Goal: Transaction & Acquisition: Complete application form

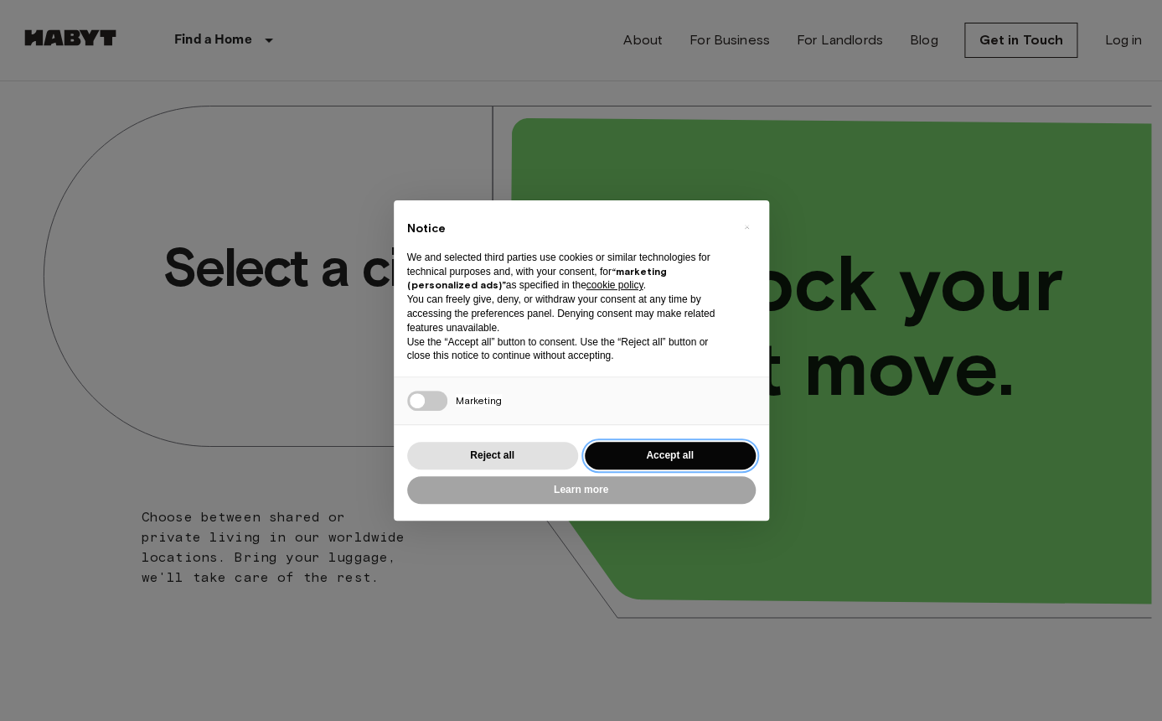
click at [699, 456] on button "Accept all" at bounding box center [670, 456] width 171 height 28
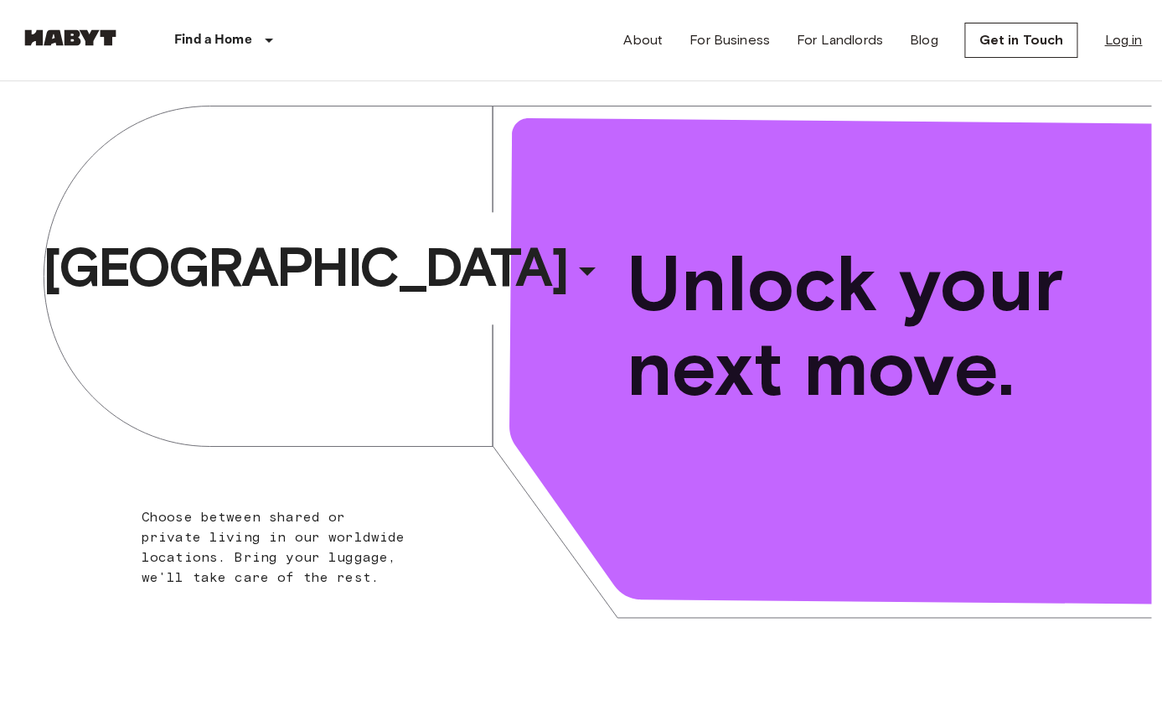
click at [1127, 40] on link "Log in" at bounding box center [1123, 40] width 38 height 20
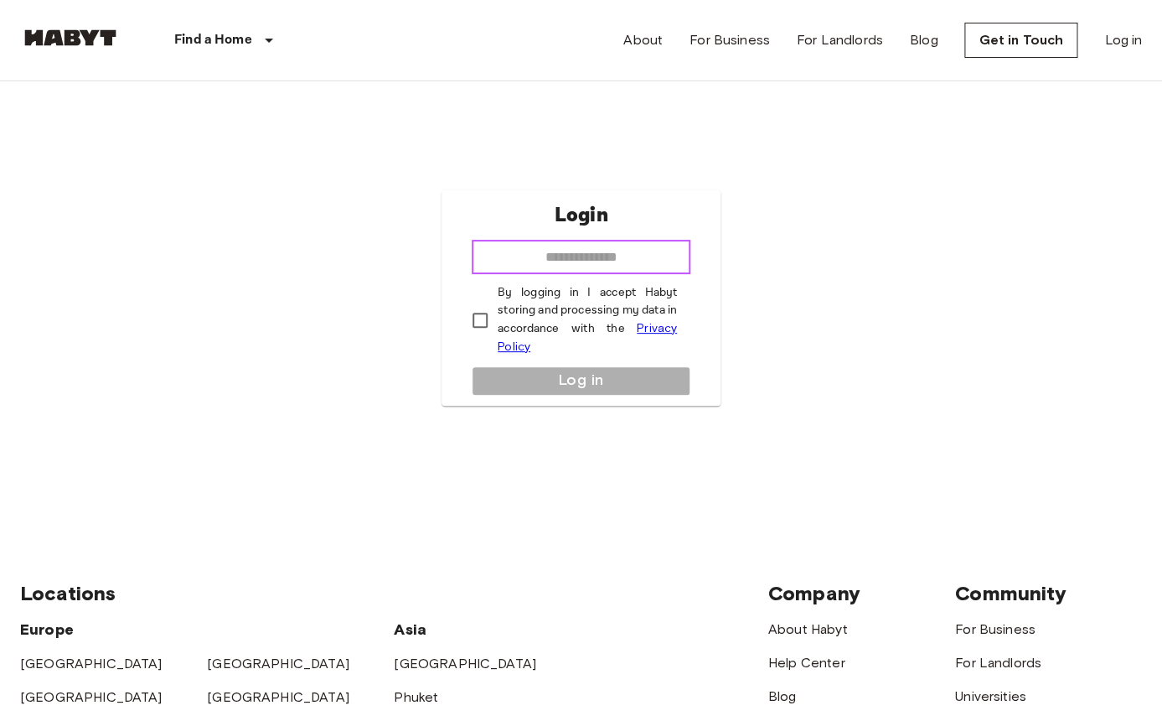
click at [628, 252] on input "email" at bounding box center [581, 257] width 219 height 34
type input "*"
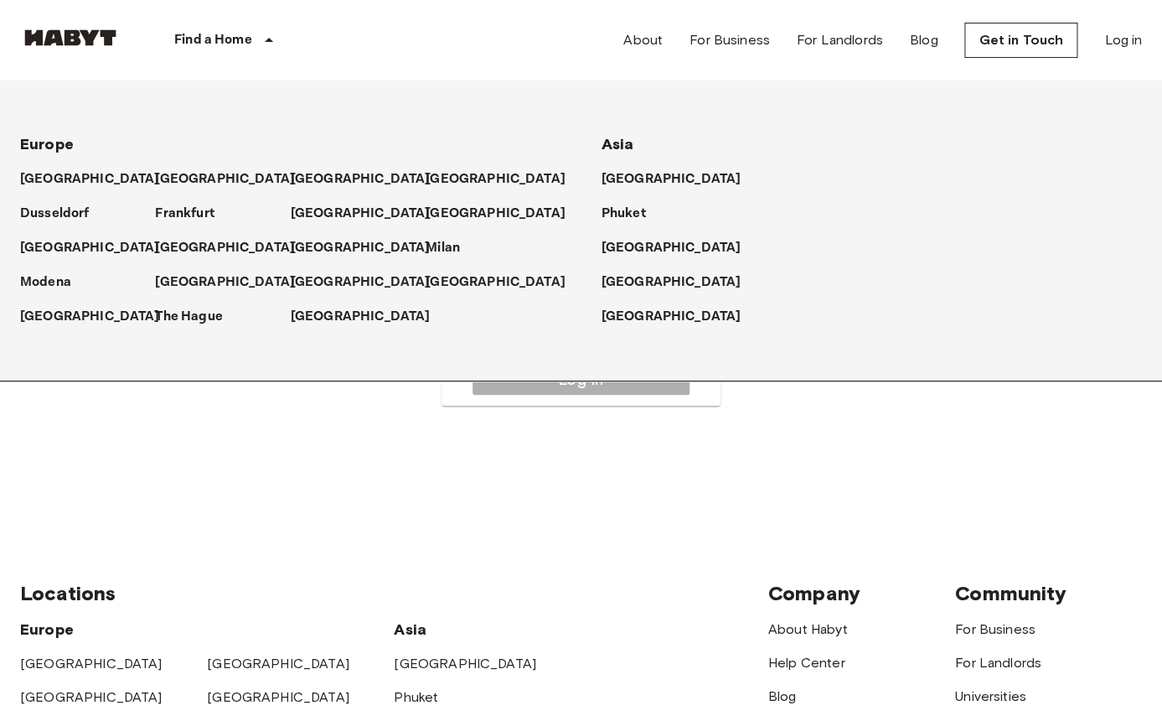
click at [252, 34] on p "Find a Home" at bounding box center [213, 40] width 78 height 20
click at [1042, 43] on link "Get in Touch" at bounding box center [1020, 40] width 113 height 35
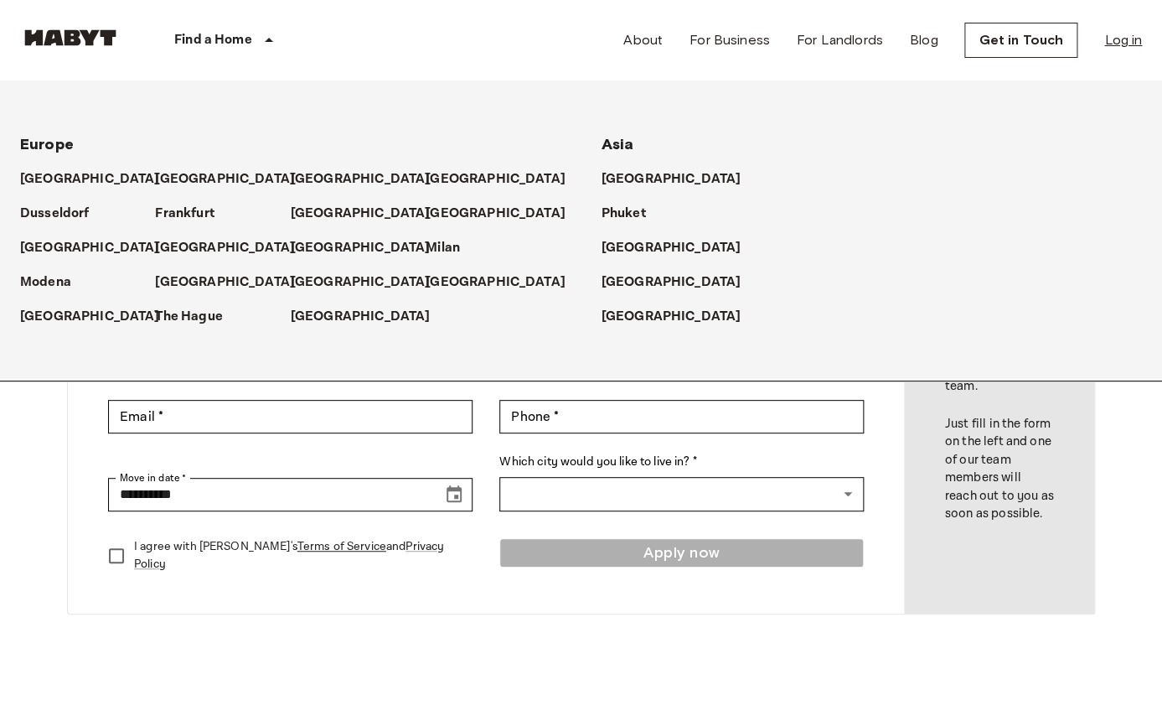
click at [1126, 37] on link "Log in" at bounding box center [1123, 40] width 38 height 20
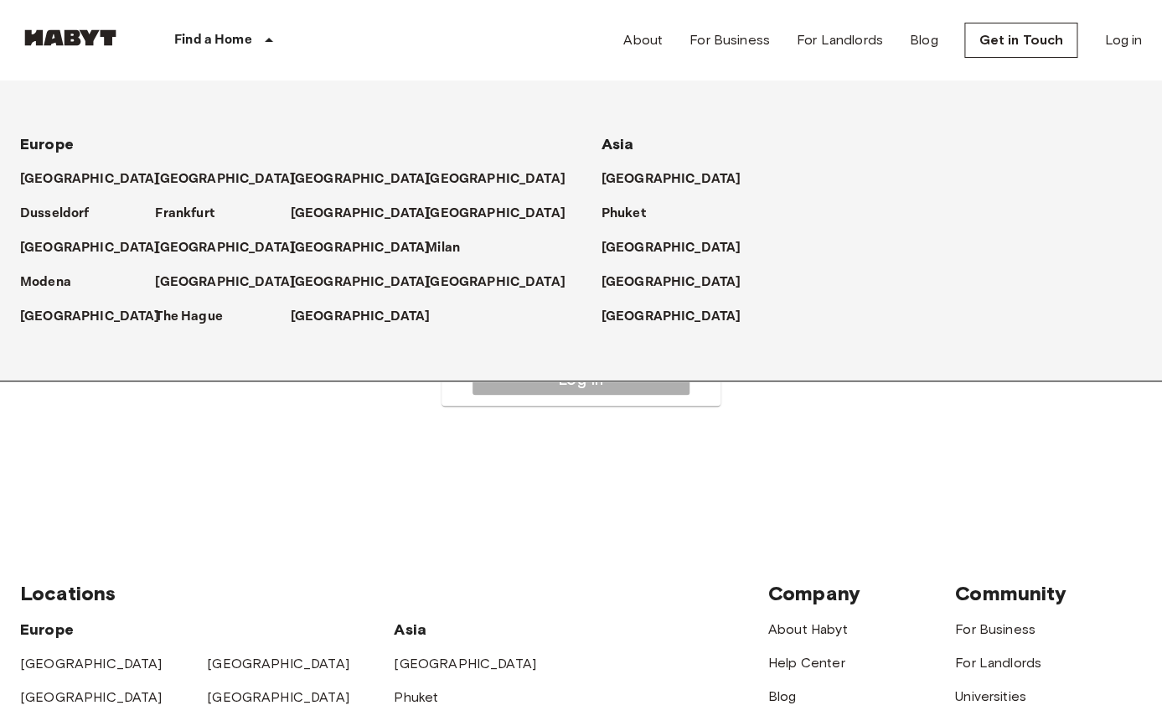
click at [802, 497] on div "Login ​ By logging in I accept Habyt storing and processing my data in accordan…" at bounding box center [581, 297] width 1122 height 432
click at [311, 248] on p "[GEOGRAPHIC_DATA]" at bounding box center [364, 248] width 140 height 20
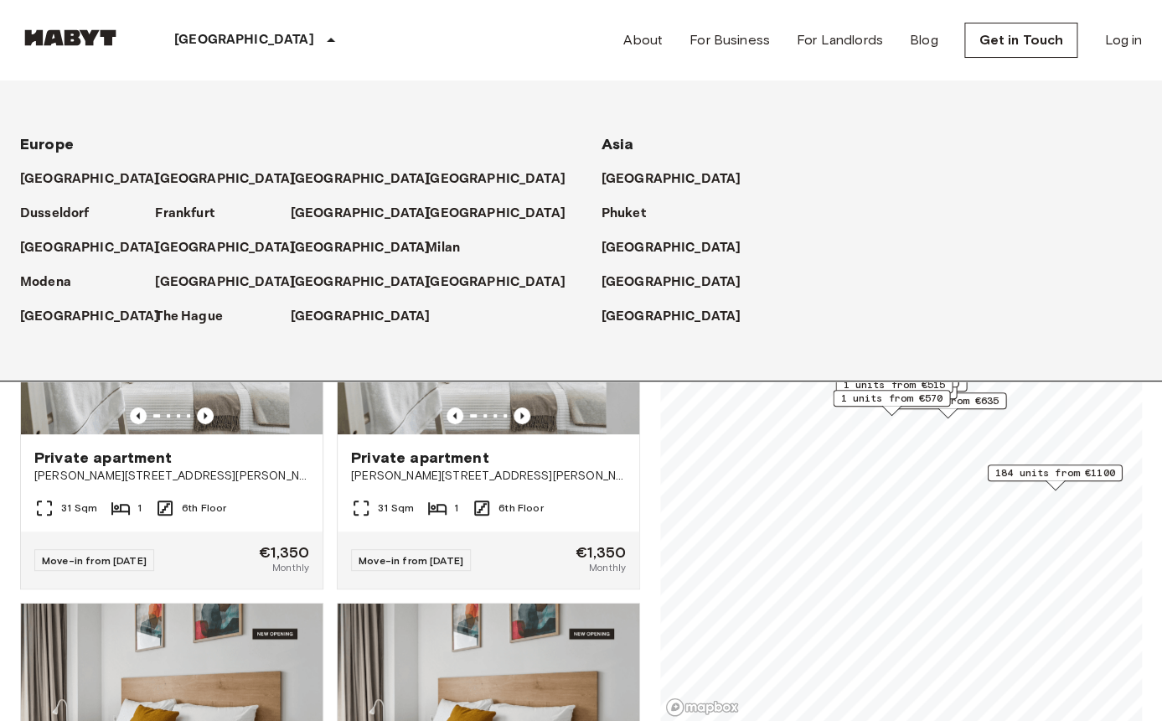
click at [321, 38] on icon at bounding box center [331, 40] width 20 height 20
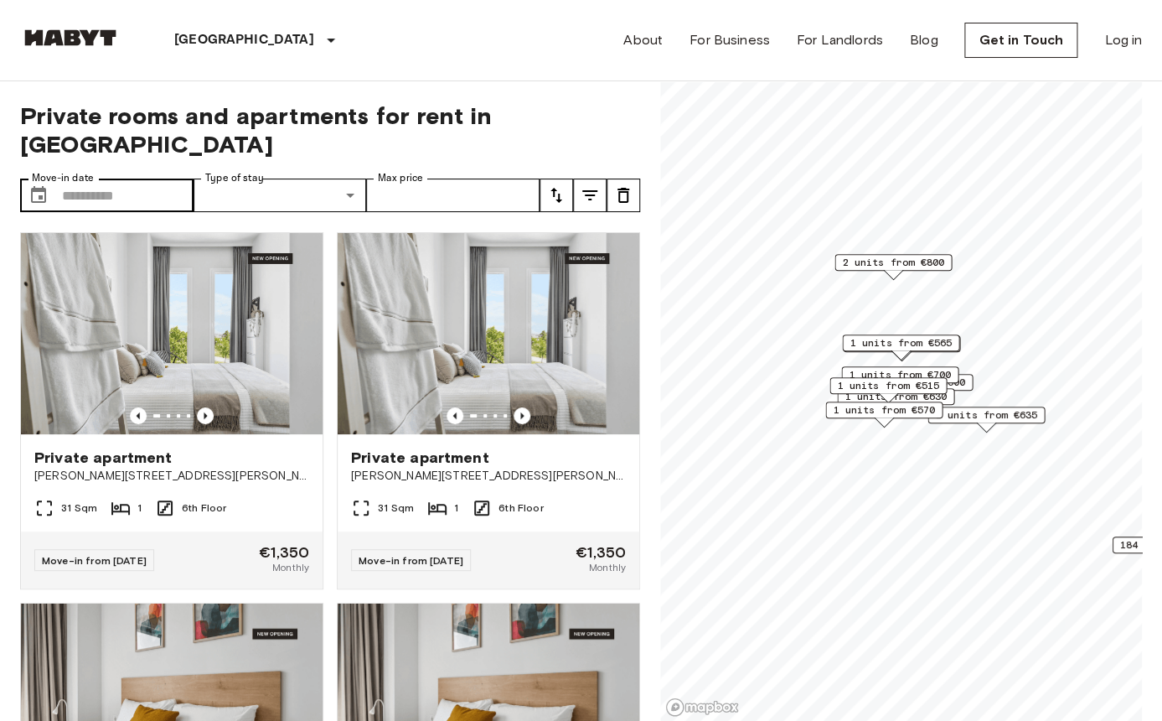
click at [61, 178] on div "​ Move-in date" at bounding box center [106, 195] width 173 height 34
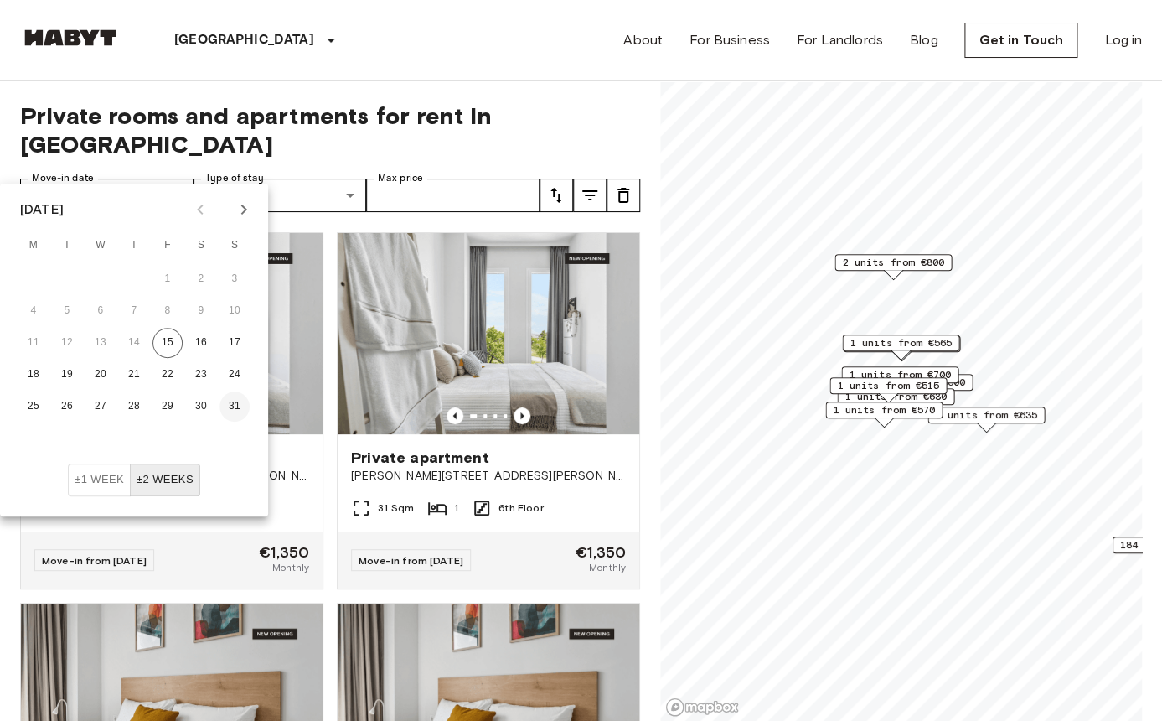
click at [229, 413] on button "31" at bounding box center [235, 406] width 30 height 30
type input "**********"
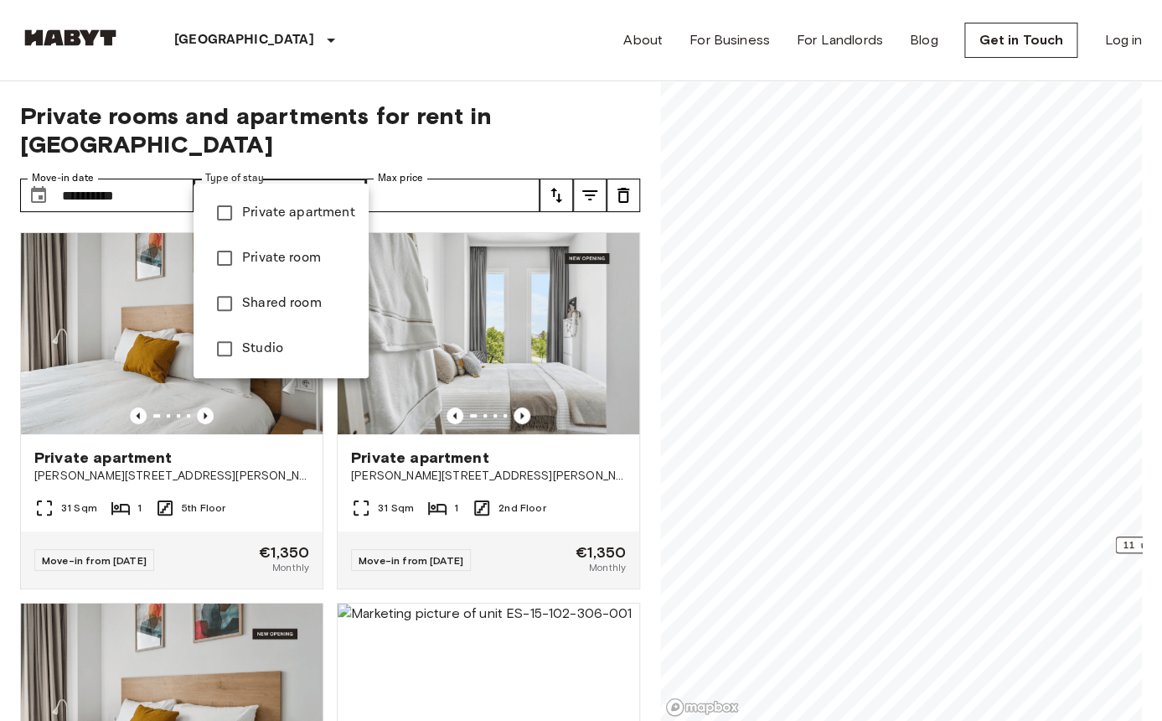
type input "**********"
click at [416, 68] on div at bounding box center [581, 360] width 1162 height 721
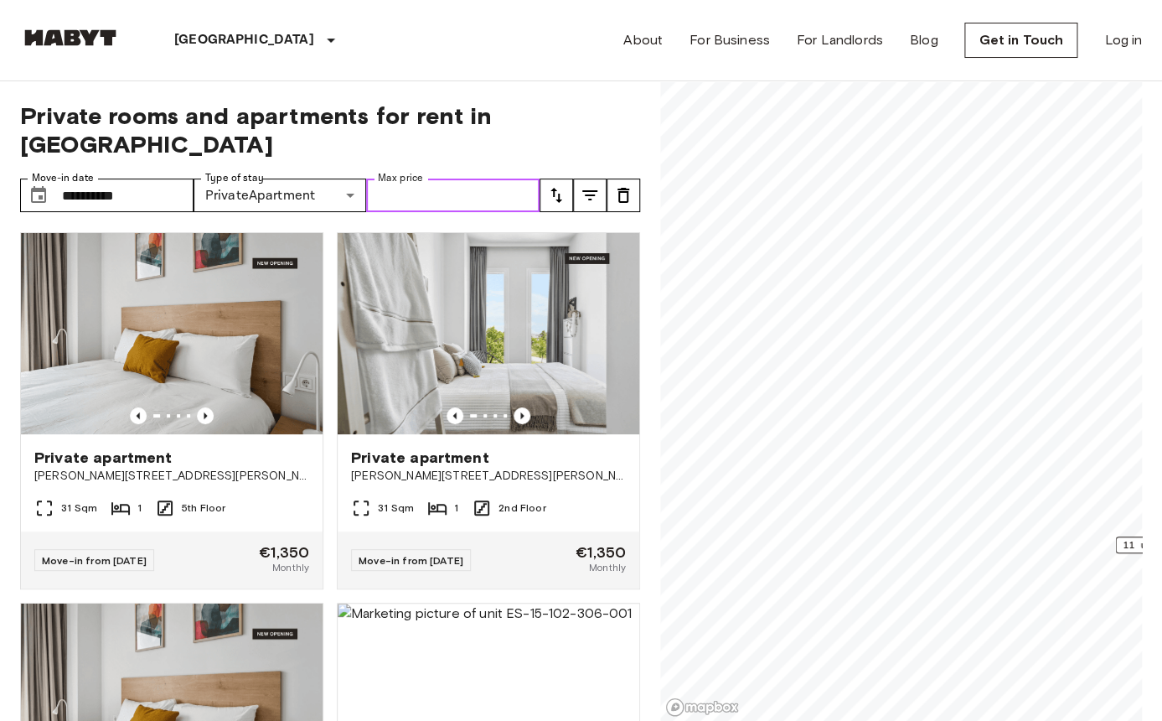
click at [454, 178] on input "Max price" at bounding box center [452, 195] width 173 height 34
type input "****"
click at [627, 101] on div "**********" at bounding box center [330, 401] width 620 height 640
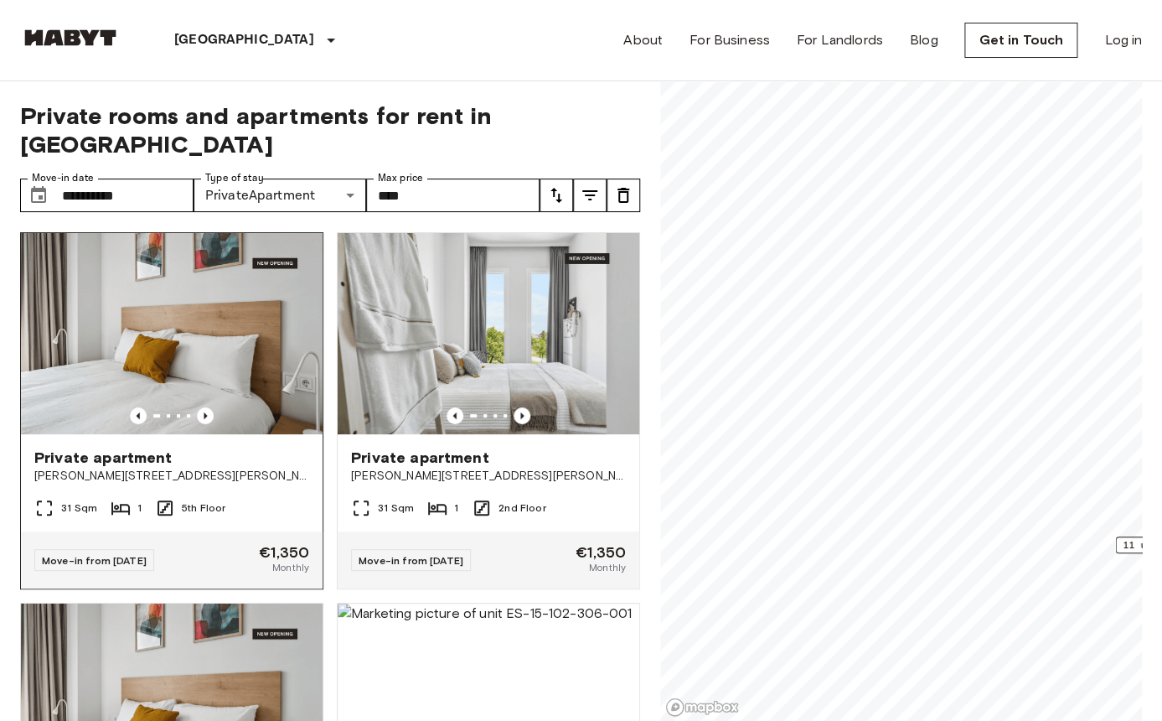
click at [180, 318] on img at bounding box center [172, 333] width 302 height 201
click at [487, 76] on div "[GEOGRAPHIC_DATA] [GEOGRAPHIC_DATA] [GEOGRAPHIC_DATA] [GEOGRAPHIC_DATA] [GEOGRA…" at bounding box center [581, 40] width 1122 height 80
click at [245, 308] on img at bounding box center [172, 333] width 302 height 201
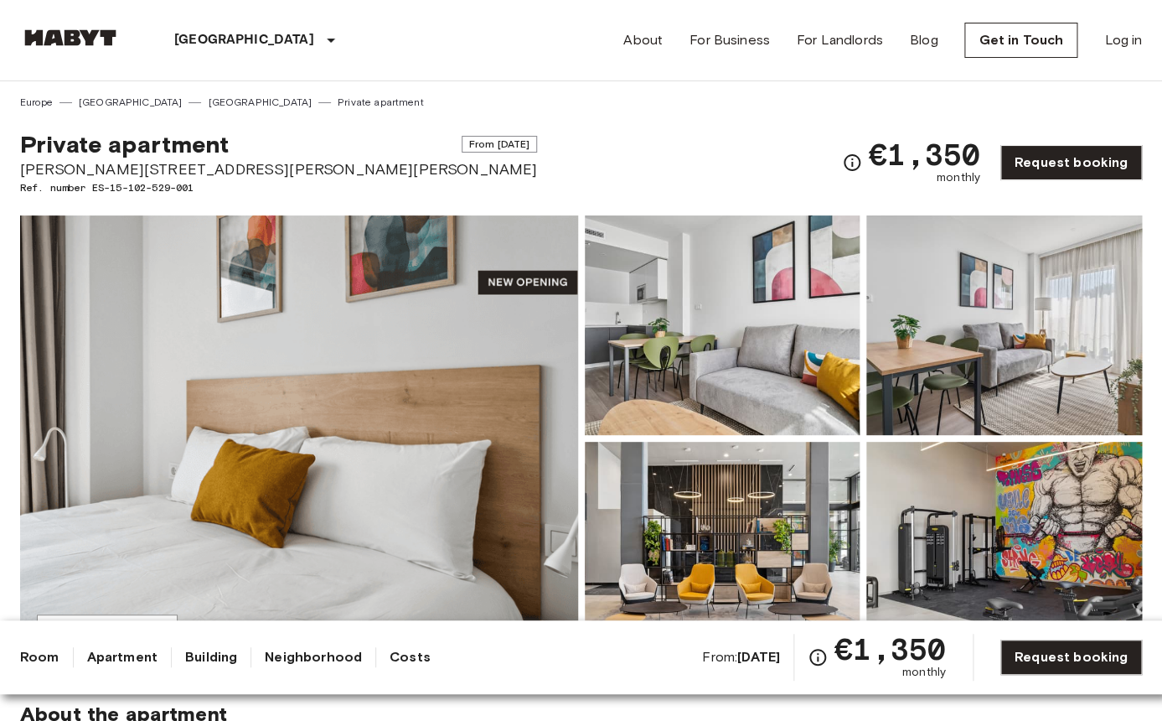
click at [264, 413] on img at bounding box center [299, 438] width 558 height 446
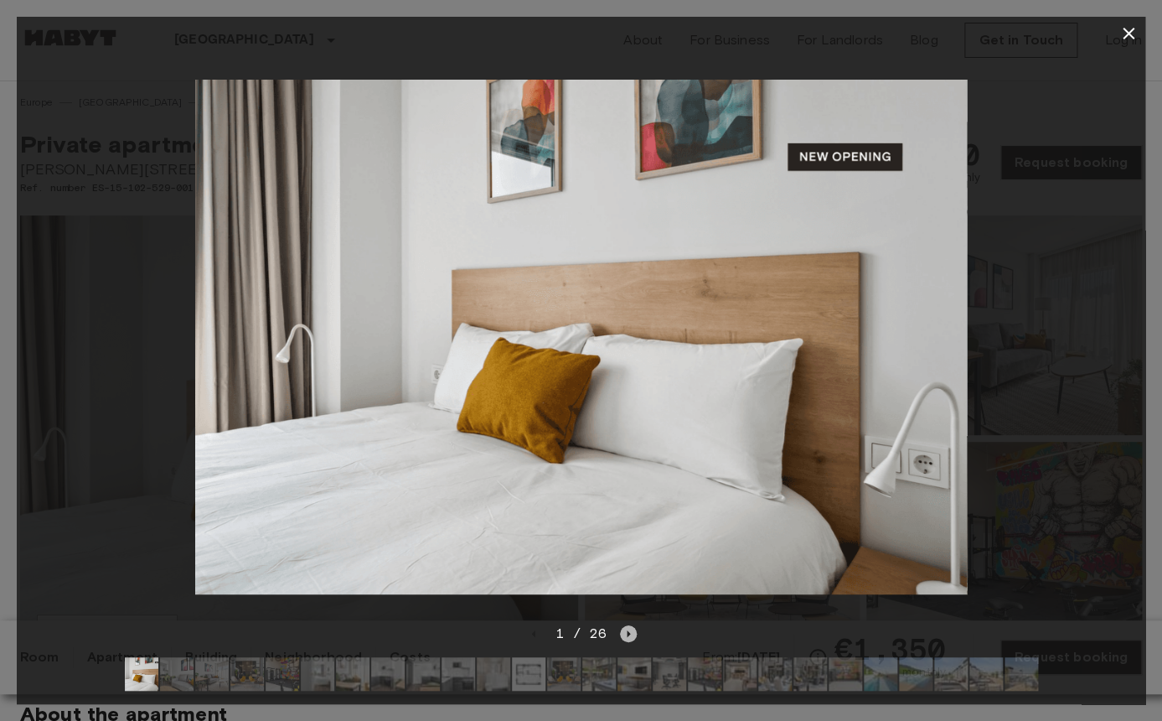
click at [627, 633] on icon "Next image" at bounding box center [628, 633] width 3 height 7
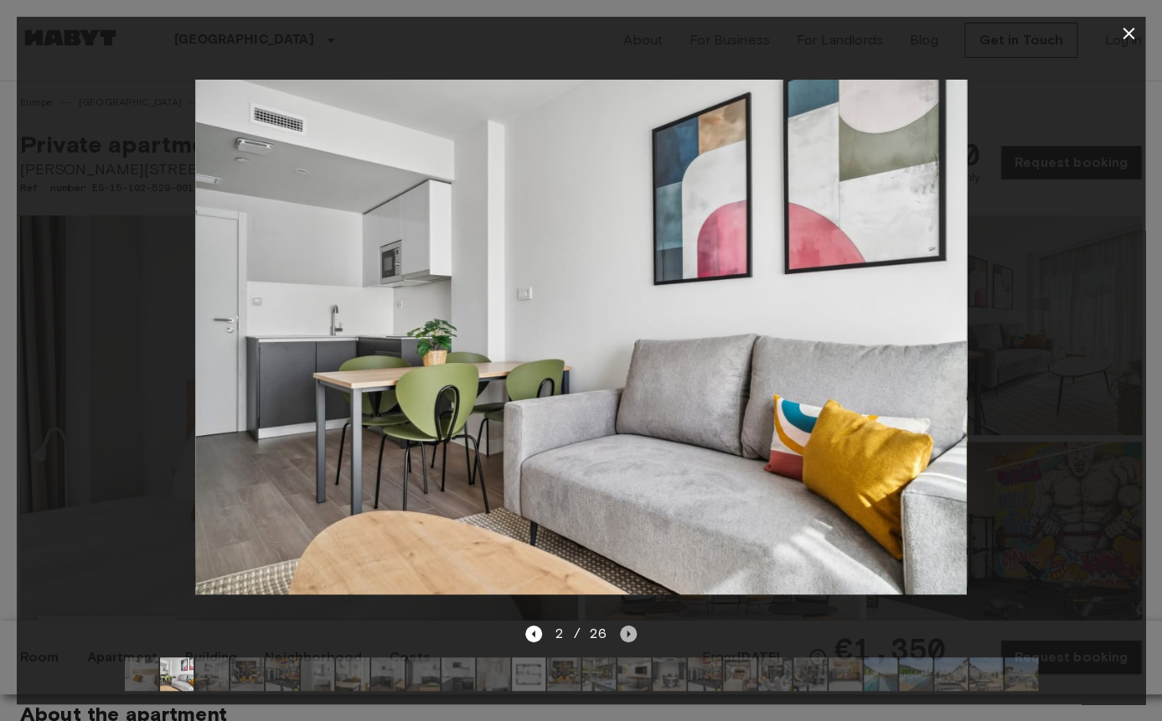
click at [628, 629] on icon "Next image" at bounding box center [628, 633] width 17 height 17
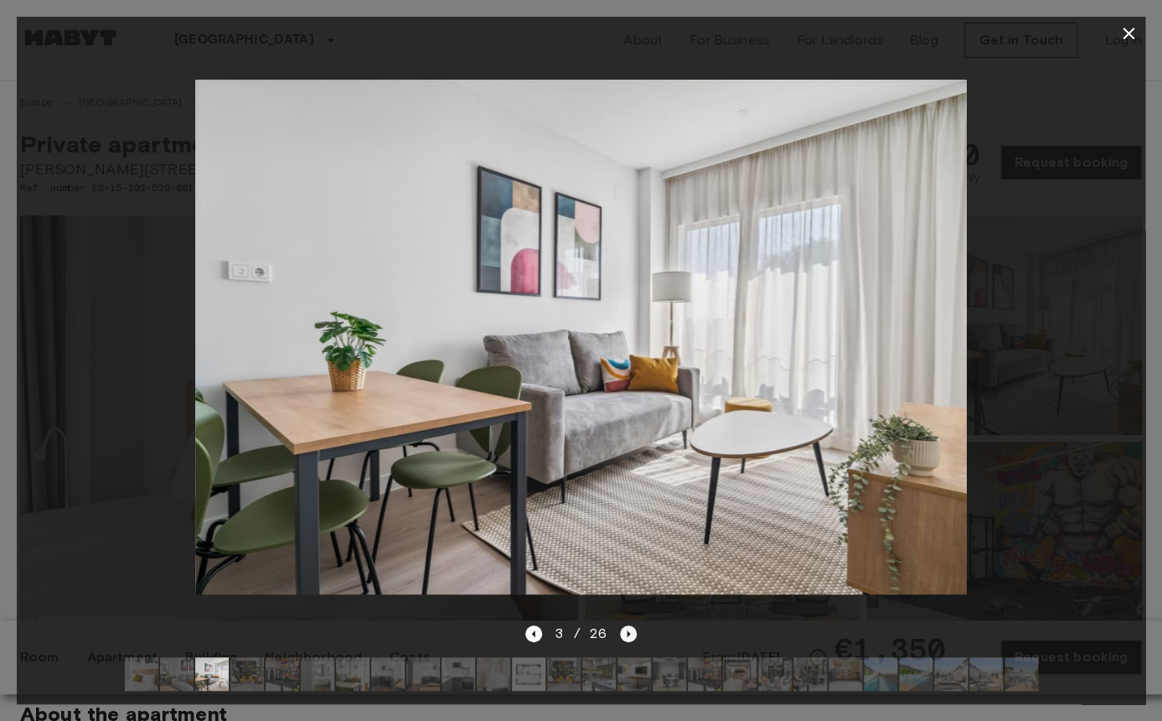
click at [628, 634] on icon "Next image" at bounding box center [628, 633] width 3 height 7
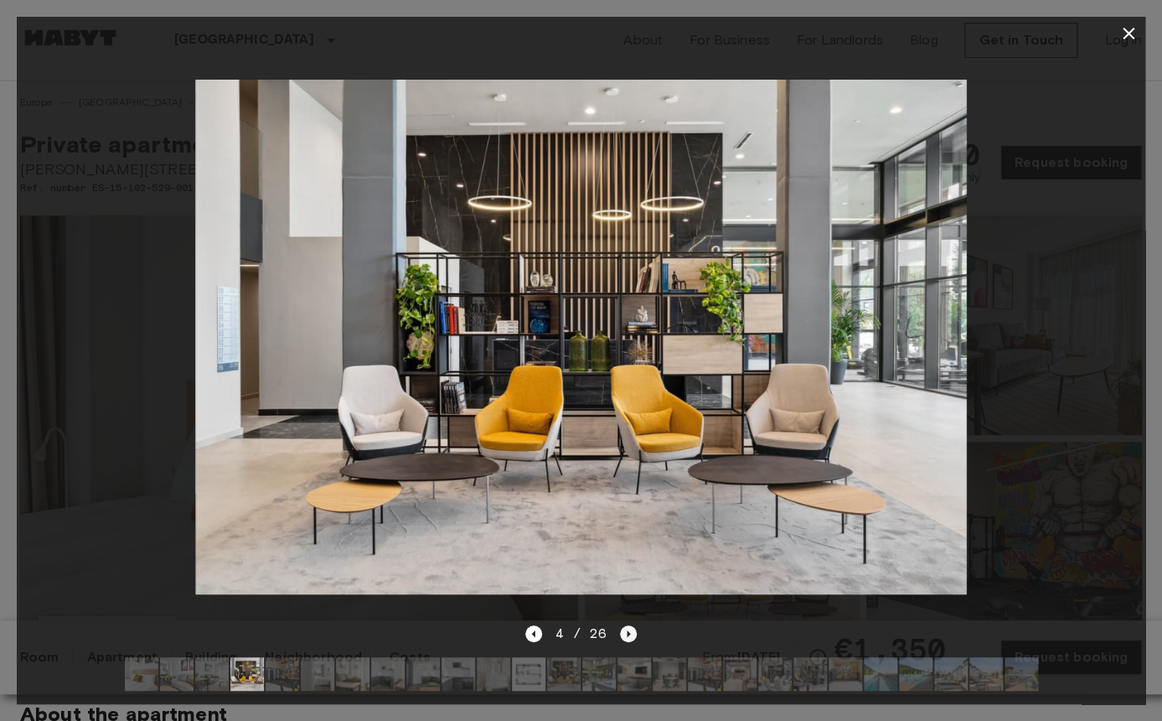
click at [628, 634] on icon "Next image" at bounding box center [628, 633] width 3 height 7
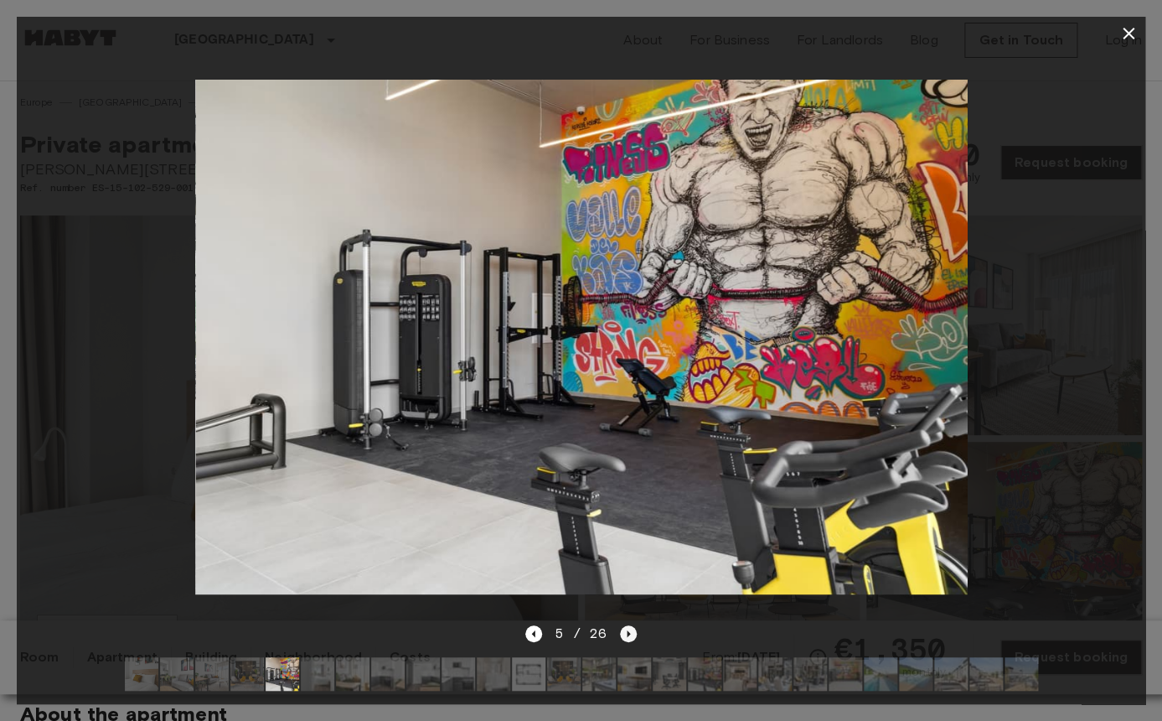
click at [628, 634] on icon "Next image" at bounding box center [628, 633] width 3 height 7
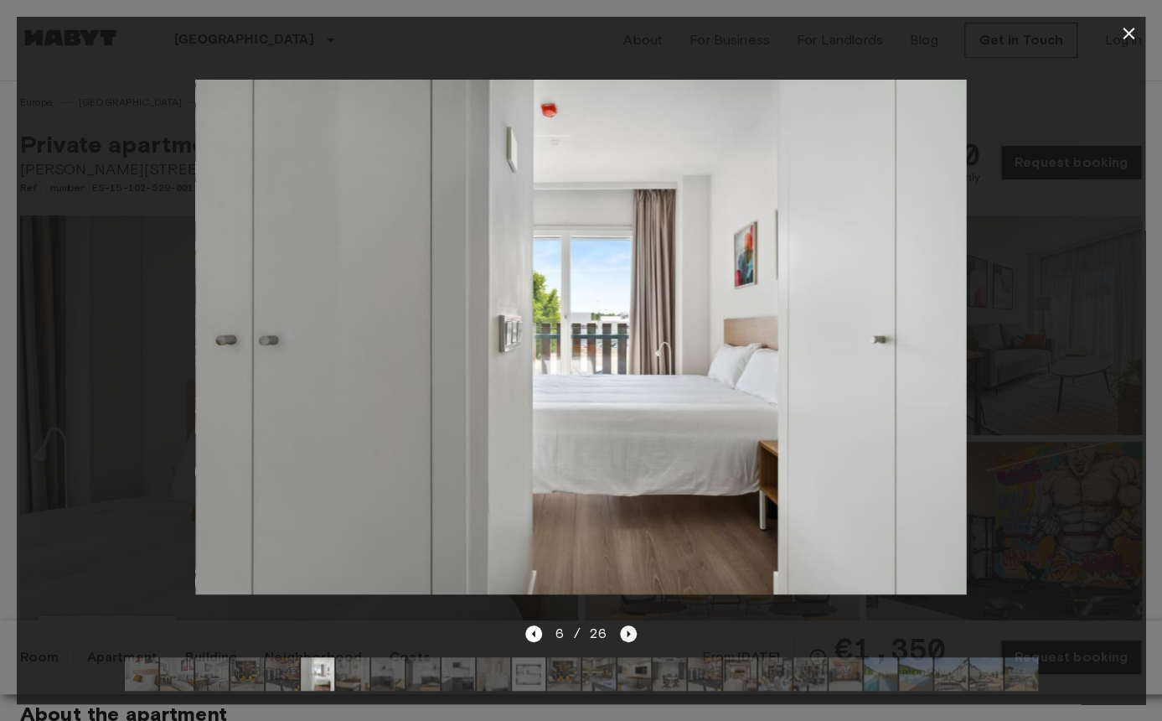
click at [628, 634] on icon "Next image" at bounding box center [628, 633] width 3 height 7
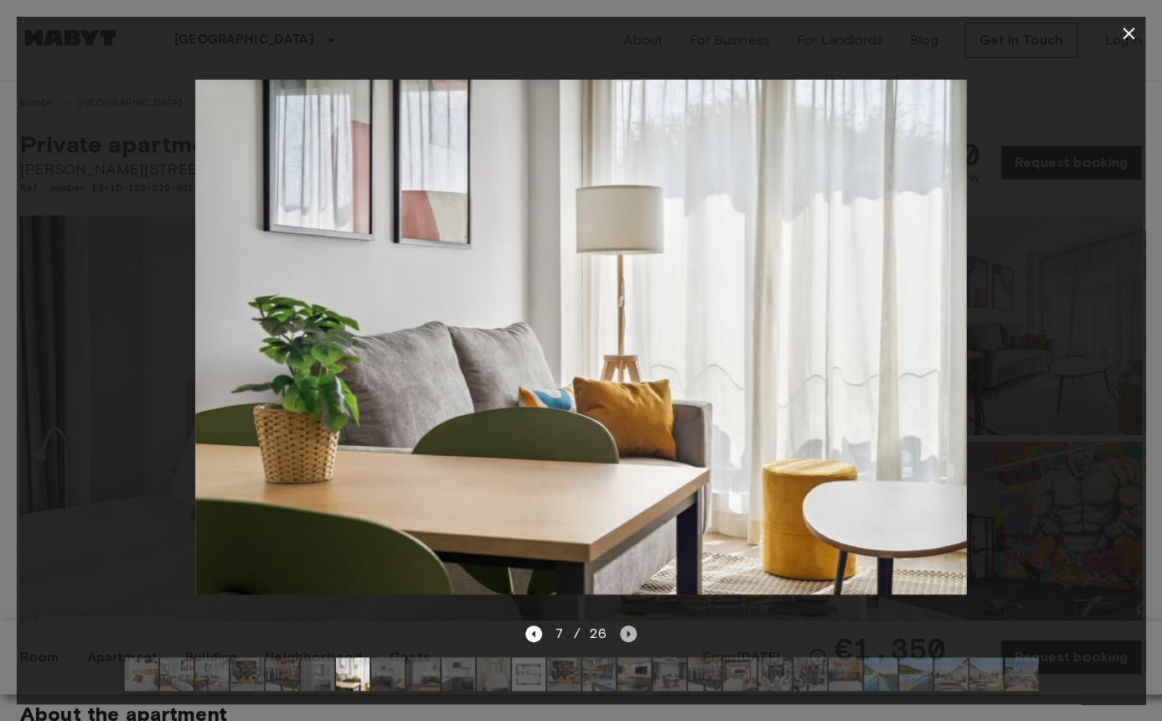
click at [628, 634] on icon "Next image" at bounding box center [628, 633] width 3 height 7
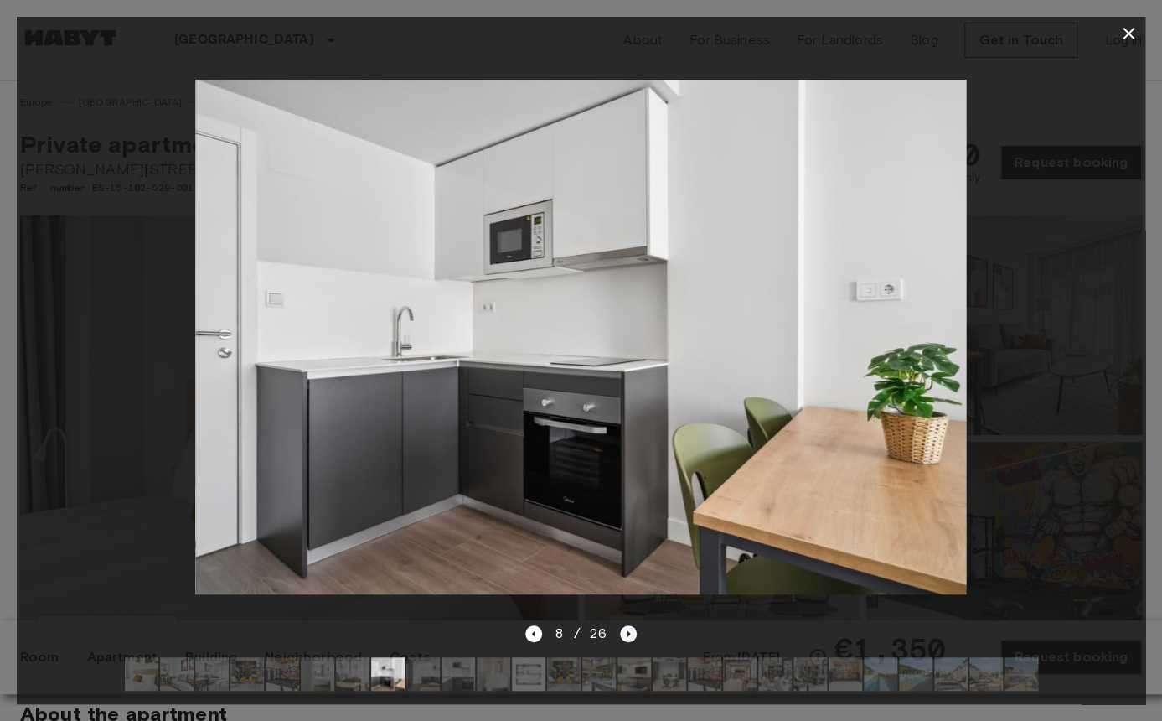
click at [628, 634] on icon "Next image" at bounding box center [628, 633] width 3 height 7
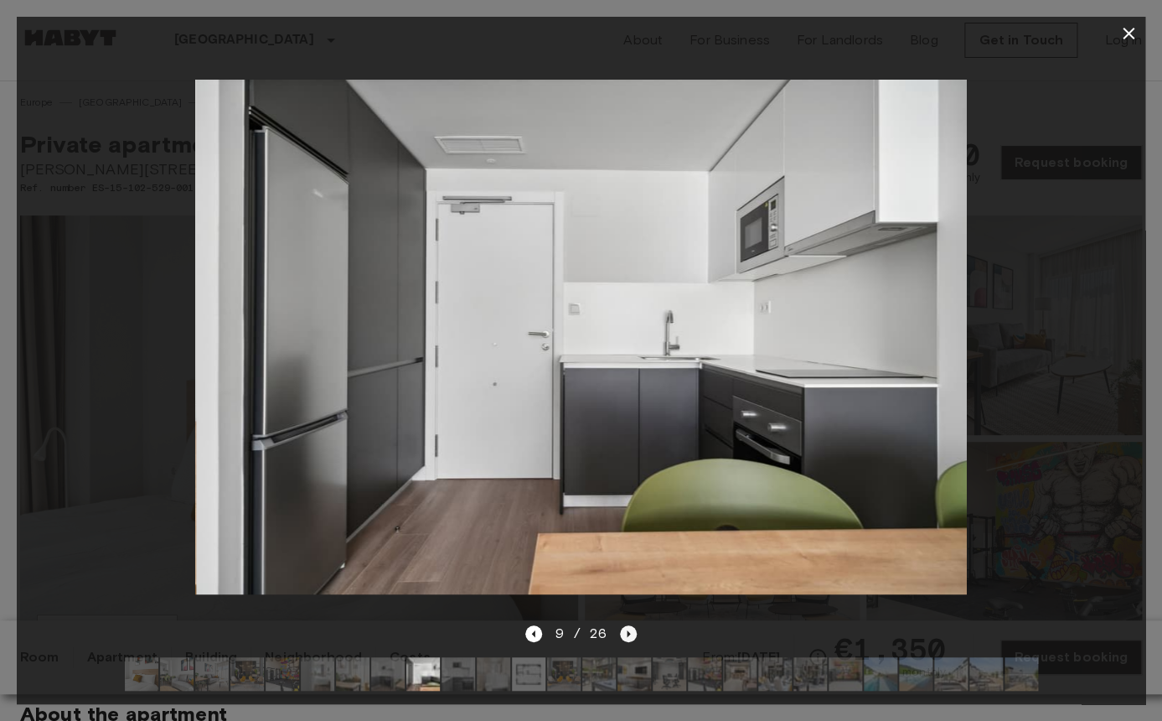
click at [628, 634] on icon "Next image" at bounding box center [628, 633] width 3 height 7
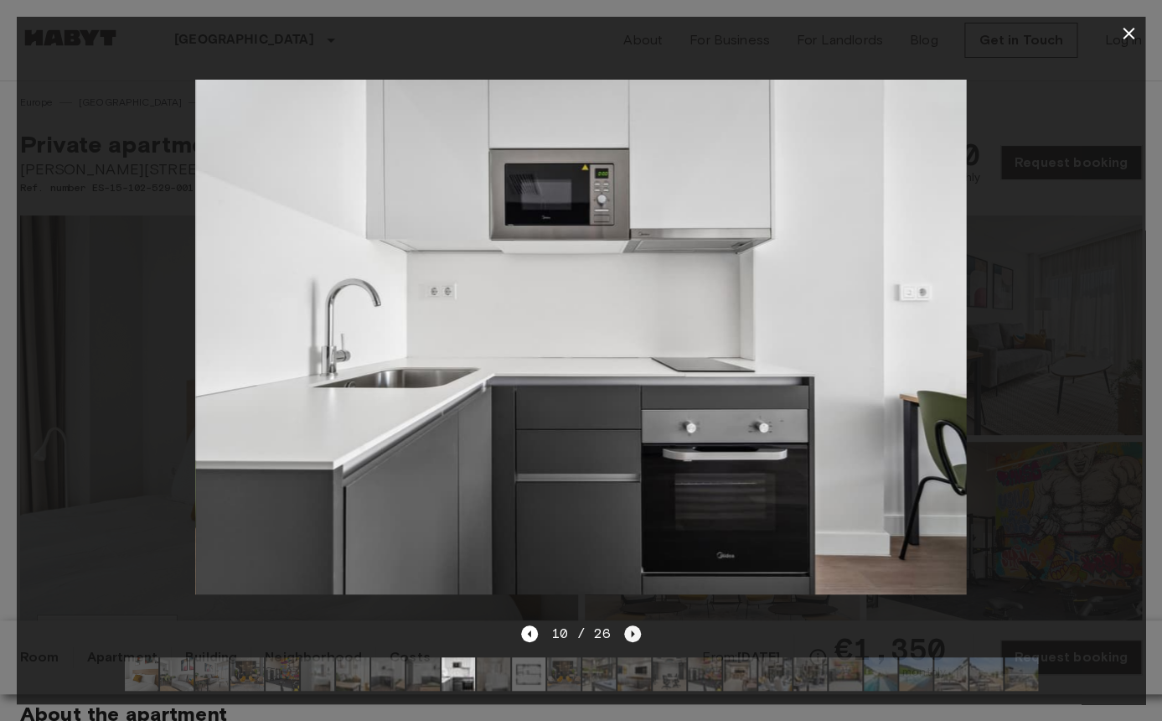
click at [628, 634] on icon "Next image" at bounding box center [632, 633] width 17 height 17
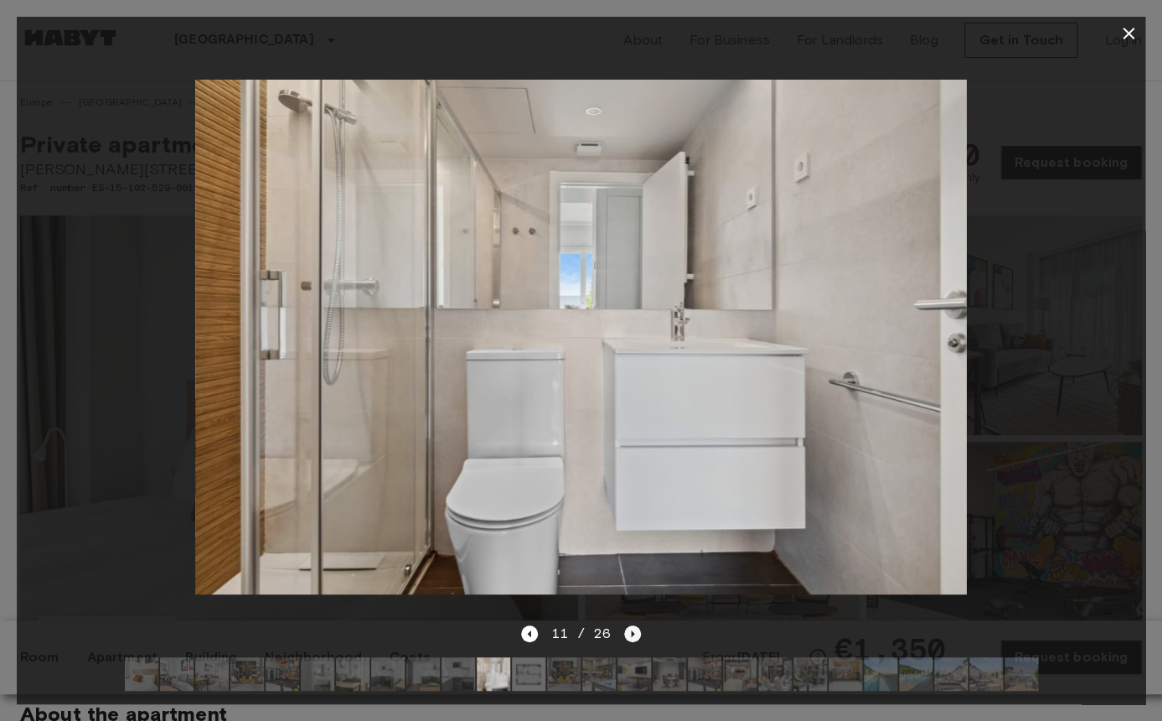
click at [628, 634] on icon "Next image" at bounding box center [632, 633] width 17 height 17
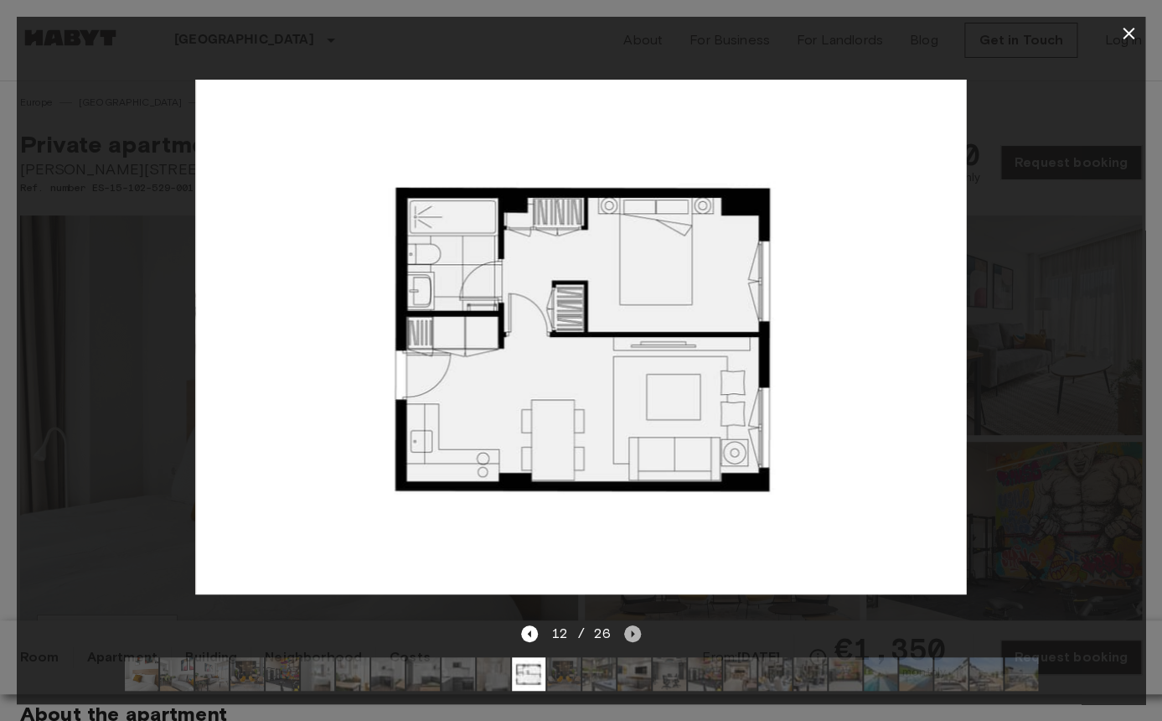
click at [628, 634] on icon "Next image" at bounding box center [632, 633] width 17 height 17
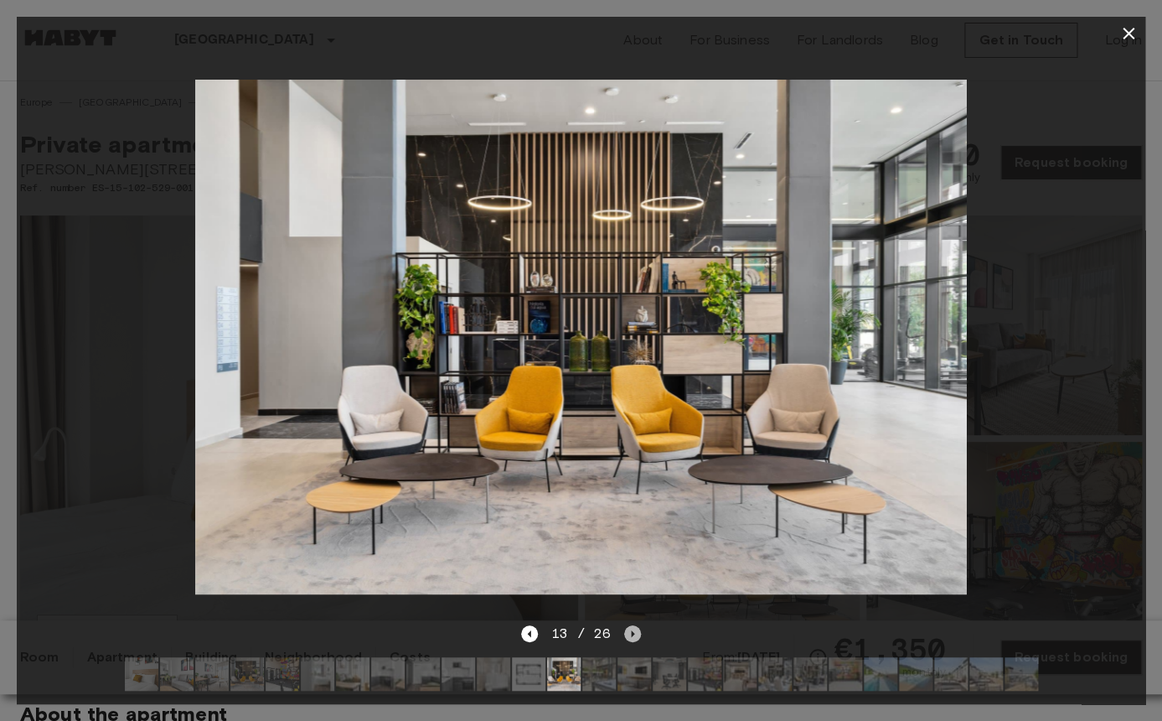
click at [628, 634] on icon "Next image" at bounding box center [632, 633] width 17 height 17
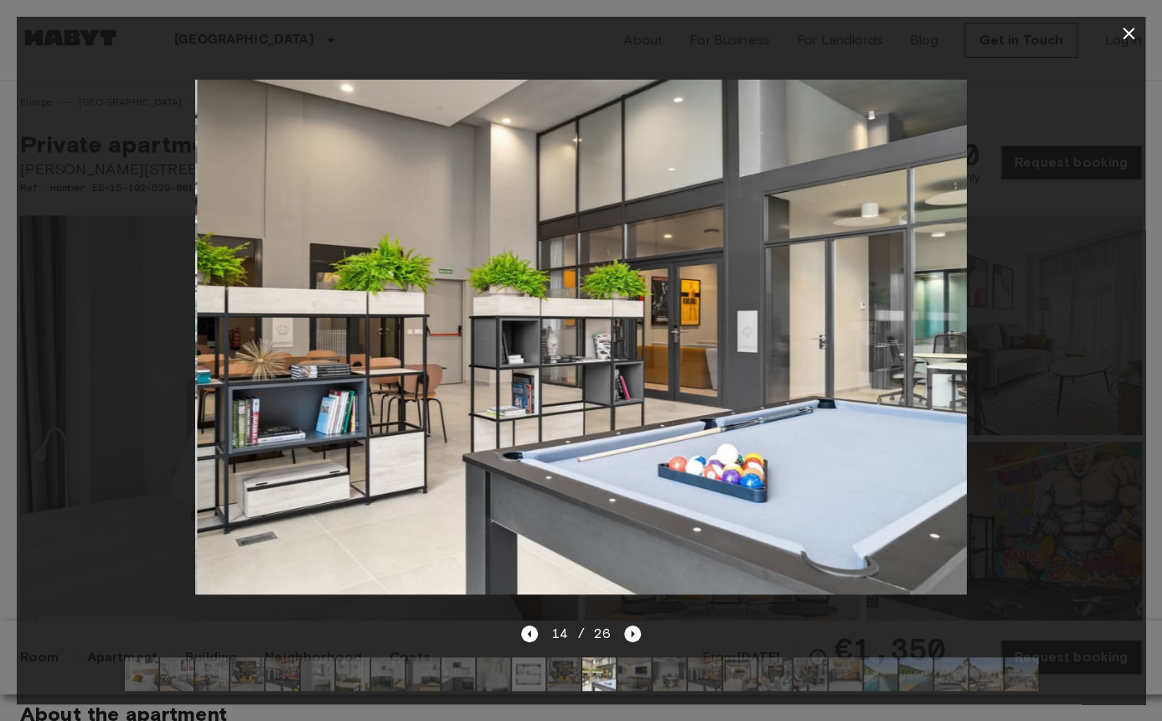
click at [628, 634] on icon "Next image" at bounding box center [632, 633] width 17 height 17
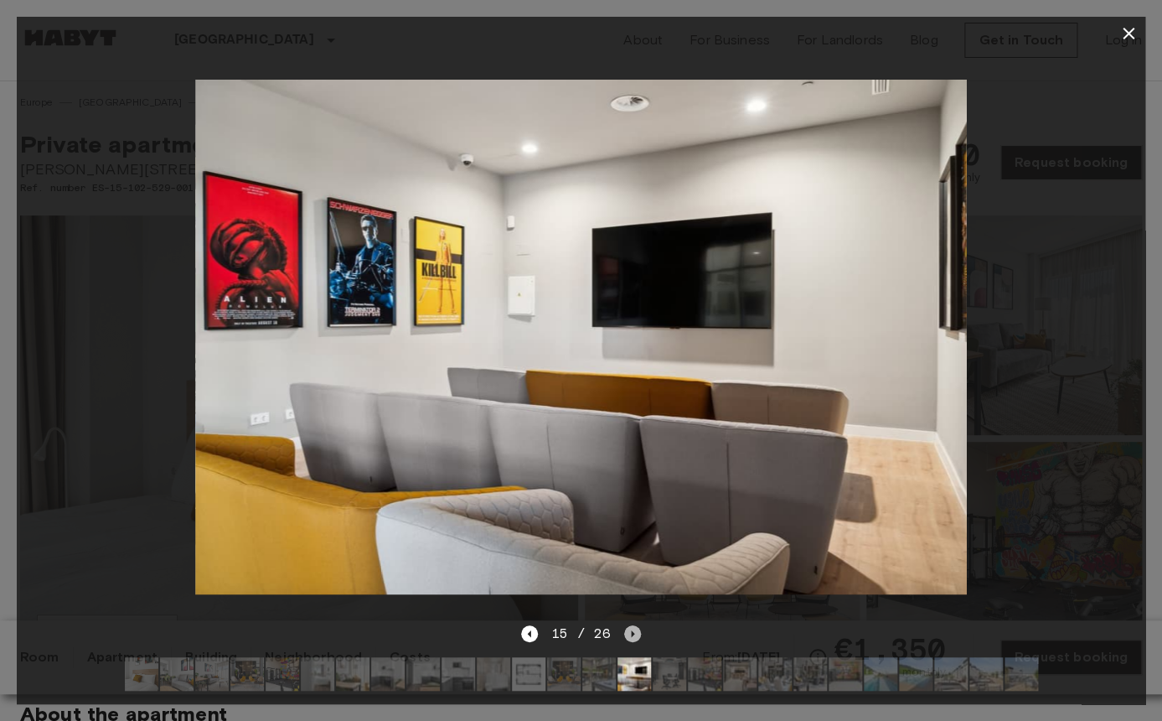
click at [628, 634] on icon "Next image" at bounding box center [632, 633] width 17 height 17
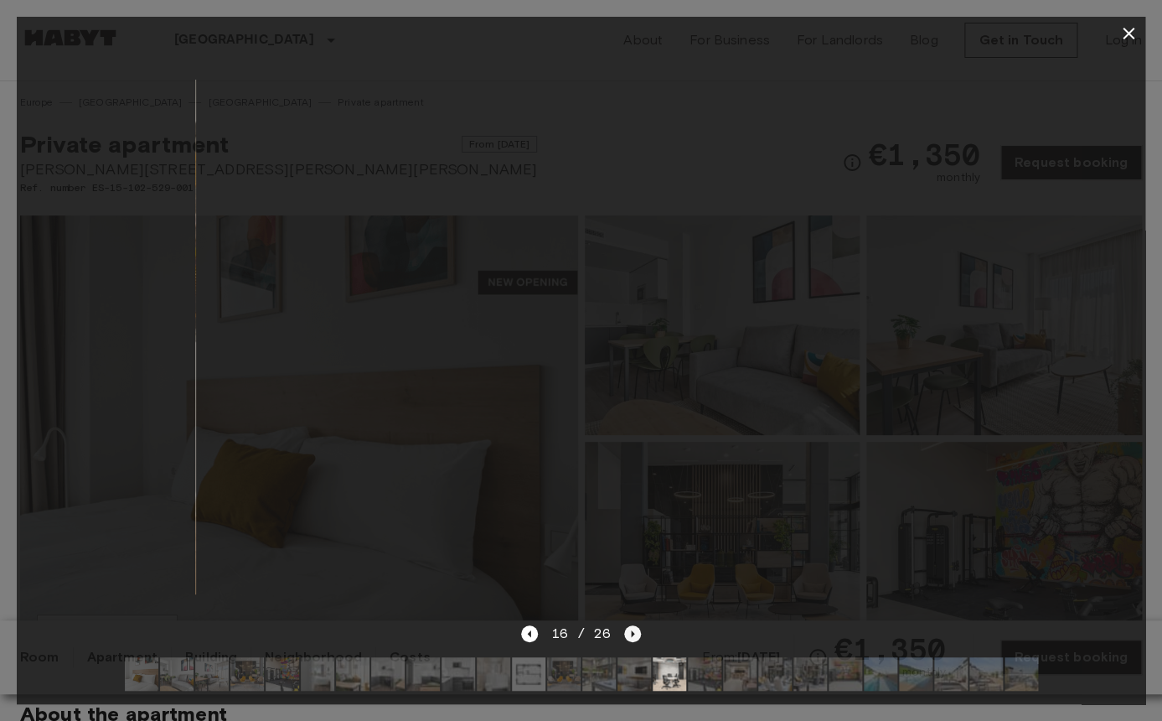
click at [628, 634] on icon "Next image" at bounding box center [632, 633] width 17 height 17
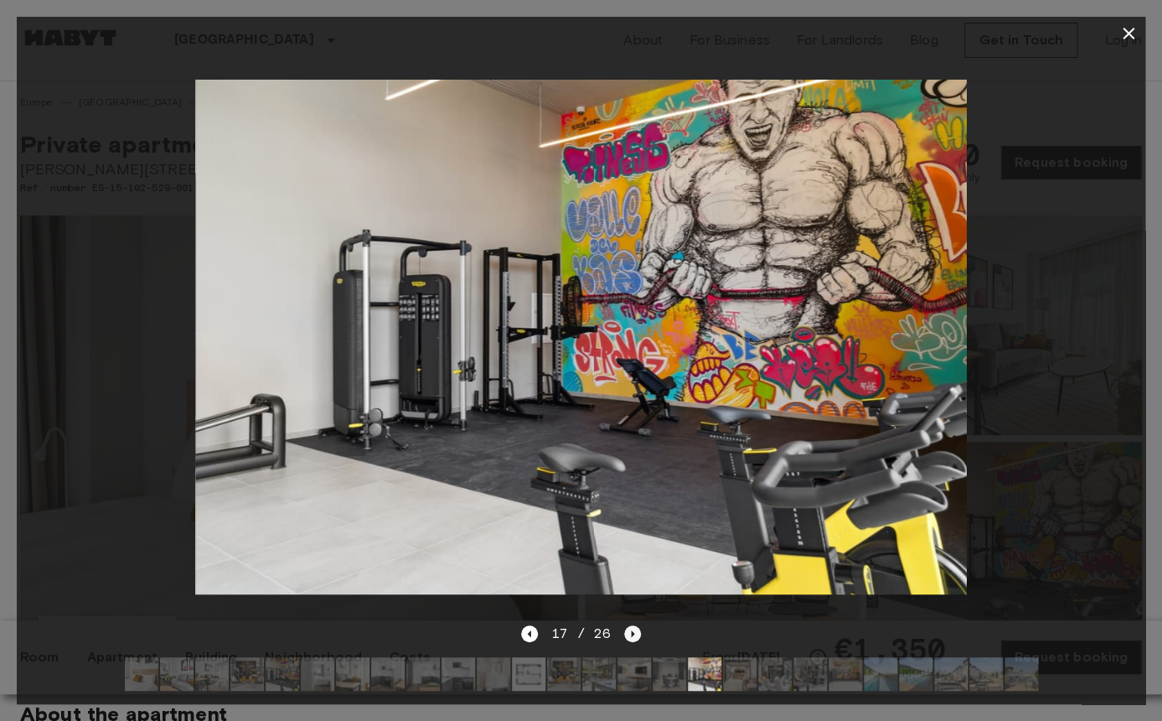
click at [628, 634] on icon "Next image" at bounding box center [632, 633] width 17 height 17
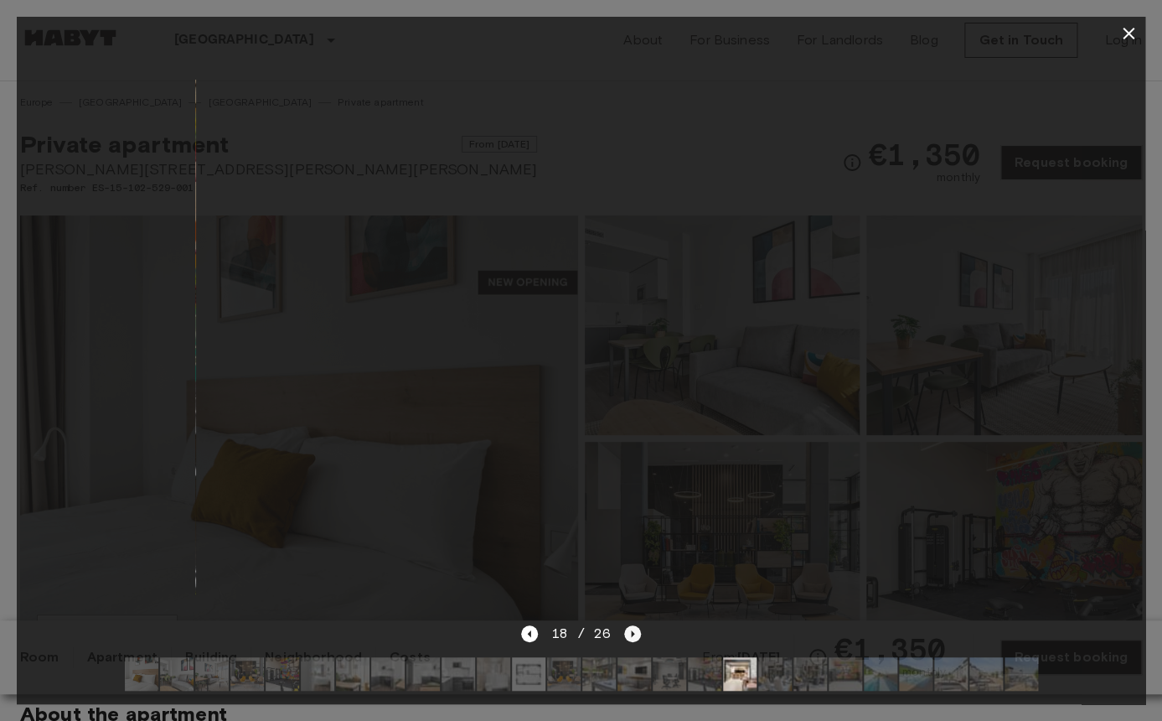
click at [628, 634] on icon "Next image" at bounding box center [632, 633] width 17 height 17
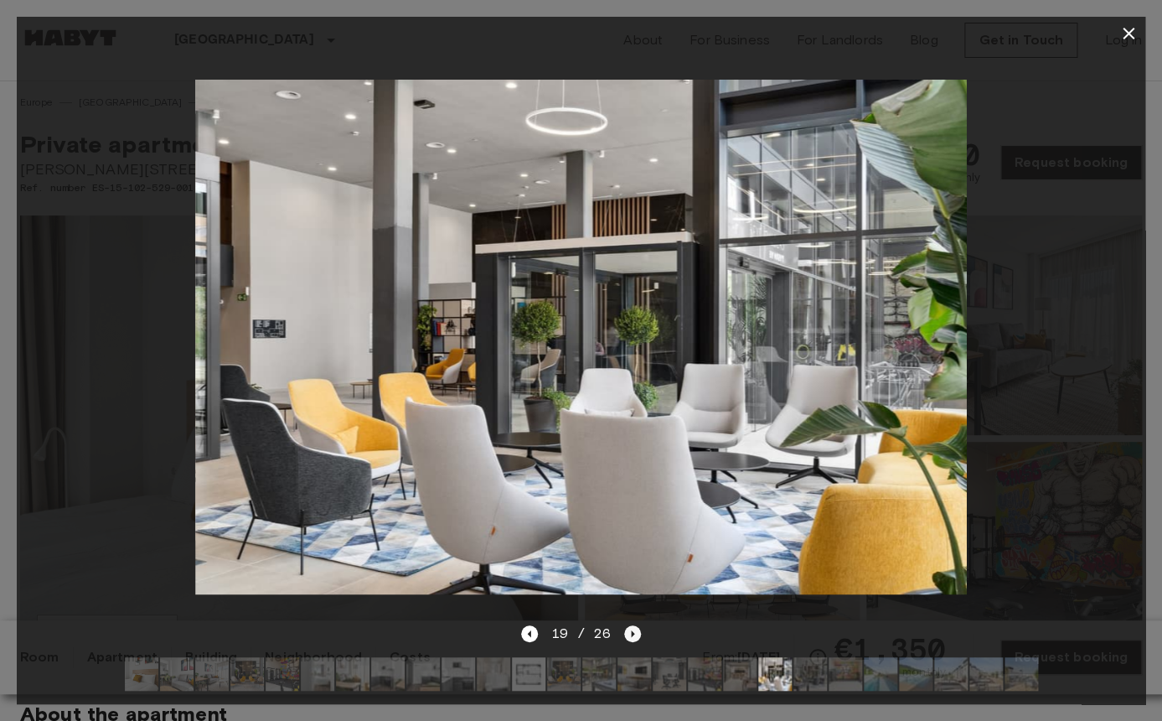
click at [628, 634] on icon "Next image" at bounding box center [632, 633] width 17 height 17
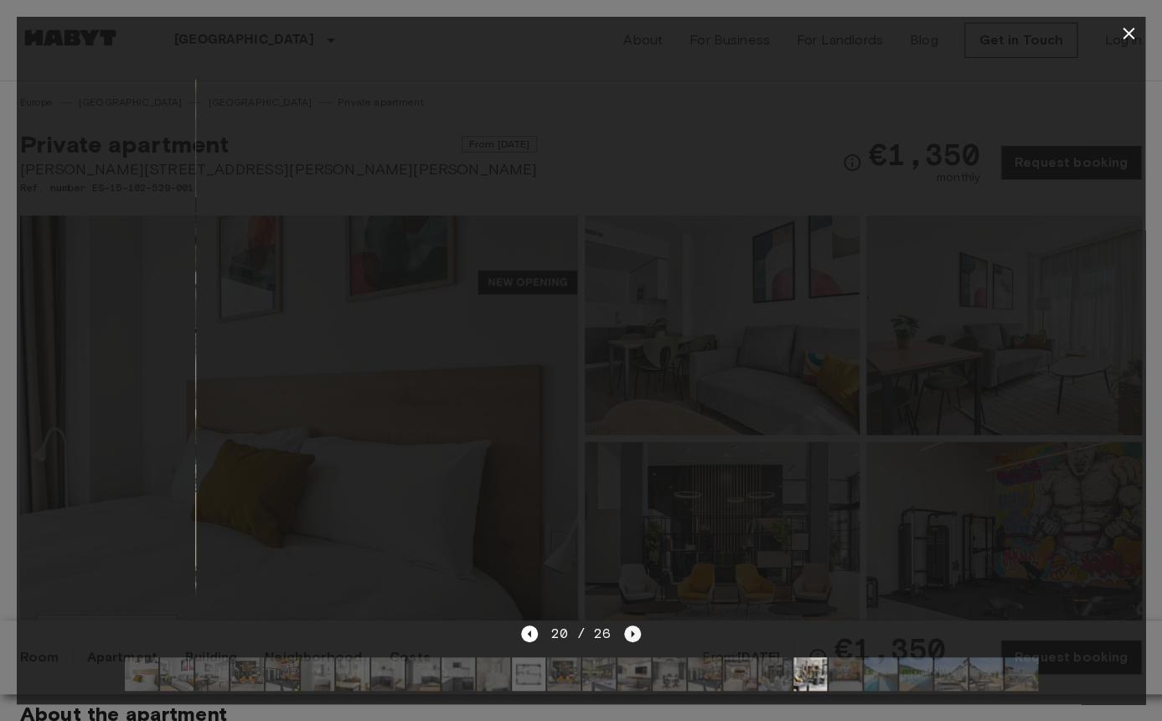
click at [628, 634] on icon "Next image" at bounding box center [632, 633] width 17 height 17
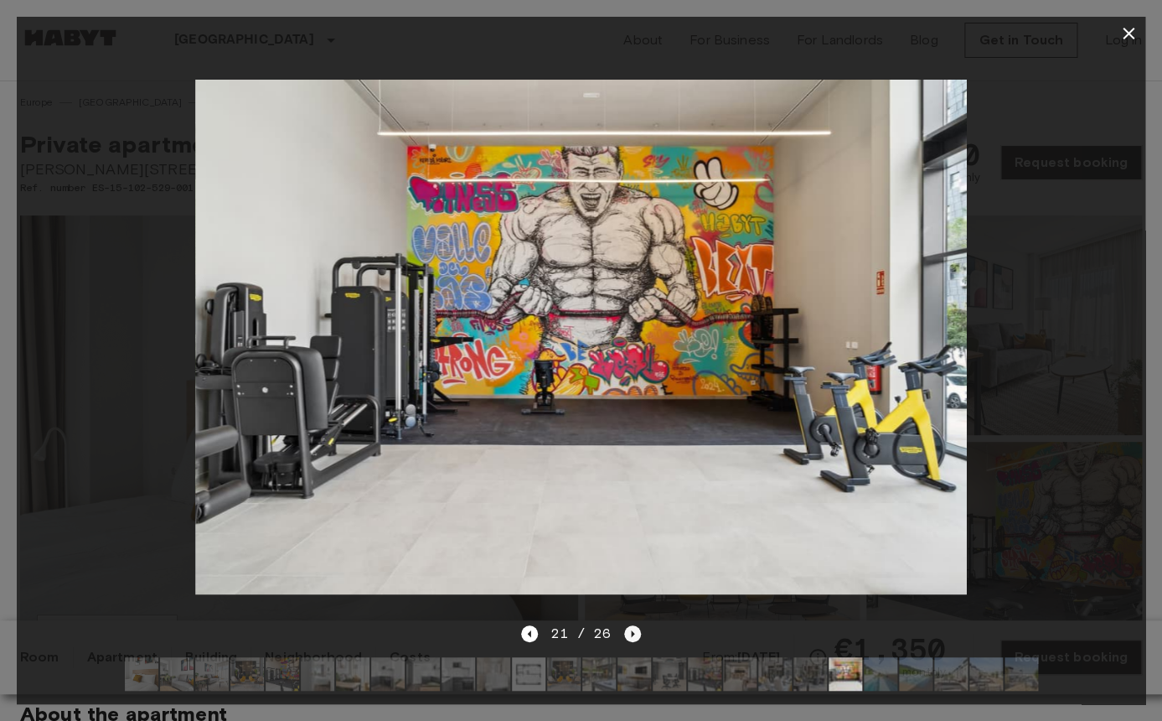
click at [628, 634] on icon "Next image" at bounding box center [632, 633] width 17 height 17
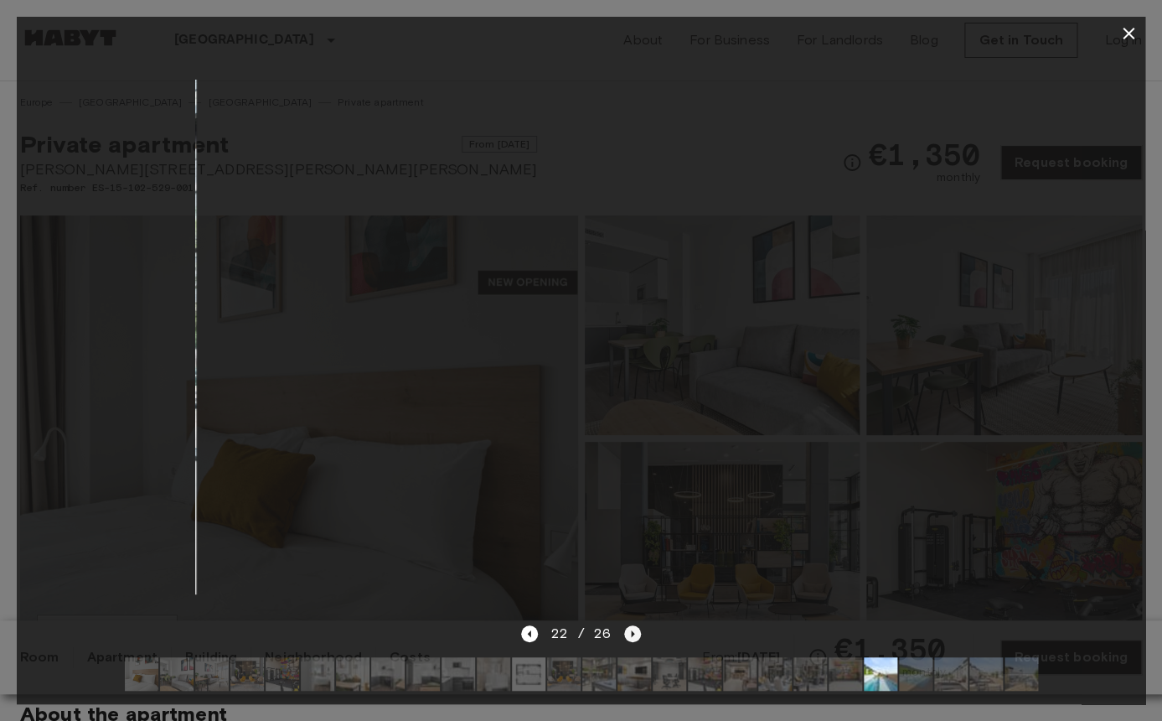
click at [628, 634] on icon "Next image" at bounding box center [632, 633] width 17 height 17
click at [628, 634] on div "26 / 26" at bounding box center [581, 633] width 120 height 20
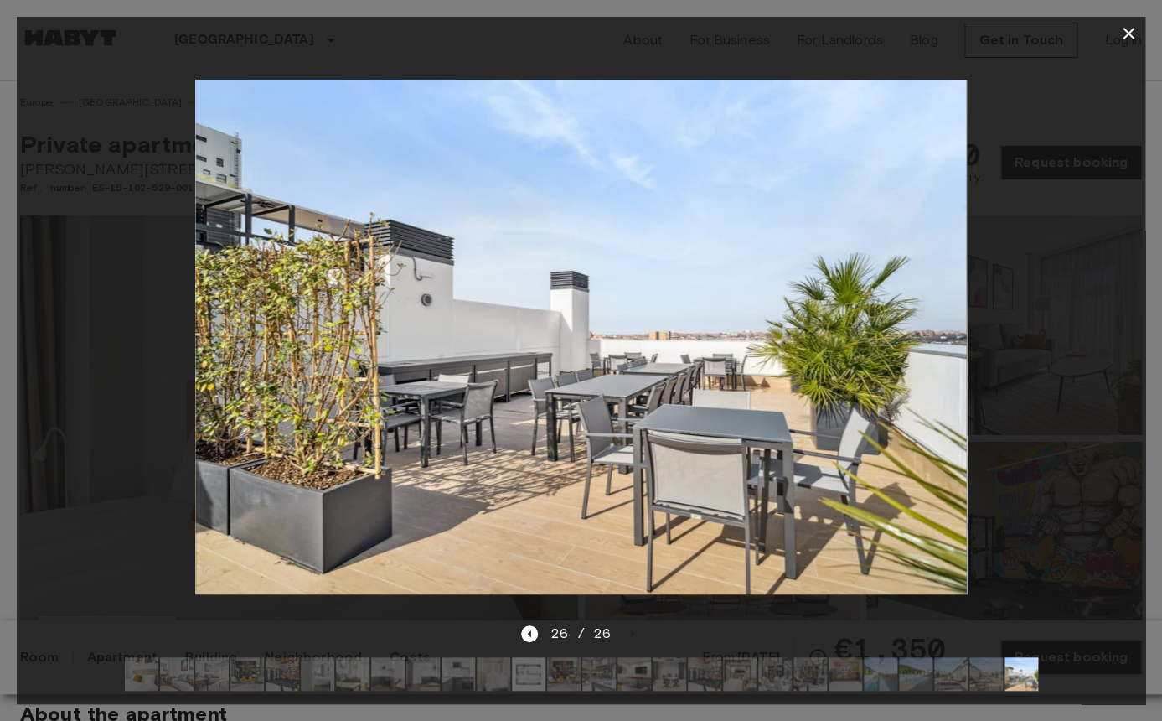
click at [1136, 32] on icon "button" at bounding box center [1128, 33] width 20 height 20
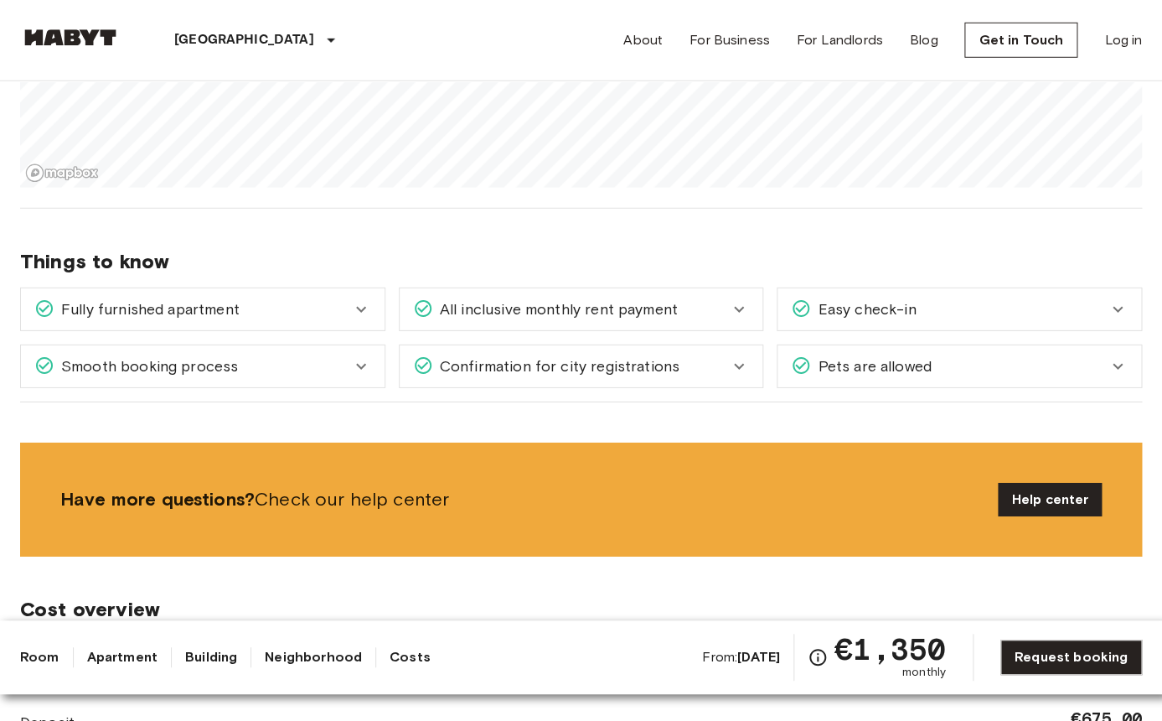
scroll to position [1800, 0]
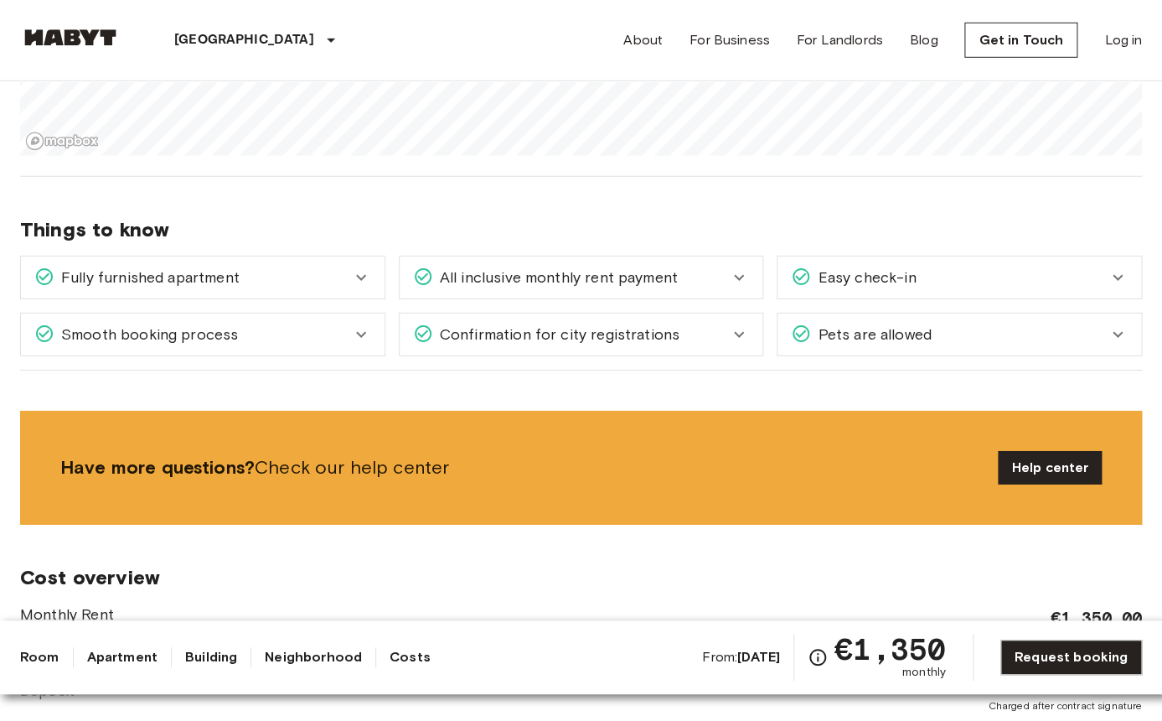
click at [356, 282] on icon at bounding box center [361, 277] width 20 height 20
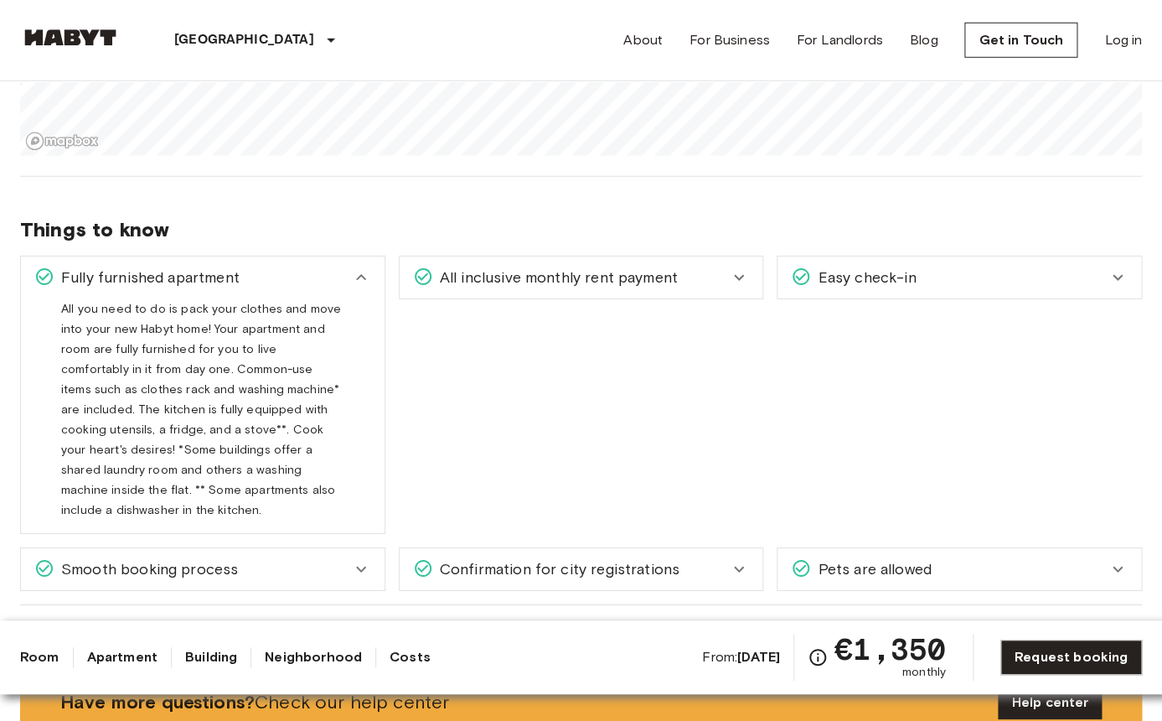
click at [356, 282] on icon at bounding box center [361, 277] width 20 height 20
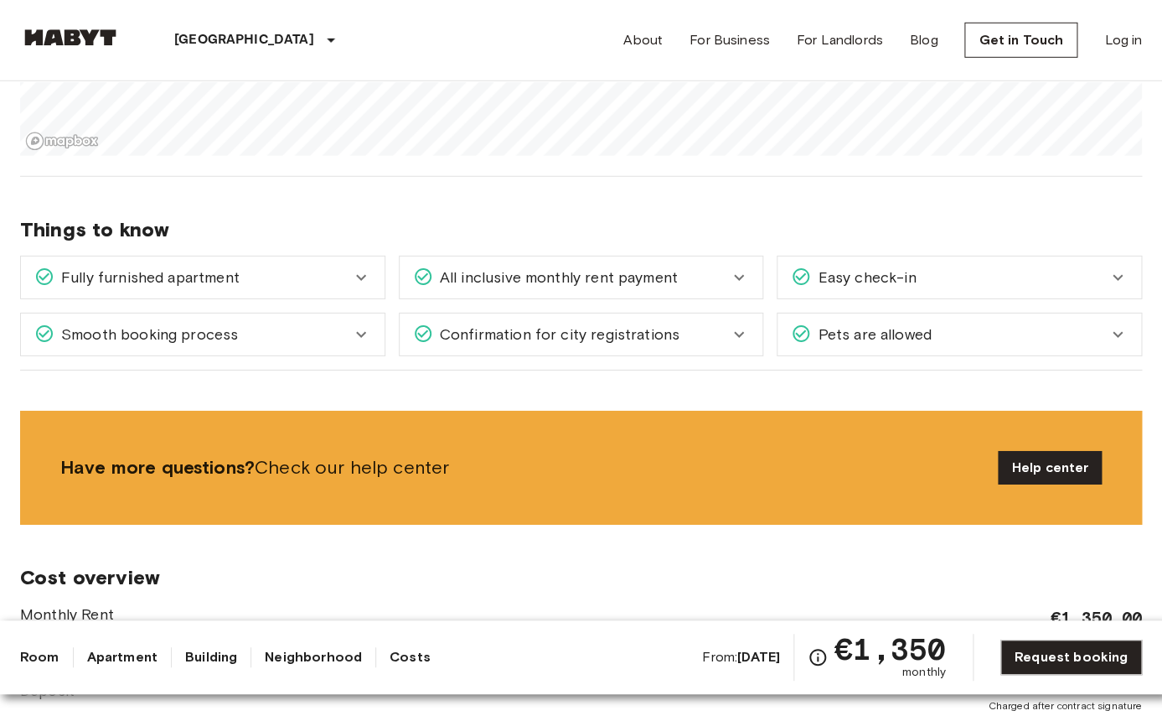
click at [551, 284] on span "All inclusive monthly rent payment" at bounding box center [555, 277] width 245 height 22
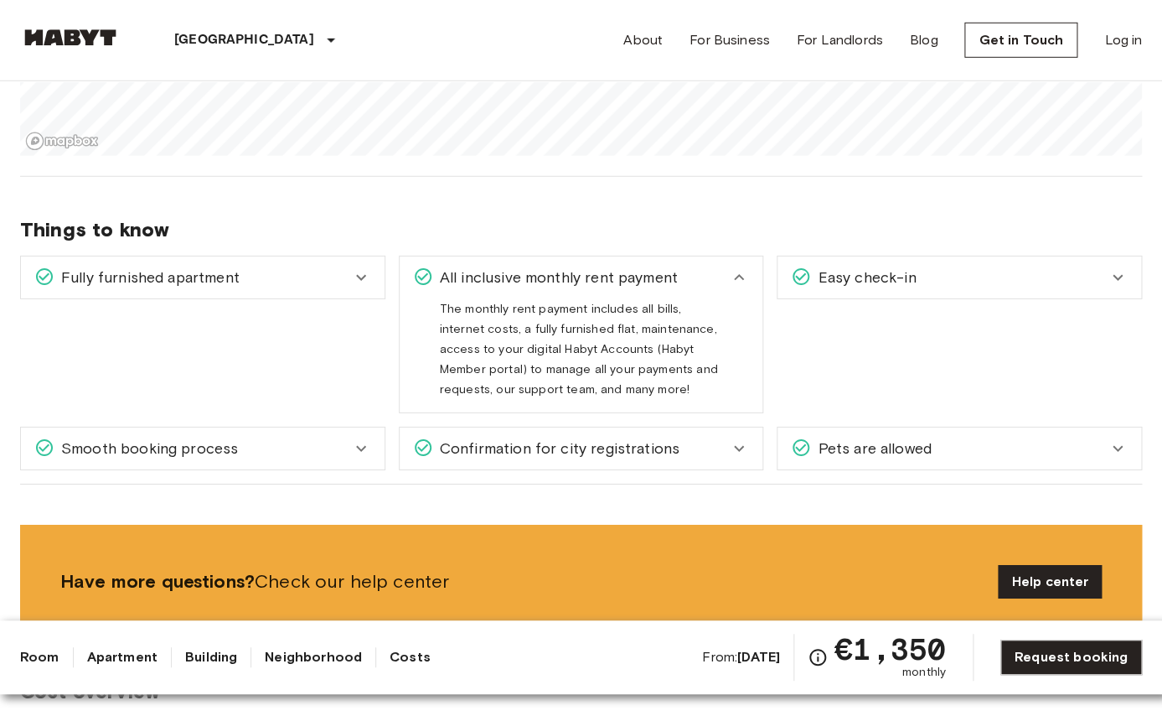
click at [551, 284] on span "All inclusive monthly rent payment" at bounding box center [555, 277] width 245 height 22
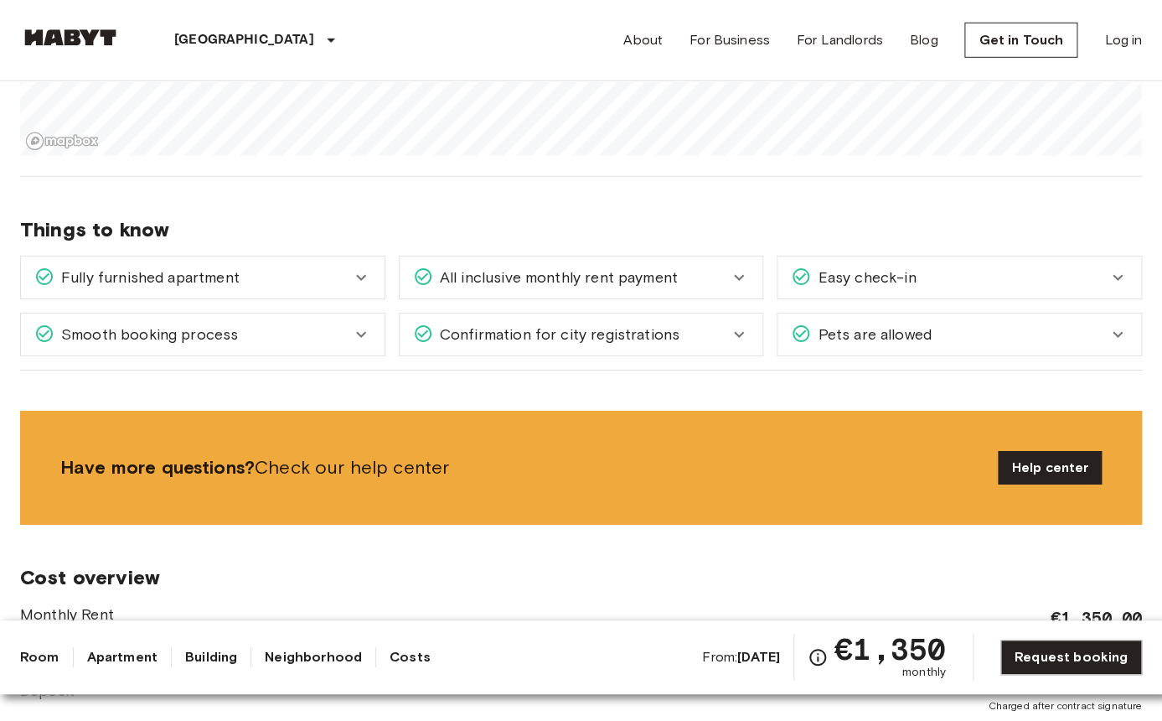
click at [909, 279] on span "Easy check-in" at bounding box center [863, 277] width 105 height 22
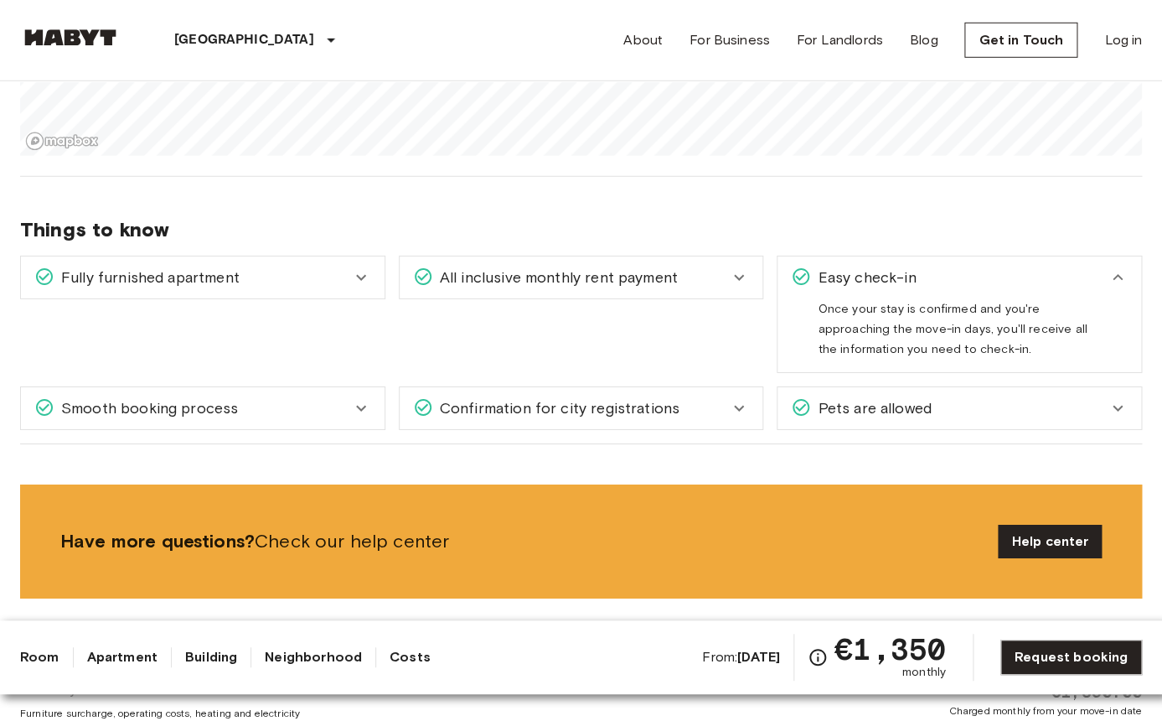
click at [909, 279] on span "Easy check-in" at bounding box center [863, 277] width 105 height 22
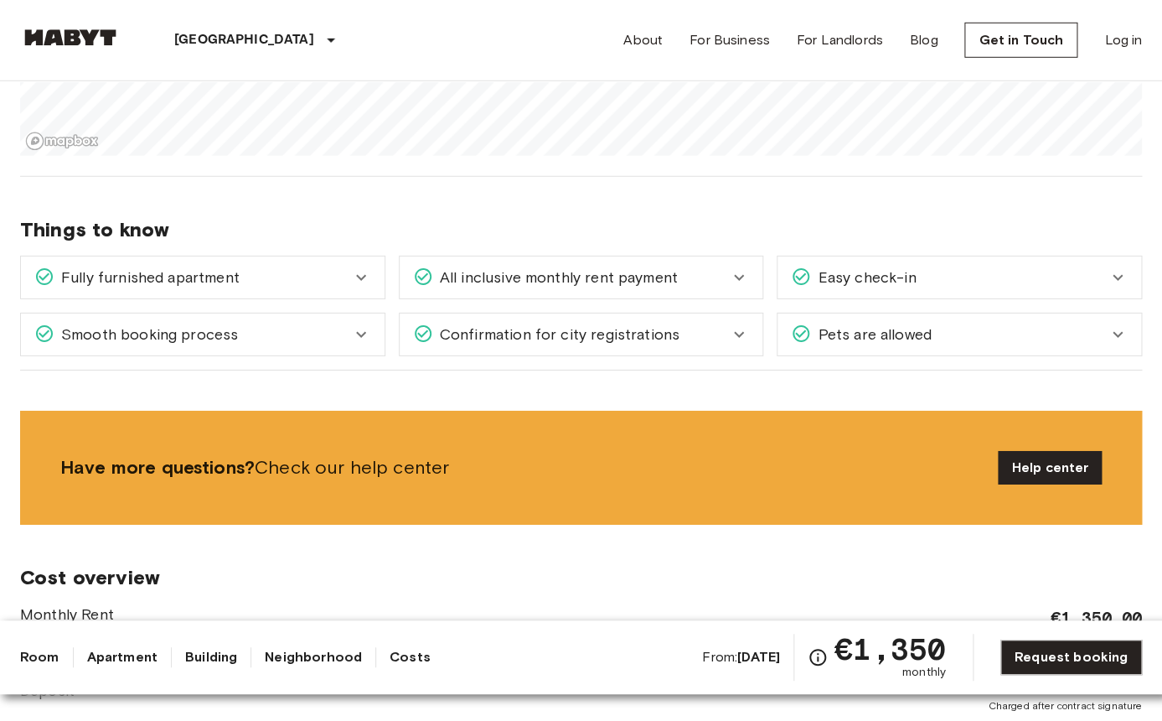
click at [259, 337] on div "Smooth booking process" at bounding box center [192, 334] width 317 height 22
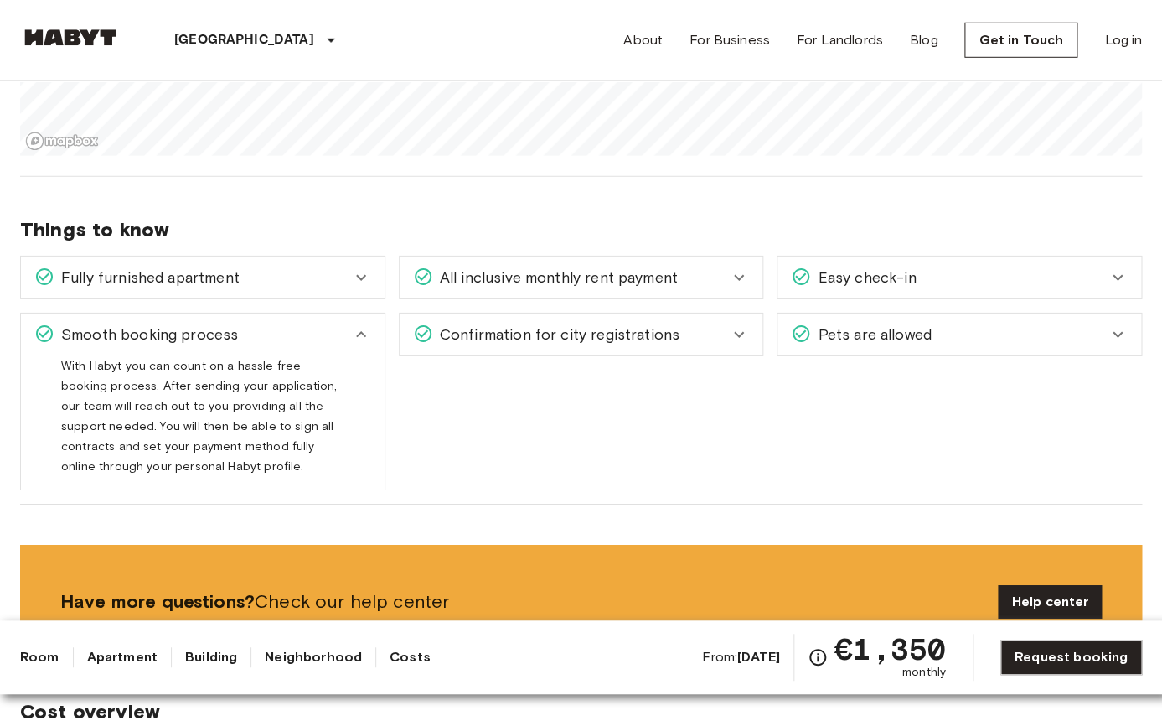
click at [259, 337] on div "Smooth booking process" at bounding box center [192, 334] width 317 height 22
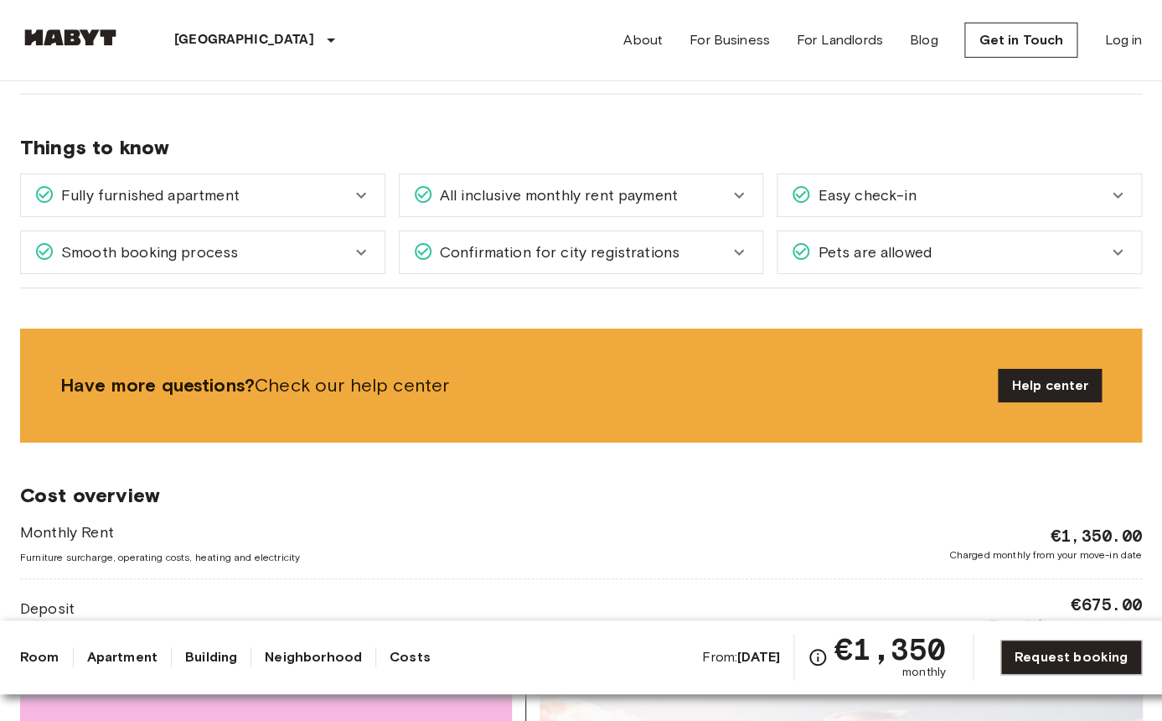
scroll to position [1901, 0]
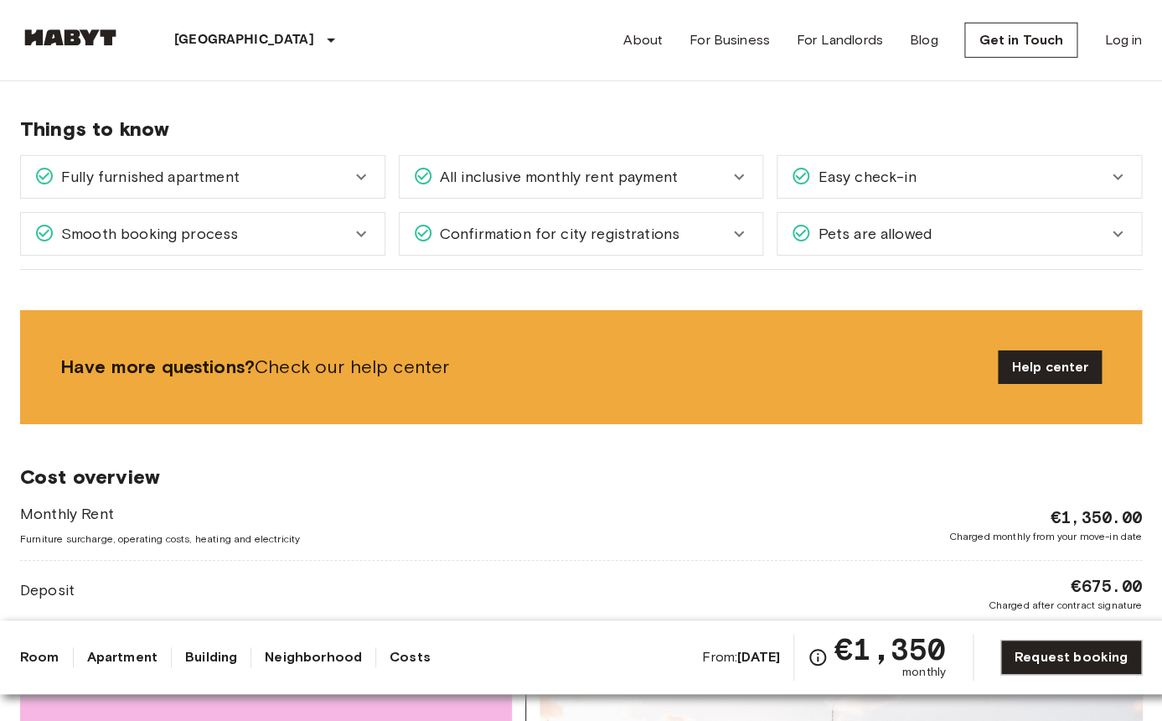
click at [359, 226] on icon at bounding box center [361, 234] width 20 height 20
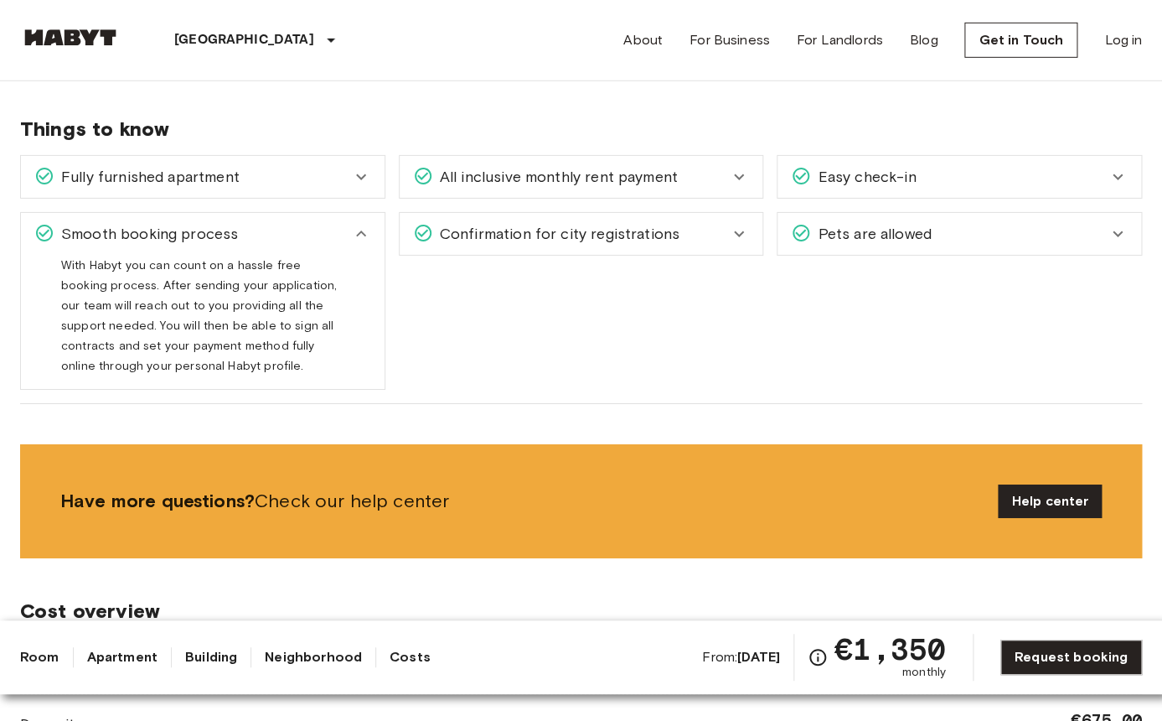
click at [549, 242] on span "Confirmation for city registrations" at bounding box center [556, 234] width 246 height 22
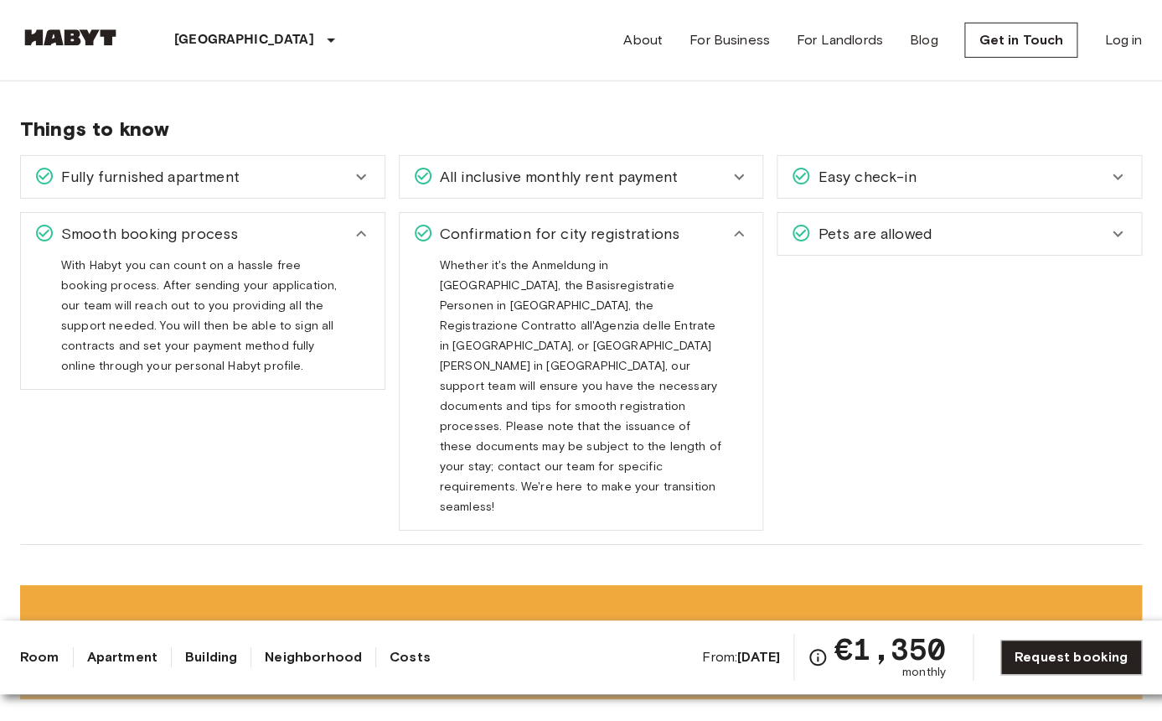
click at [331, 229] on div "Smooth booking process" at bounding box center [192, 234] width 317 height 22
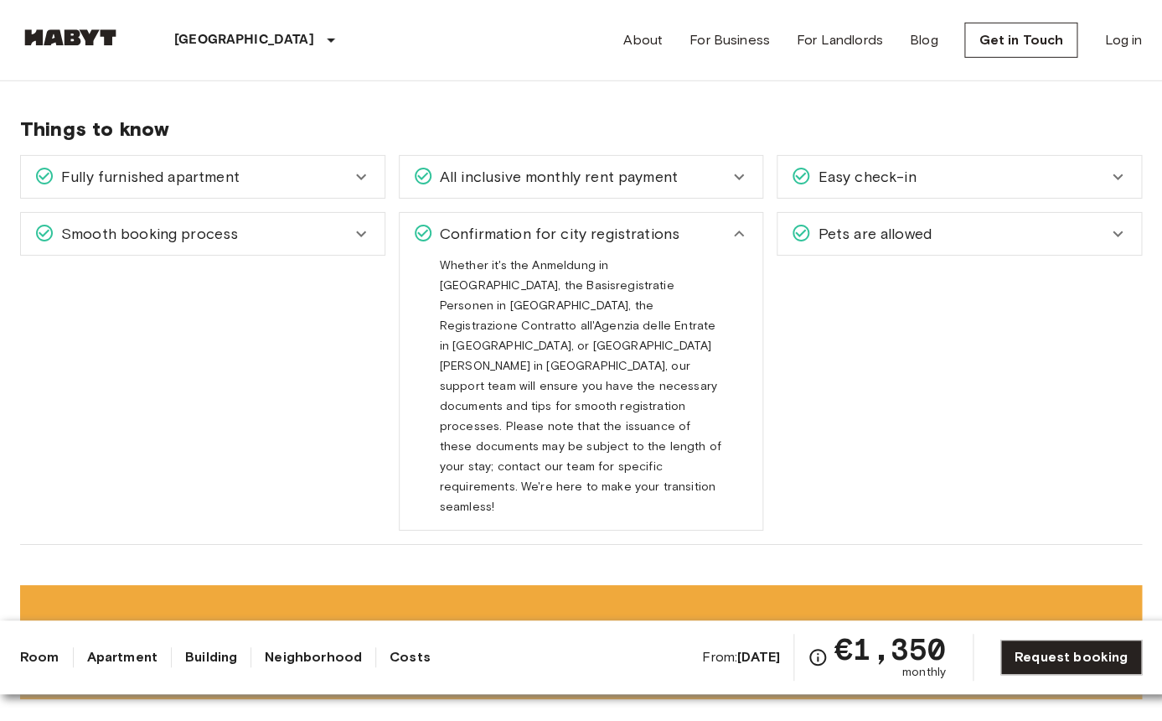
click at [737, 235] on icon at bounding box center [739, 233] width 10 height 6
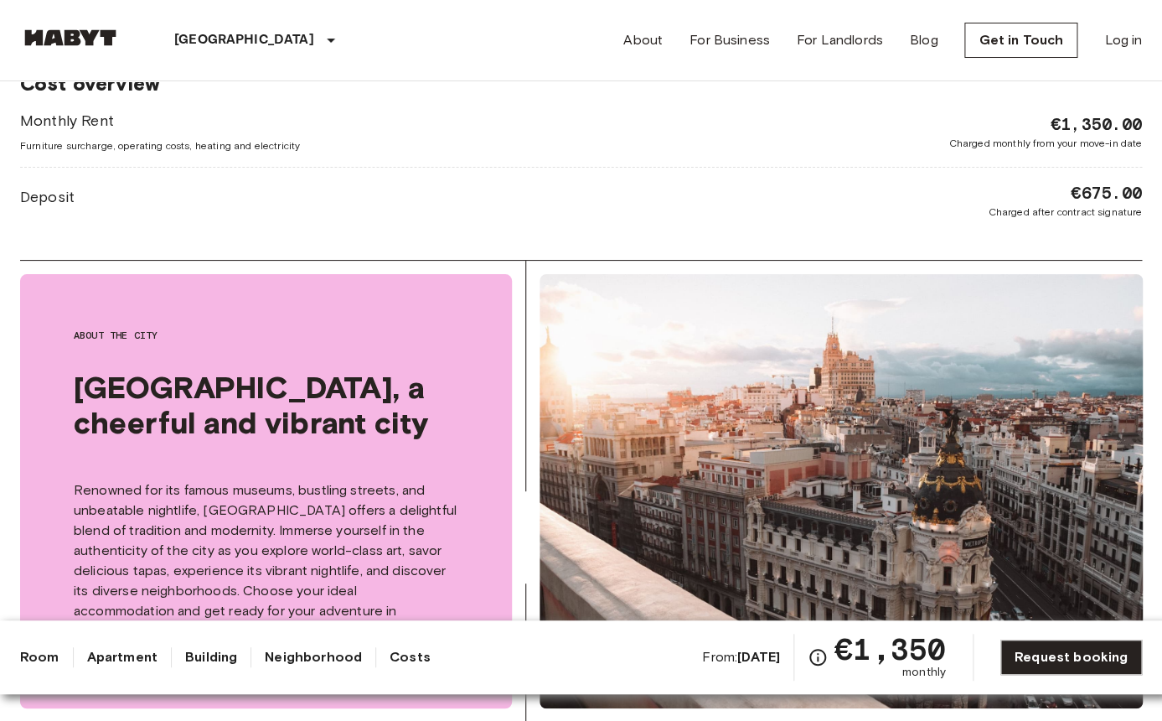
scroll to position [2274, 0]
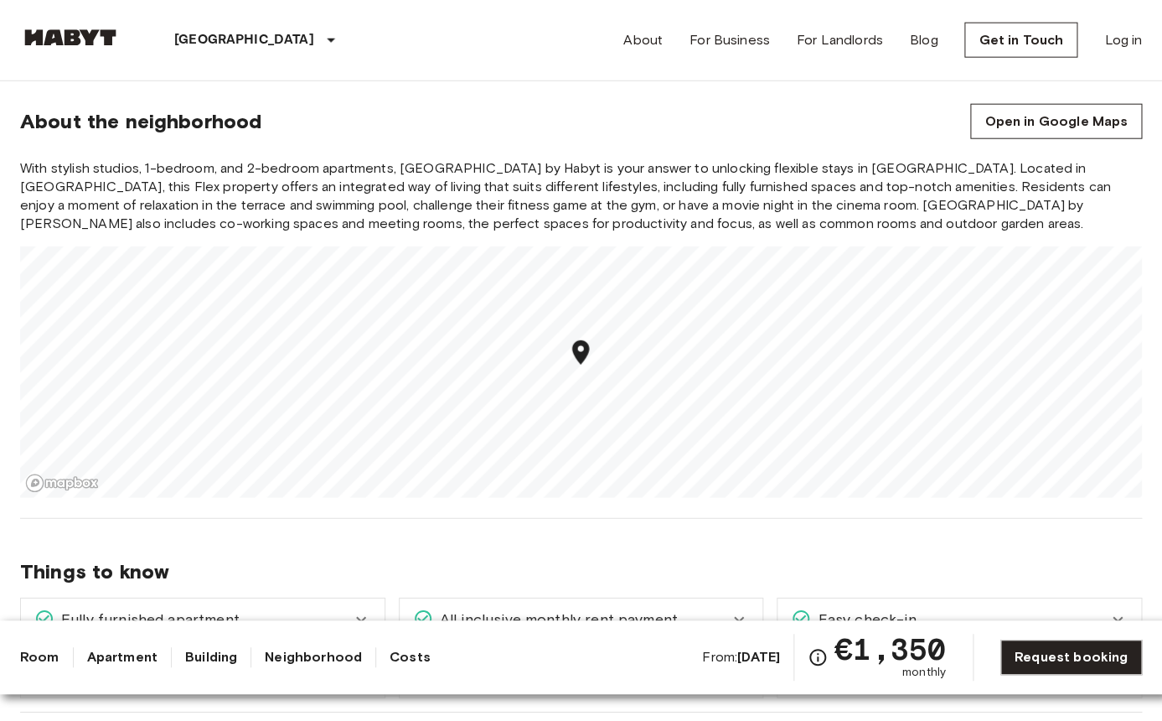
click at [116, 660] on link "Apartment" at bounding box center [122, 657] width 70 height 20
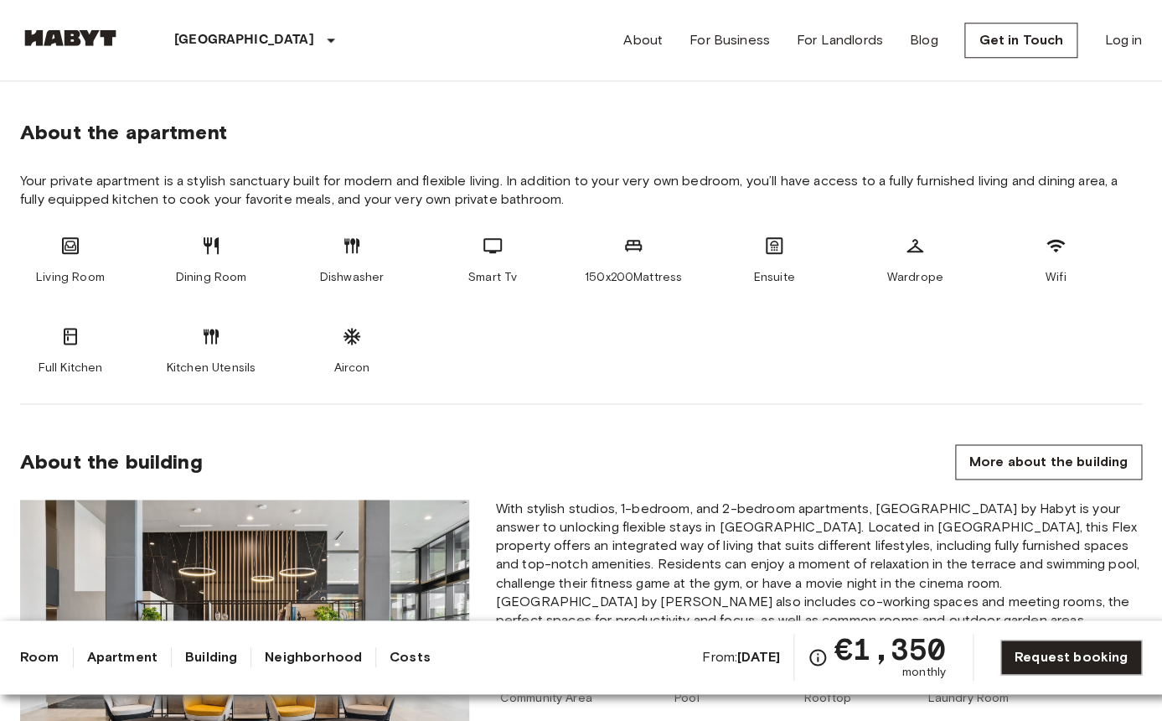
scroll to position [581, 0]
click at [47, 654] on link "Room" at bounding box center [39, 657] width 39 height 20
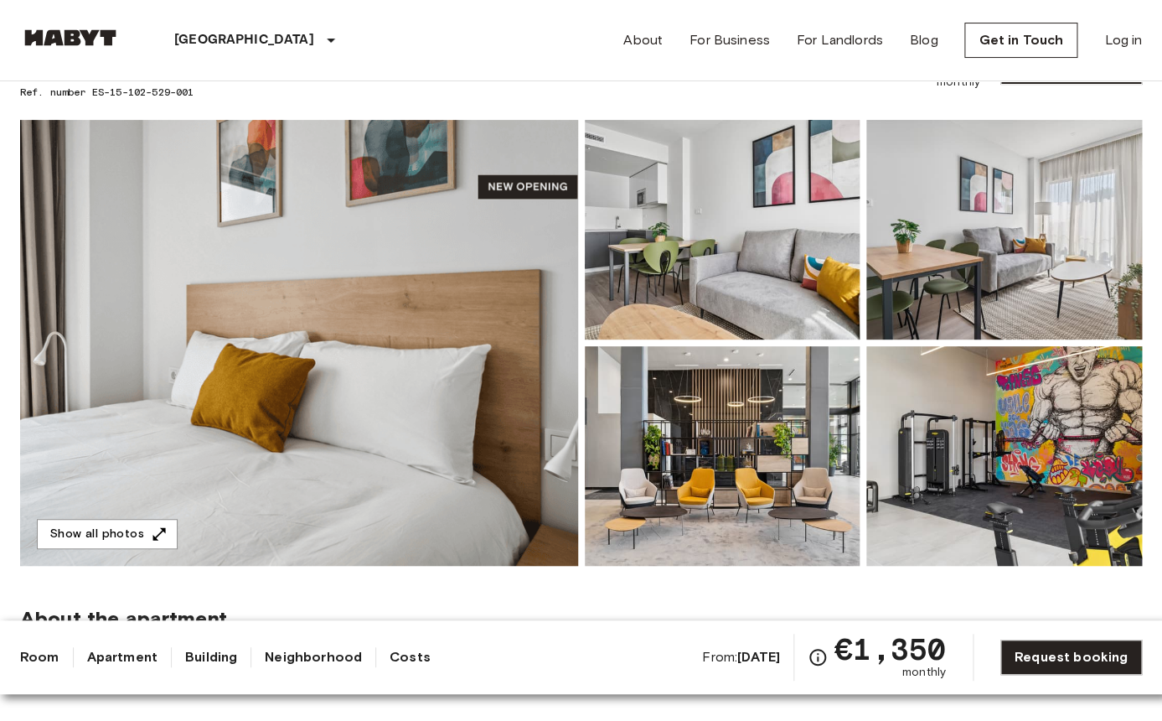
scroll to position [0, 0]
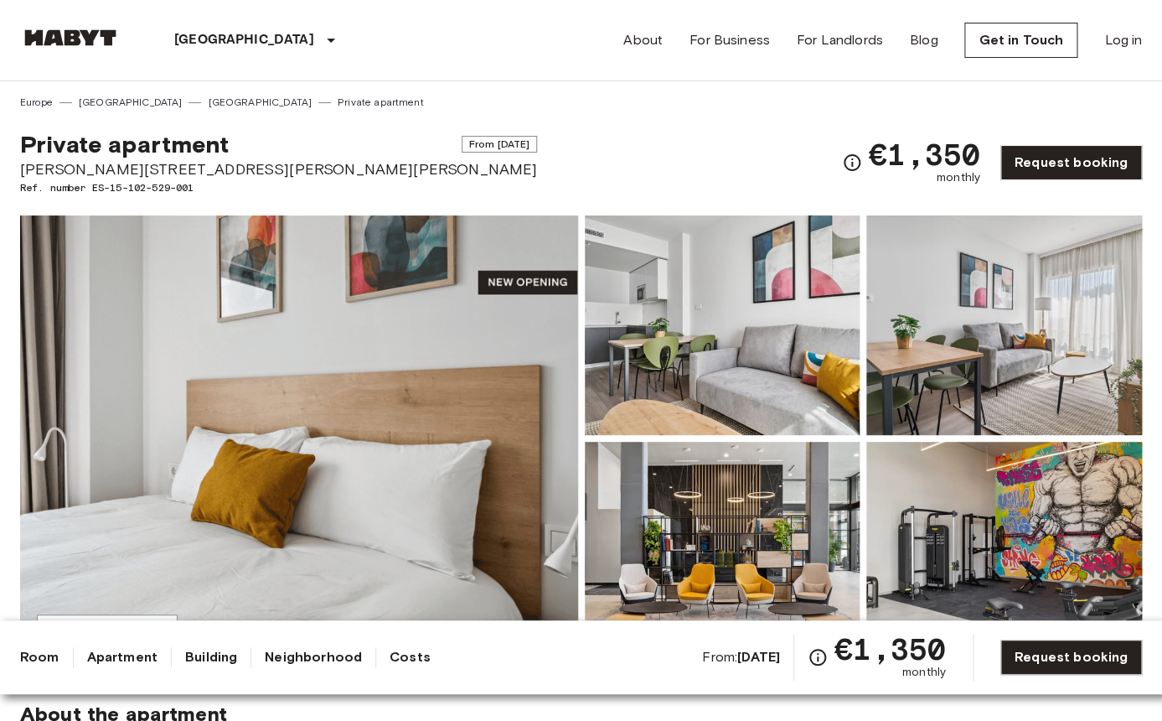
click at [351, 344] on img at bounding box center [299, 438] width 558 height 446
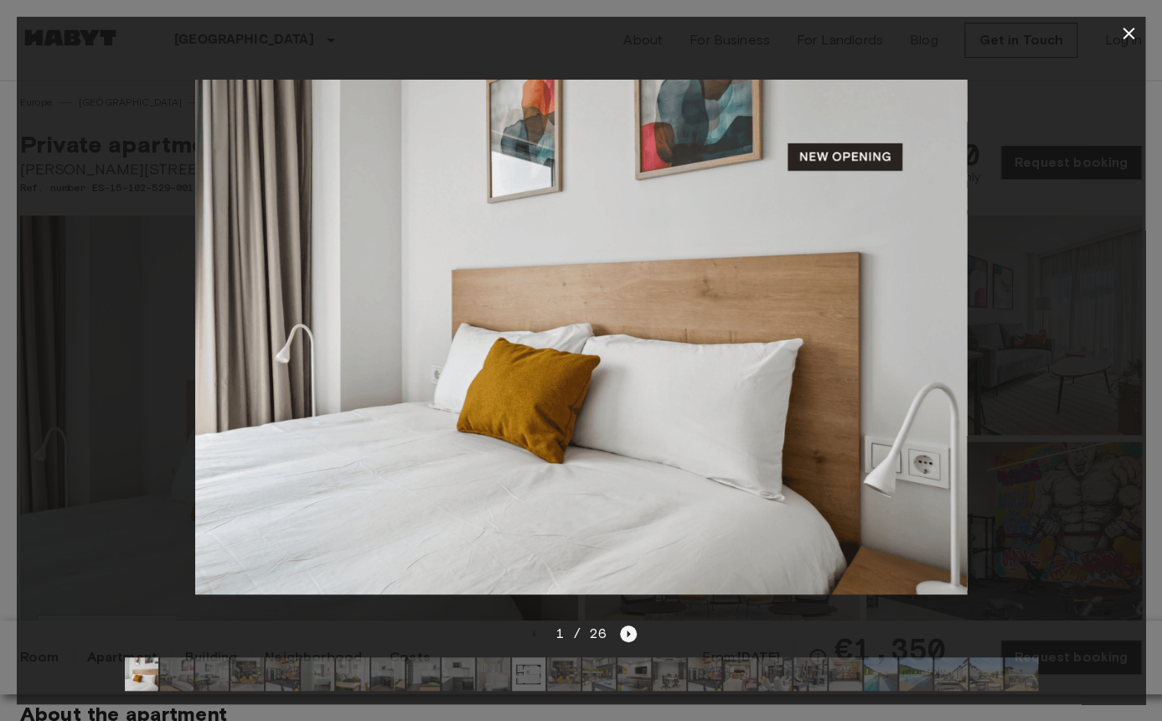
click at [631, 636] on icon "Next image" at bounding box center [628, 633] width 17 height 17
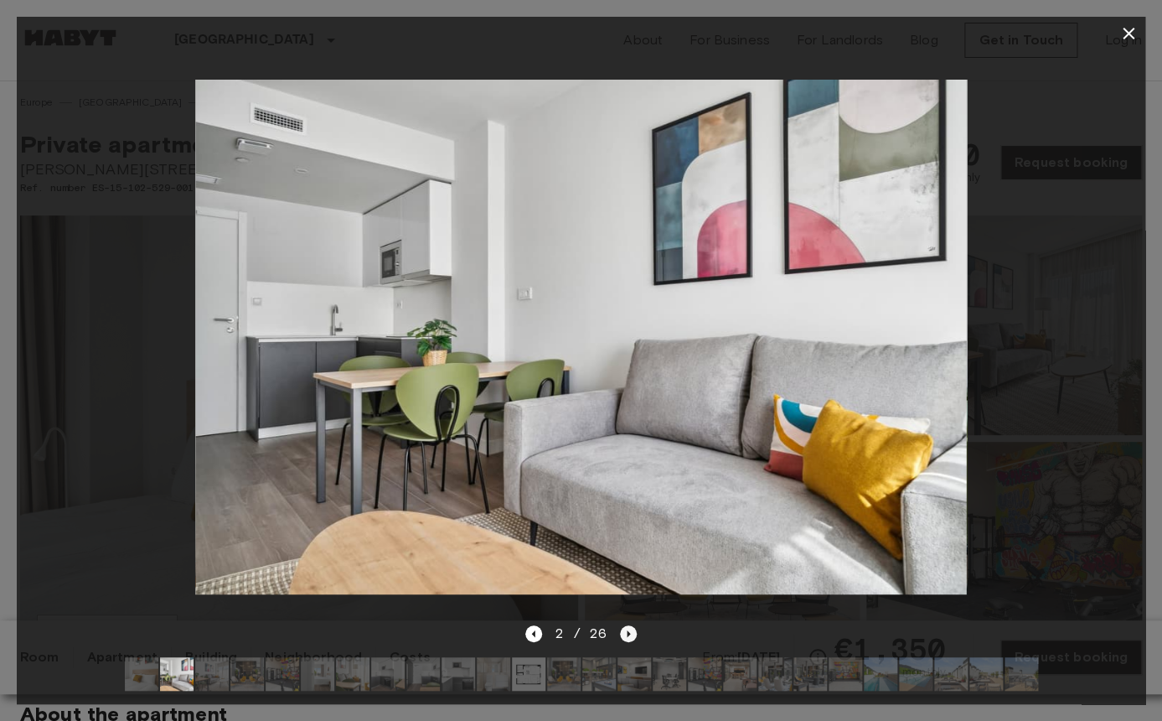
click at [631, 636] on icon "Next image" at bounding box center [628, 633] width 17 height 17
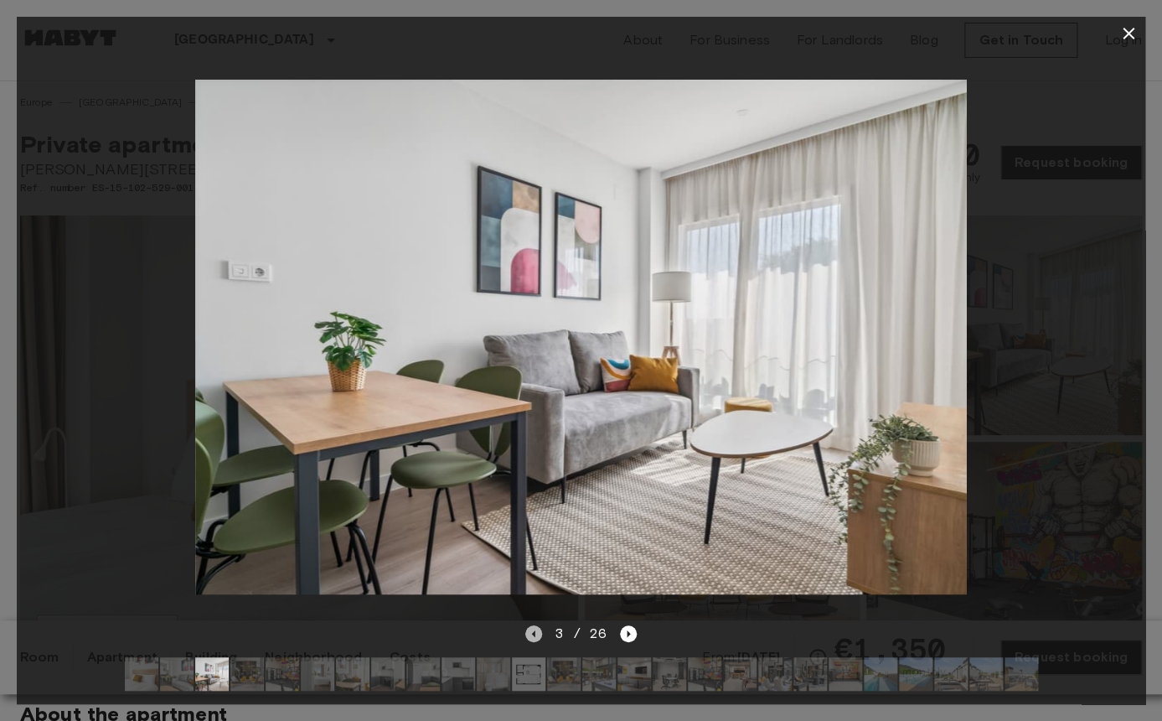
click at [534, 639] on icon "Previous image" at bounding box center [533, 633] width 17 height 17
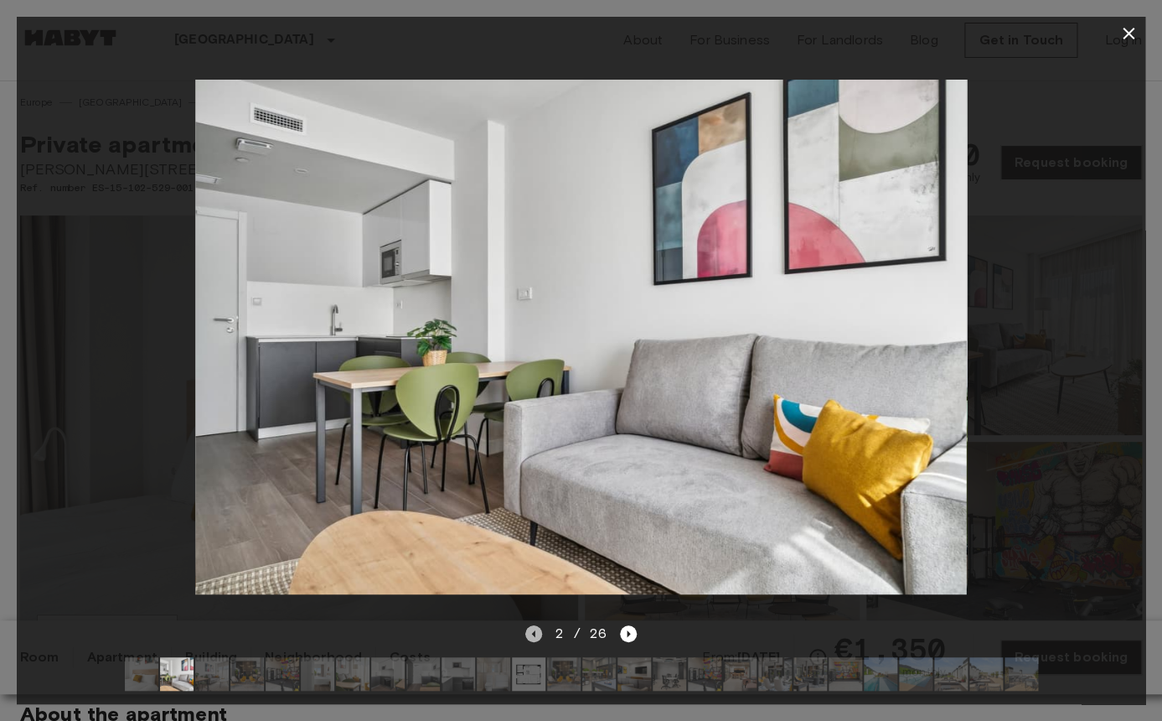
click at [534, 636] on icon "Previous image" at bounding box center [533, 633] width 17 height 17
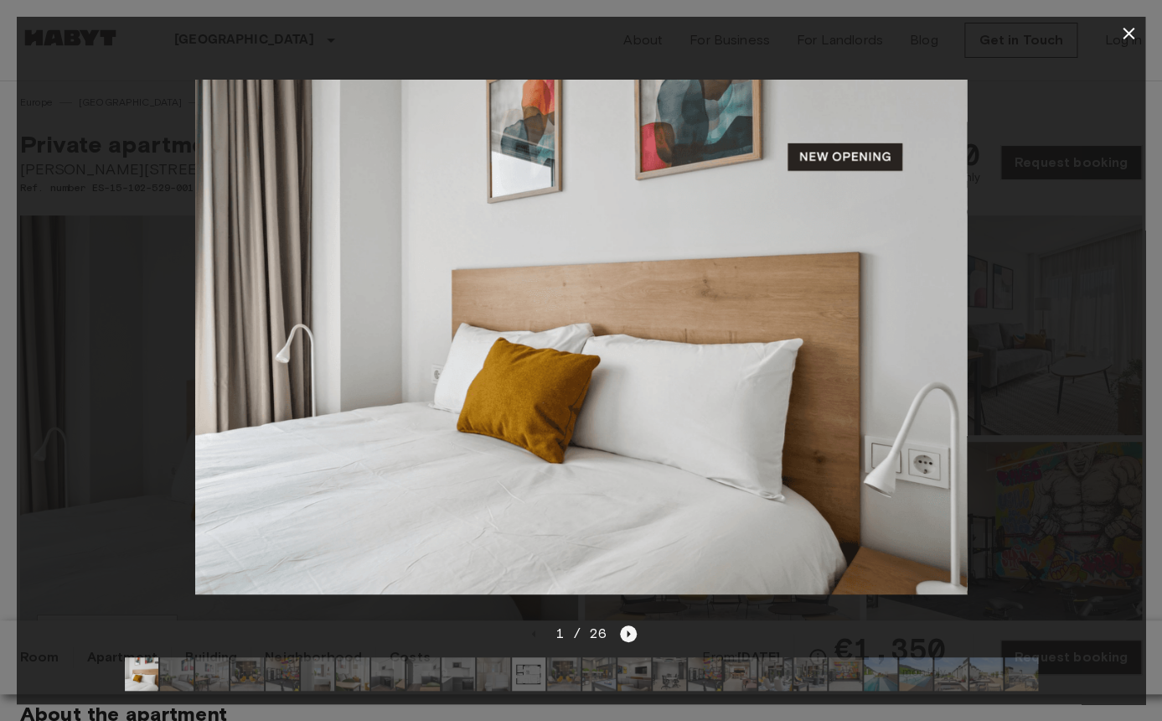
click at [630, 634] on icon "Next image" at bounding box center [628, 633] width 17 height 17
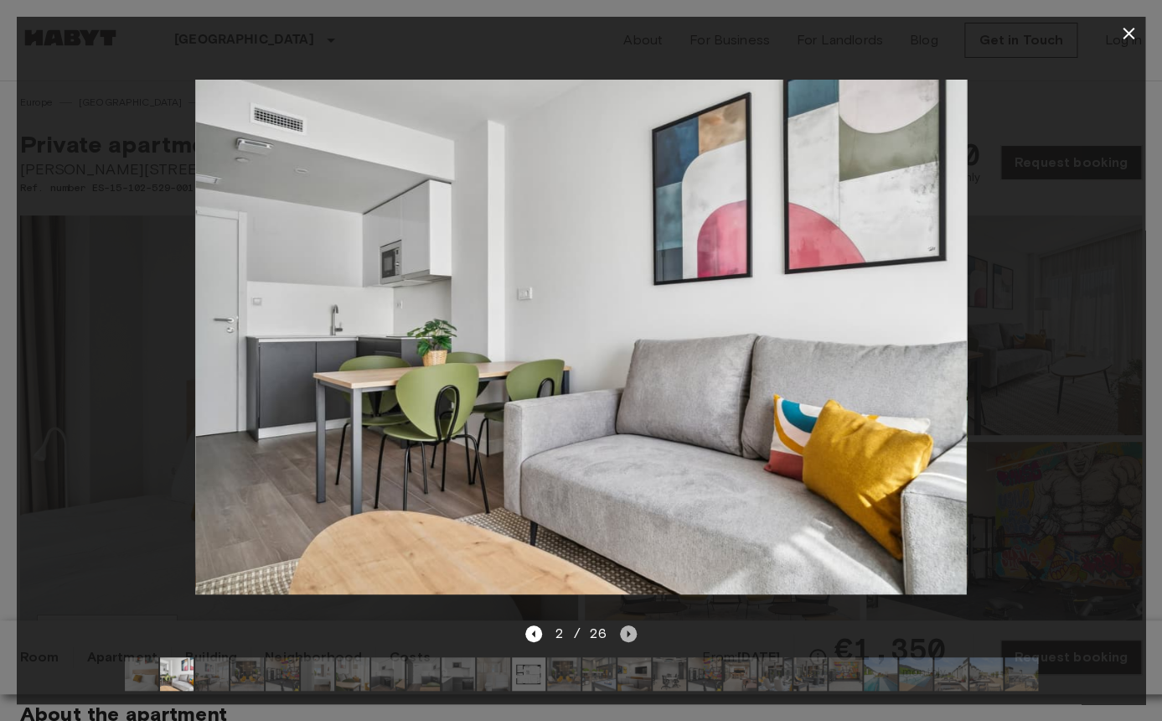
click at [630, 634] on icon "Next image" at bounding box center [628, 633] width 17 height 17
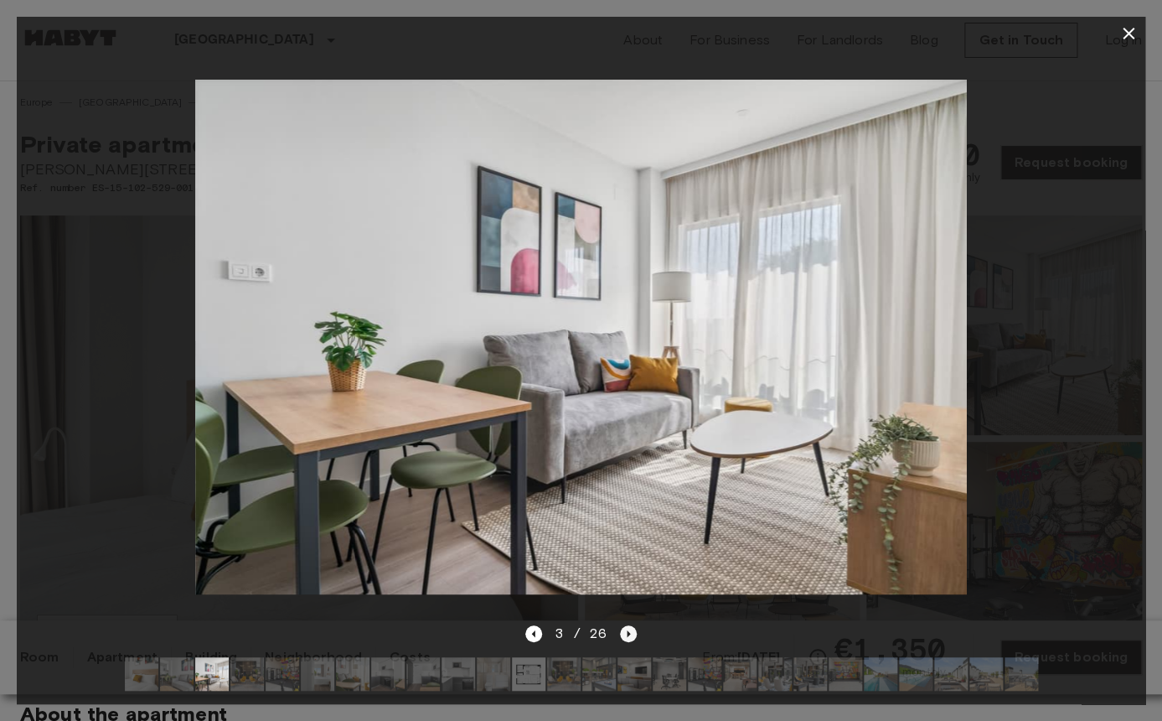
click at [630, 634] on icon "Next image" at bounding box center [628, 633] width 17 height 17
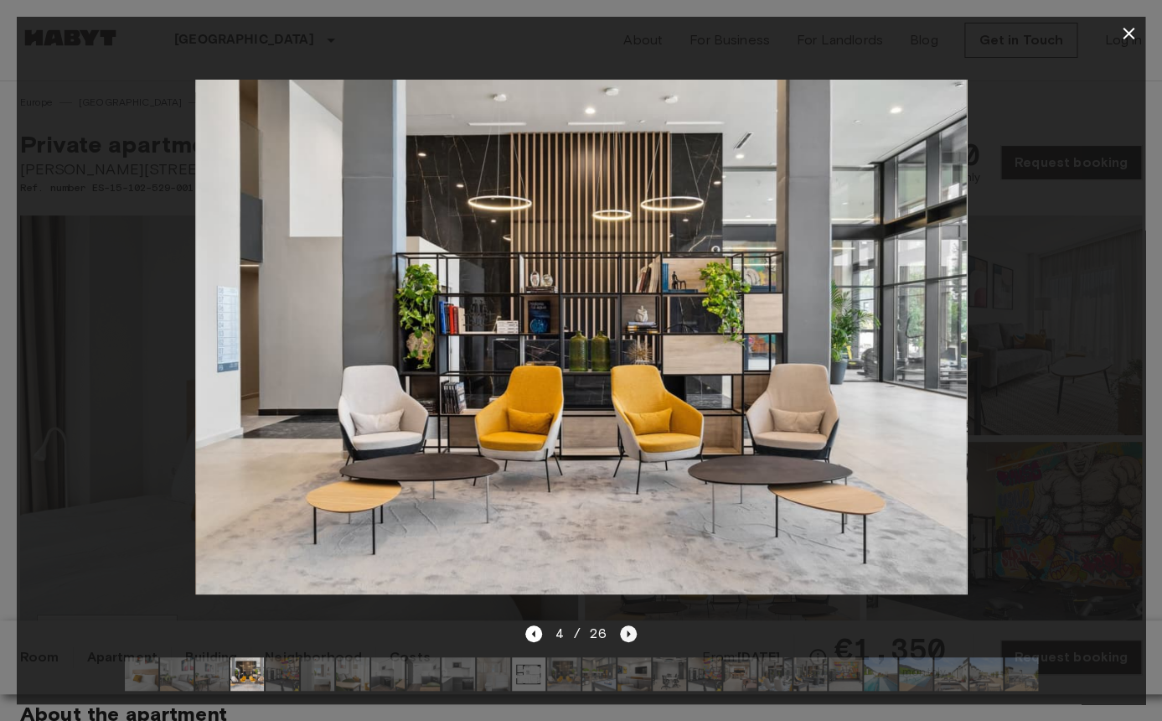
click at [630, 634] on icon "Next image" at bounding box center [628, 633] width 17 height 17
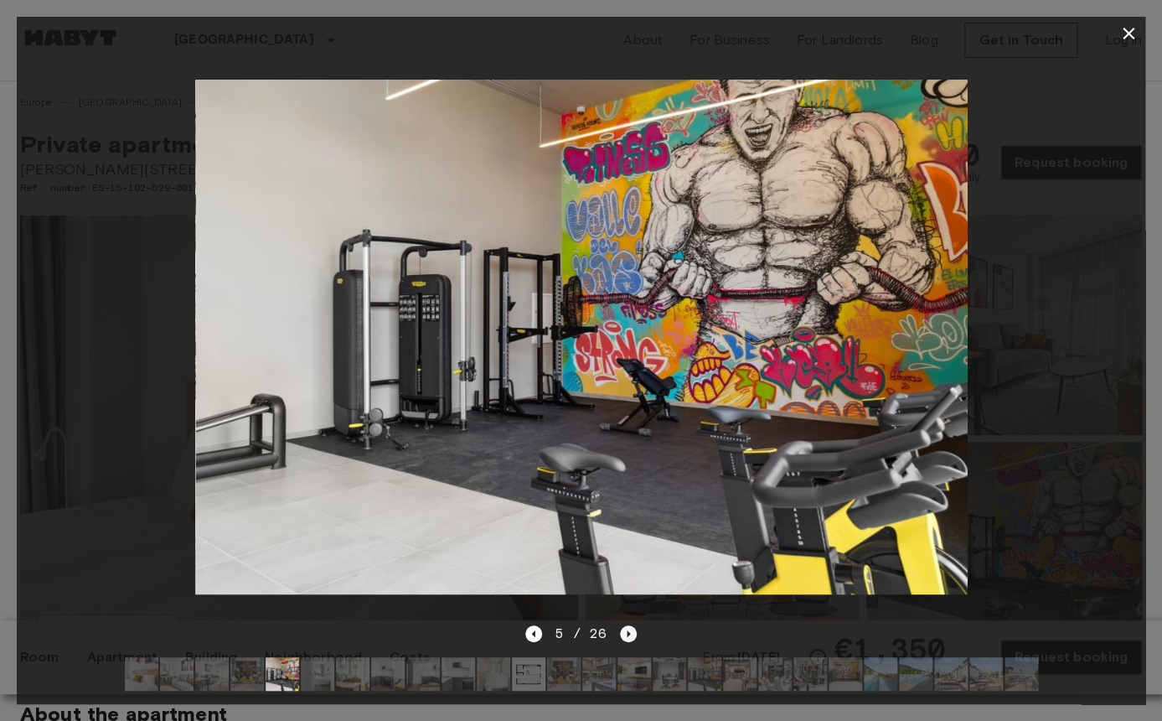
click at [630, 634] on icon "Next image" at bounding box center [628, 633] width 17 height 17
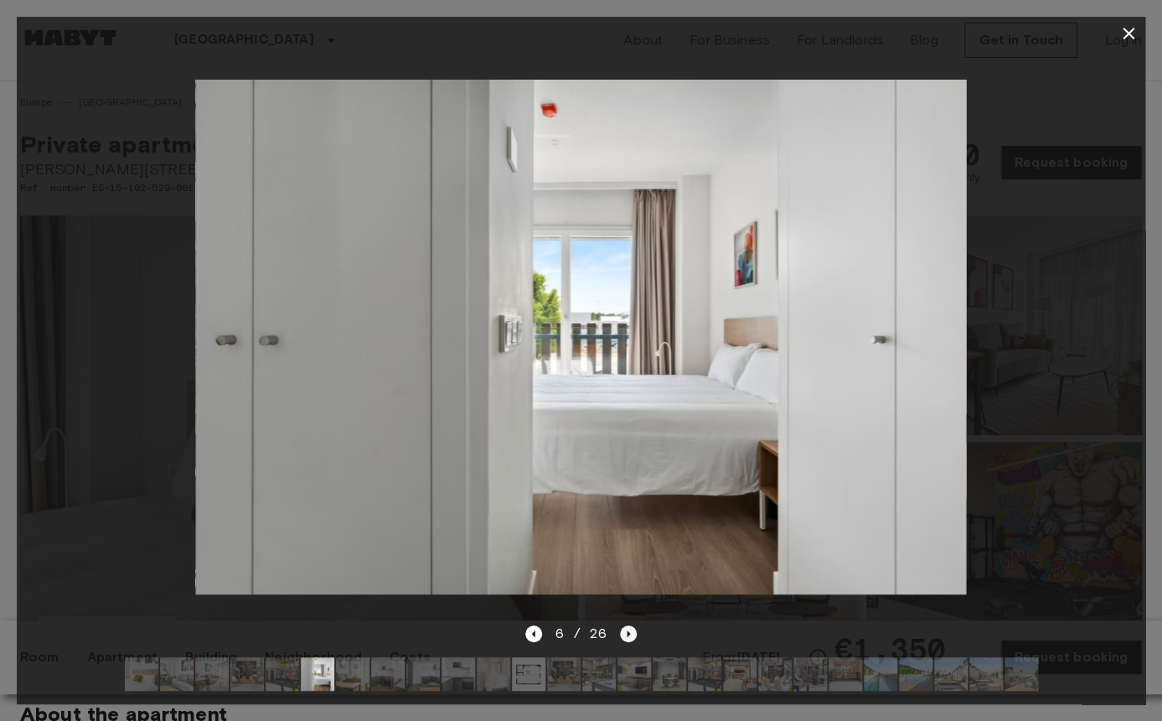
click at [630, 634] on icon "Next image" at bounding box center [628, 633] width 17 height 17
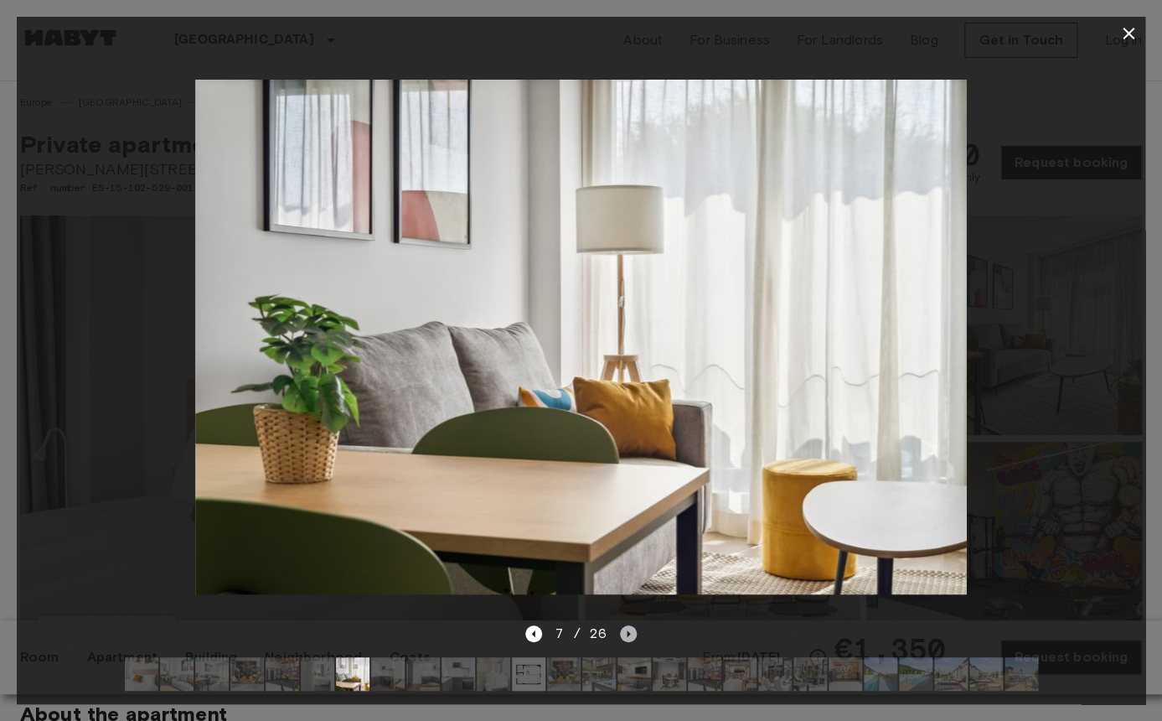
click at [630, 634] on icon "Next image" at bounding box center [628, 633] width 17 height 17
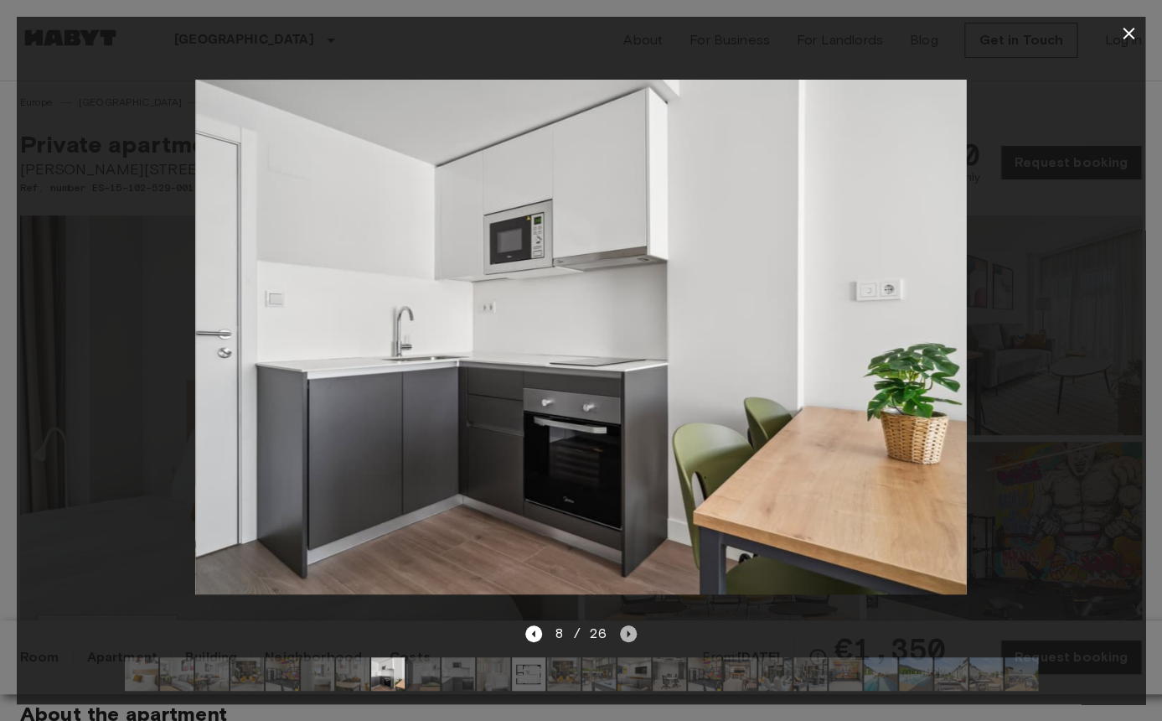
click at [630, 634] on icon "Next image" at bounding box center [628, 633] width 17 height 17
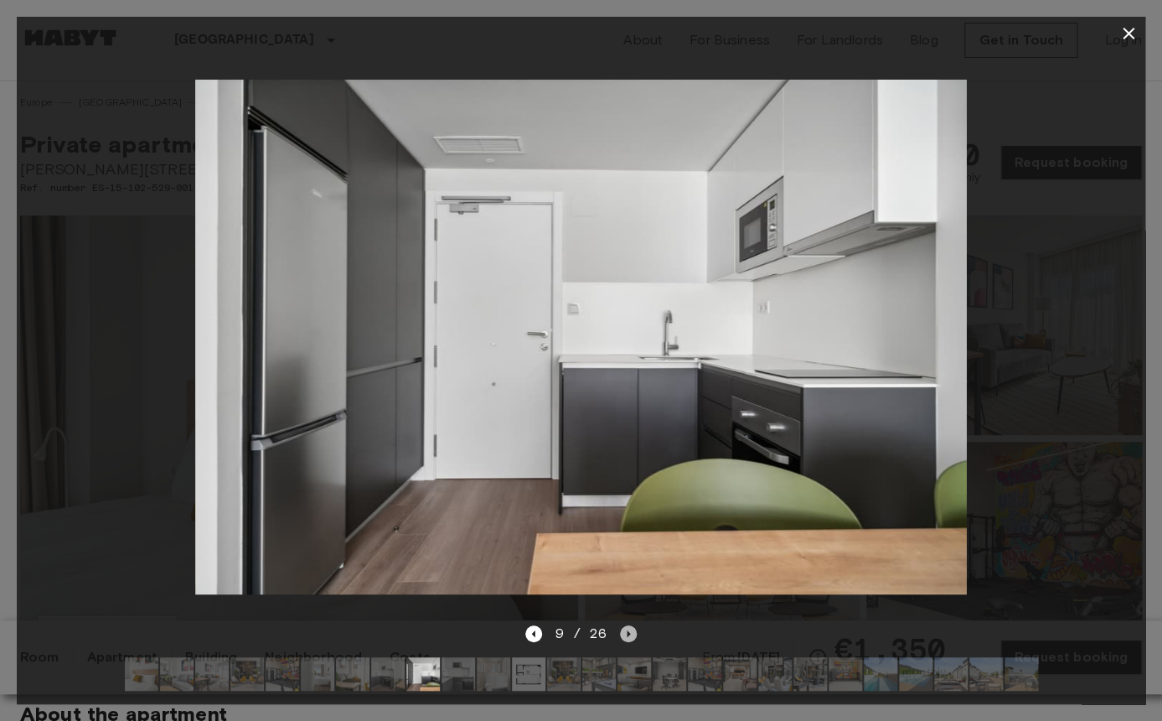
click at [630, 634] on icon "Next image" at bounding box center [628, 633] width 17 height 17
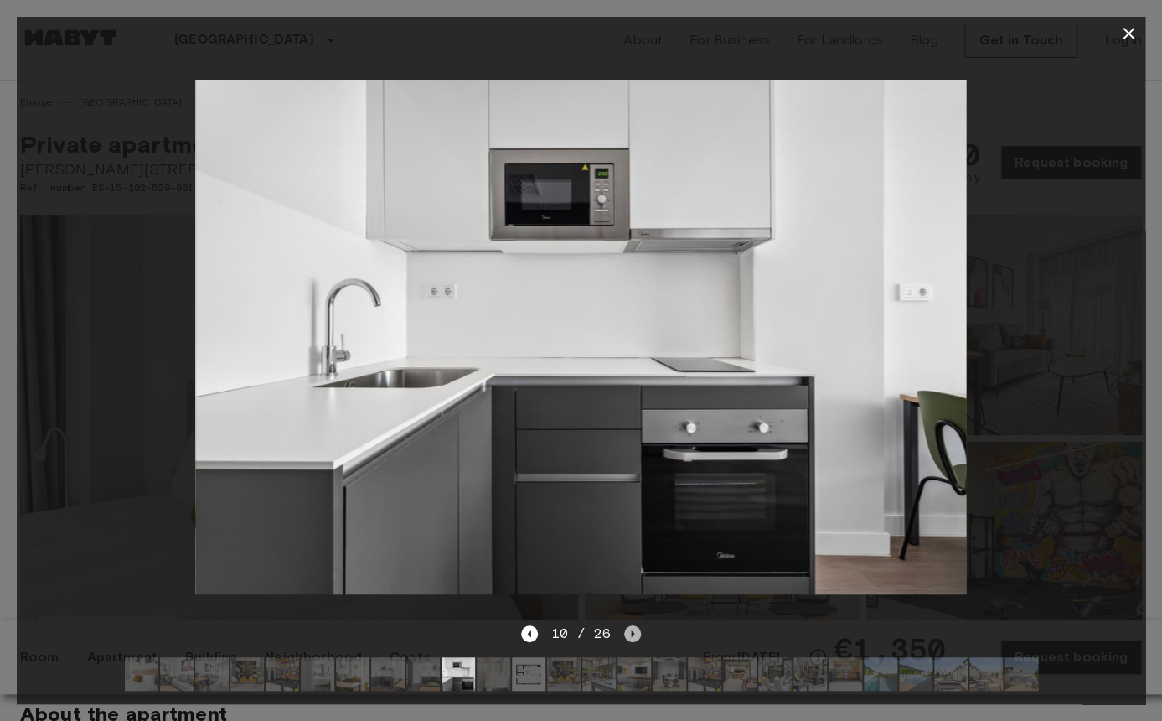
click at [630, 634] on icon "Next image" at bounding box center [632, 633] width 17 height 17
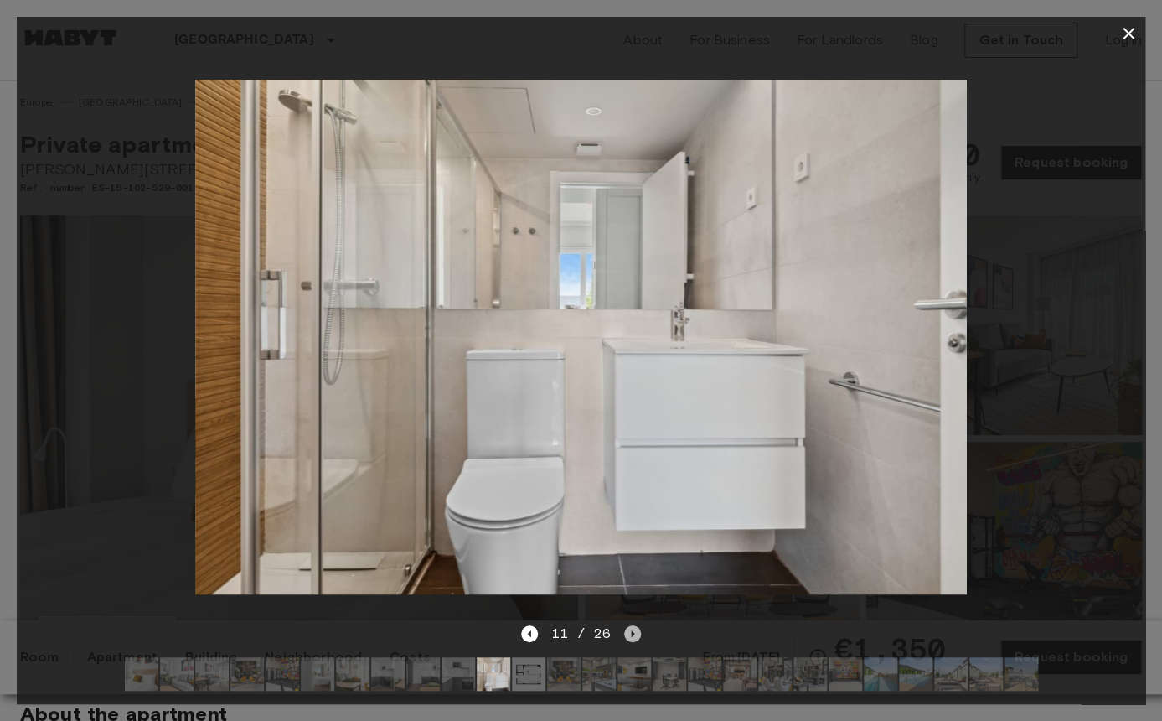
click at [630, 634] on icon "Next image" at bounding box center [632, 633] width 17 height 17
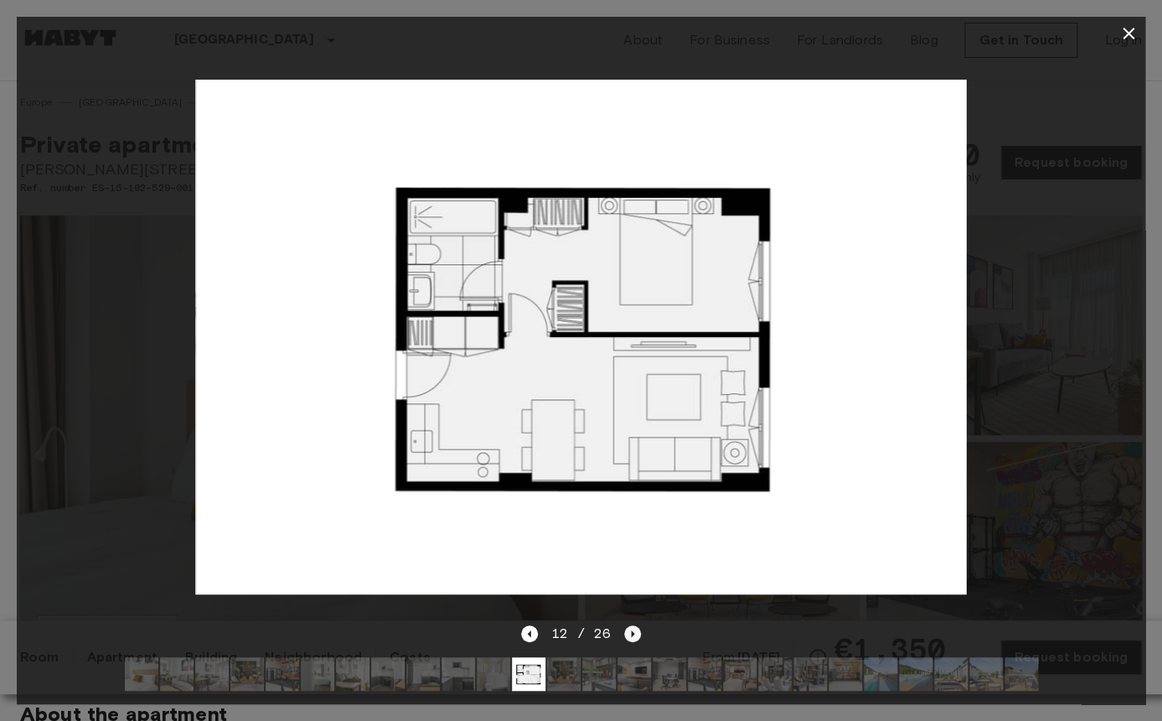
click at [630, 634] on icon "Next image" at bounding box center [632, 633] width 17 height 17
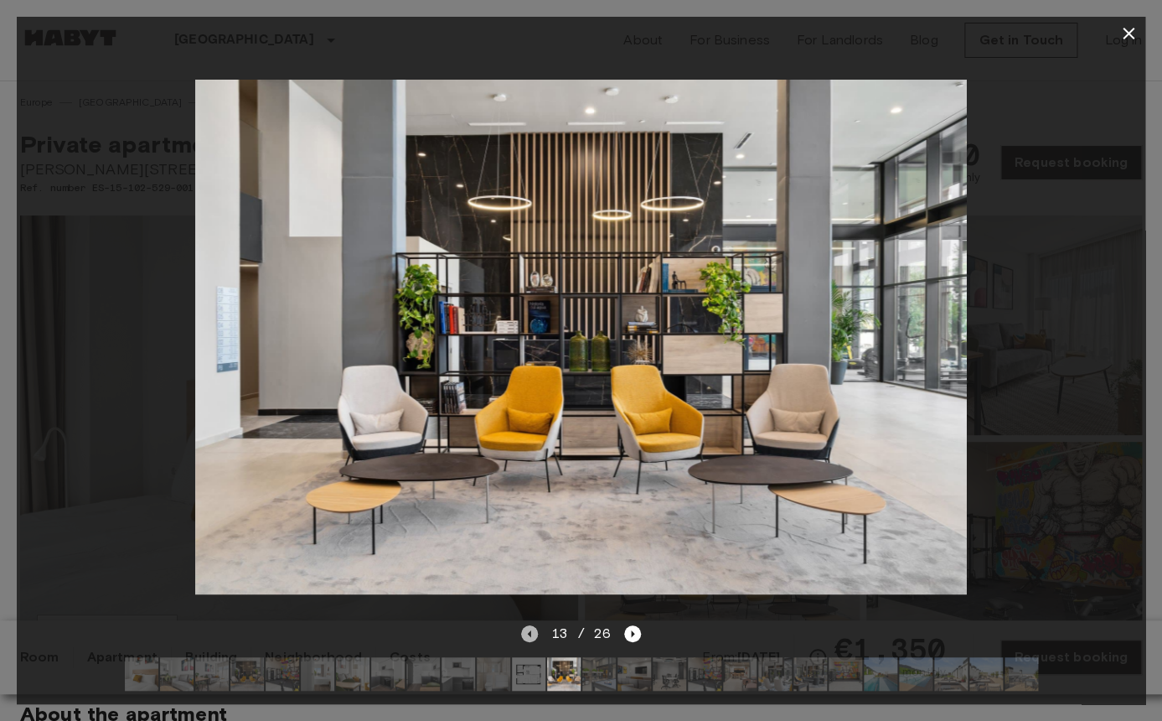
click at [531, 627] on icon "Previous image" at bounding box center [529, 633] width 17 height 17
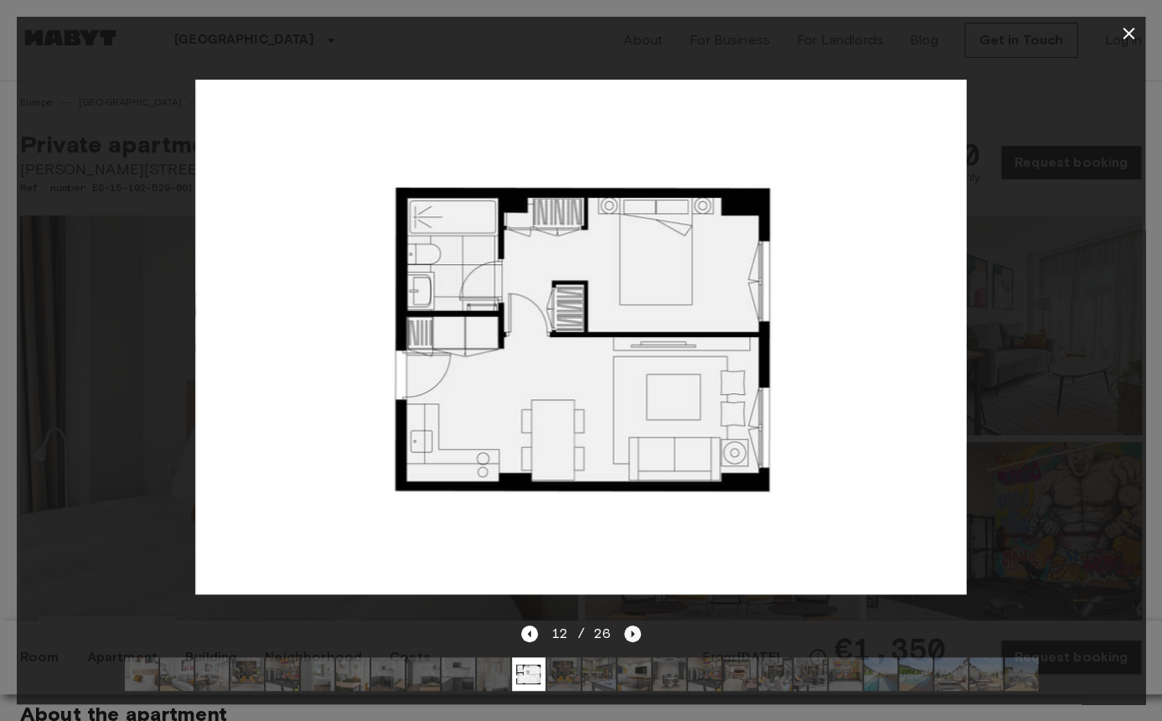
click at [633, 634] on icon "Next image" at bounding box center [632, 633] width 17 height 17
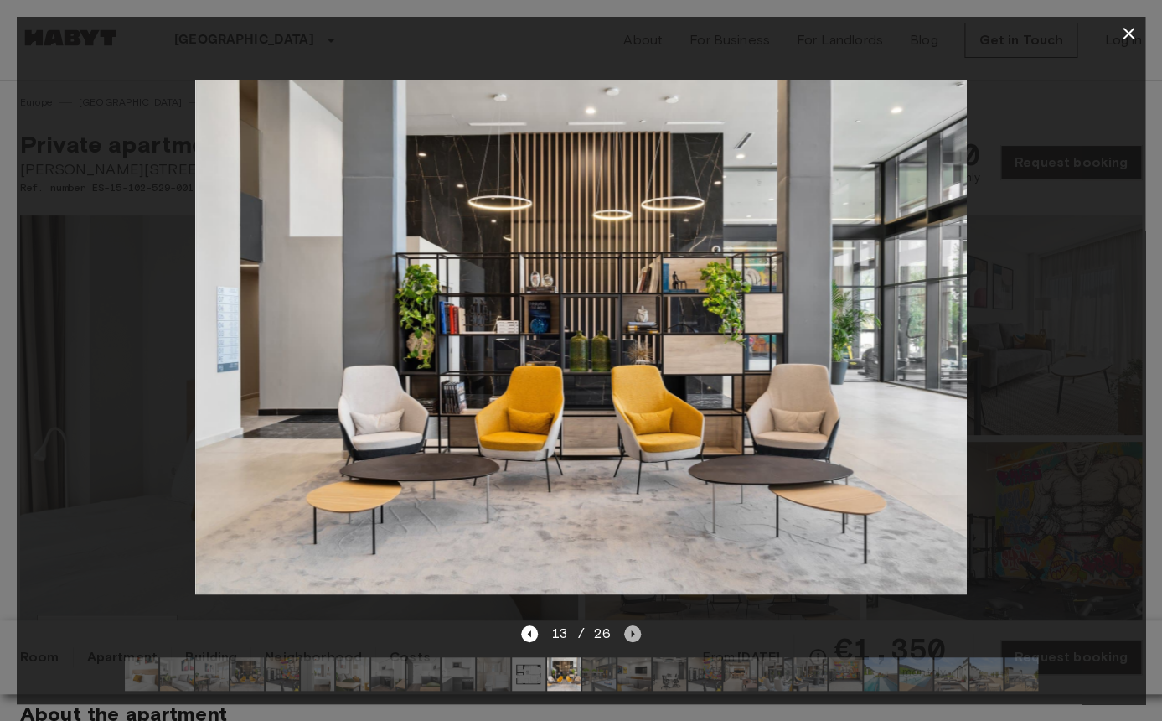
click at [633, 634] on icon "Next image" at bounding box center [632, 633] width 17 height 17
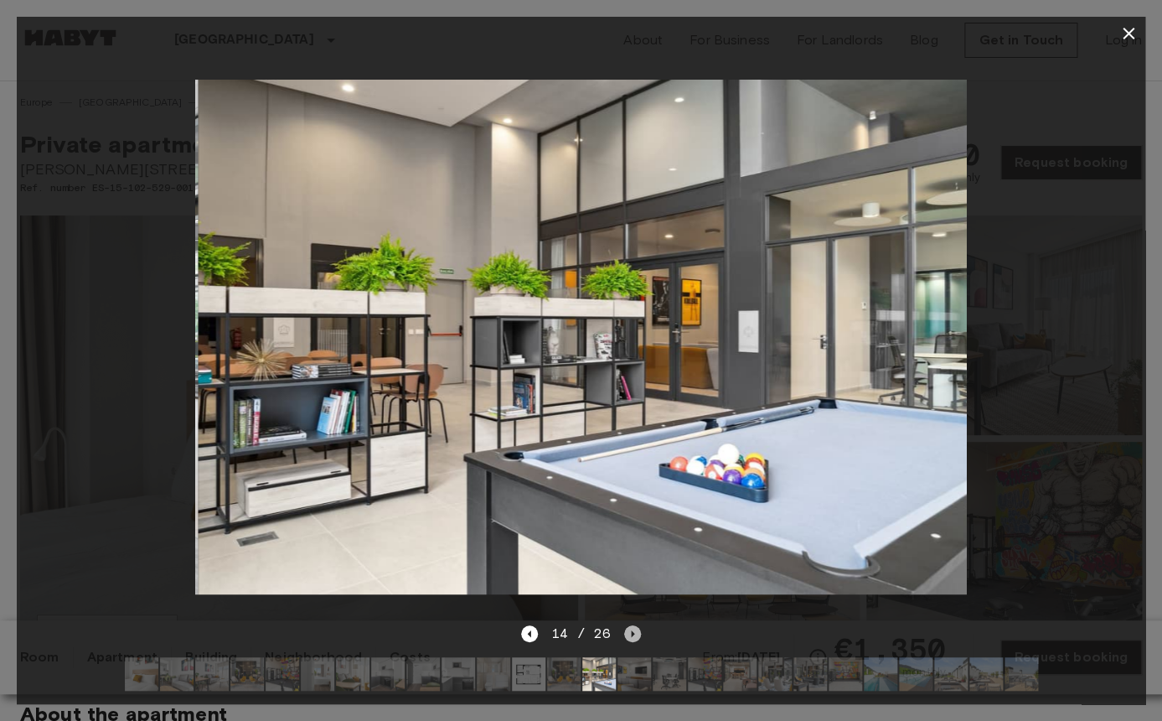
click at [633, 634] on icon "Next image" at bounding box center [632, 633] width 17 height 17
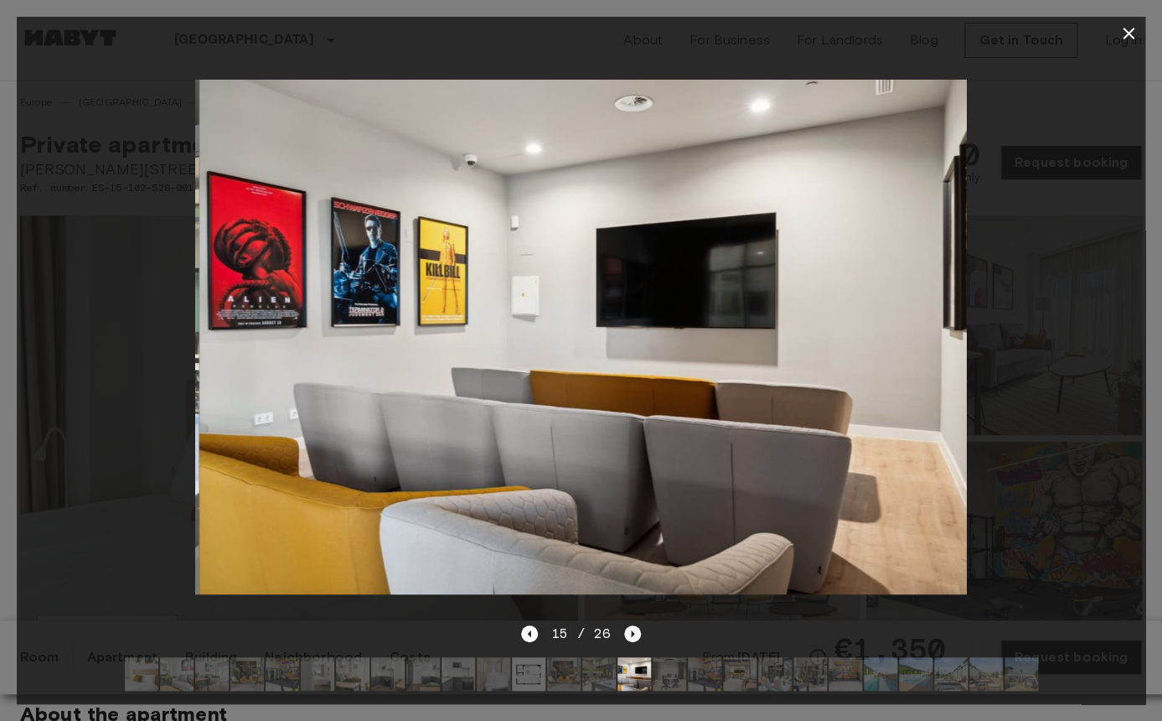
click at [633, 634] on icon "Next image" at bounding box center [632, 633] width 17 height 17
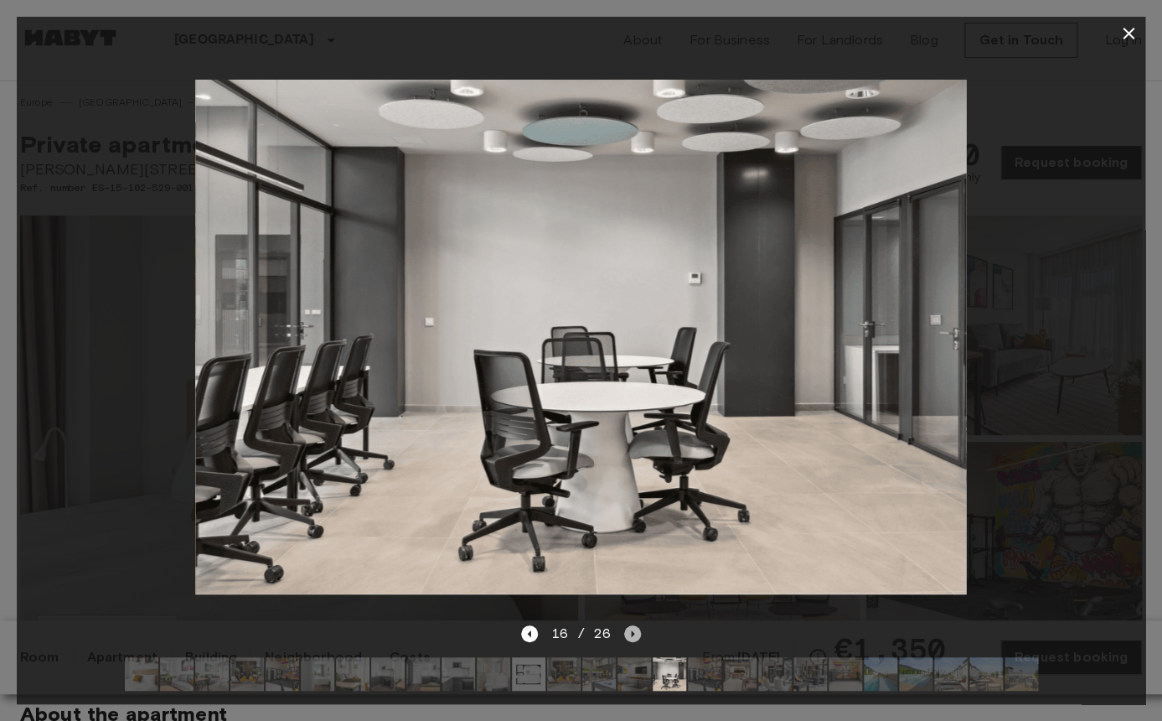
click at [632, 632] on icon "Next image" at bounding box center [632, 633] width 3 height 7
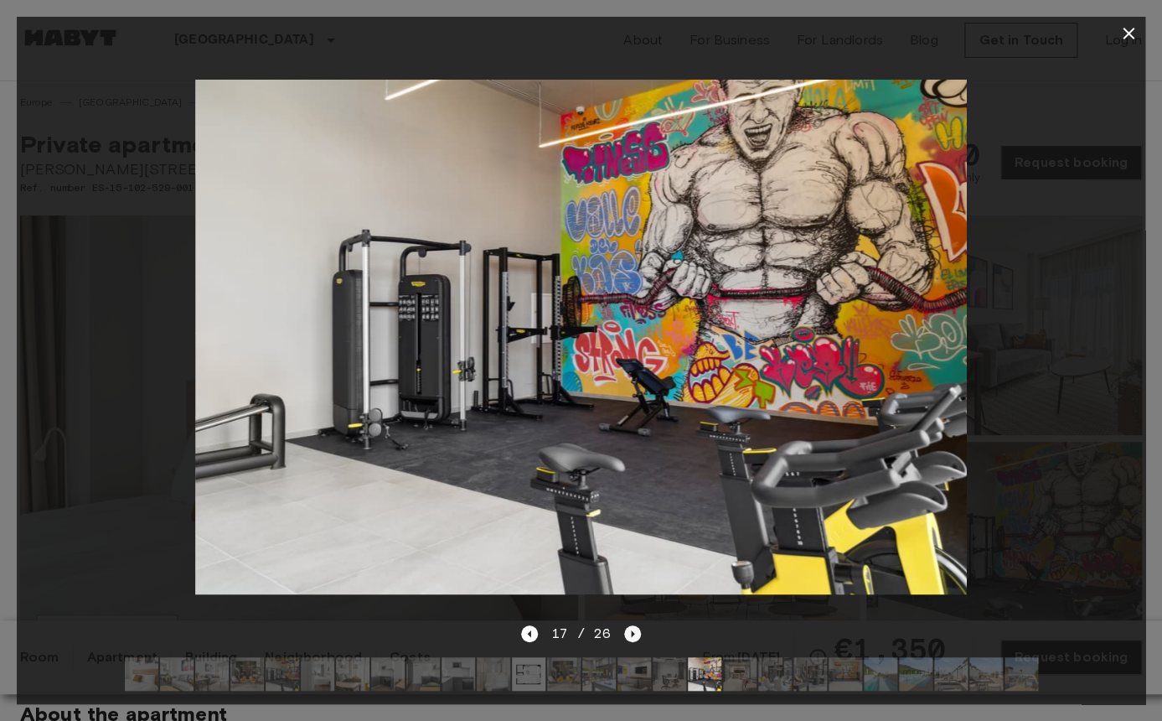
click at [632, 631] on icon "Next image" at bounding box center [632, 633] width 3 height 7
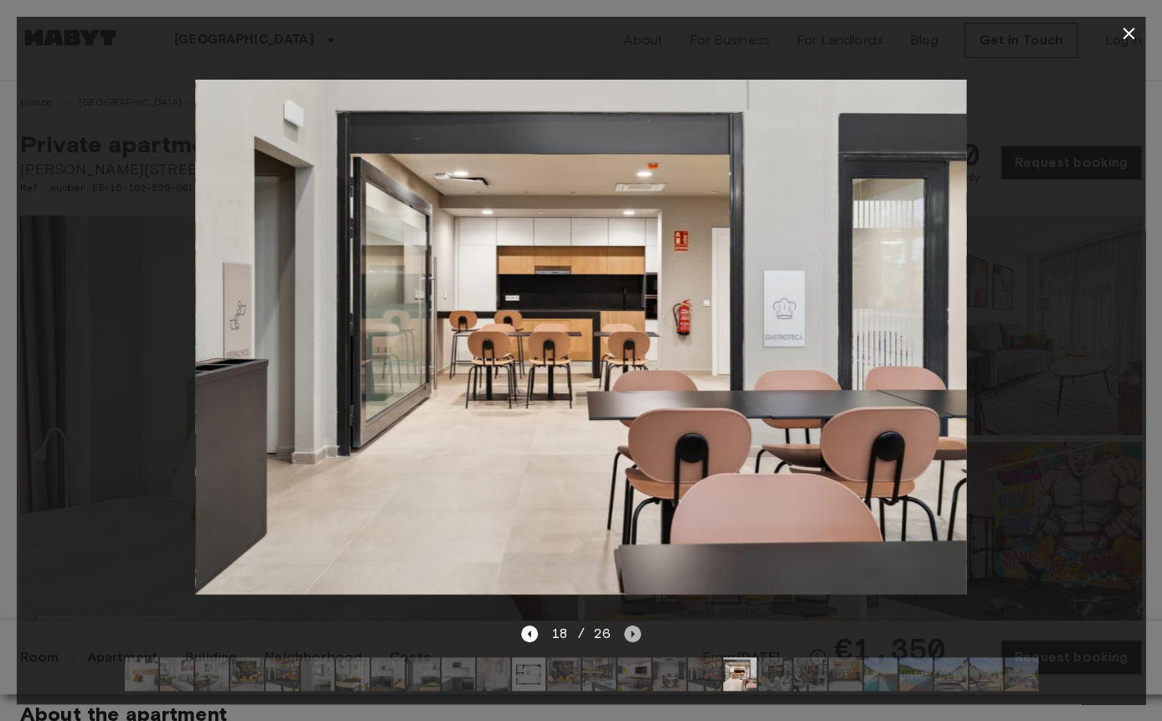
click at [632, 632] on icon "Next image" at bounding box center [632, 633] width 3 height 7
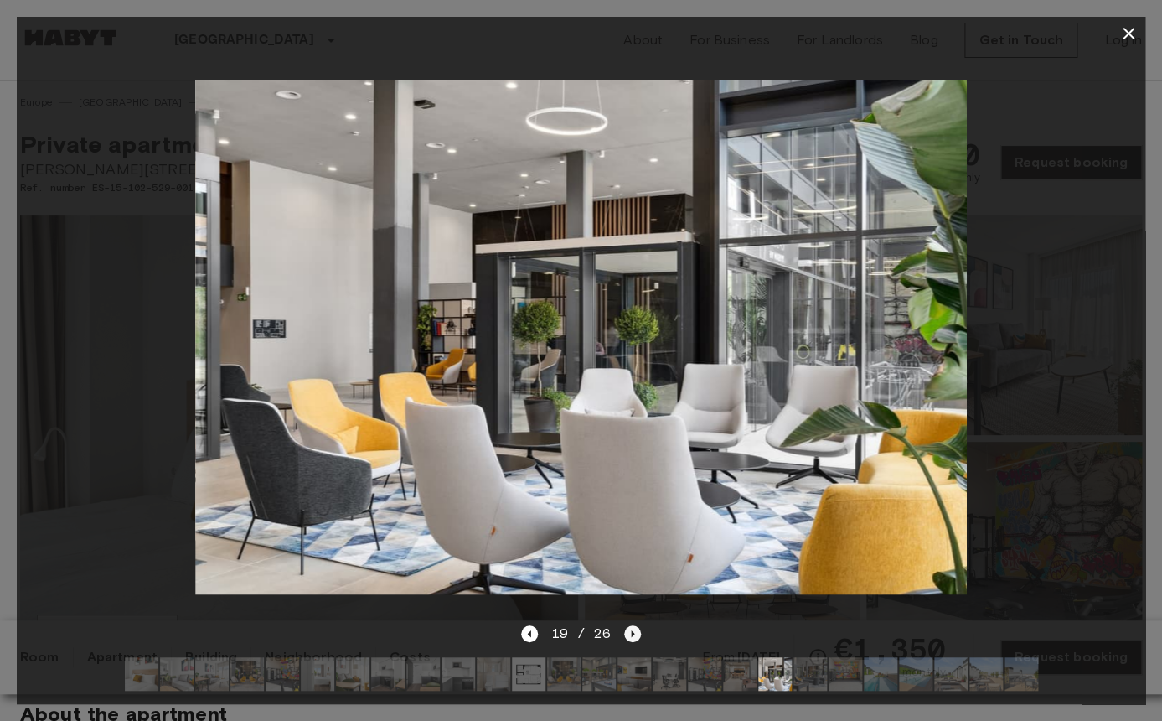
click at [632, 632] on icon "Next image" at bounding box center [632, 633] width 3 height 7
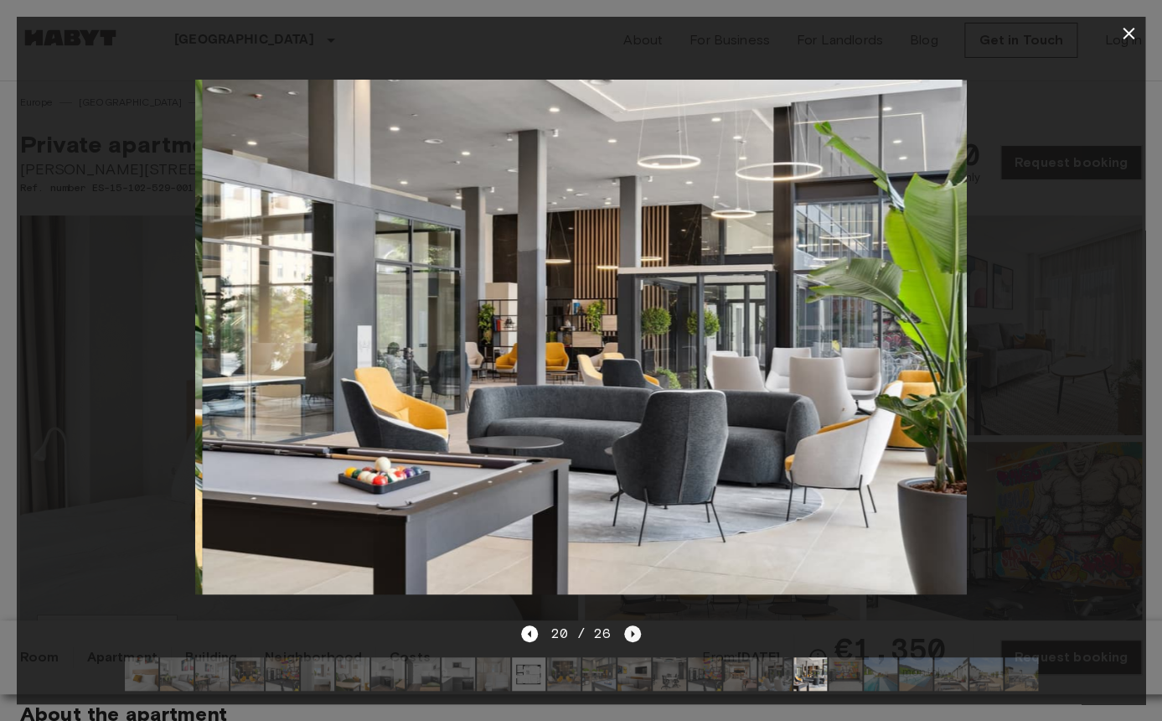
click at [632, 631] on icon "Next image" at bounding box center [632, 633] width 3 height 7
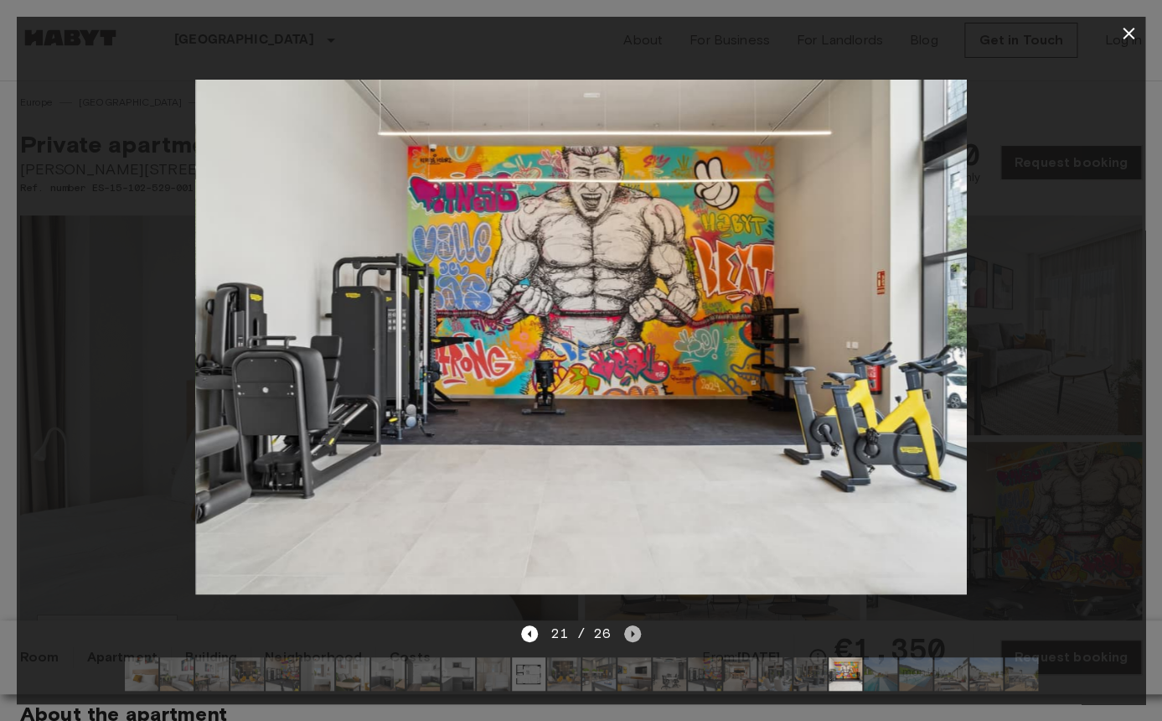
click at [632, 631] on icon "Next image" at bounding box center [632, 633] width 17 height 17
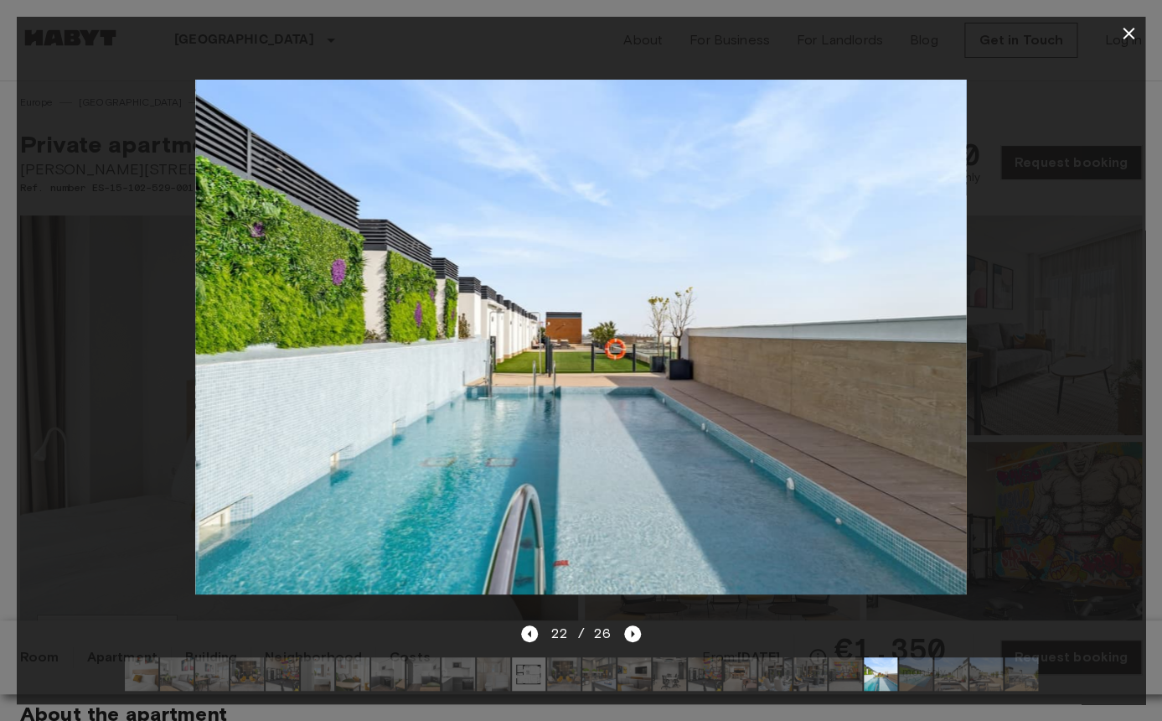
click at [1134, 34] on icon "button" at bounding box center [1128, 33] width 20 height 20
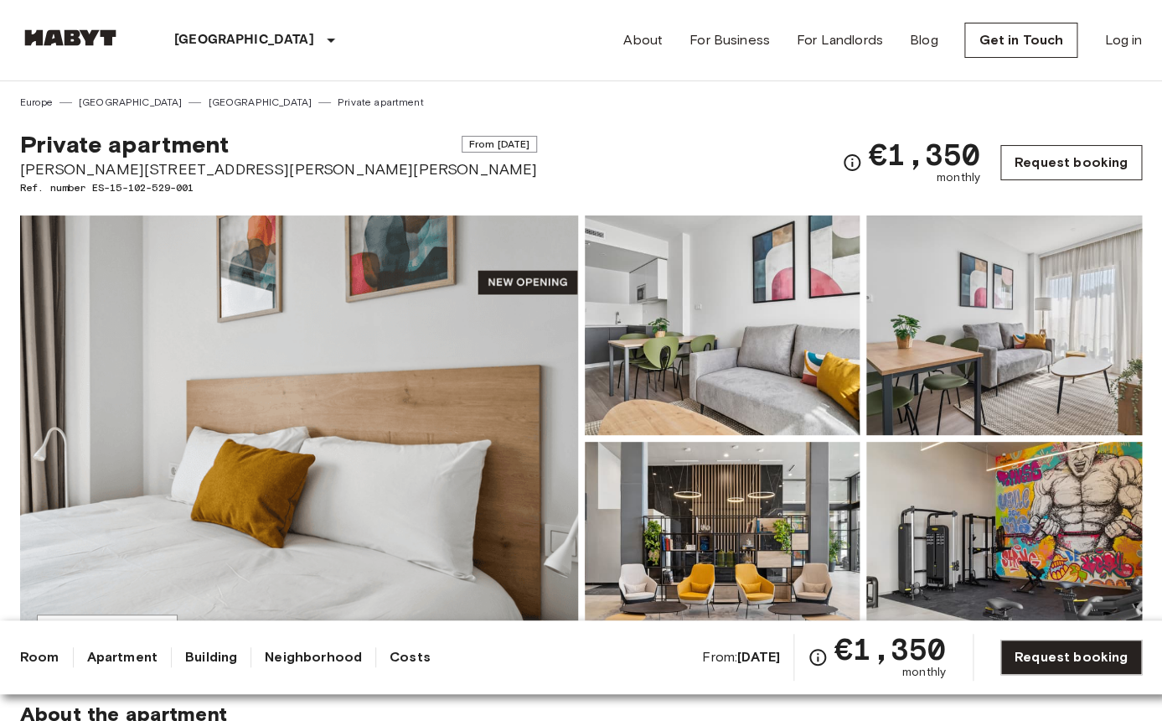
click at [1075, 158] on link "Request booking" at bounding box center [1071, 162] width 142 height 35
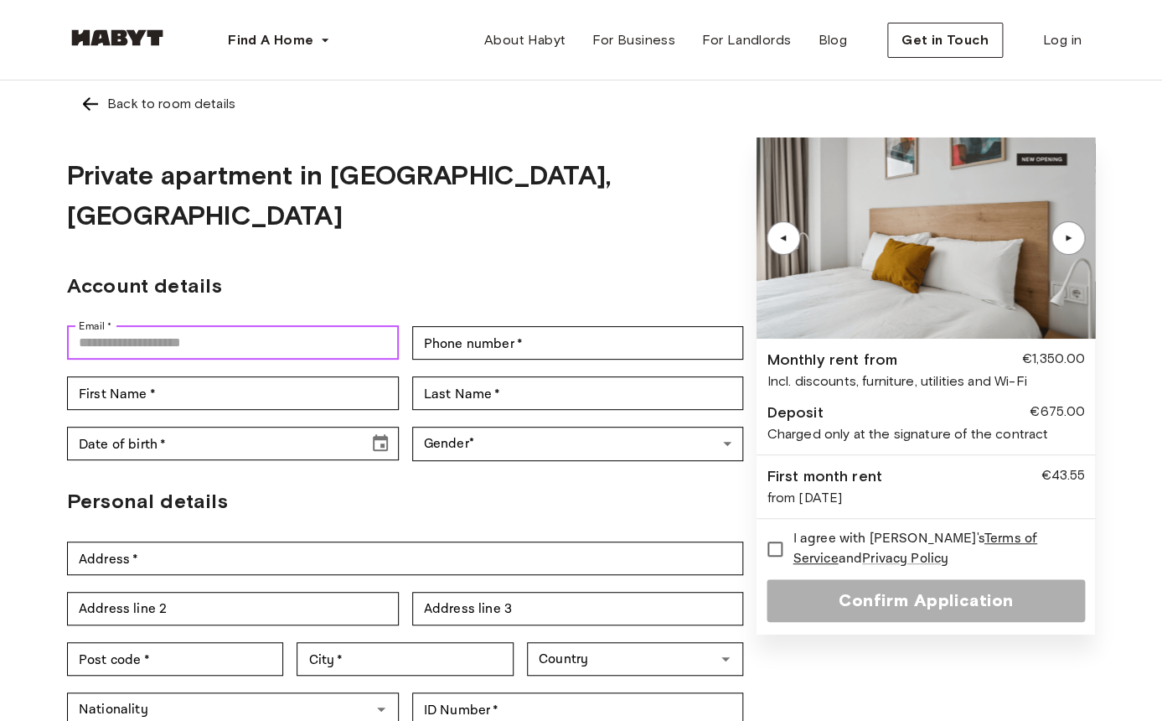
click at [257, 326] on input "Email   *" at bounding box center [233, 343] width 332 height 34
type input "**********"
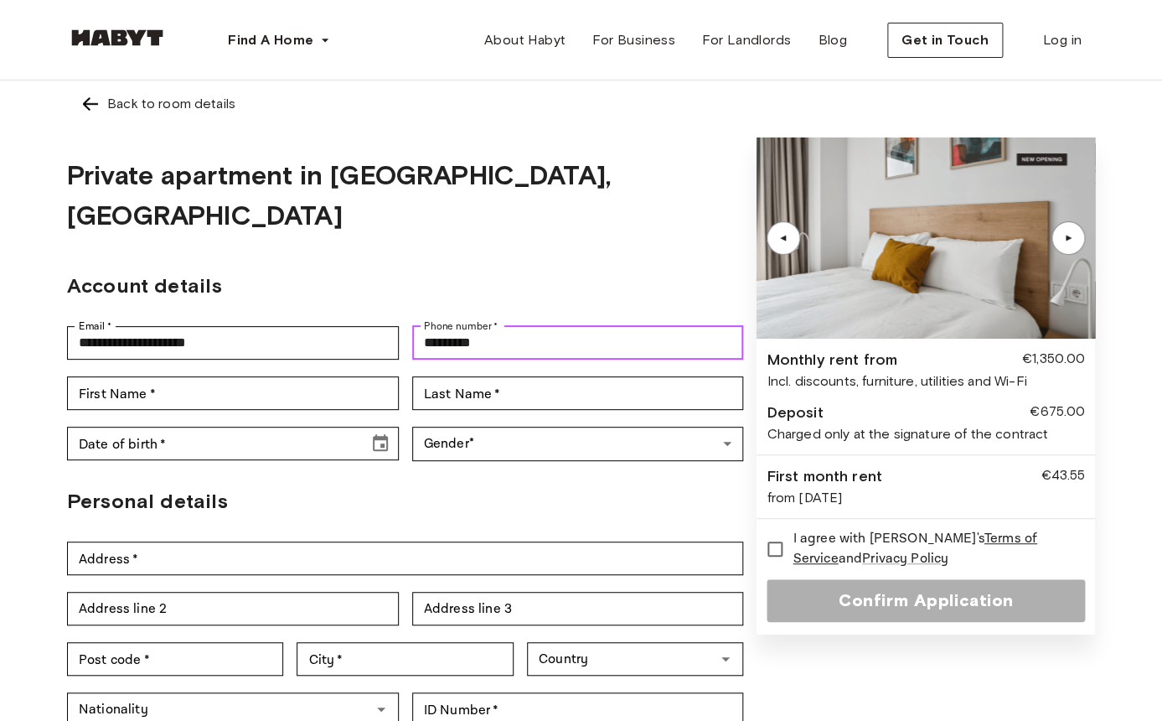
type input "*********"
click at [514, 271] on h2 "Account details" at bounding box center [405, 286] width 676 height 30
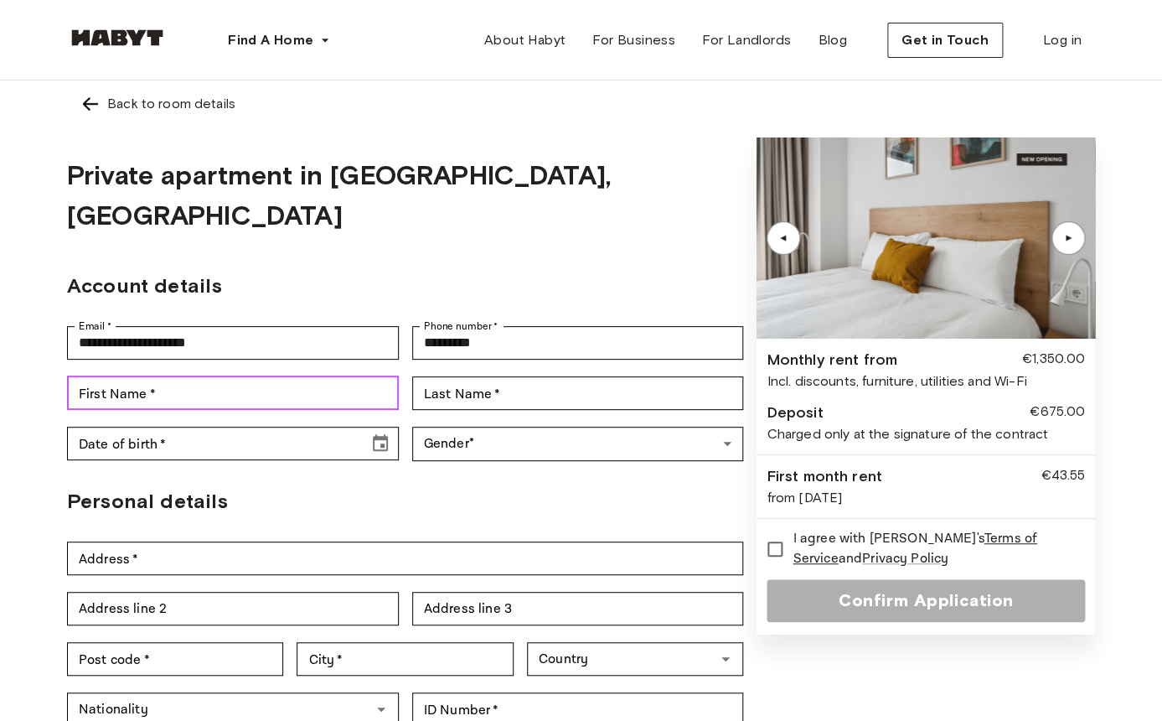
click at [182, 376] on input "First Name   *" at bounding box center [233, 393] width 332 height 34
type input "***"
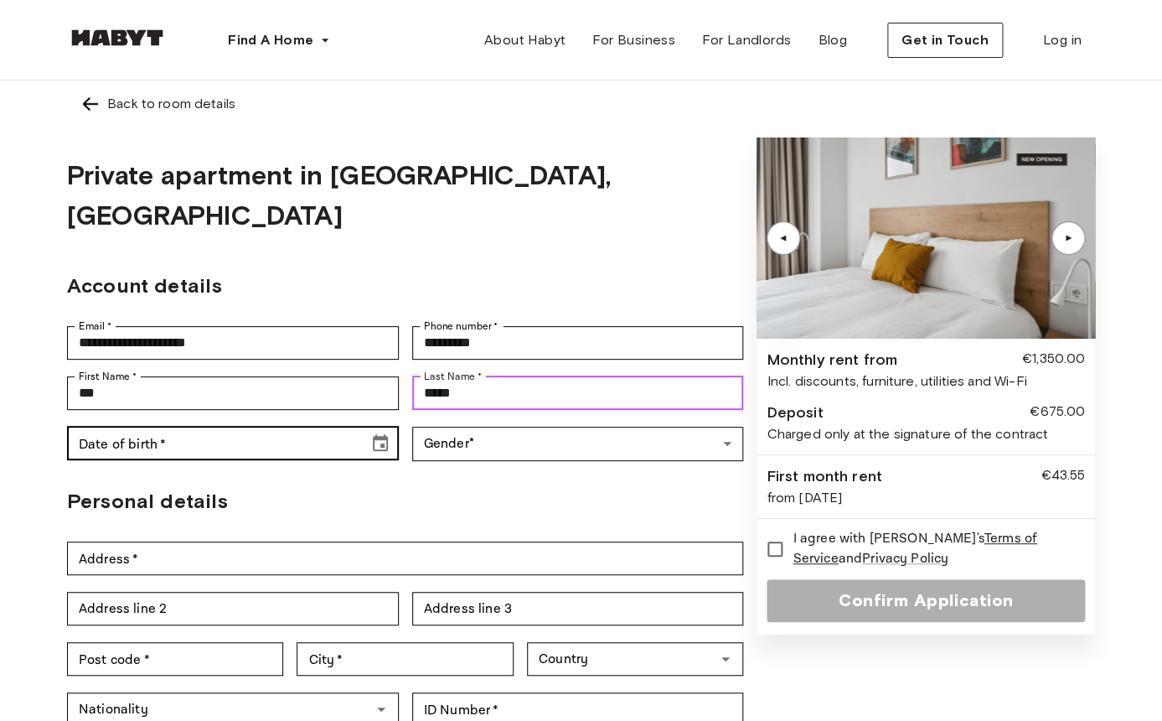
type input "*****"
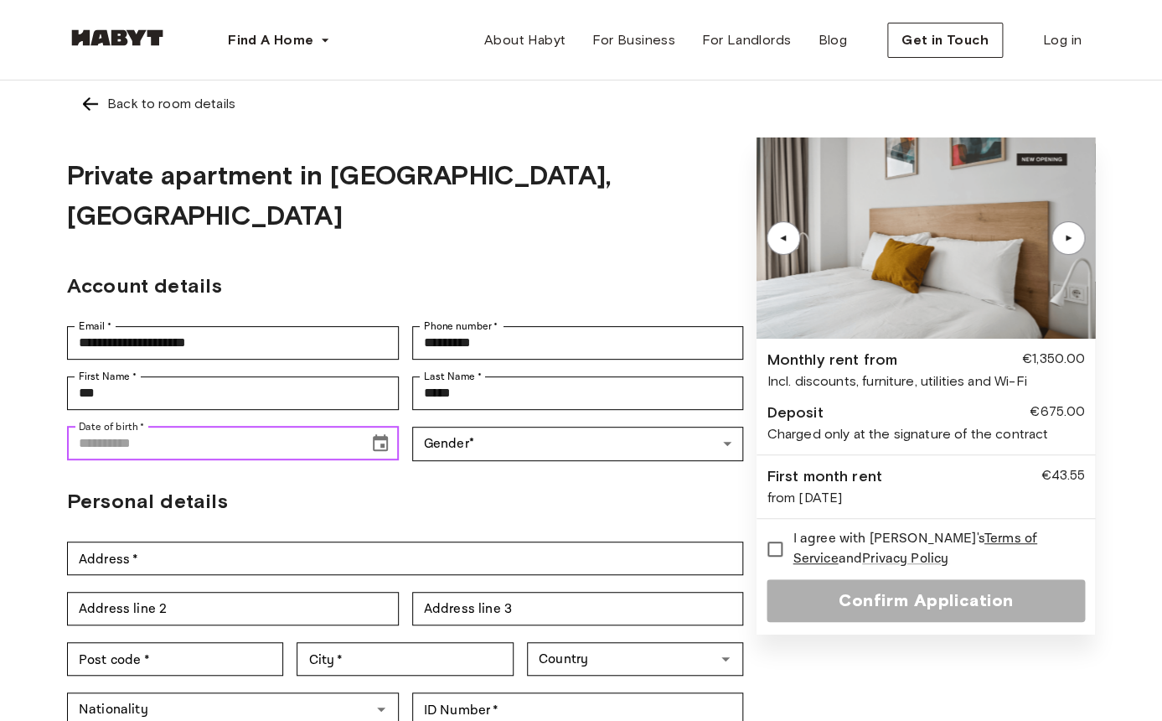
click at [111, 426] on input "Date of birth   *" at bounding box center [212, 443] width 290 height 34
type input "**********"
click at [500, 421] on div "**********" at bounding box center [405, 443] width 676 height 51
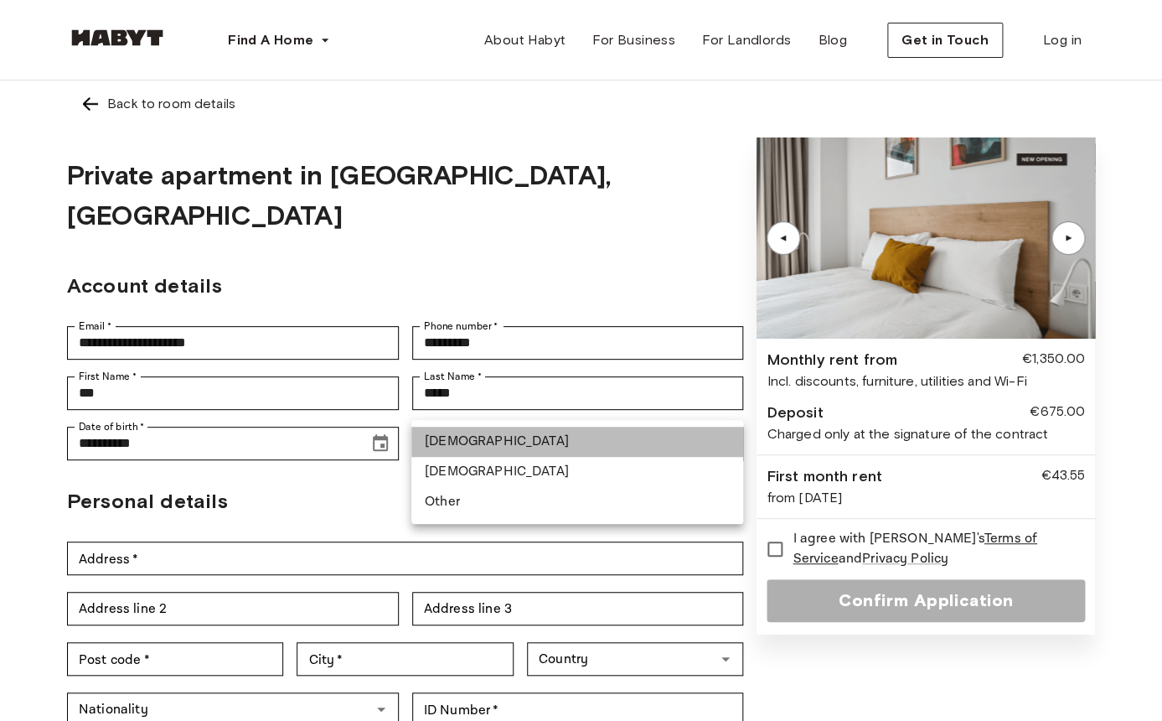
click at [479, 443] on li "Male" at bounding box center [577, 441] width 332 height 30
type input "****"
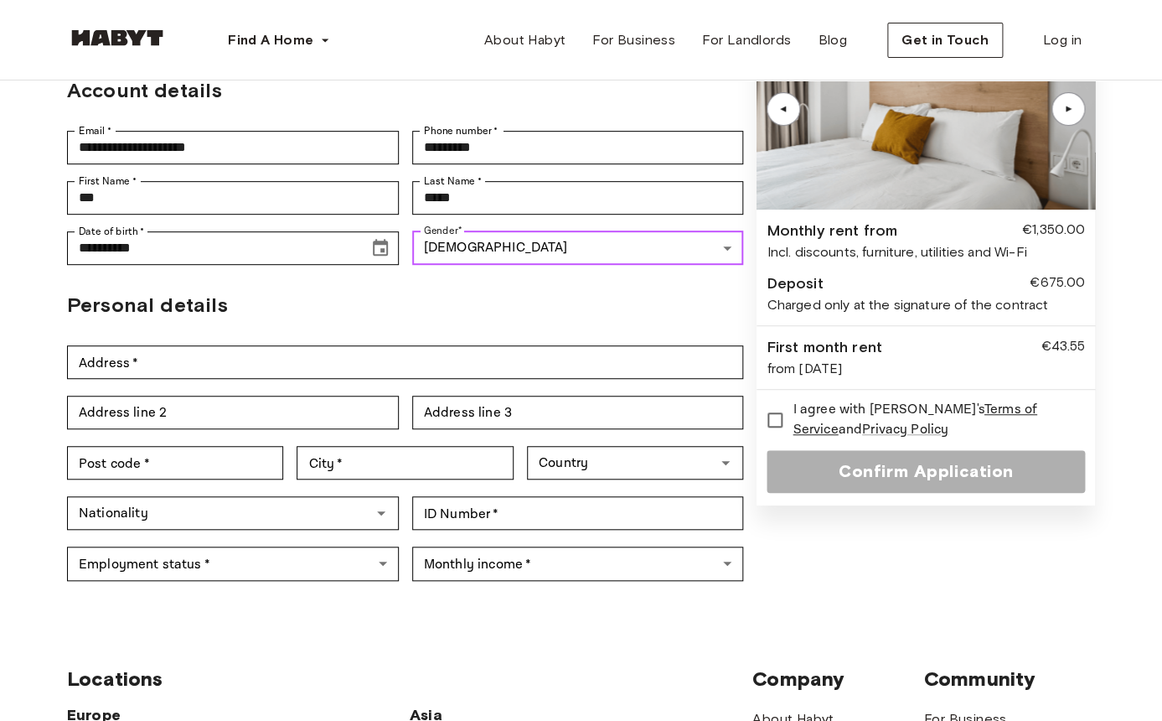
scroll to position [208, 0]
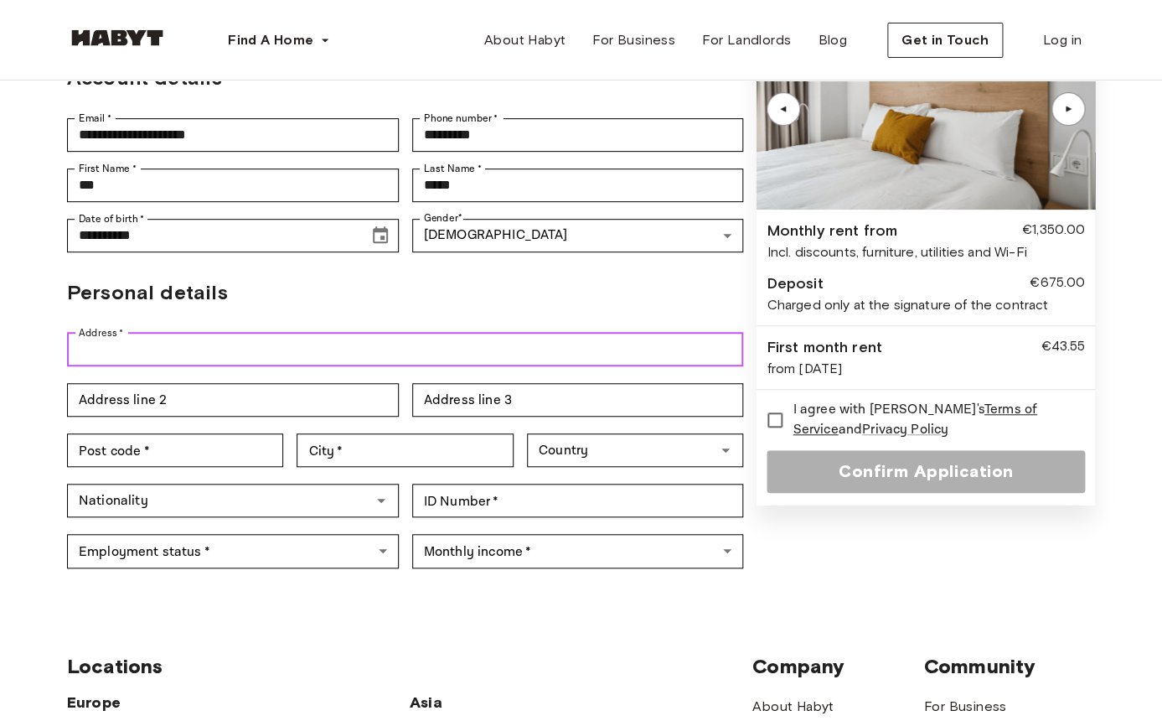
click at [265, 333] on input "Address   *" at bounding box center [405, 350] width 676 height 34
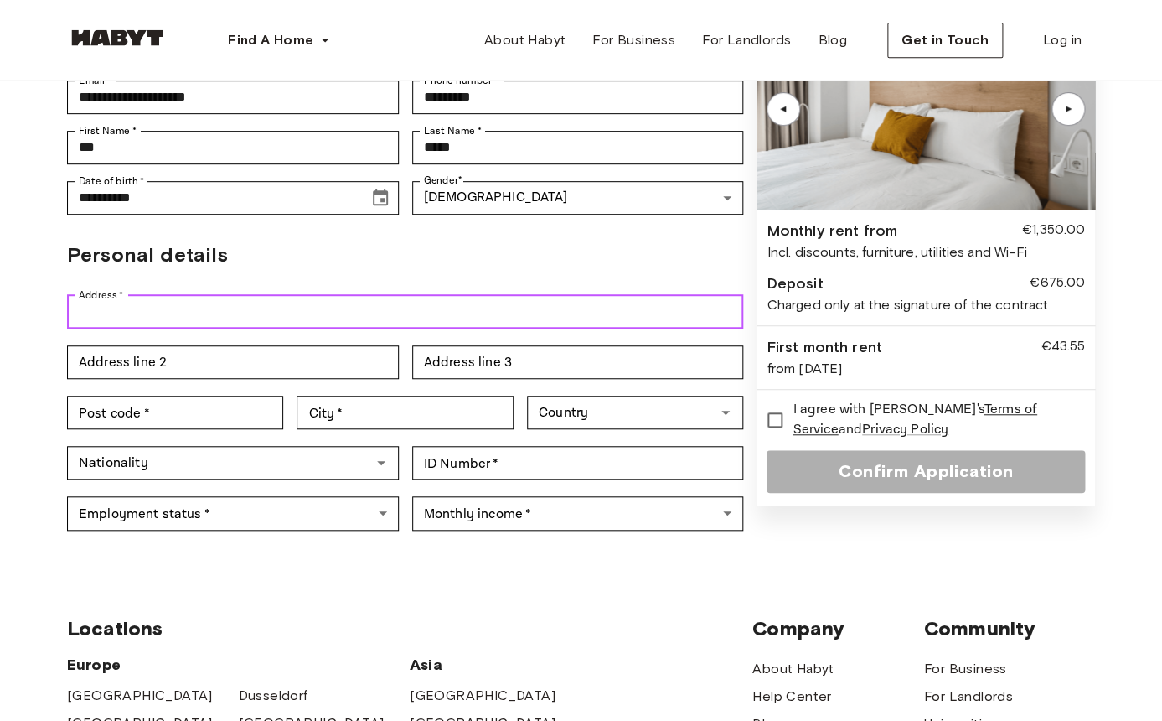
scroll to position [235, 0]
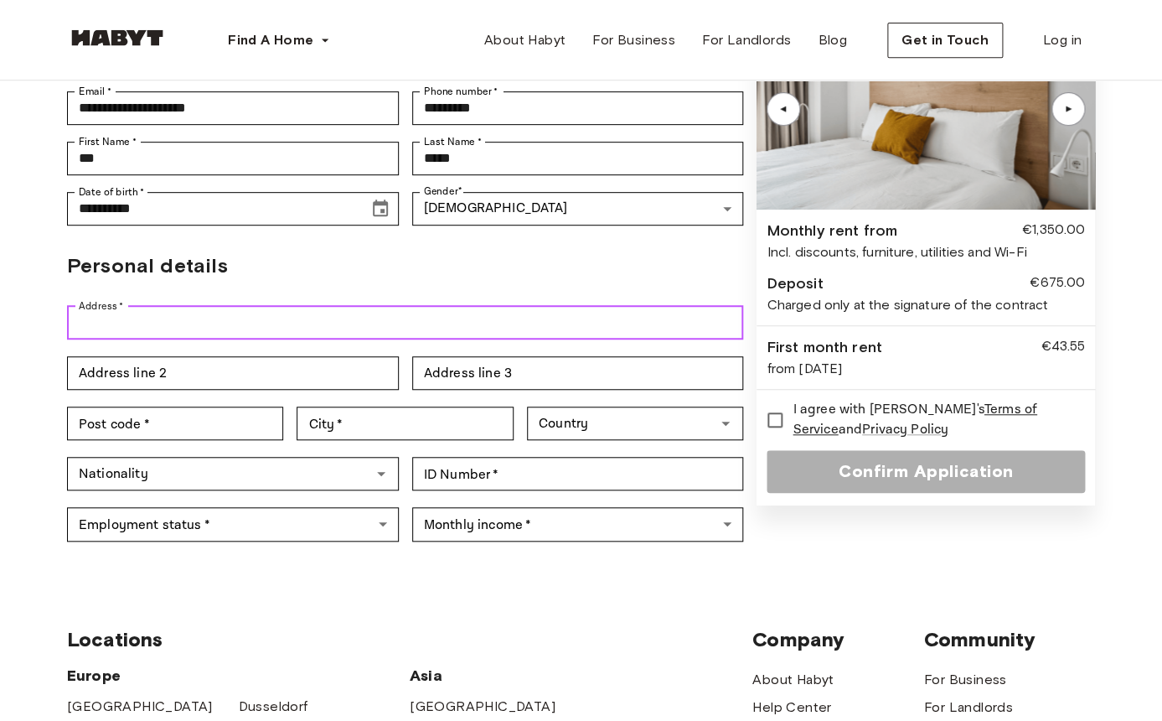
click at [271, 306] on input "Address   *" at bounding box center [405, 323] width 676 height 34
click at [306, 306] on input "**********" at bounding box center [405, 323] width 676 height 34
paste input "**********"
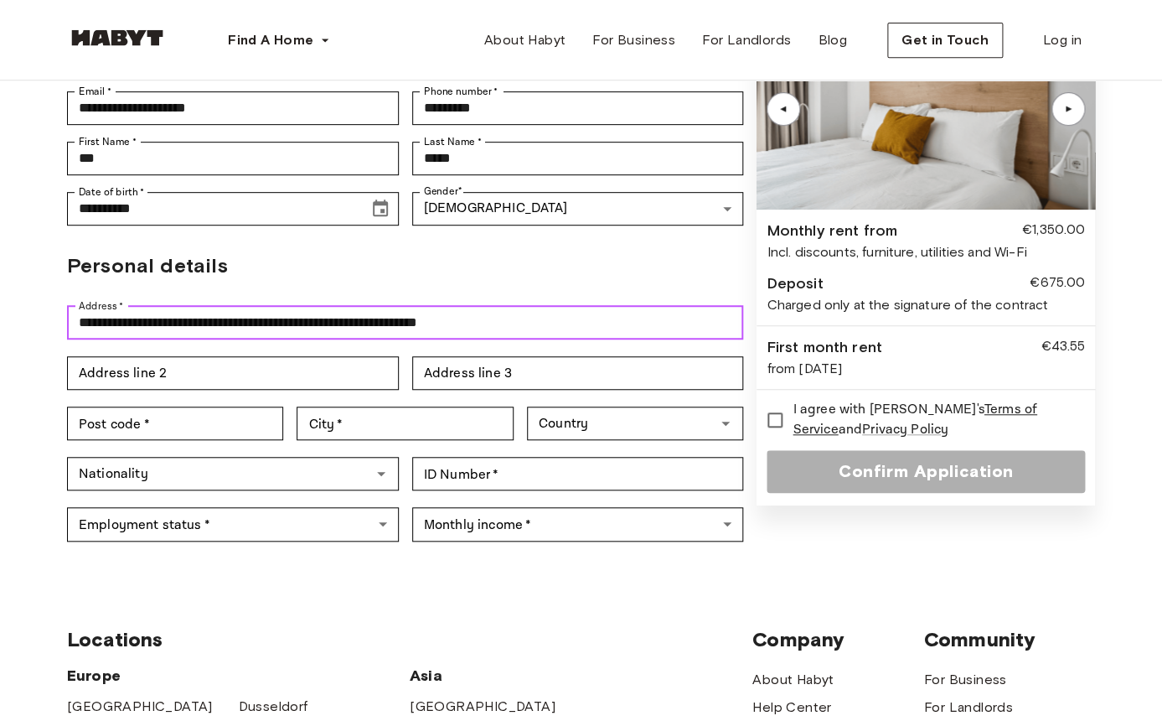
drag, startPoint x: 287, startPoint y: 283, endPoint x: 183, endPoint y: 279, distance: 104.0
click at [183, 306] on input "**********" at bounding box center [405, 323] width 676 height 34
type input "**********"
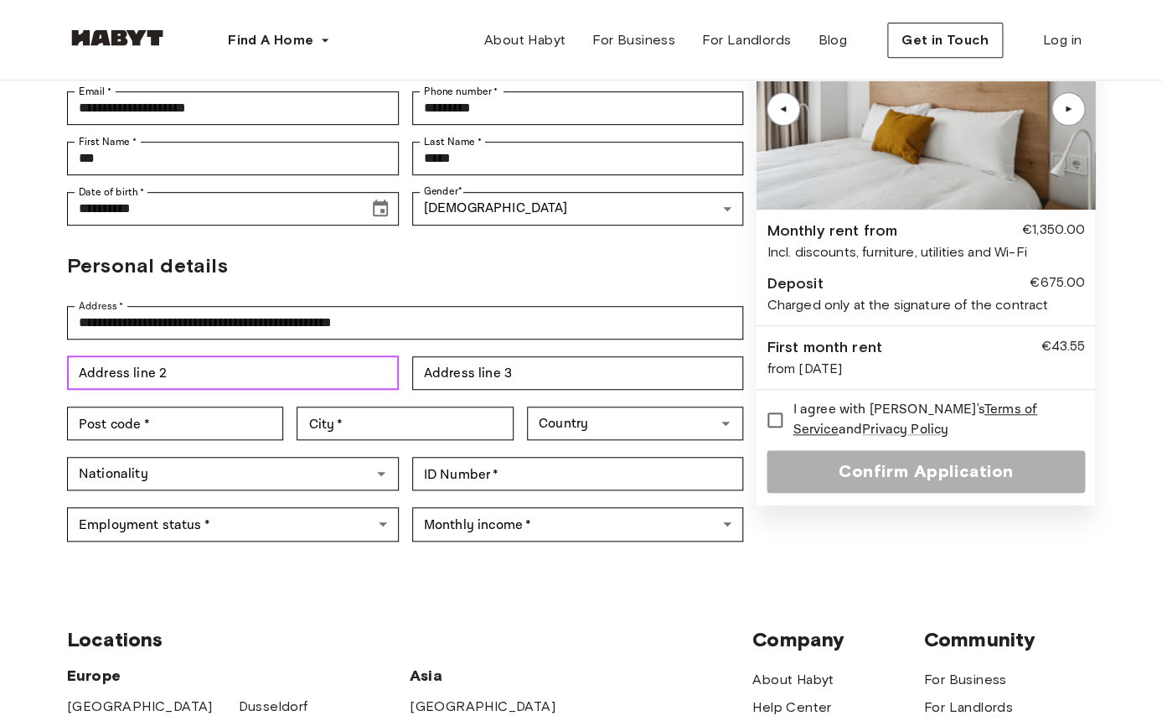
click at [276, 356] on input "Address line 2" at bounding box center [233, 373] width 332 height 34
paste input "**********"
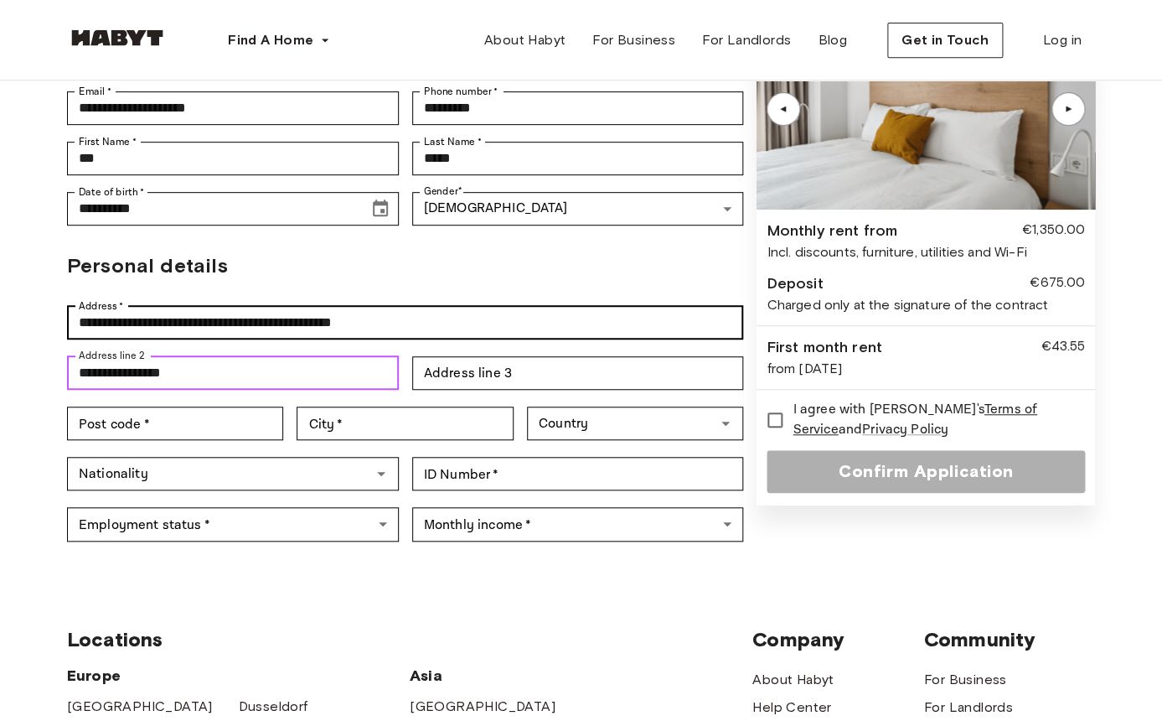
type input "**********"
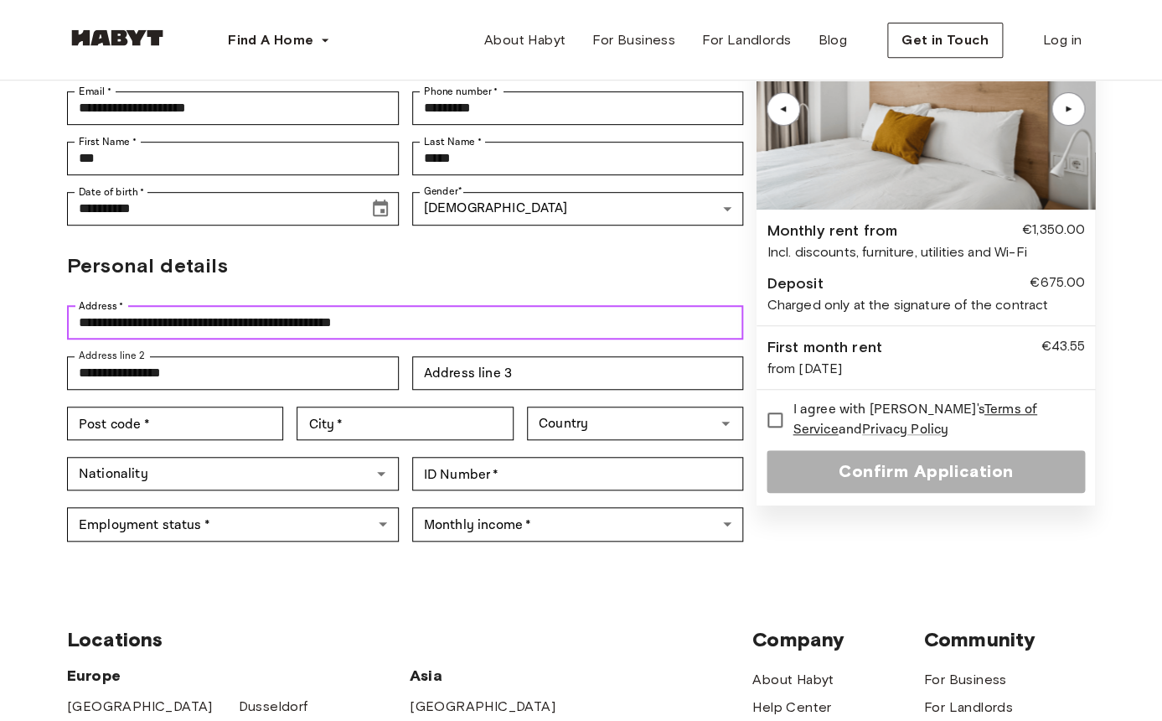
click at [180, 306] on input "**********" at bounding box center [405, 323] width 676 height 34
drag, startPoint x: 183, startPoint y: 286, endPoint x: 266, endPoint y: 286, distance: 82.9
click at [266, 306] on input "**********" at bounding box center [405, 323] width 676 height 34
type input "**********"
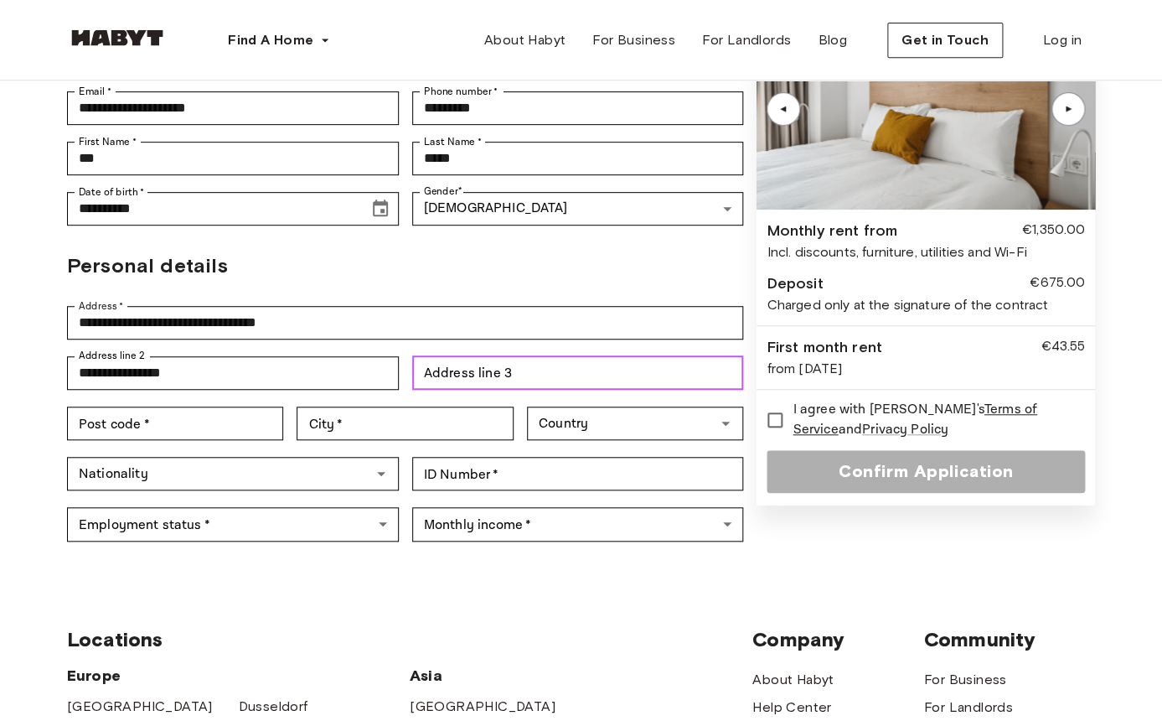
click at [526, 356] on input "Address line 3" at bounding box center [578, 373] width 332 height 34
paste input "**********"
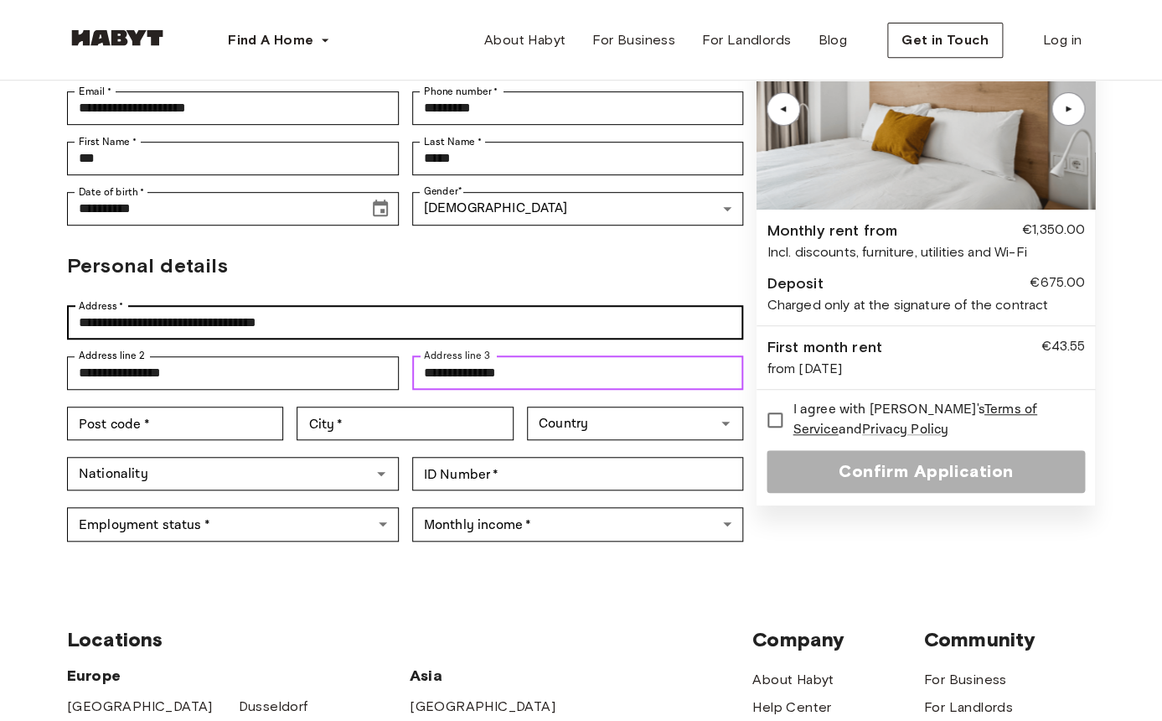
type input "**********"
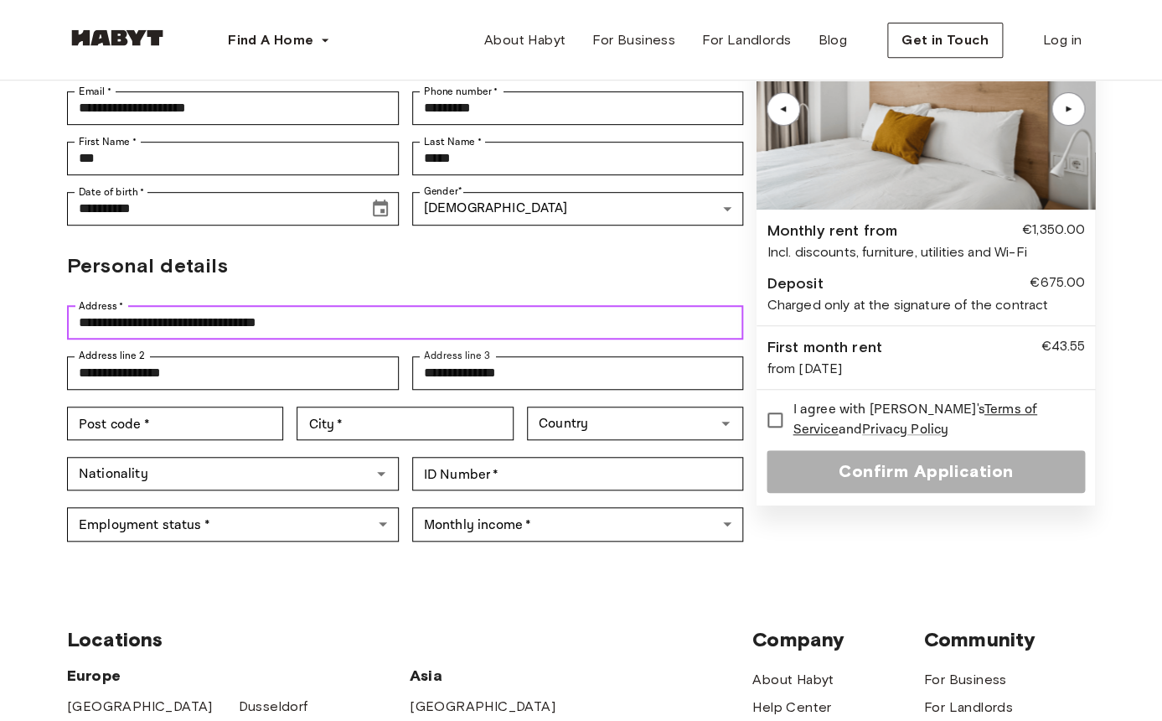
click at [348, 306] on input "**********" at bounding box center [405, 323] width 676 height 34
click at [211, 306] on input "**********" at bounding box center [405, 323] width 676 height 34
type input "**********"
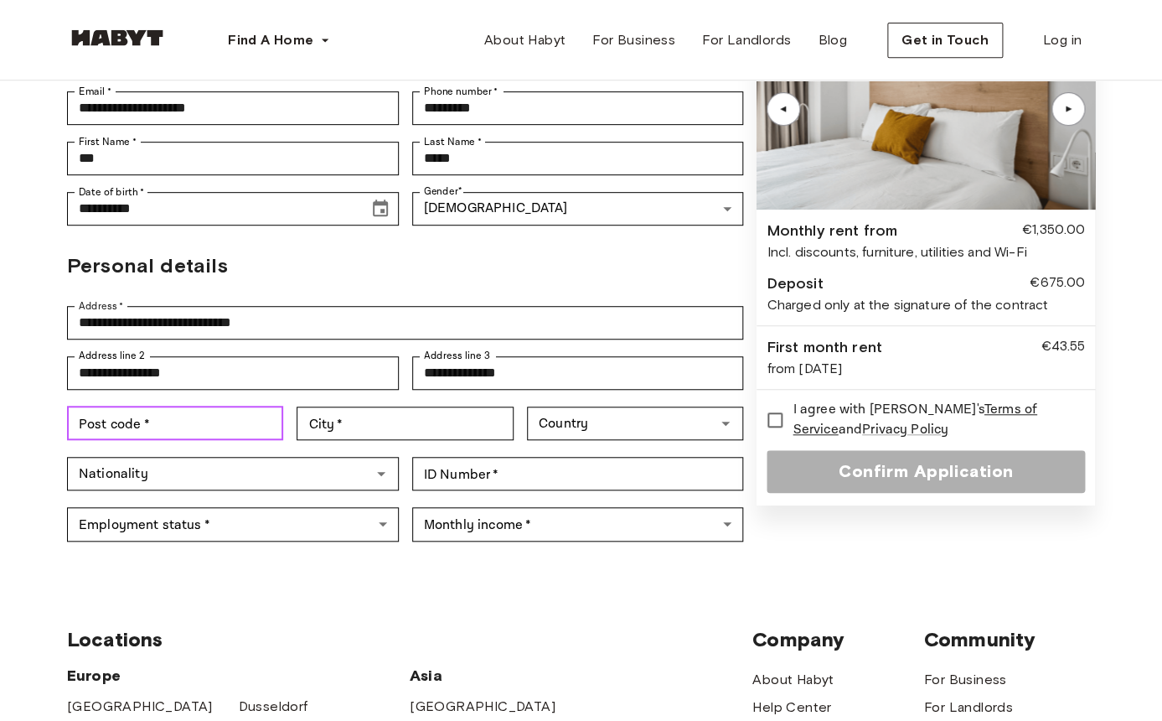
click at [155, 406] on input "Post code   *" at bounding box center [175, 423] width 216 height 34
paste input "*****"
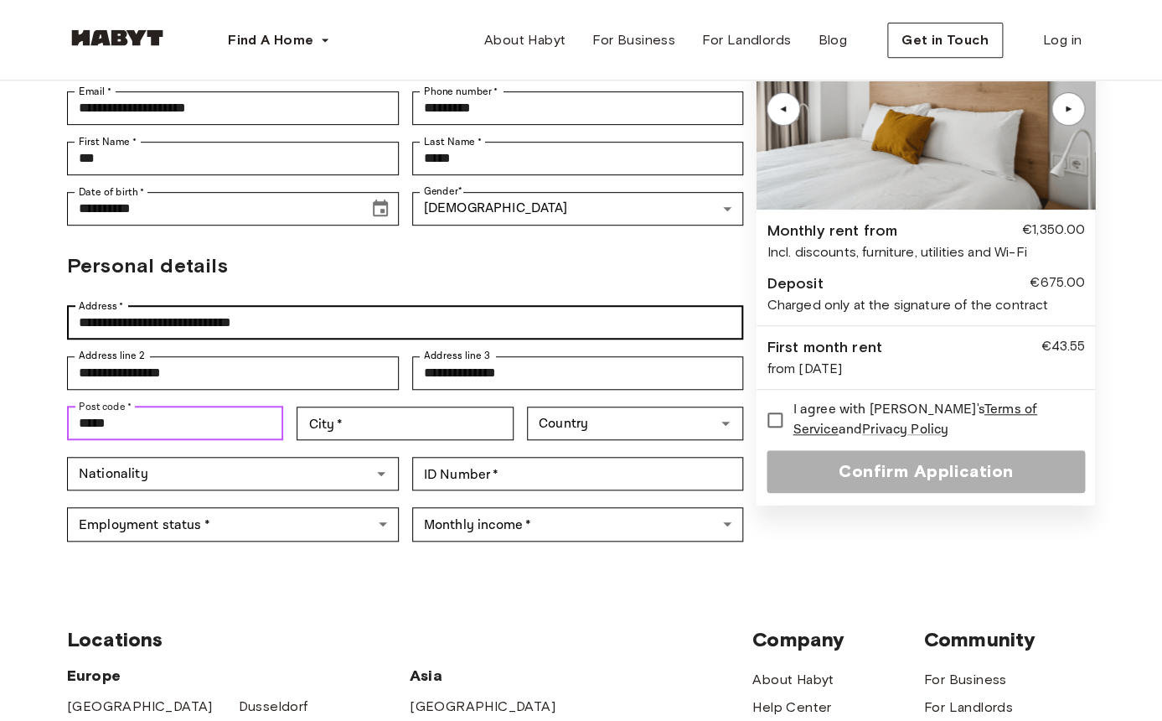
type input "*****"
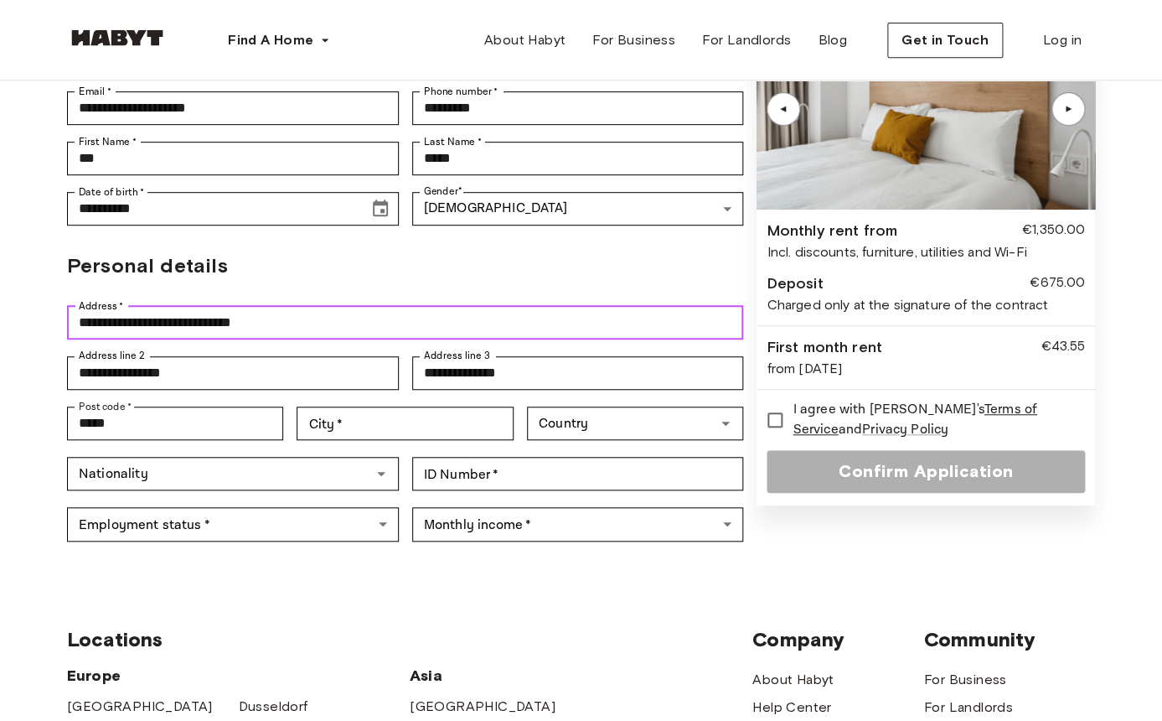
click at [289, 306] on input "**********" at bounding box center [405, 323] width 676 height 34
type input "**********"
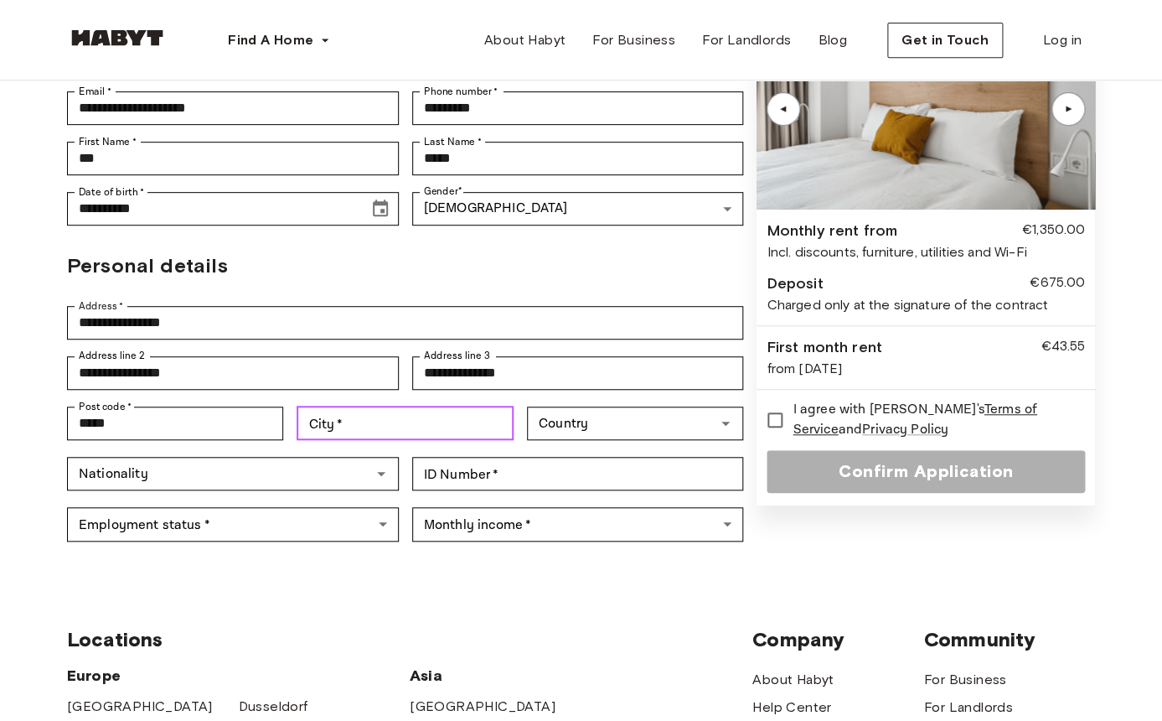
click at [414, 406] on input "City   *" at bounding box center [405, 423] width 216 height 34
type input "*********"
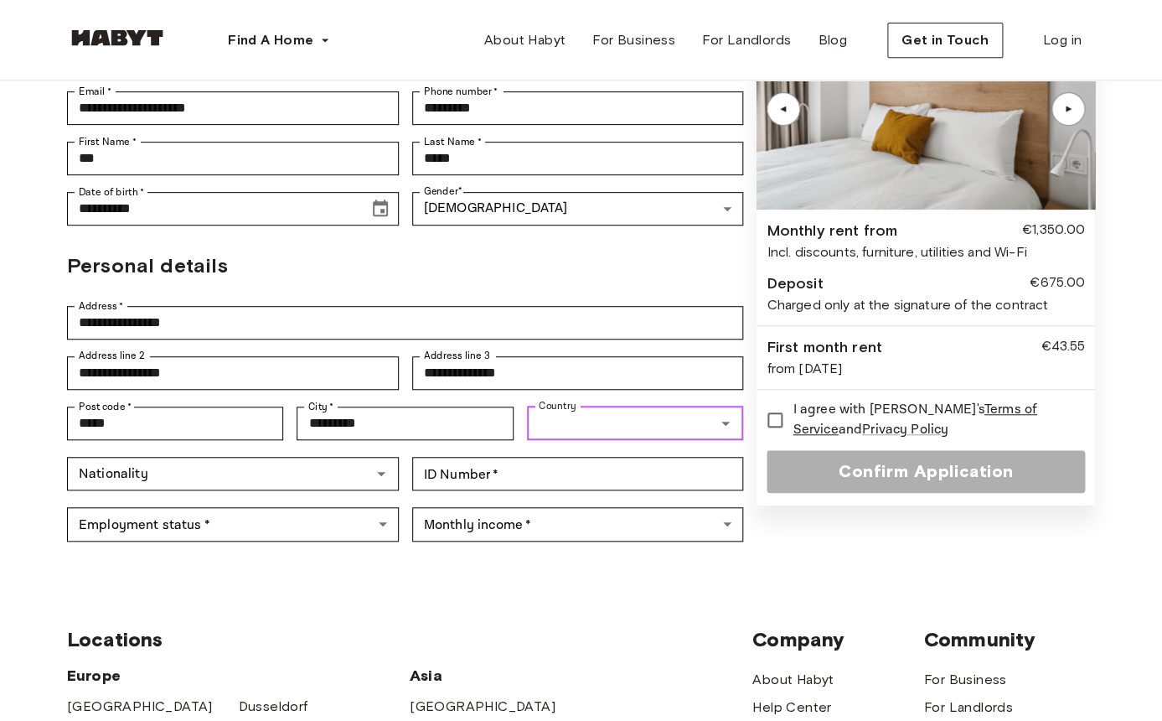
click at [633, 411] on input "Country" at bounding box center [621, 422] width 178 height 23
click at [615, 423] on li "[GEOGRAPHIC_DATA]" at bounding box center [635, 421] width 216 height 30
type input "*****"
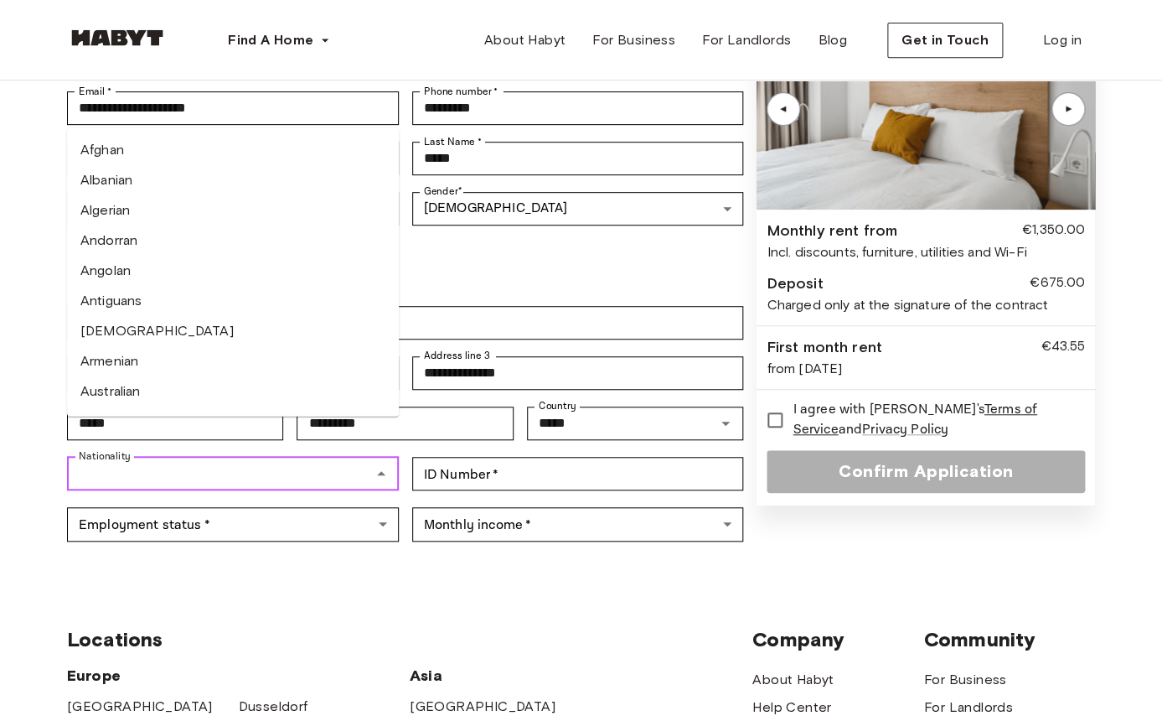
click at [178, 462] on input "Nationality" at bounding box center [219, 473] width 294 height 23
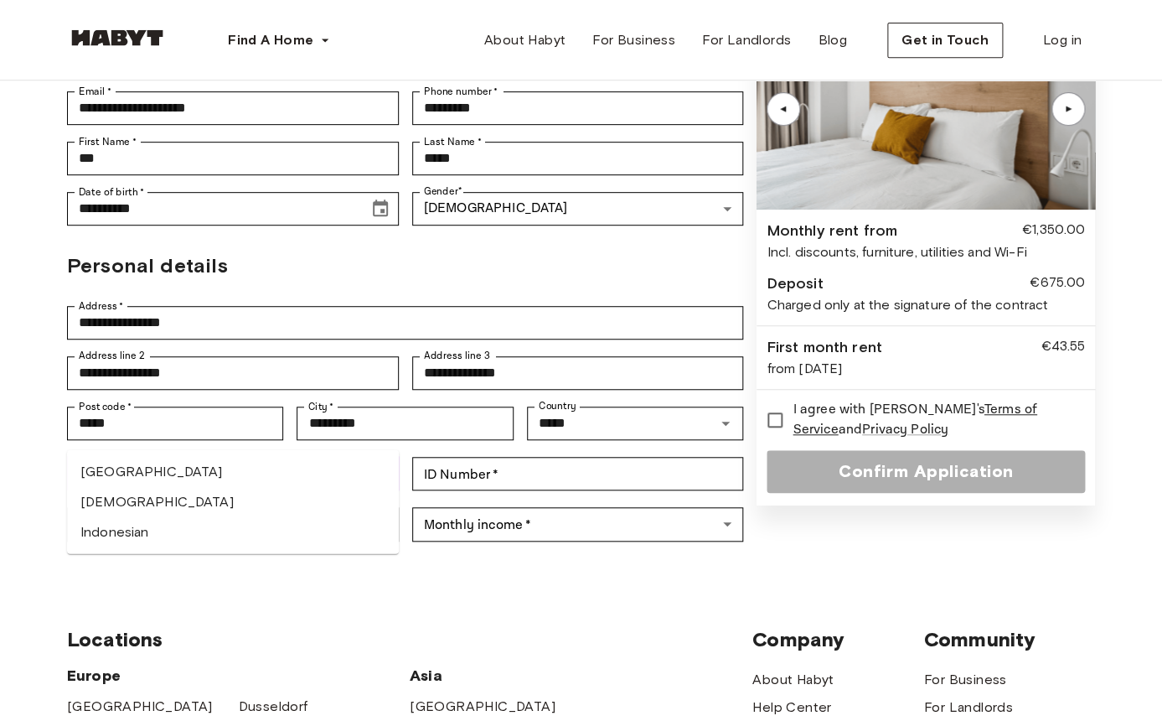
click at [144, 492] on li "Indian" at bounding box center [233, 502] width 332 height 30
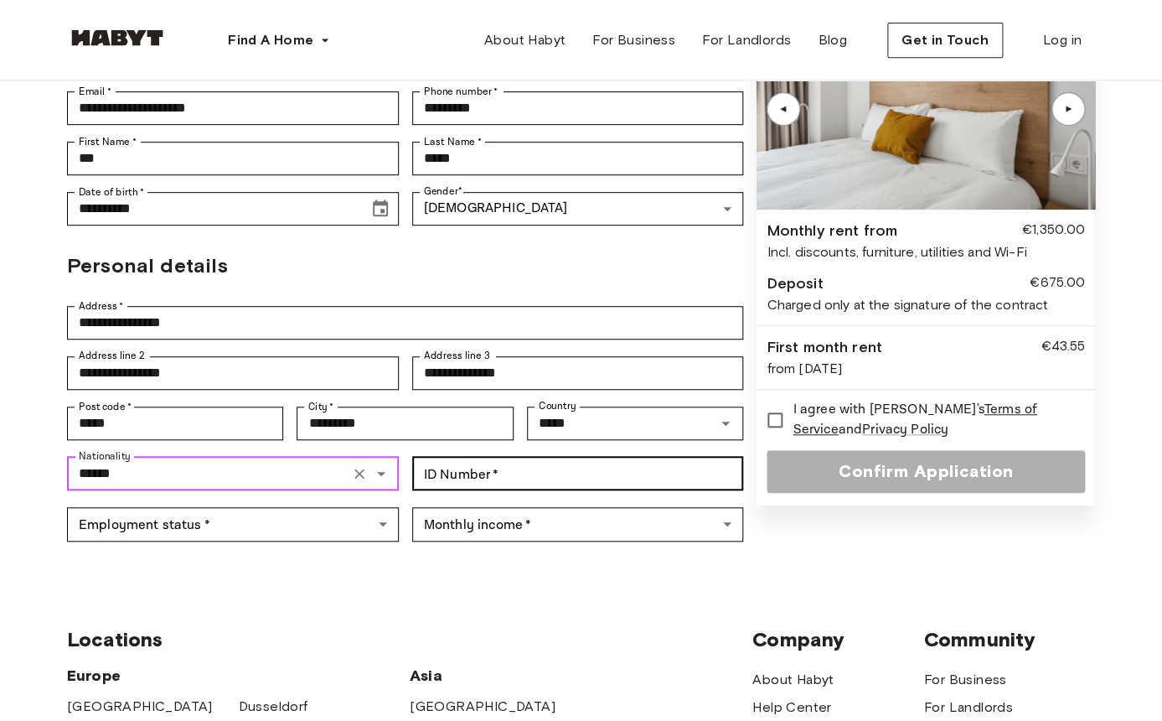
type input "******"
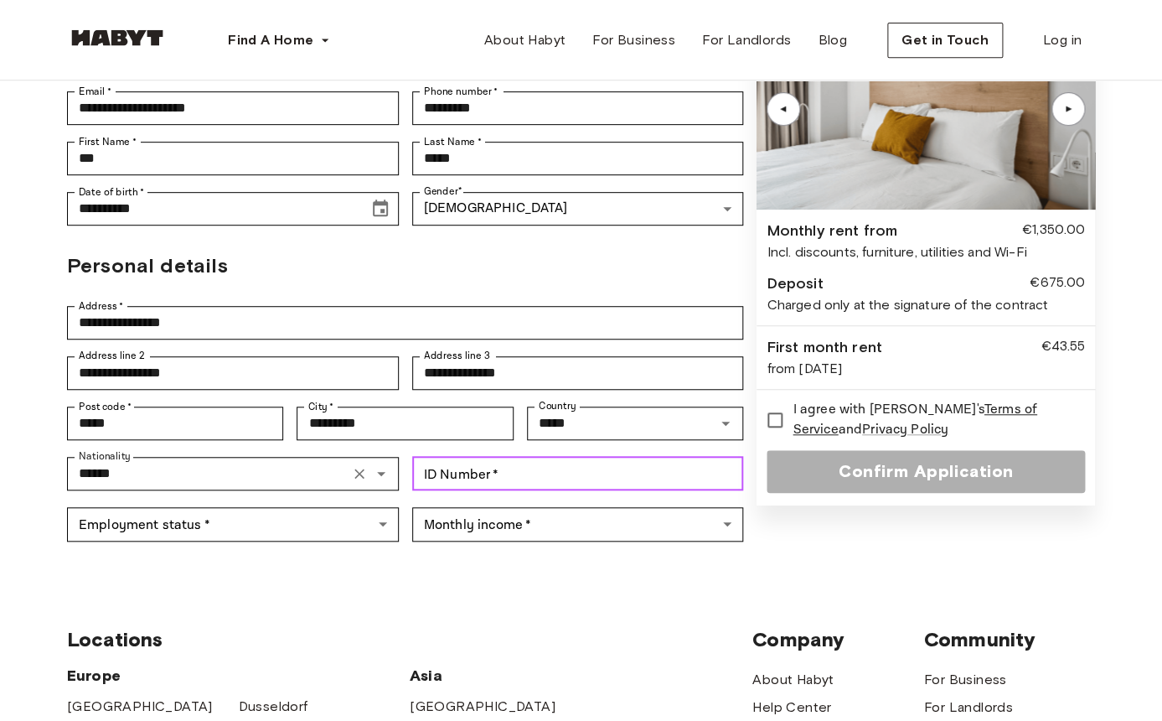
click at [500, 457] on input "ID Number   *" at bounding box center [578, 474] width 332 height 34
click at [471, 457] on input "ID Number   *" at bounding box center [578, 474] width 332 height 34
paste input "*********"
type input "*********"
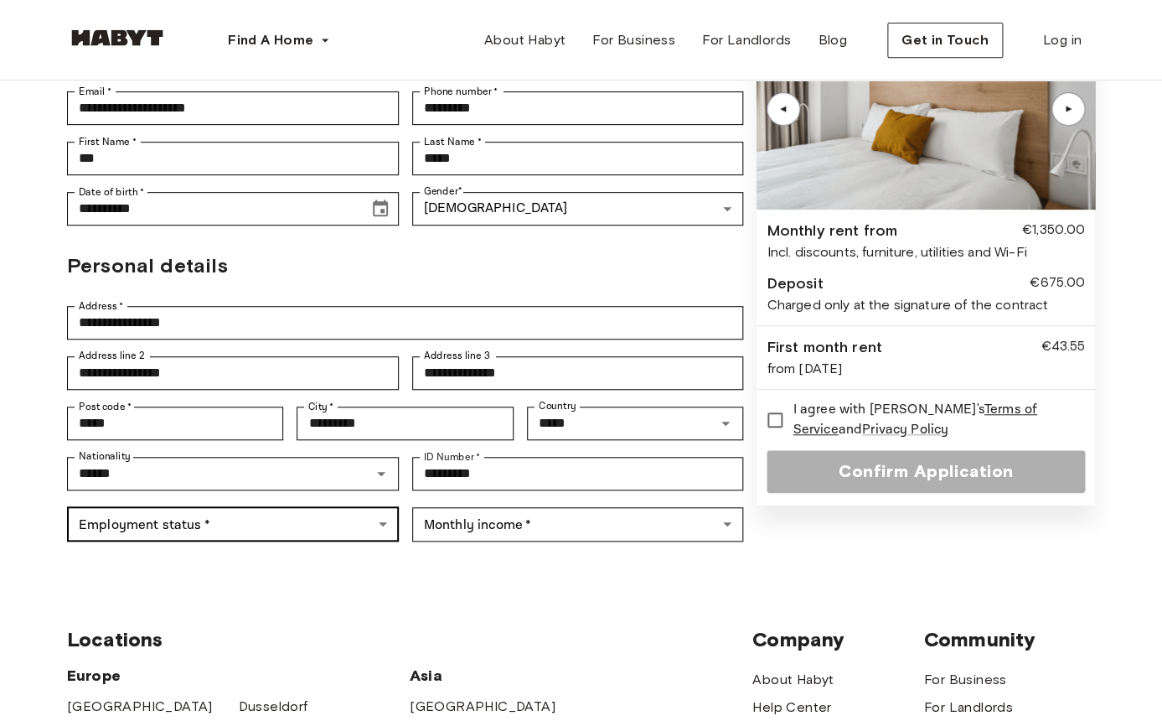
click at [220, 480] on body "**********" at bounding box center [581, 551] width 1162 height 1573
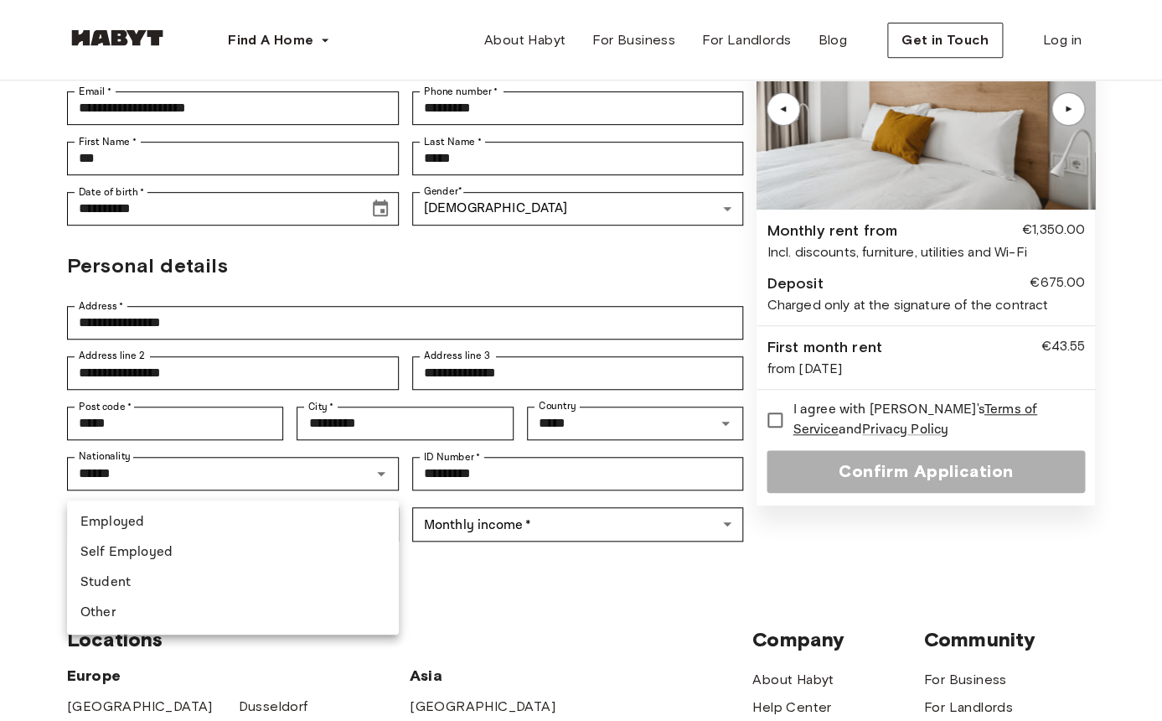
click at [209, 511] on li "Employed" at bounding box center [233, 522] width 332 height 30
type input "********"
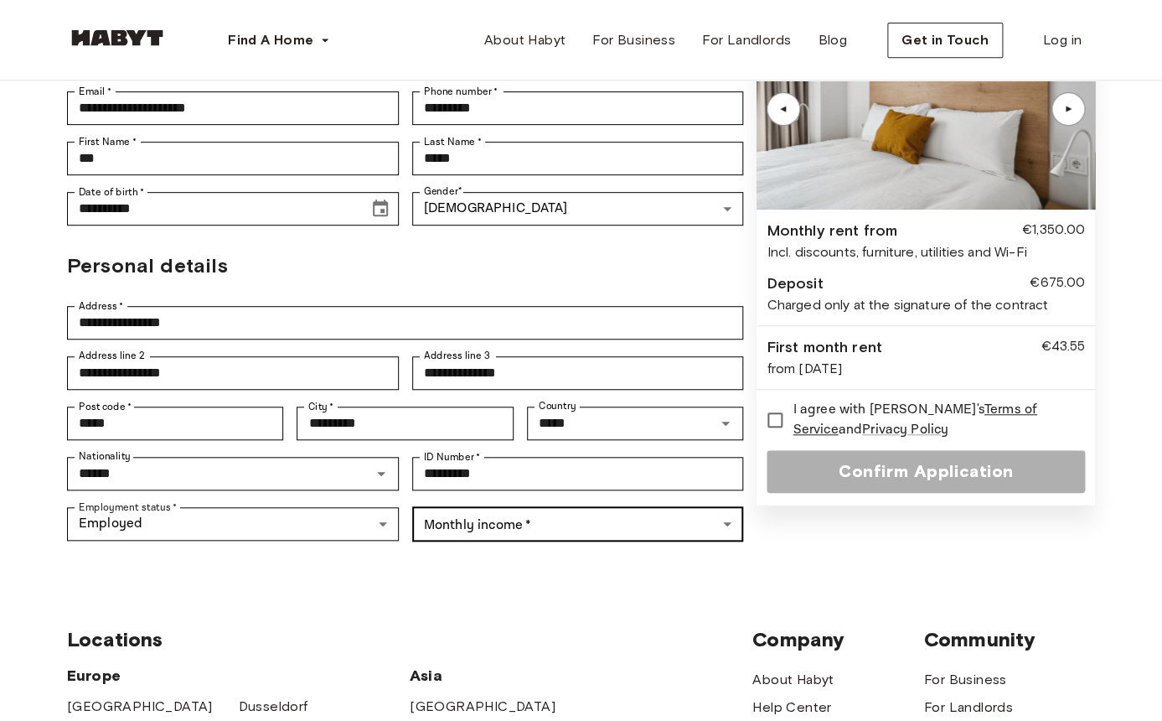
click at [550, 494] on body "**********" at bounding box center [581, 551] width 1162 height 1573
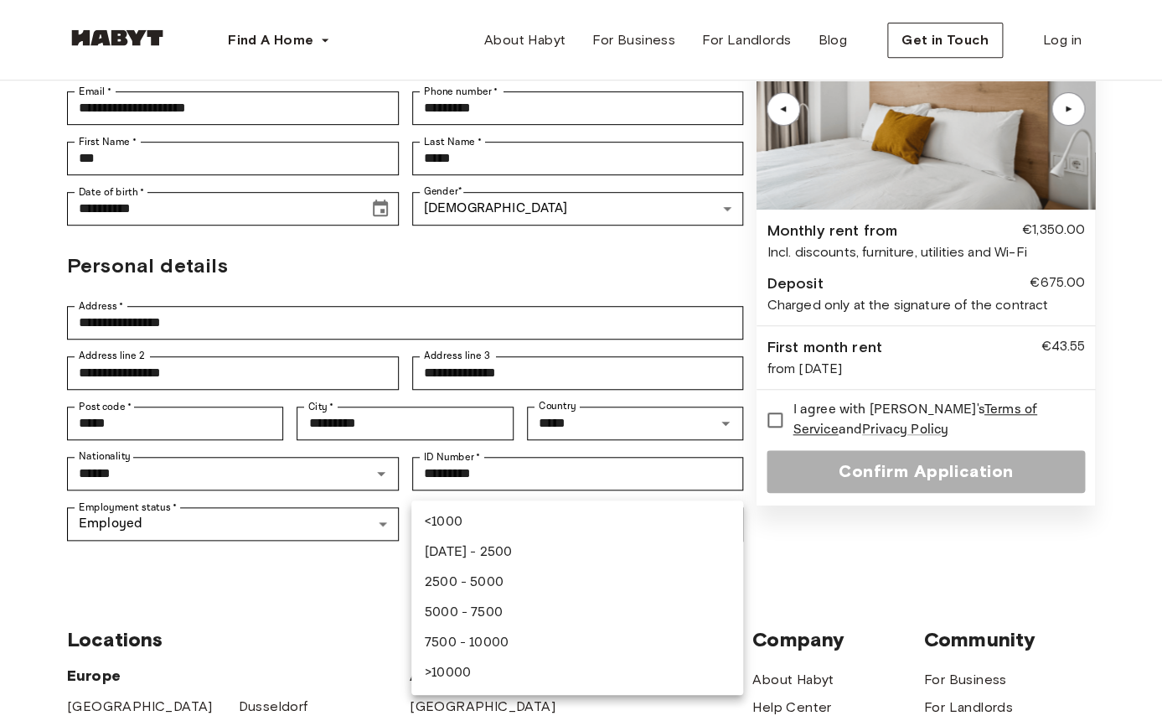
click at [509, 617] on li "5000 - 7500" at bounding box center [577, 612] width 332 height 30
type input "**********"
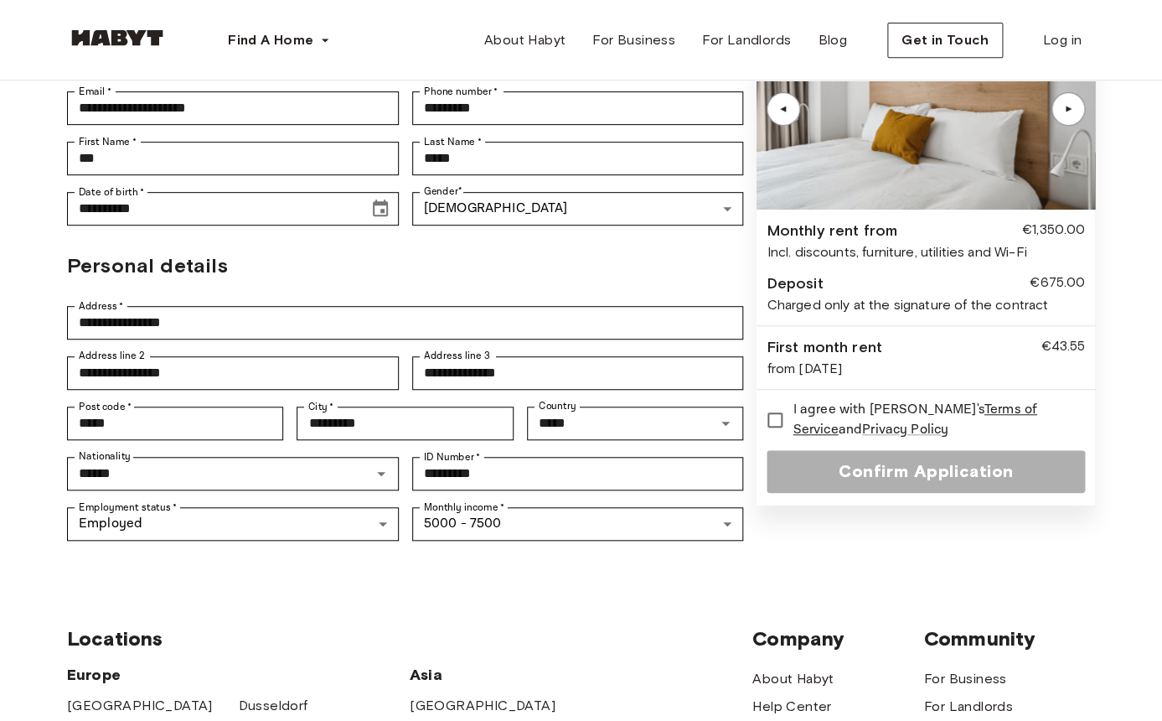
click at [535, 626] on span "Locations" at bounding box center [409, 638] width 685 height 25
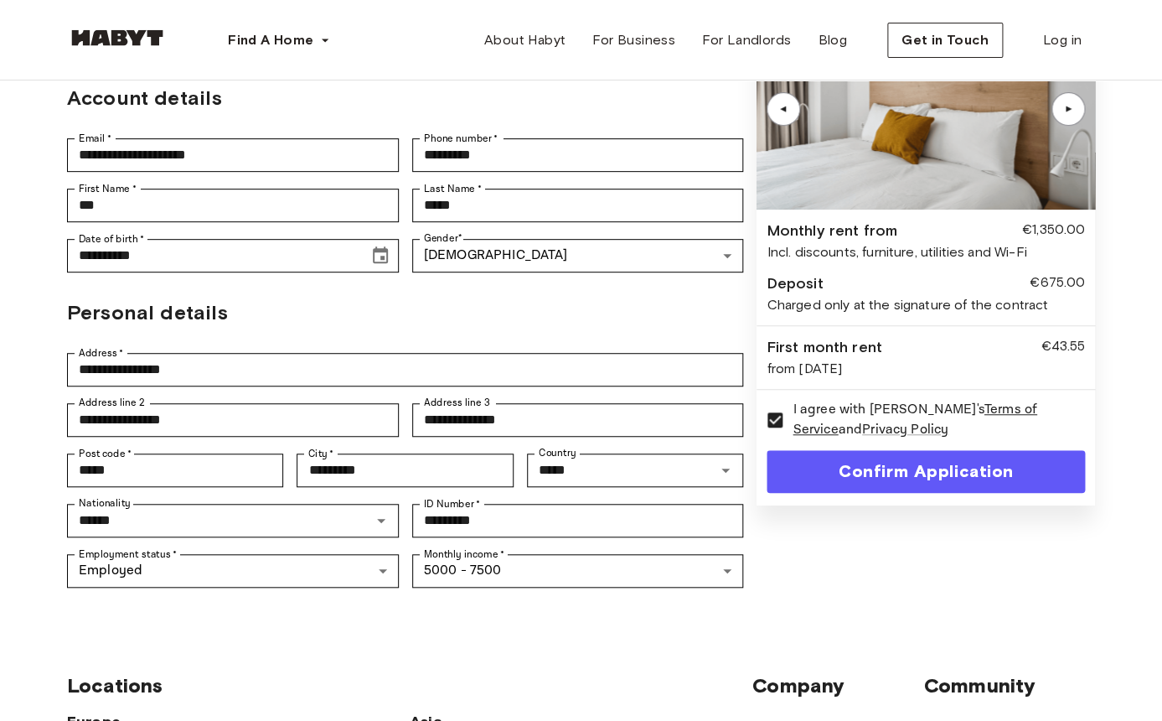
scroll to position [212, 0]
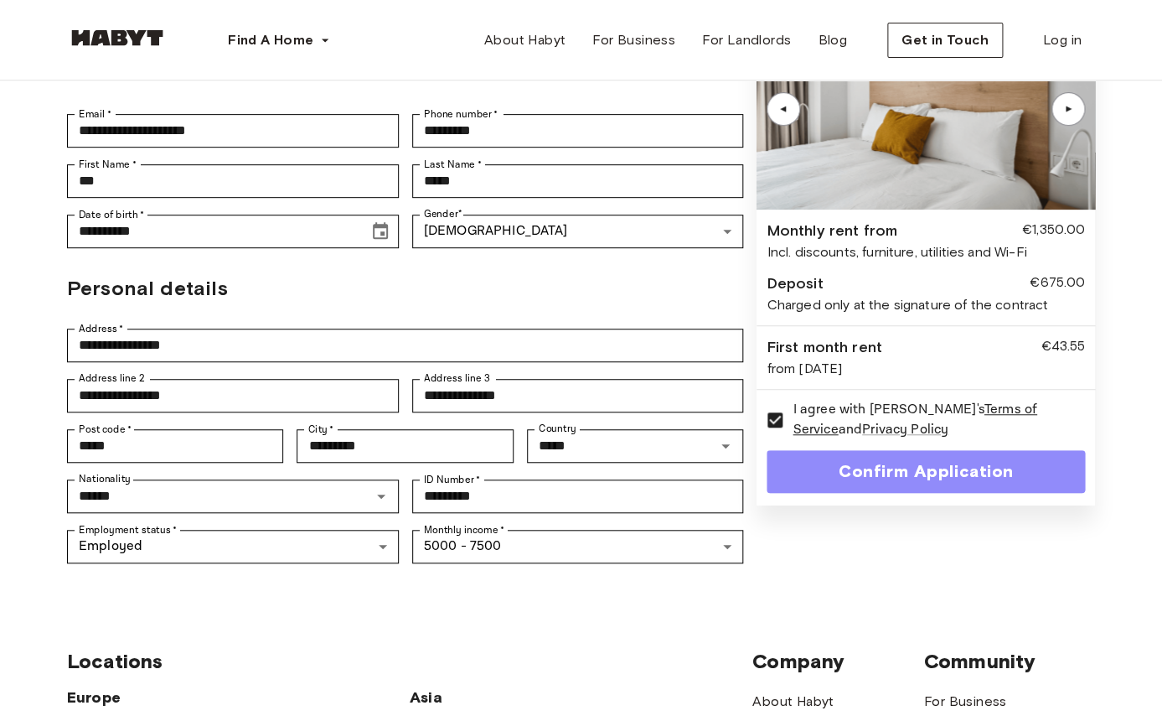
click at [912, 479] on button "Confirm Application" at bounding box center [926, 471] width 318 height 43
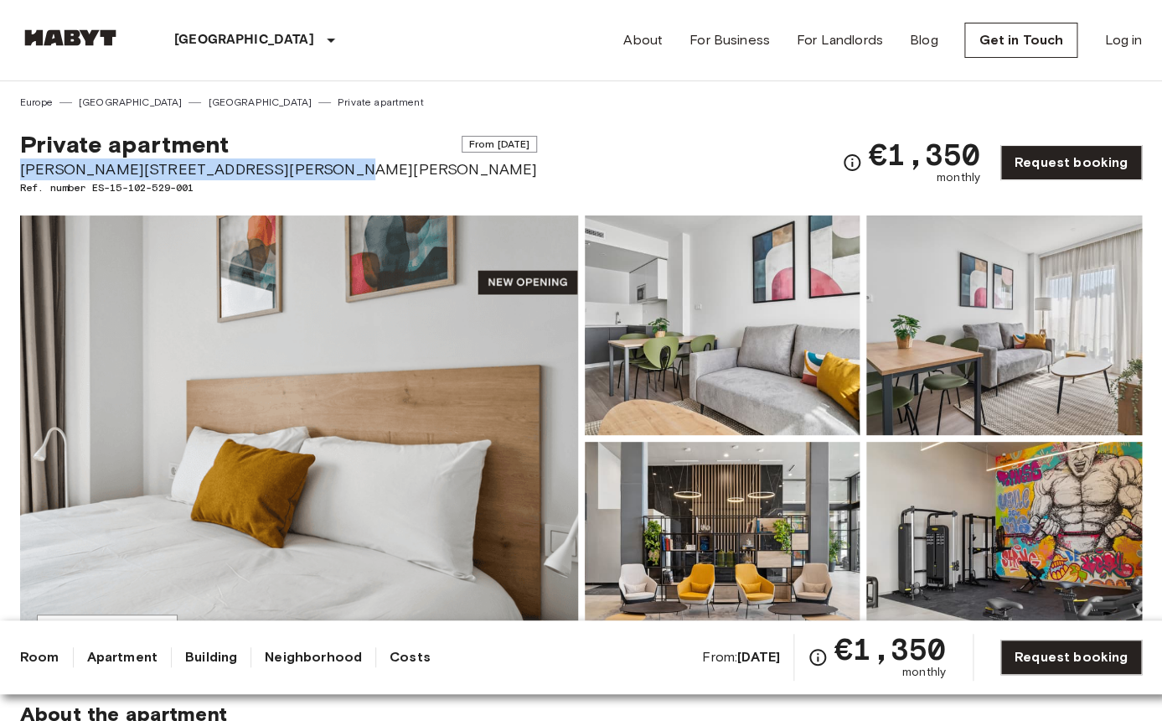
drag, startPoint x: 19, startPoint y: 172, endPoint x: 295, endPoint y: 173, distance: 275.6
copy span "[PERSON_NAME][STREET_ADDRESS][PERSON_NAME][PERSON_NAME]"
click at [584, 178] on div "Private apartment From [DATE] [PERSON_NAME][STREET_ADDRESS][PERSON_NAME][PERSON…" at bounding box center [581, 152] width 1122 height 85
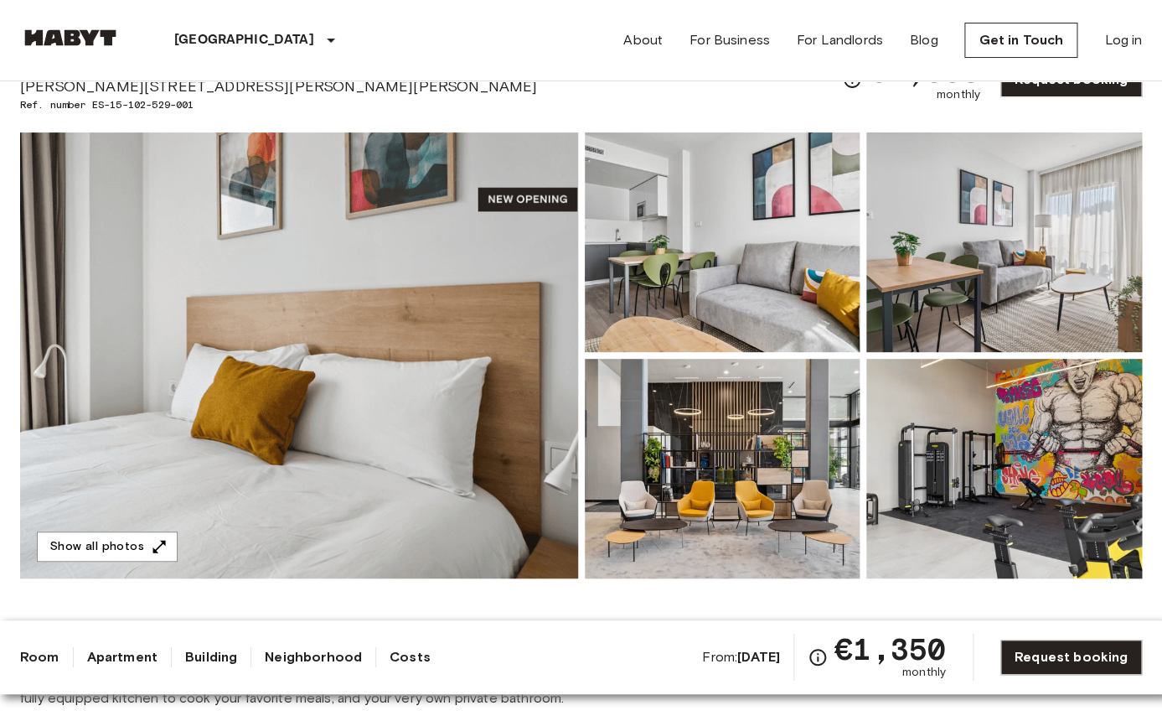
scroll to position [90, 0]
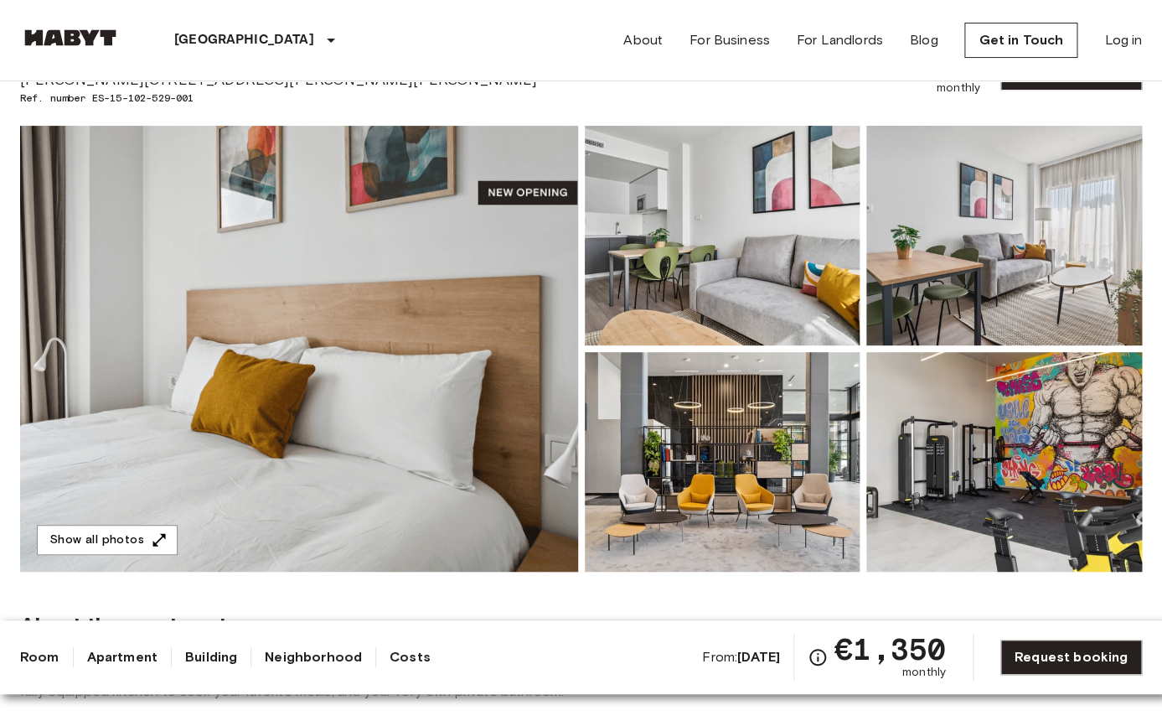
click at [787, 277] on img at bounding box center [723, 236] width 276 height 220
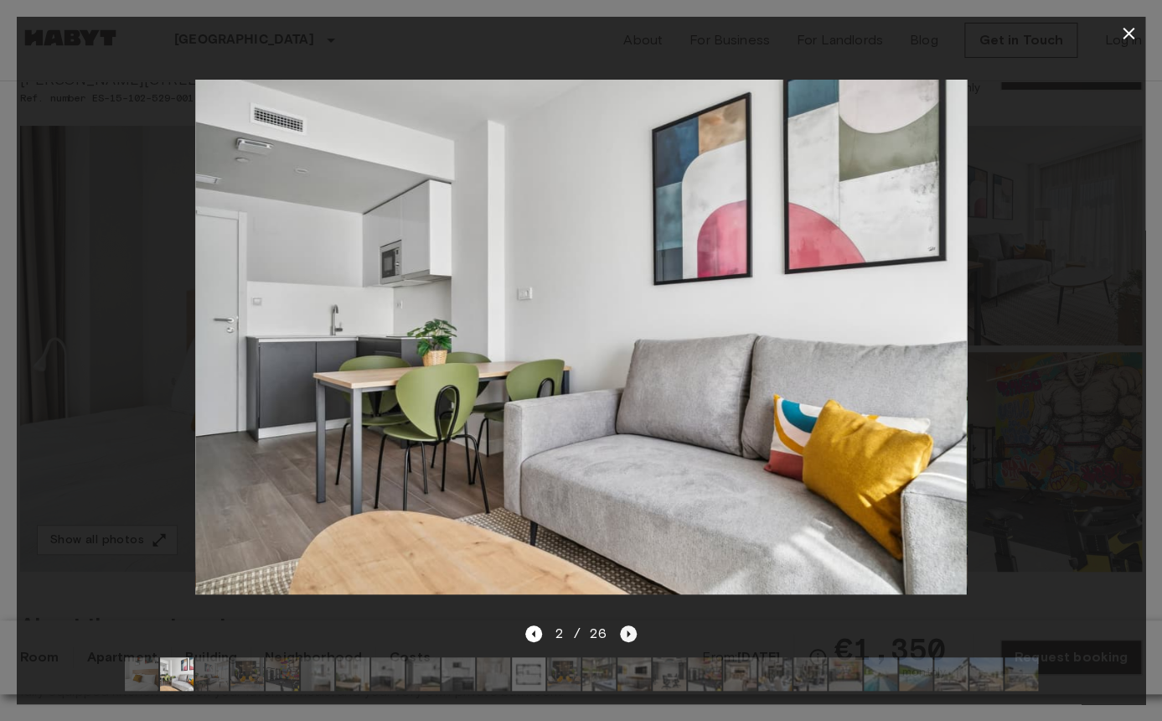
click at [628, 631] on icon "Next image" at bounding box center [628, 633] width 17 height 17
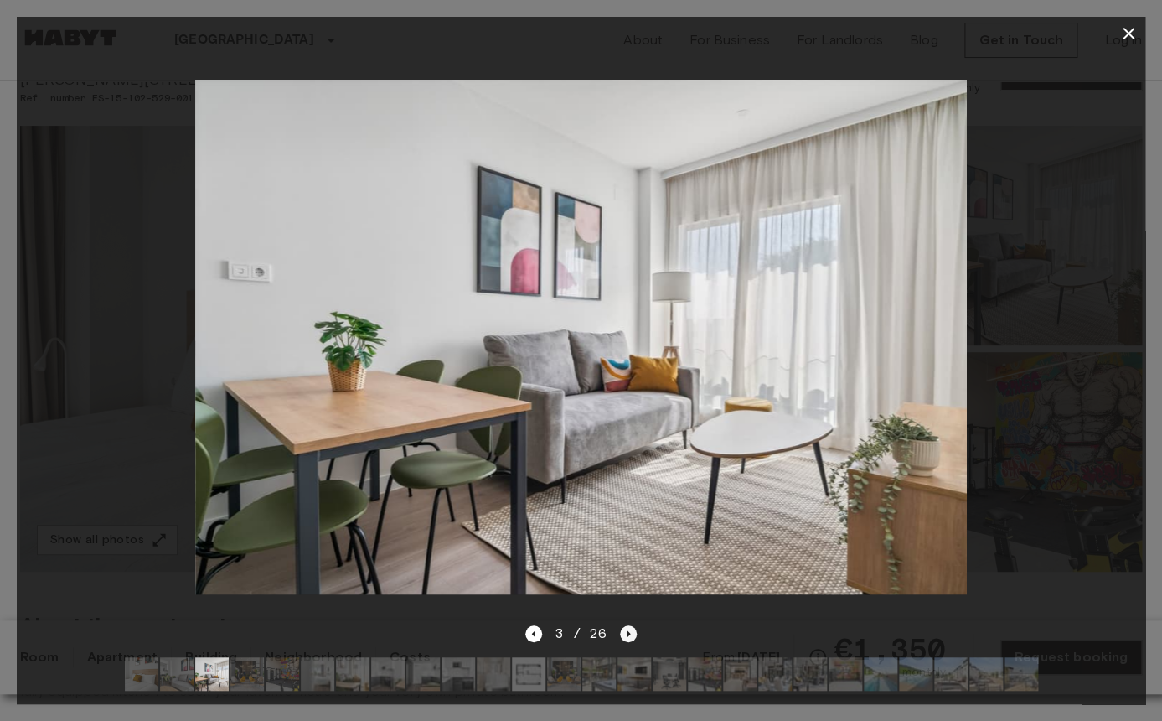
click at [628, 631] on icon "Next image" at bounding box center [628, 633] width 17 height 17
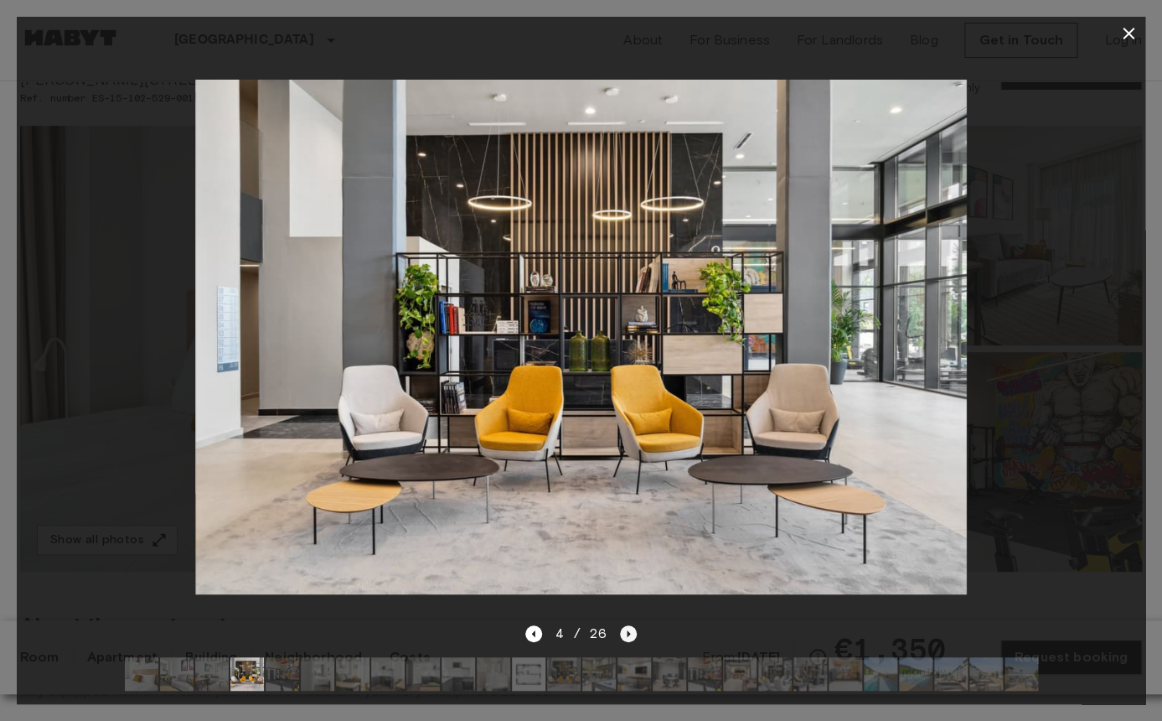
click at [628, 631] on icon "Next image" at bounding box center [628, 633] width 17 height 17
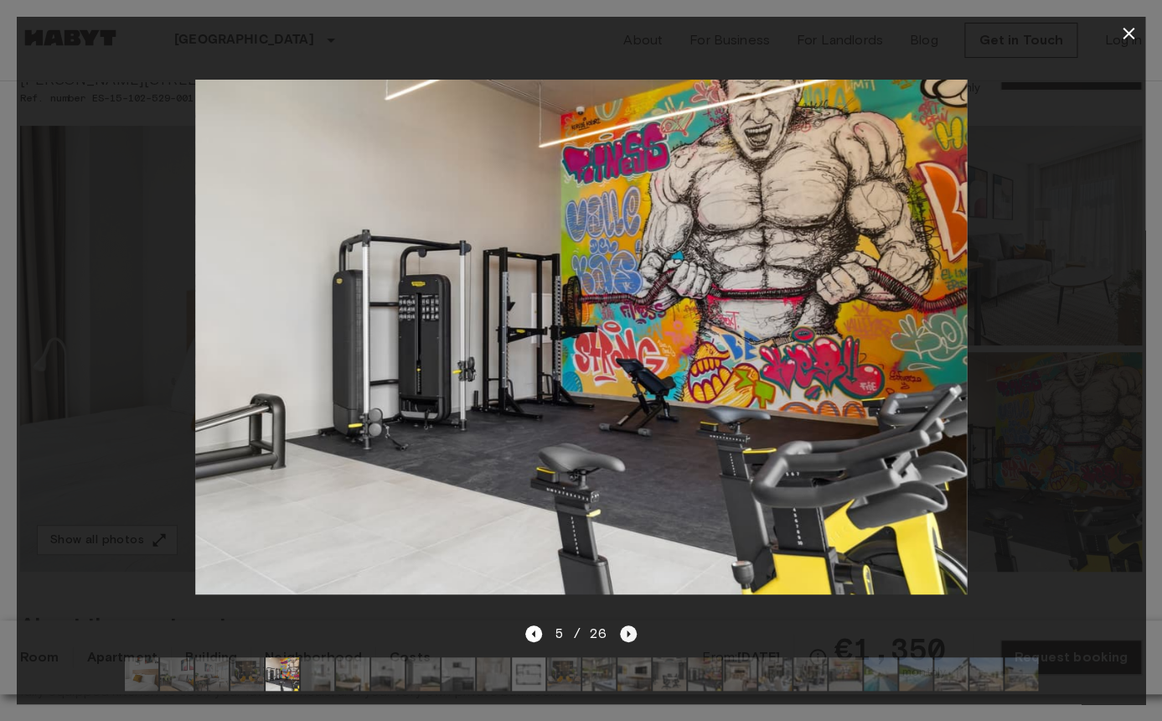
click at [628, 631] on icon "Next image" at bounding box center [628, 633] width 17 height 17
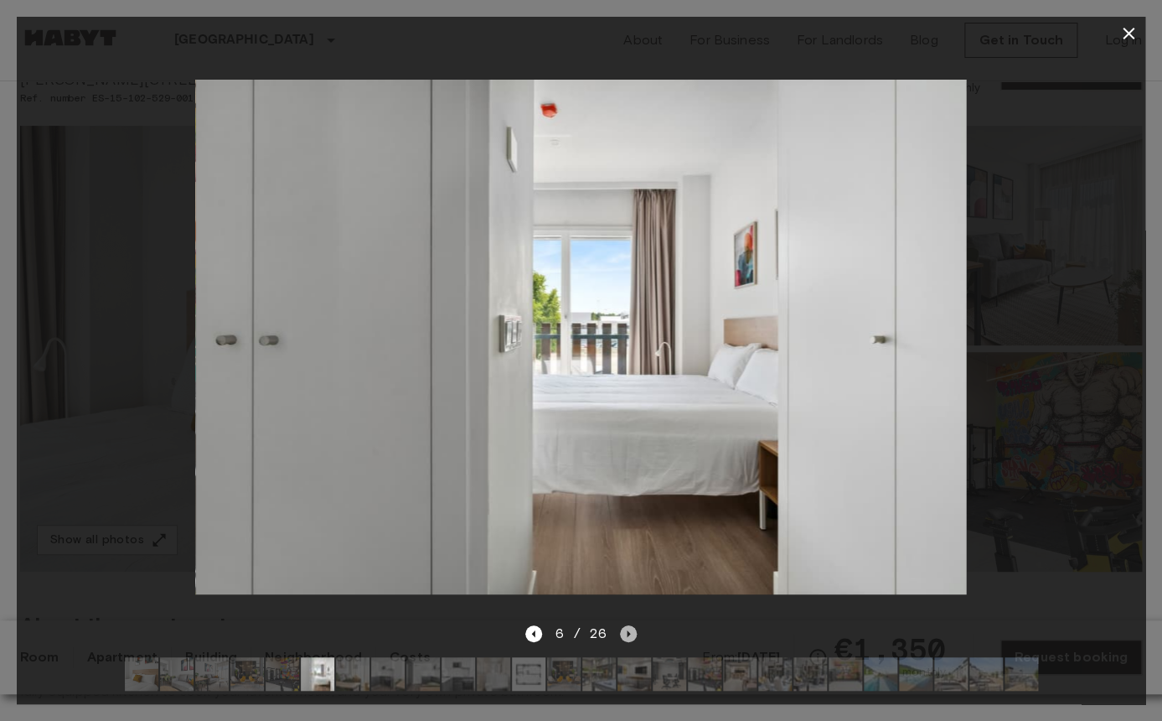
click at [628, 631] on icon "Next image" at bounding box center [628, 633] width 17 height 17
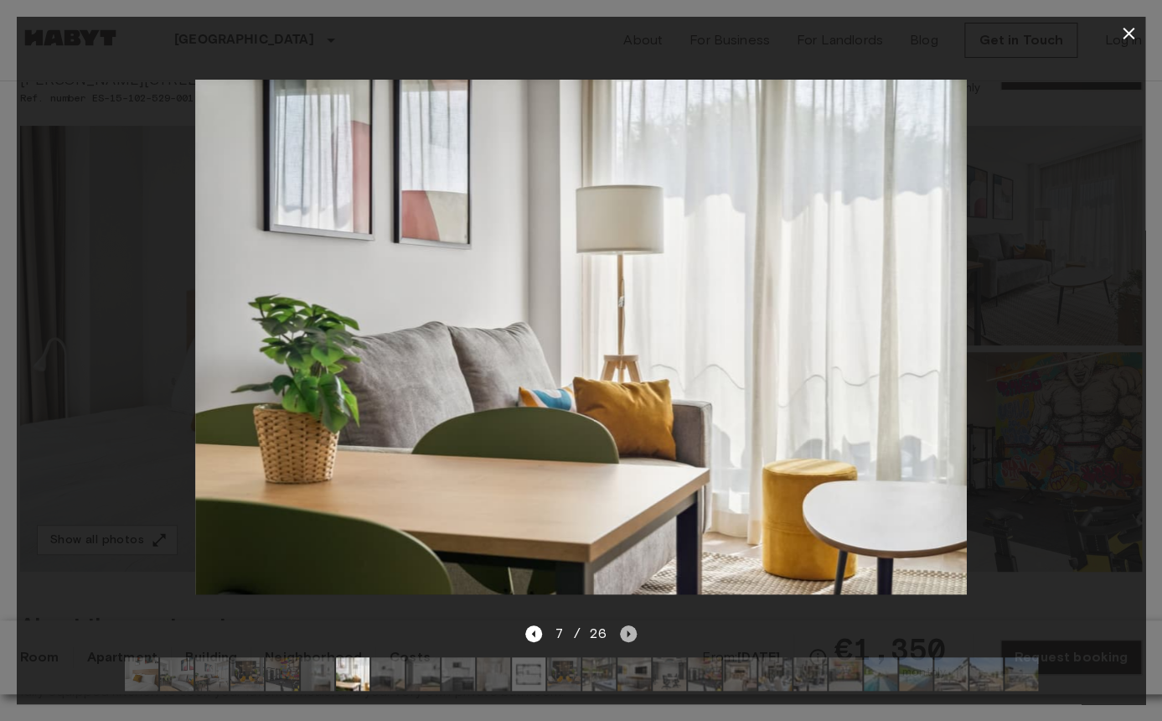
click at [628, 631] on icon "Next image" at bounding box center [628, 633] width 17 height 17
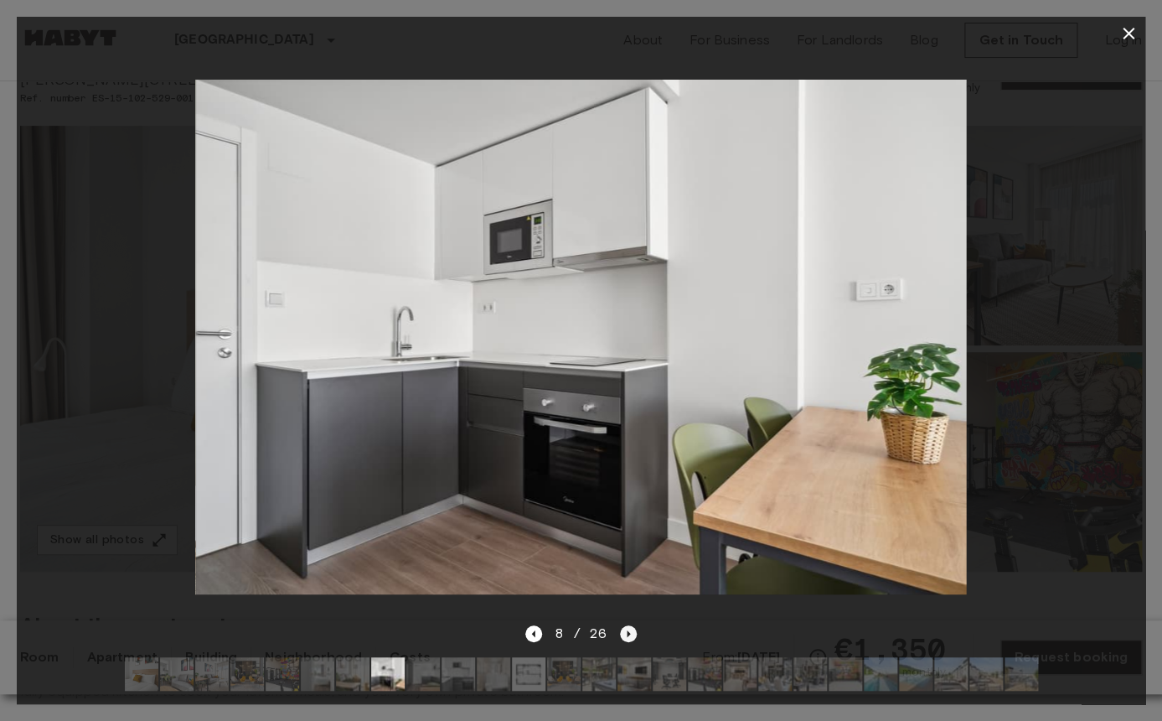
click at [628, 631] on icon "Next image" at bounding box center [628, 633] width 17 height 17
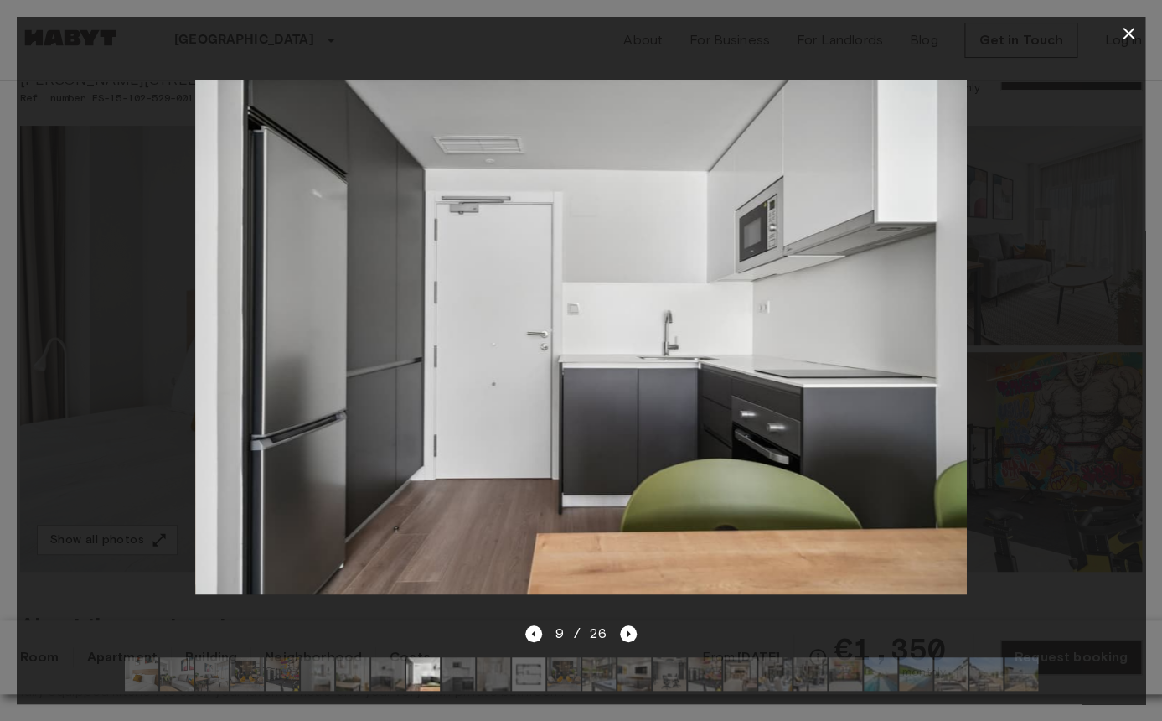
click at [618, 636] on div "9 / 26" at bounding box center [580, 633] width 111 height 20
click at [627, 631] on icon "Next image" at bounding box center [628, 633] width 3 height 7
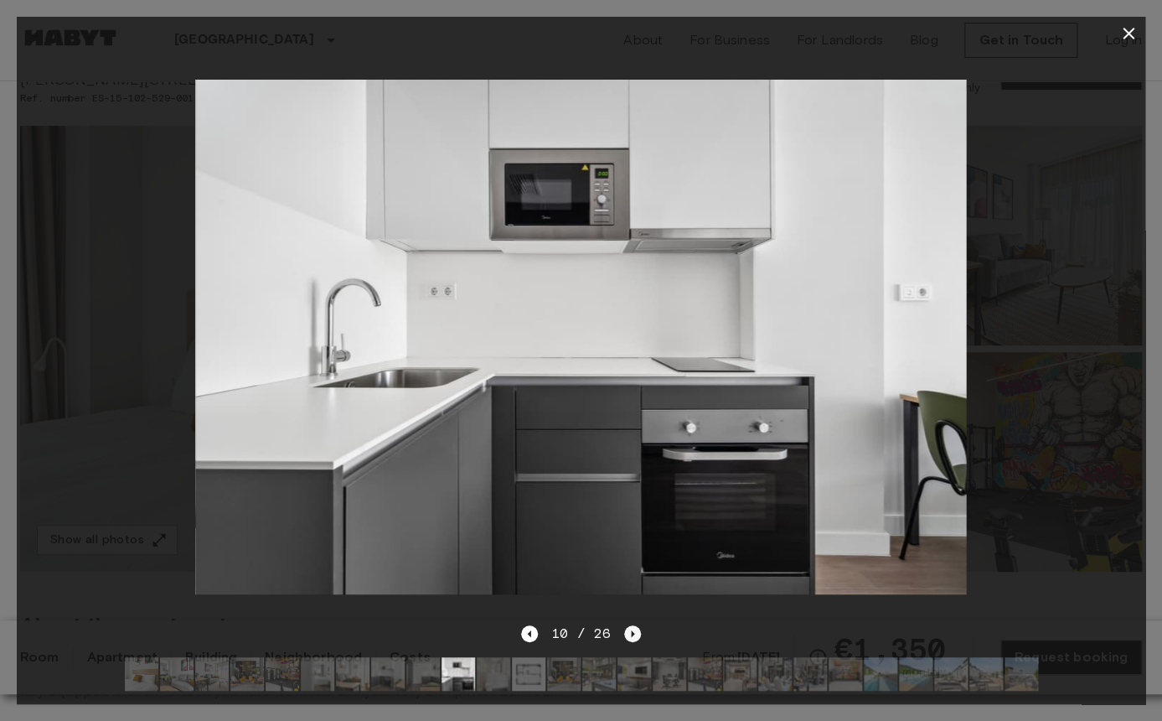
click at [626, 631] on icon "Next image" at bounding box center [632, 633] width 17 height 17
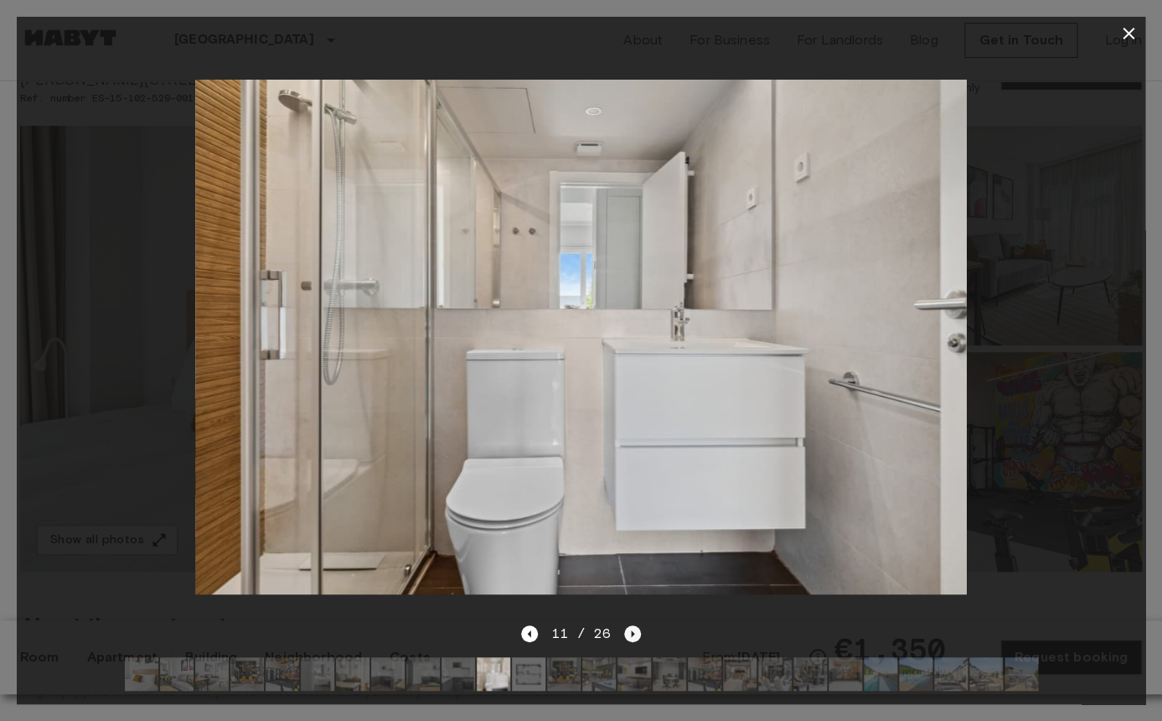
click at [626, 631] on icon "Next image" at bounding box center [632, 633] width 17 height 17
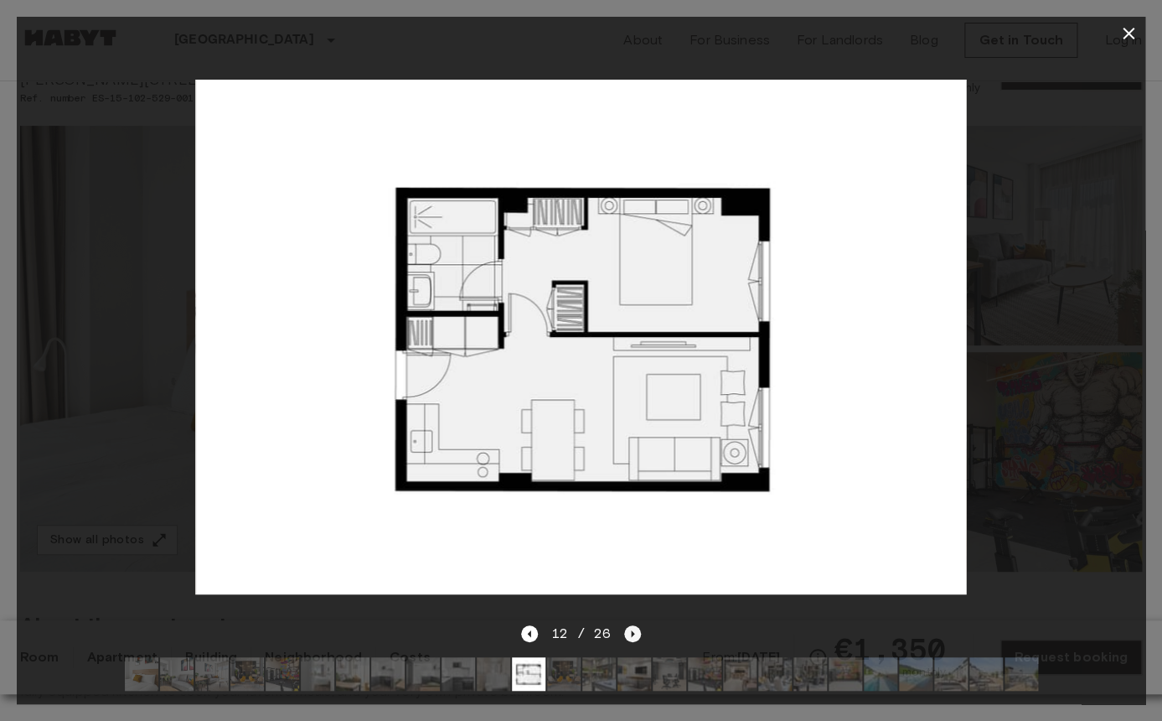
click at [626, 631] on icon "Next image" at bounding box center [632, 633] width 17 height 17
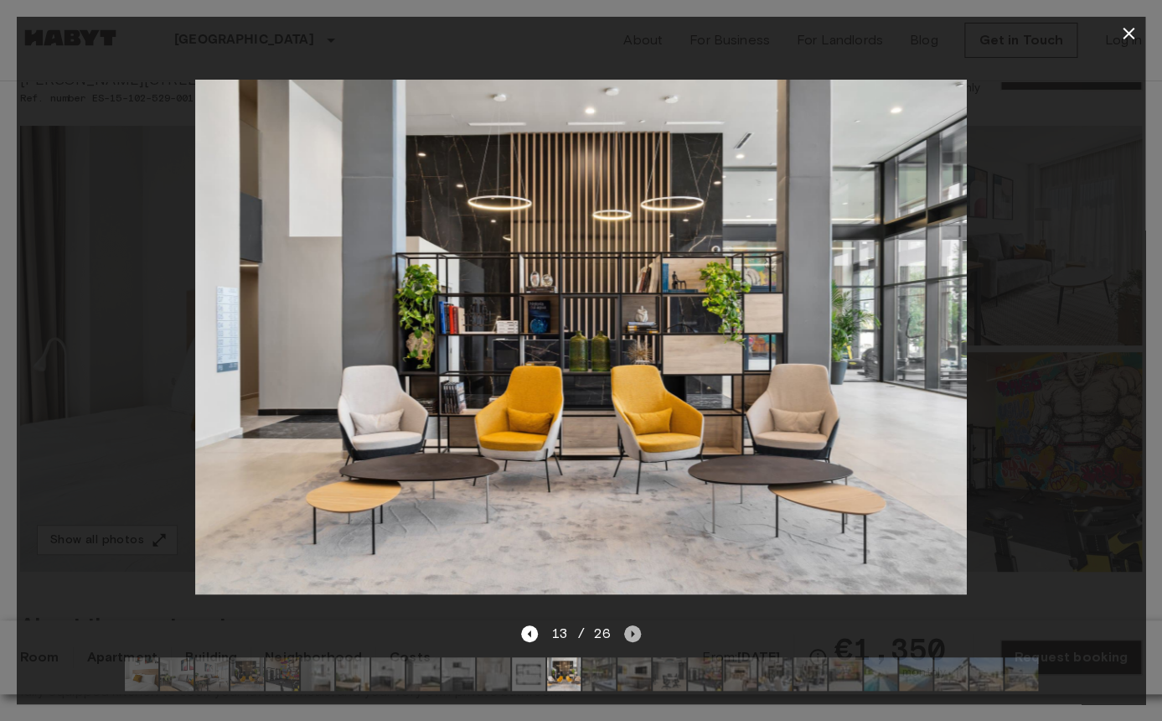
click at [626, 631] on icon "Next image" at bounding box center [632, 633] width 17 height 17
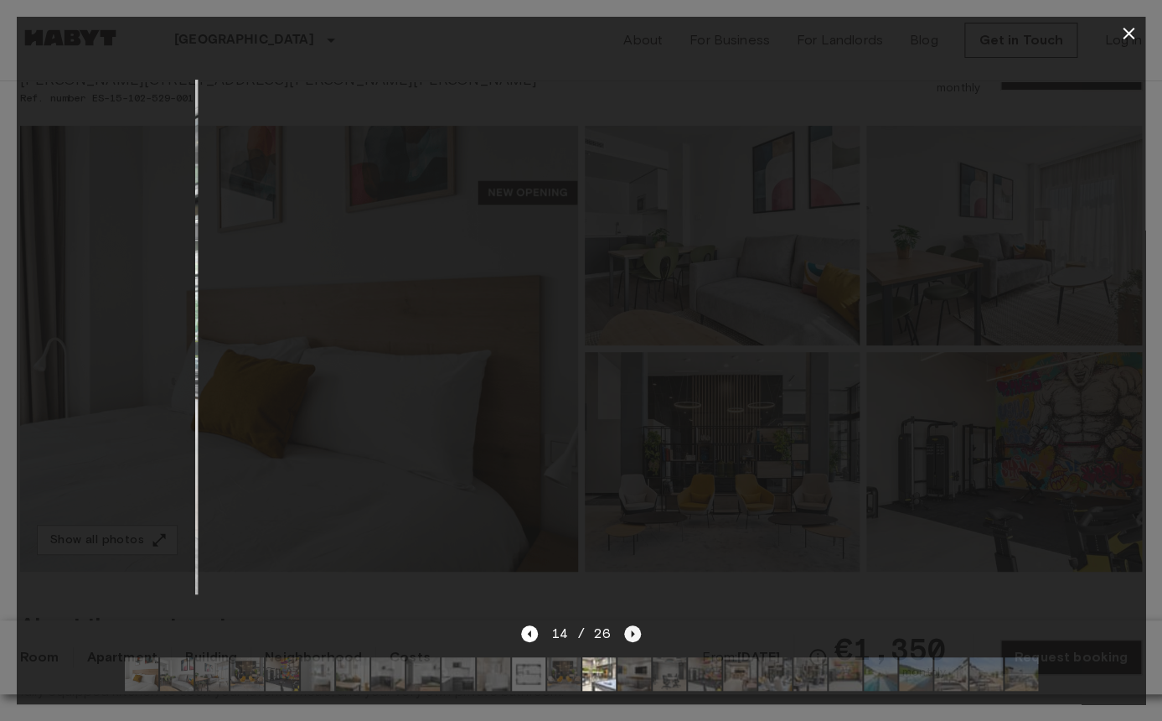
click at [626, 631] on icon "Next image" at bounding box center [632, 633] width 17 height 17
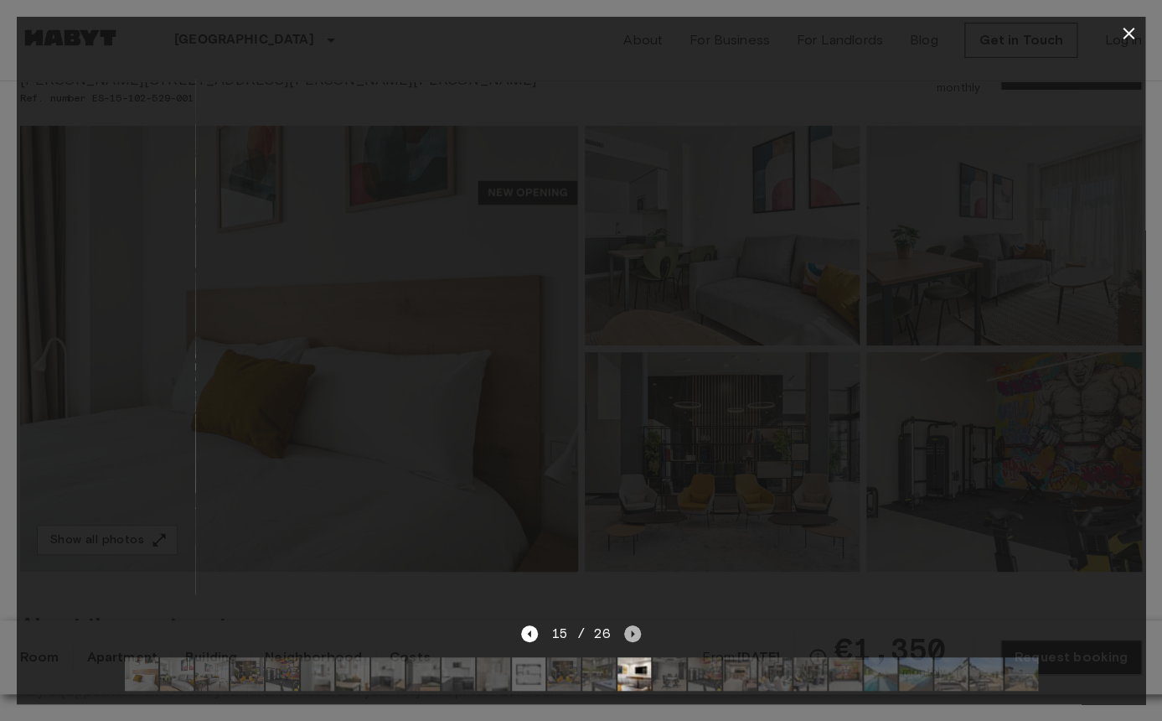
click at [626, 631] on icon "Next image" at bounding box center [632, 633] width 17 height 17
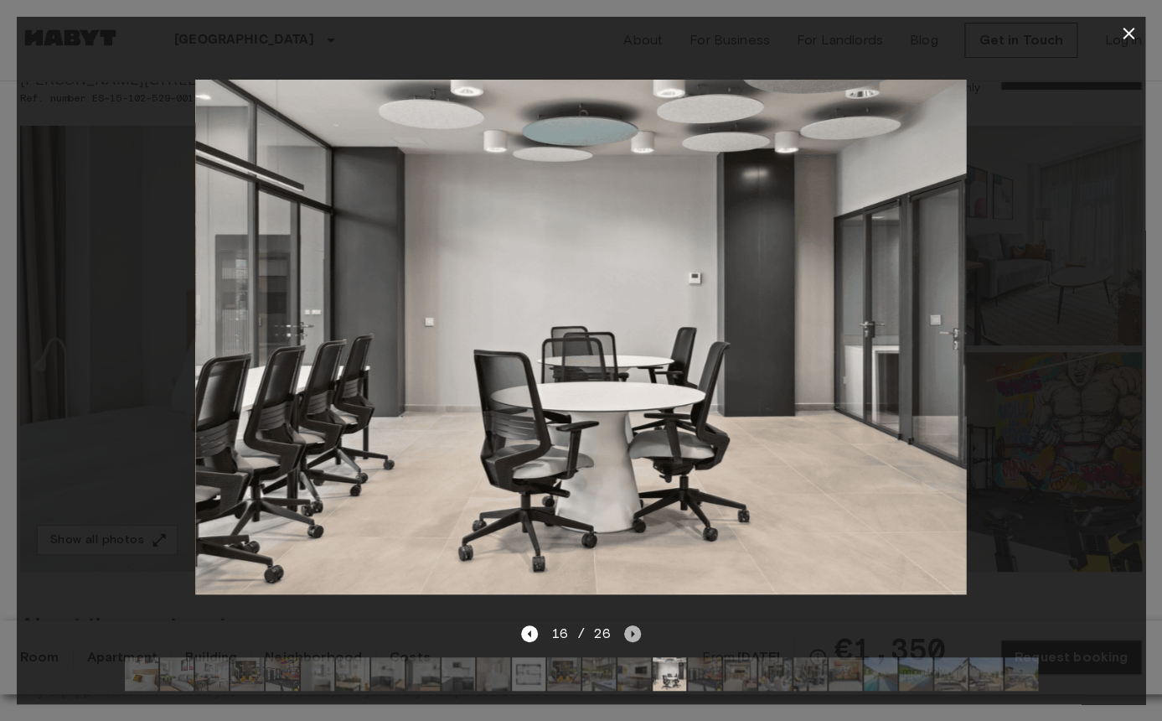
click at [626, 631] on icon "Next image" at bounding box center [632, 633] width 17 height 17
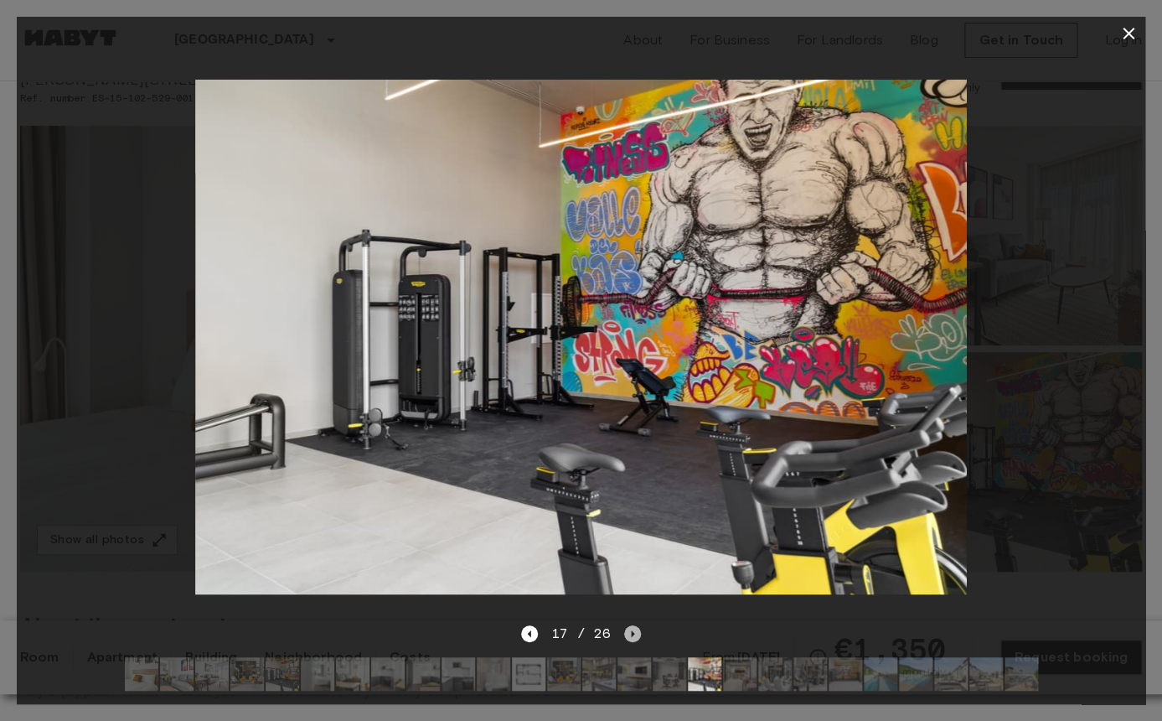
click at [635, 629] on icon "Next image" at bounding box center [632, 633] width 17 height 17
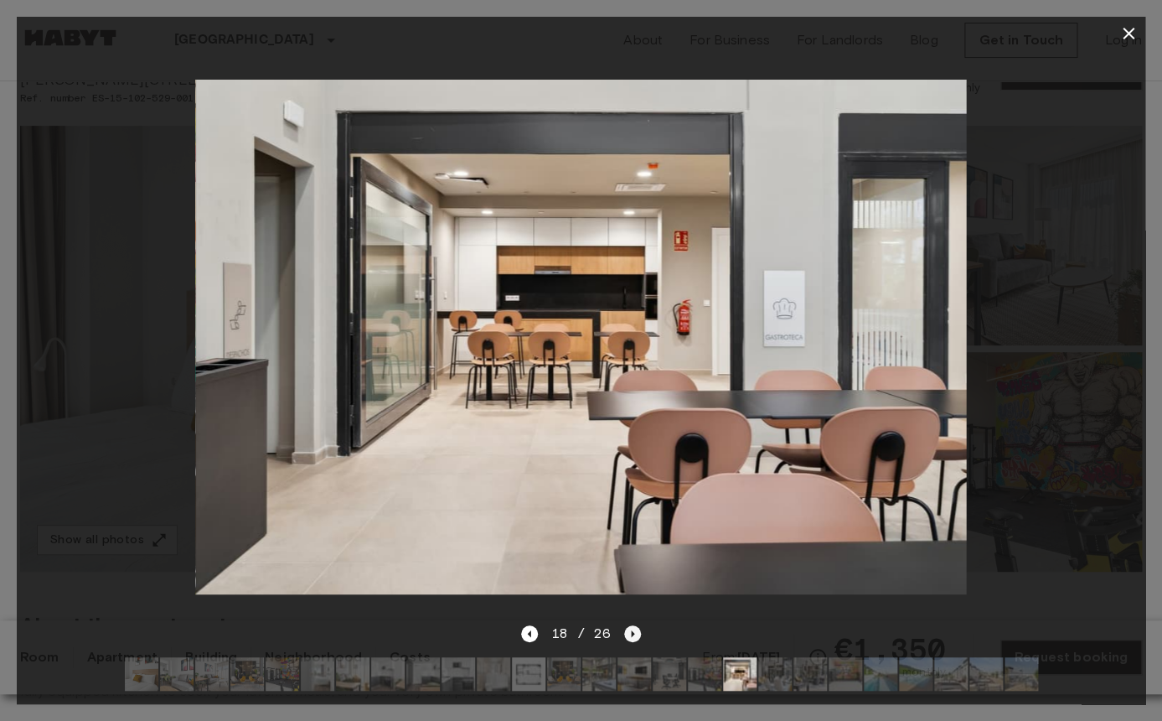
click at [633, 629] on icon "Next image" at bounding box center [632, 633] width 17 height 17
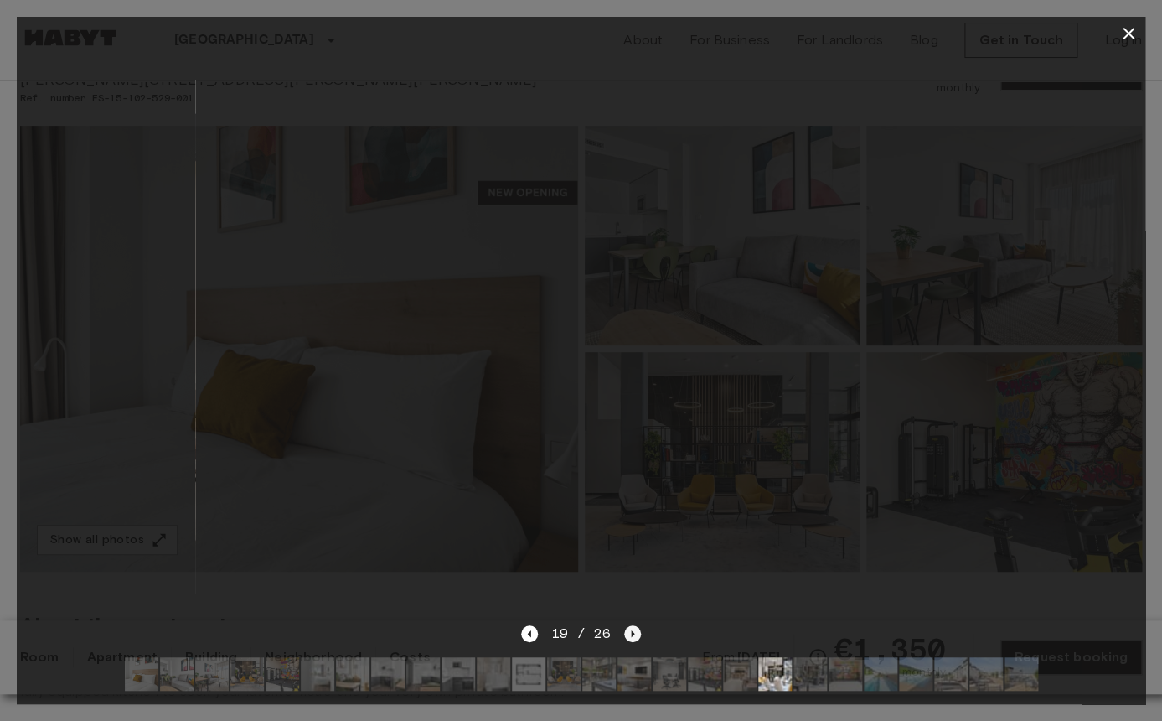
click at [633, 629] on icon "Next image" at bounding box center [632, 633] width 17 height 17
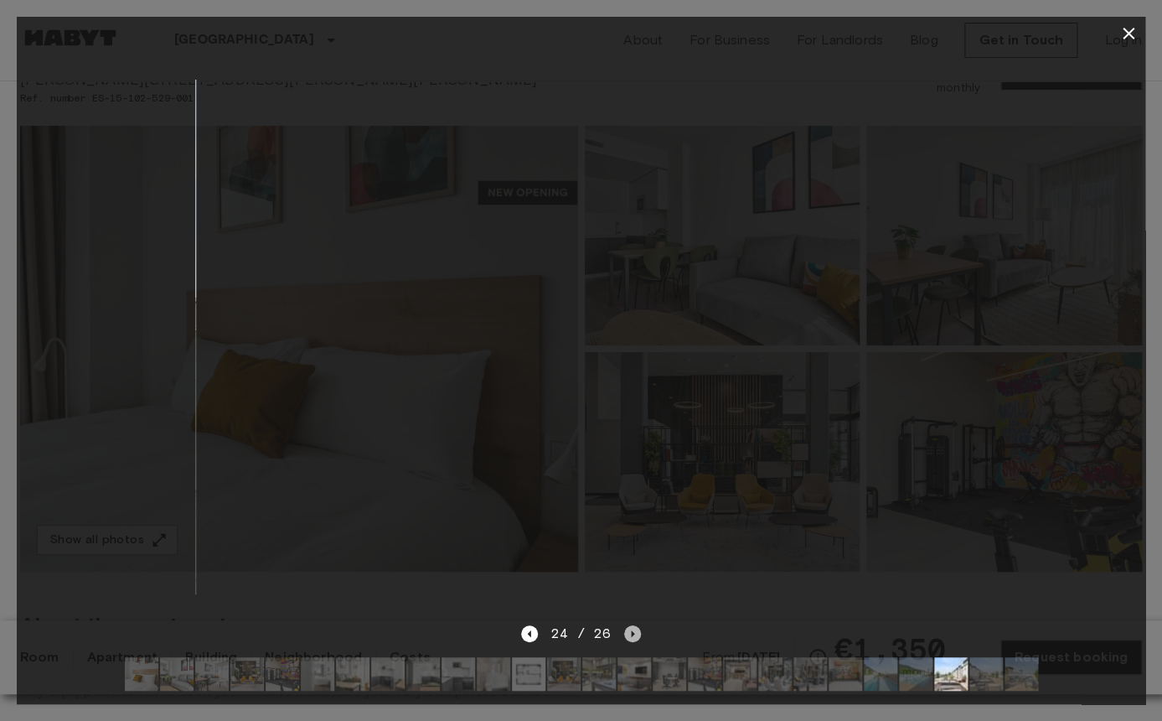
click at [633, 629] on icon "Next image" at bounding box center [632, 633] width 17 height 17
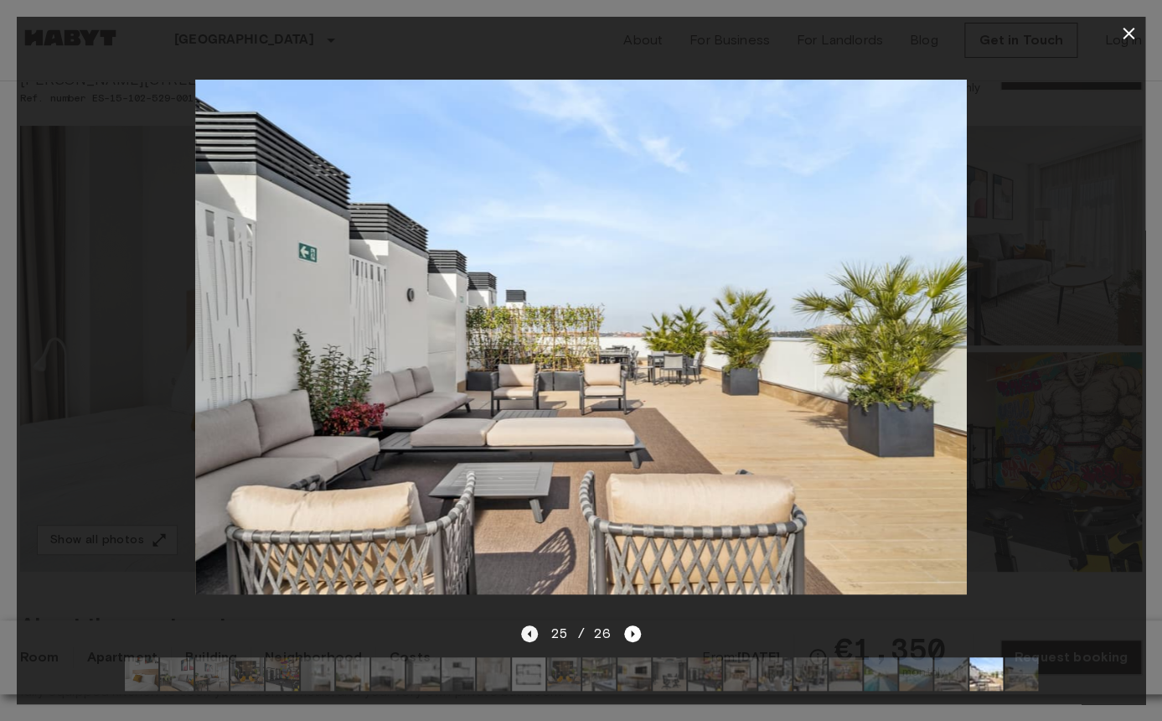
click at [530, 633] on icon "Previous image" at bounding box center [528, 633] width 3 height 7
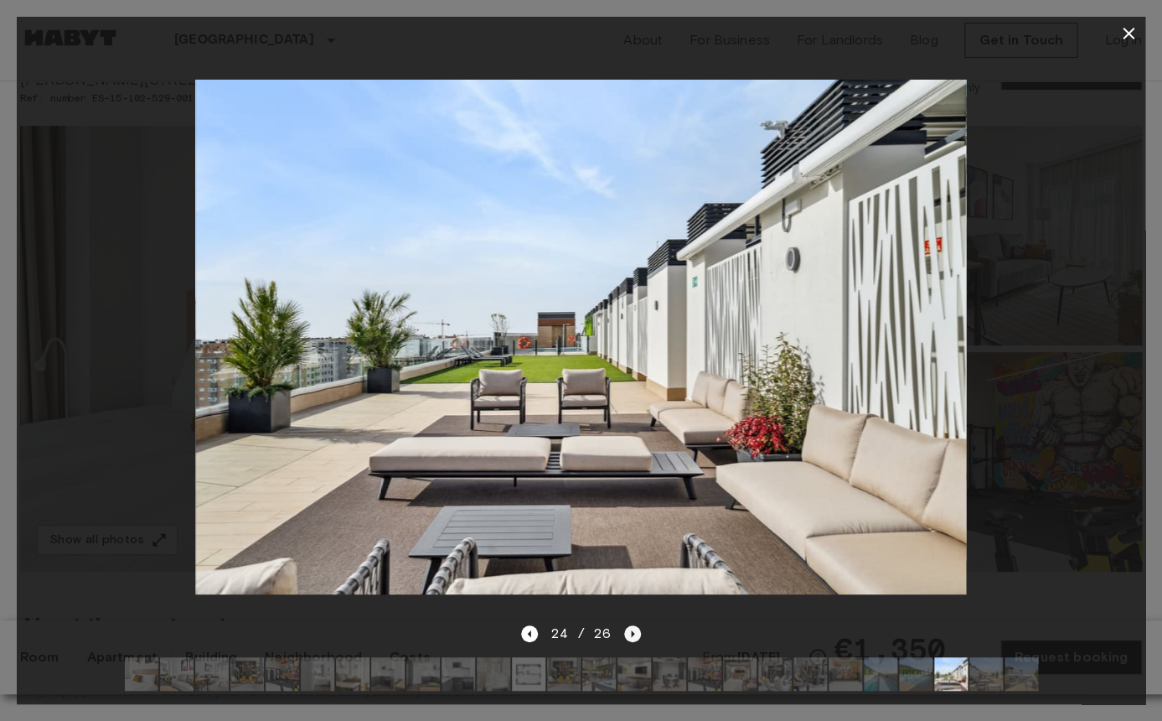
click at [630, 626] on icon "Next image" at bounding box center [632, 633] width 17 height 17
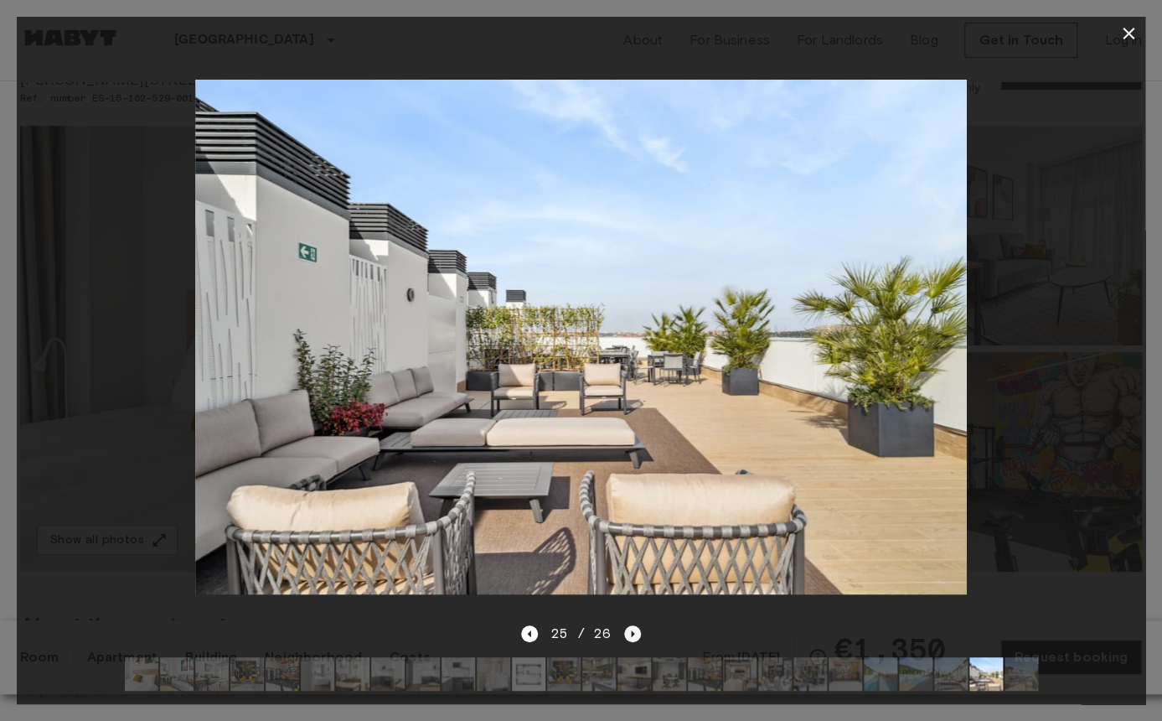
click at [632, 632] on icon "Next image" at bounding box center [632, 633] width 3 height 7
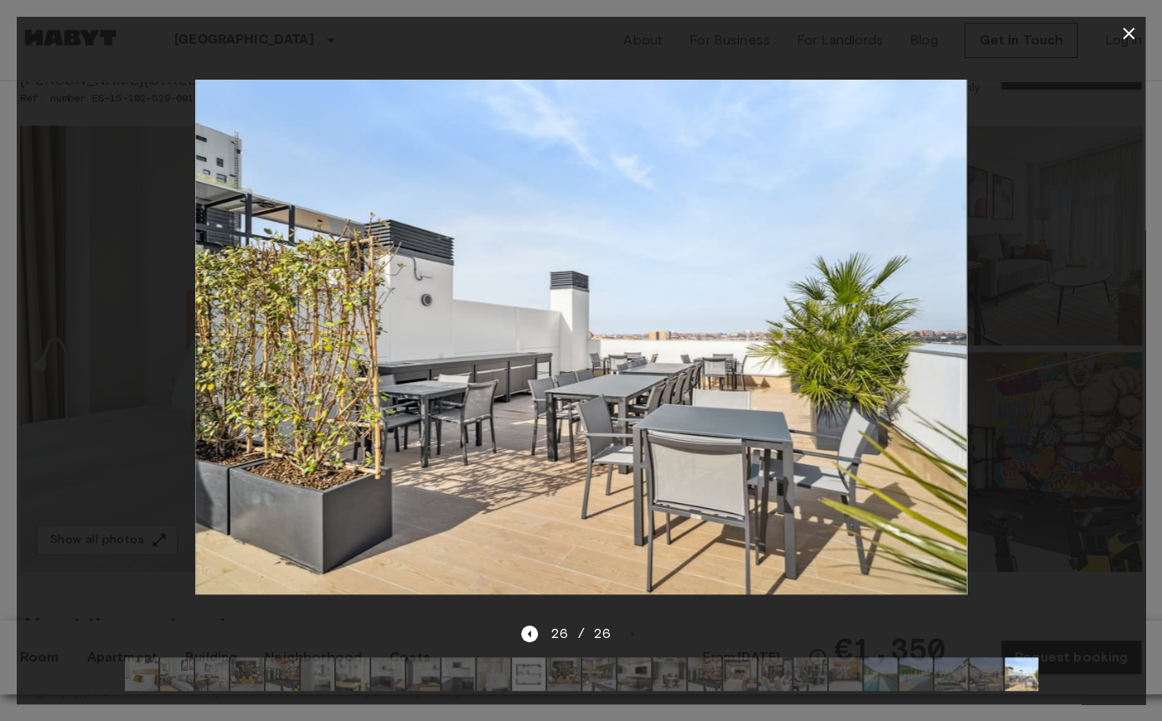
click at [1117, 38] on button "button" at bounding box center [1129, 34] width 34 height 34
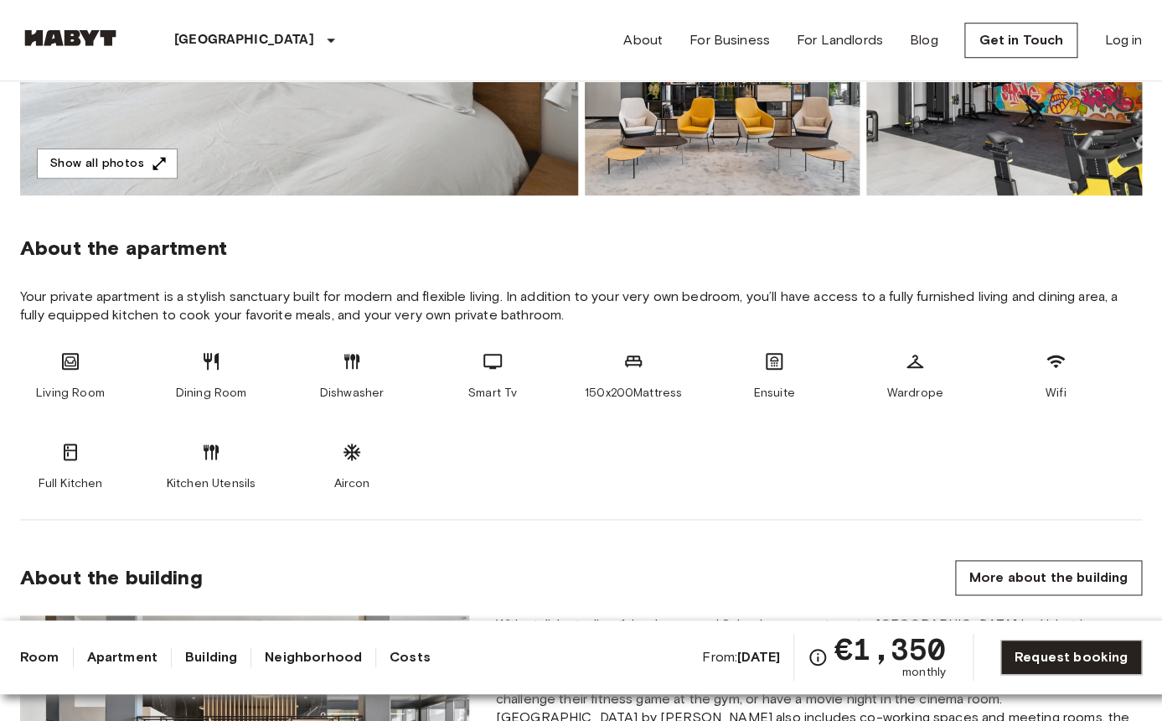
scroll to position [468, 0]
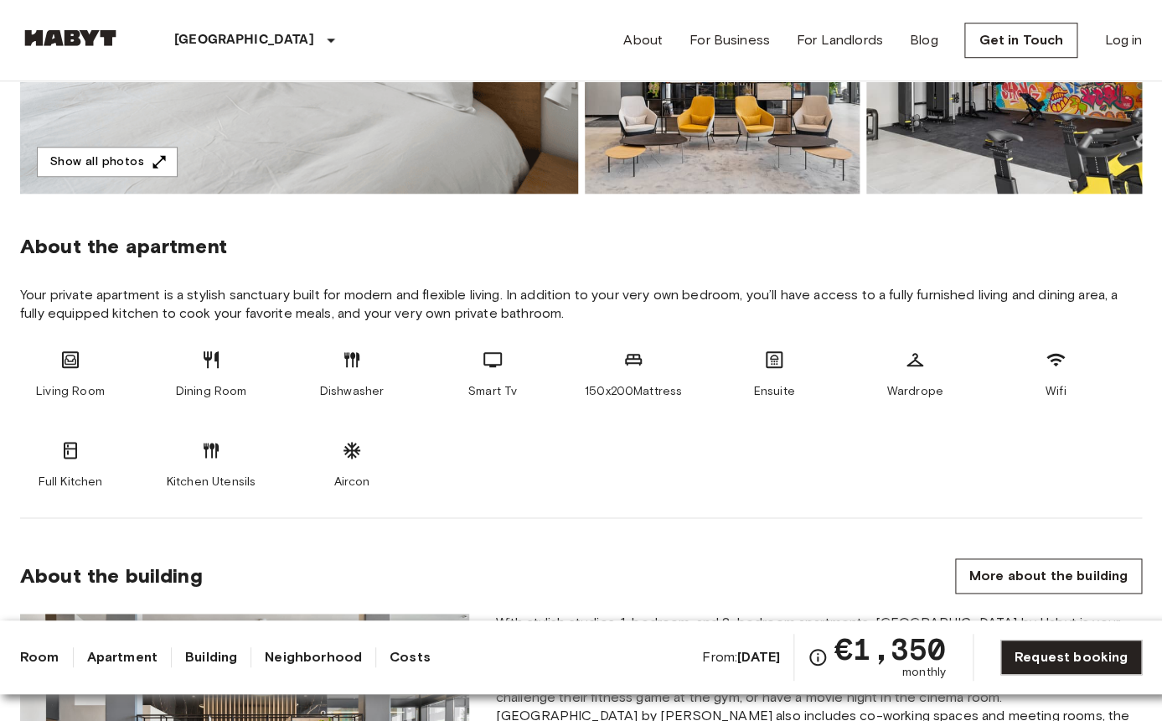
click at [307, 648] on link "Neighborhood" at bounding box center [313, 657] width 97 height 20
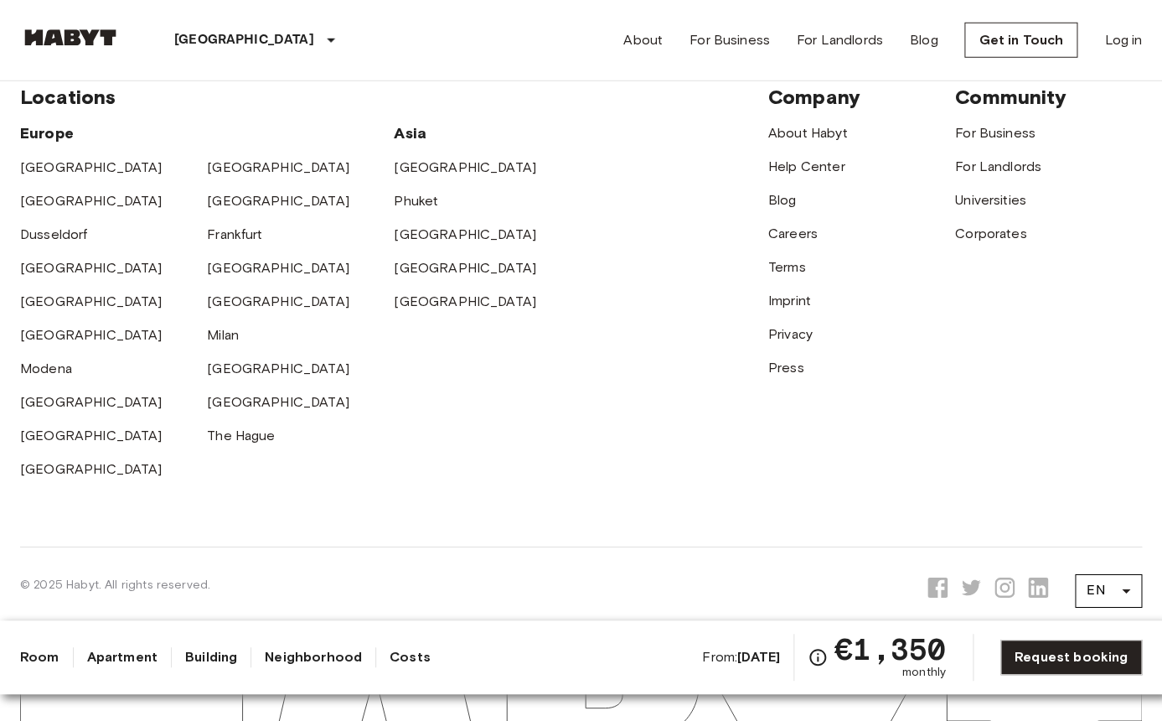
scroll to position [4058, 0]
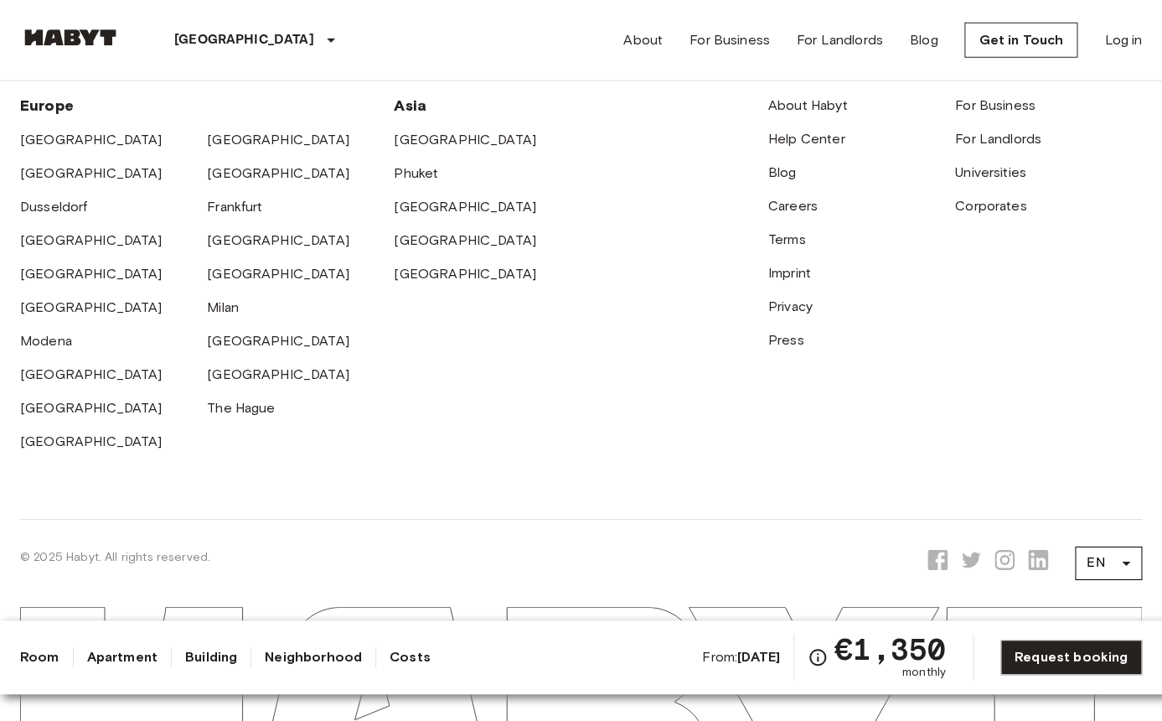
click at [395, 659] on link "Costs" at bounding box center [410, 657] width 41 height 20
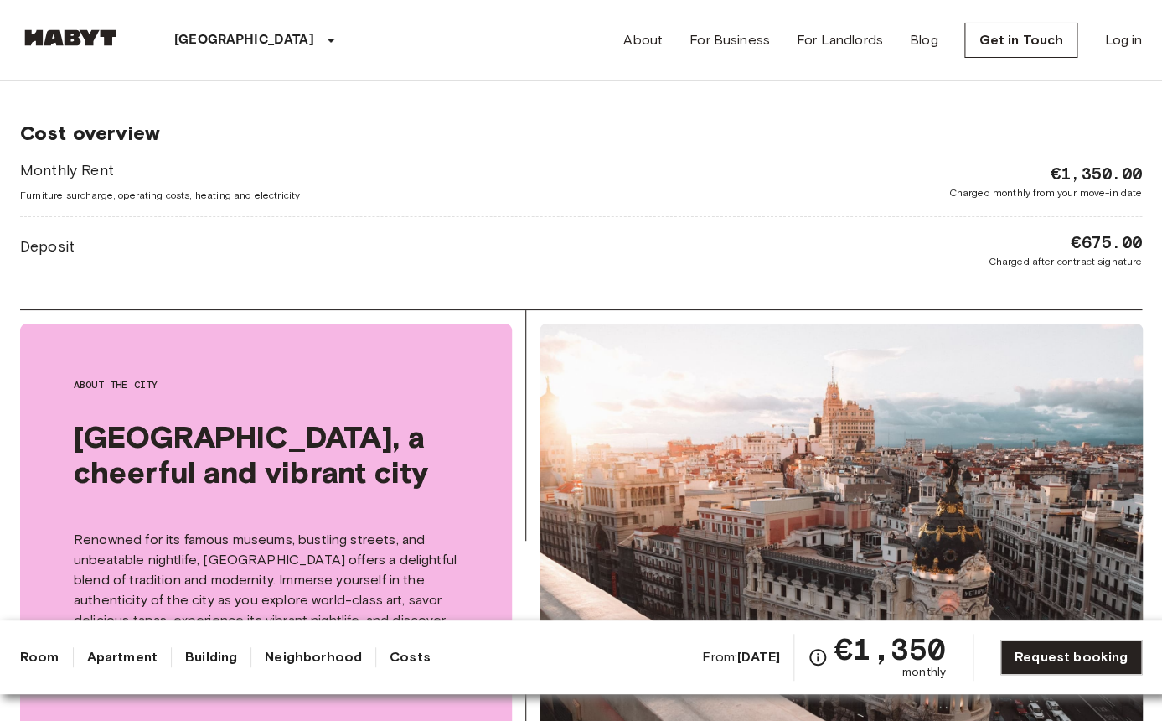
scroll to position [2245, 0]
click at [339, 654] on link "Neighborhood" at bounding box center [313, 657] width 97 height 20
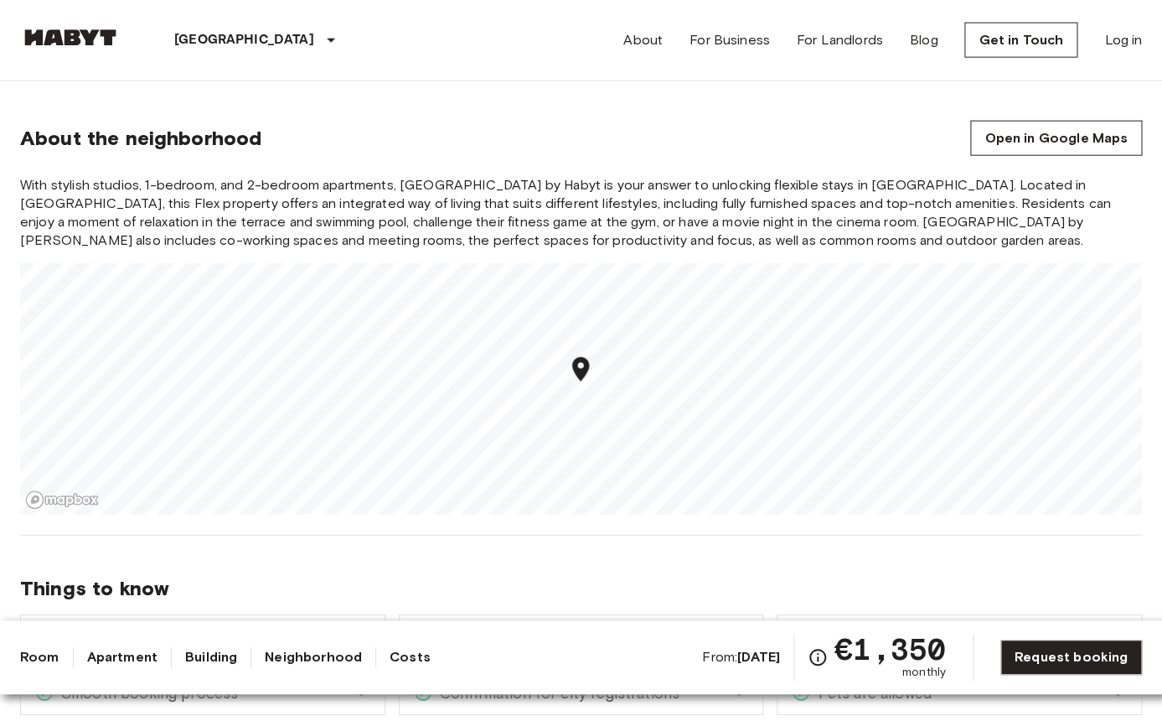
click at [214, 661] on link "Building" at bounding box center [211, 657] width 52 height 20
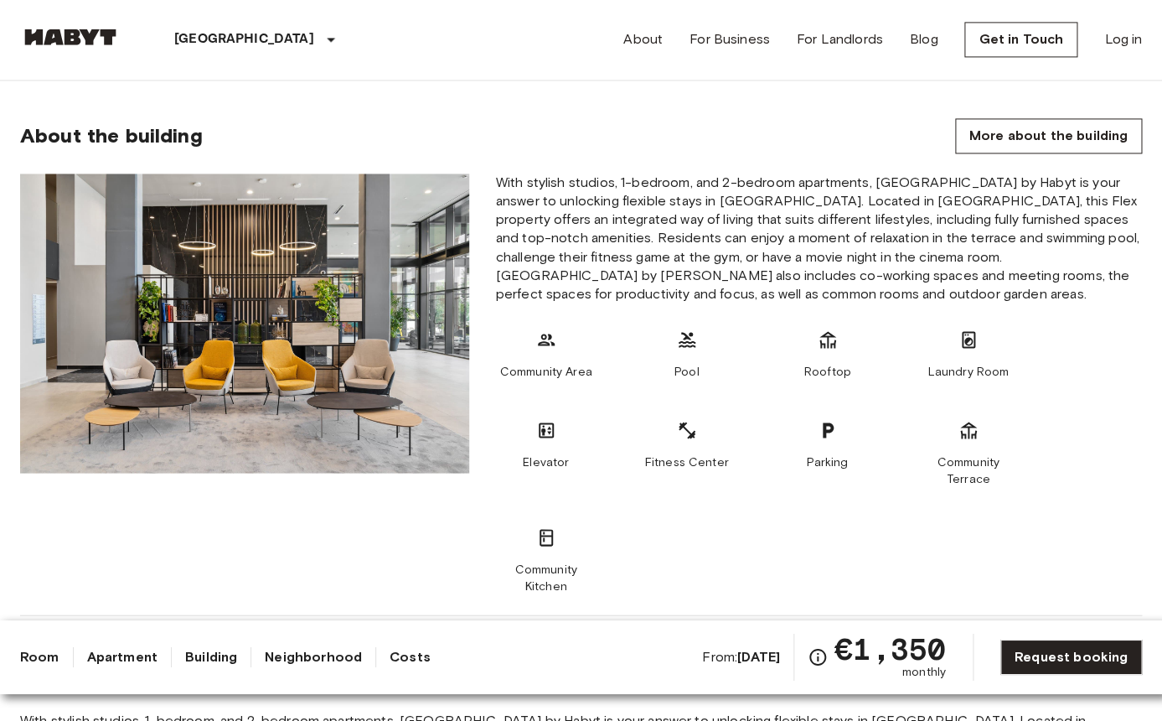
scroll to position [905, 0]
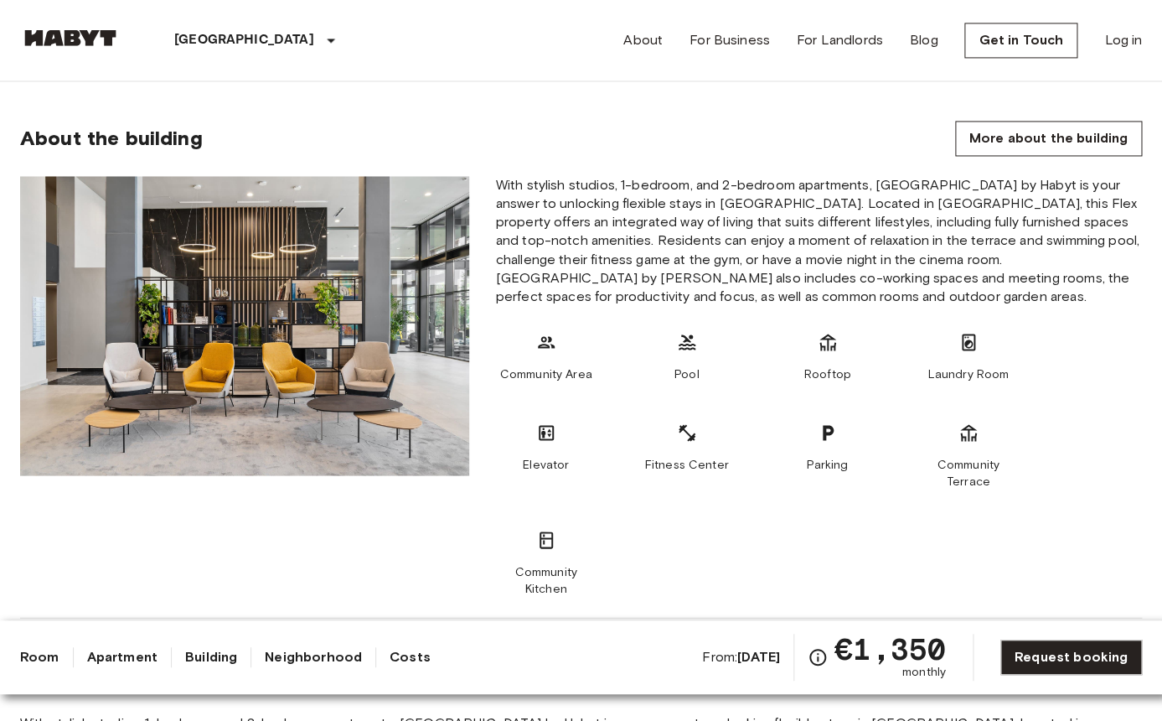
click at [214, 661] on link "Building" at bounding box center [211, 657] width 52 height 20
click at [136, 659] on link "Apartment" at bounding box center [122, 657] width 70 height 20
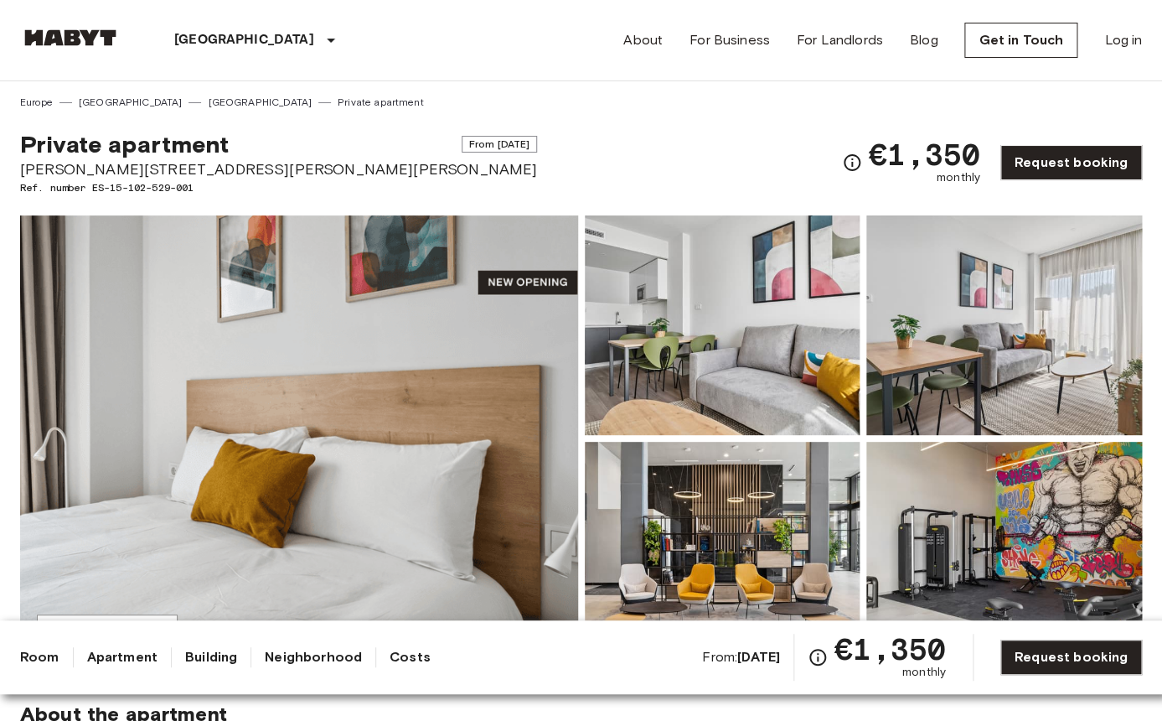
click at [106, 34] on img at bounding box center [70, 37] width 101 height 17
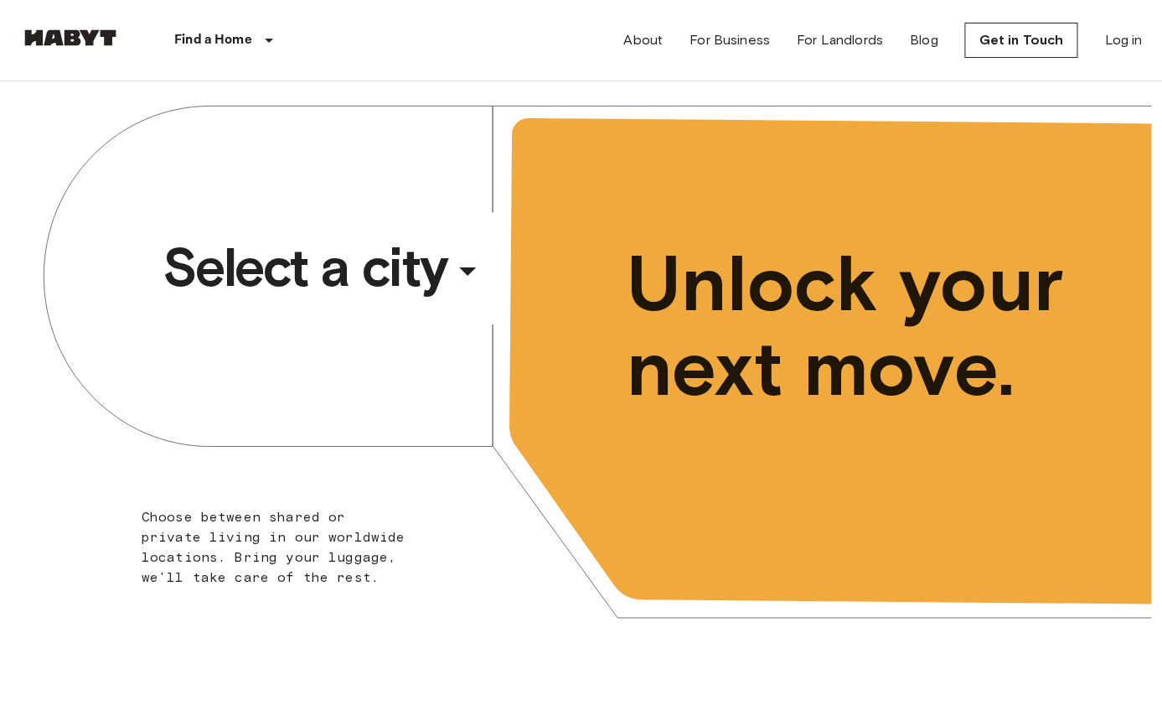
click at [337, 289] on span "Select a city" at bounding box center [305, 267] width 285 height 67
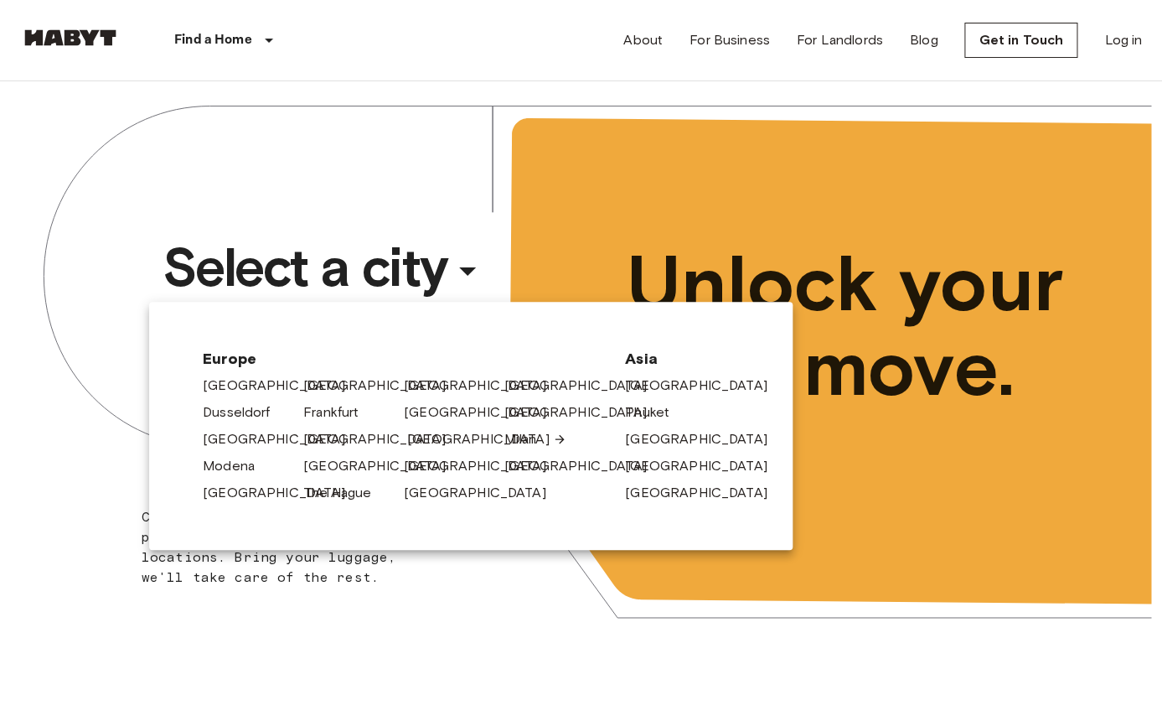
click at [419, 444] on link "[GEOGRAPHIC_DATA]" at bounding box center [486, 439] width 159 height 20
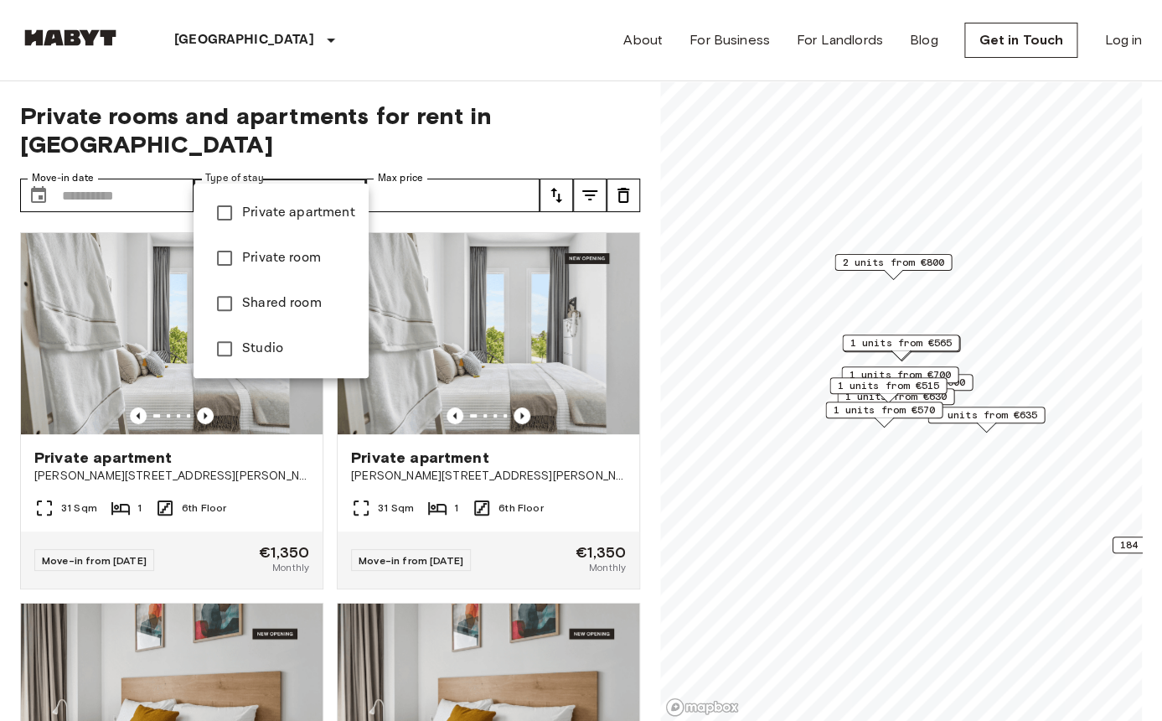
click at [287, 210] on span "Private apartment" at bounding box center [298, 213] width 113 height 20
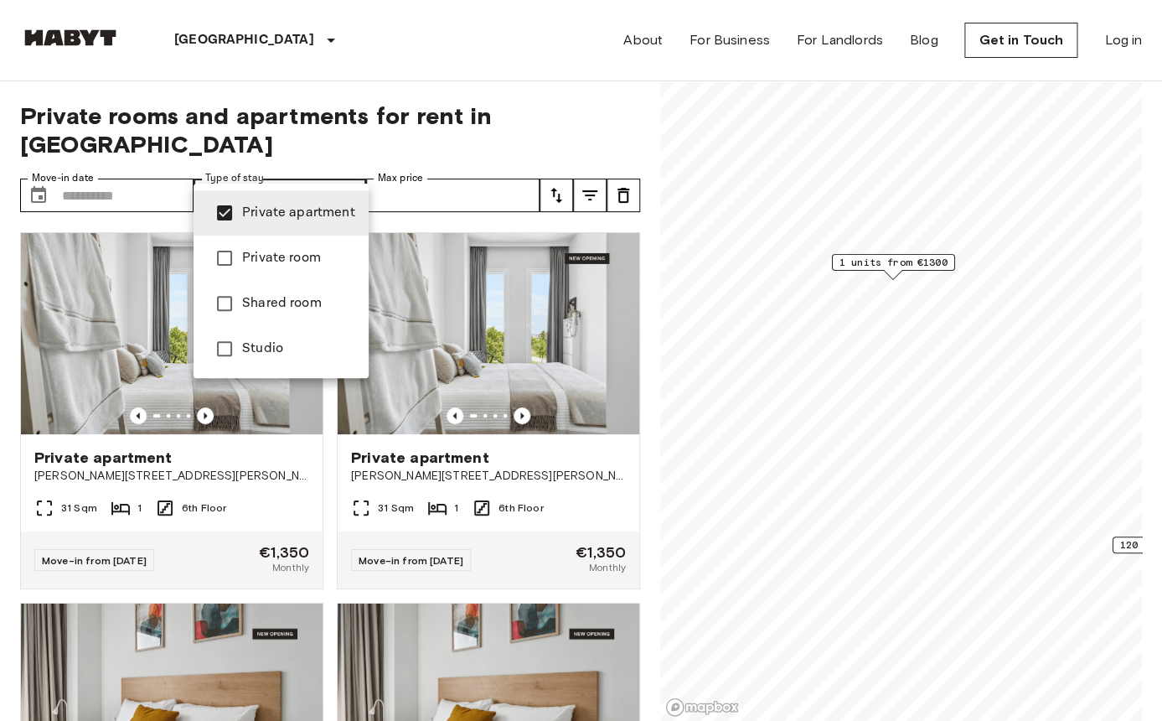
click at [368, 90] on div at bounding box center [581, 360] width 1162 height 721
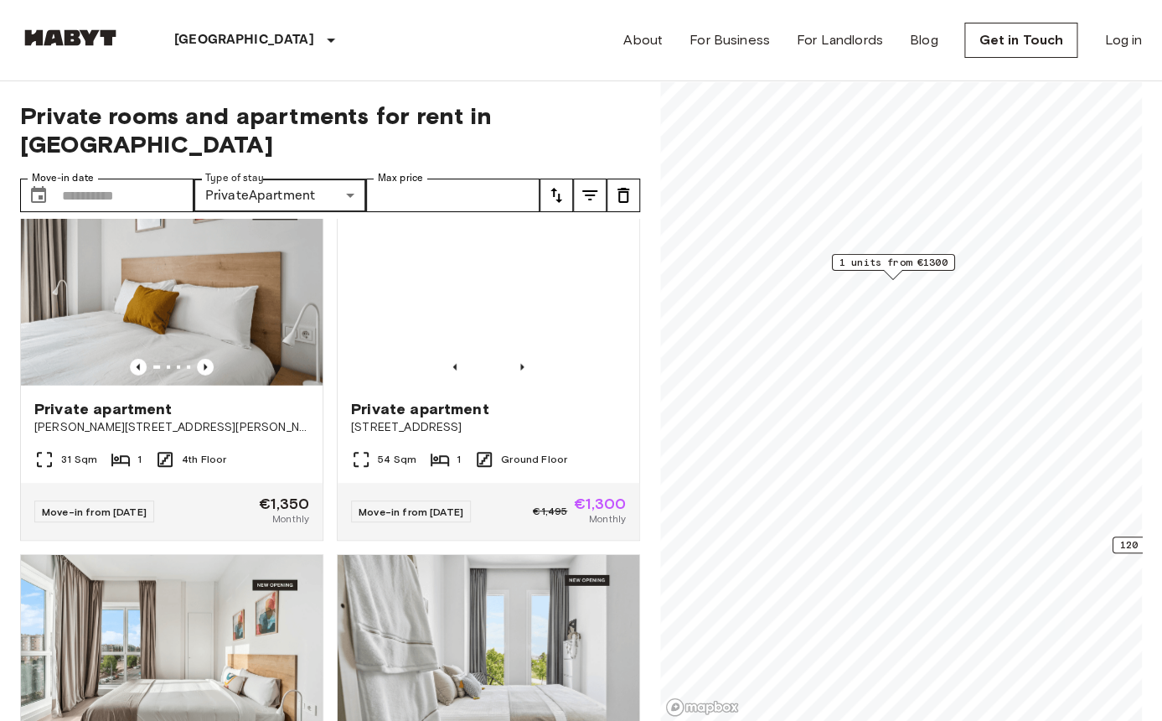
scroll to position [6342, 0]
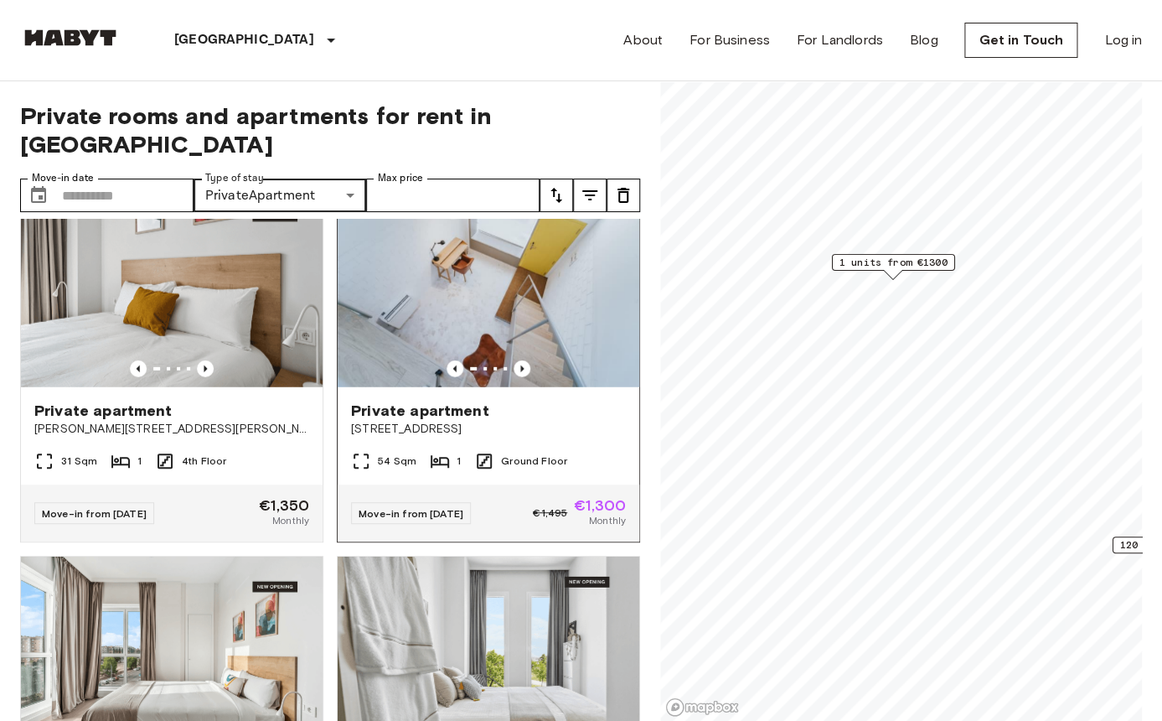
click at [485, 265] on img at bounding box center [489, 286] width 302 height 201
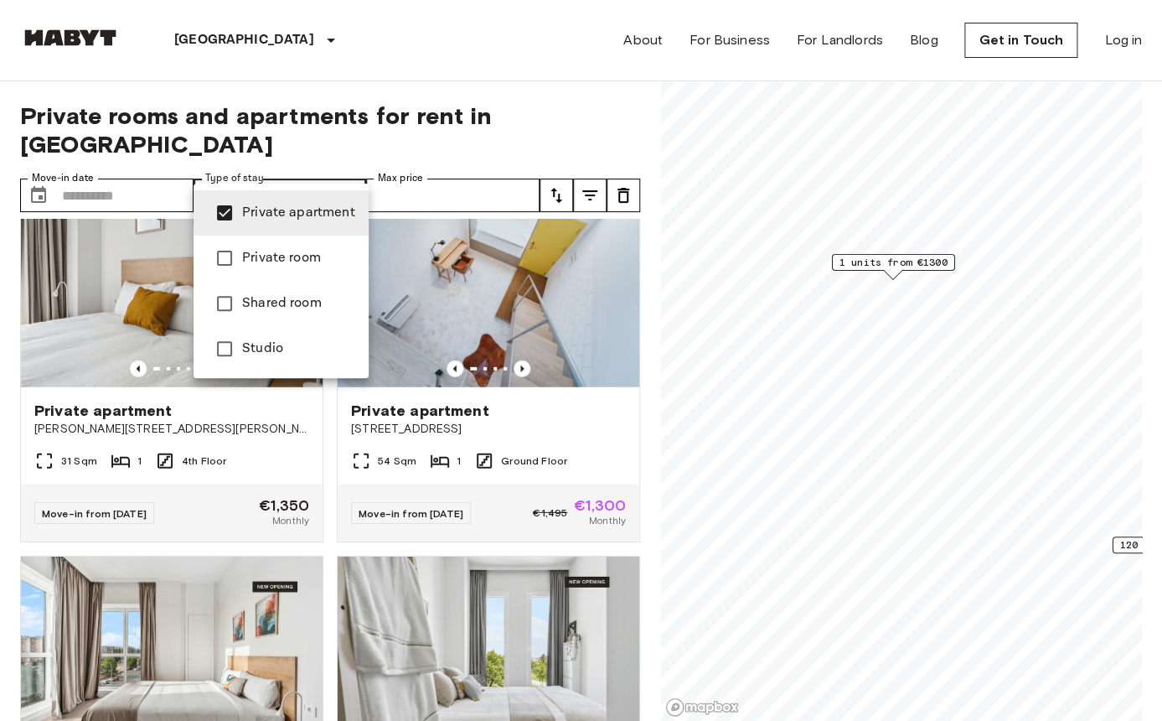
type input "**********"
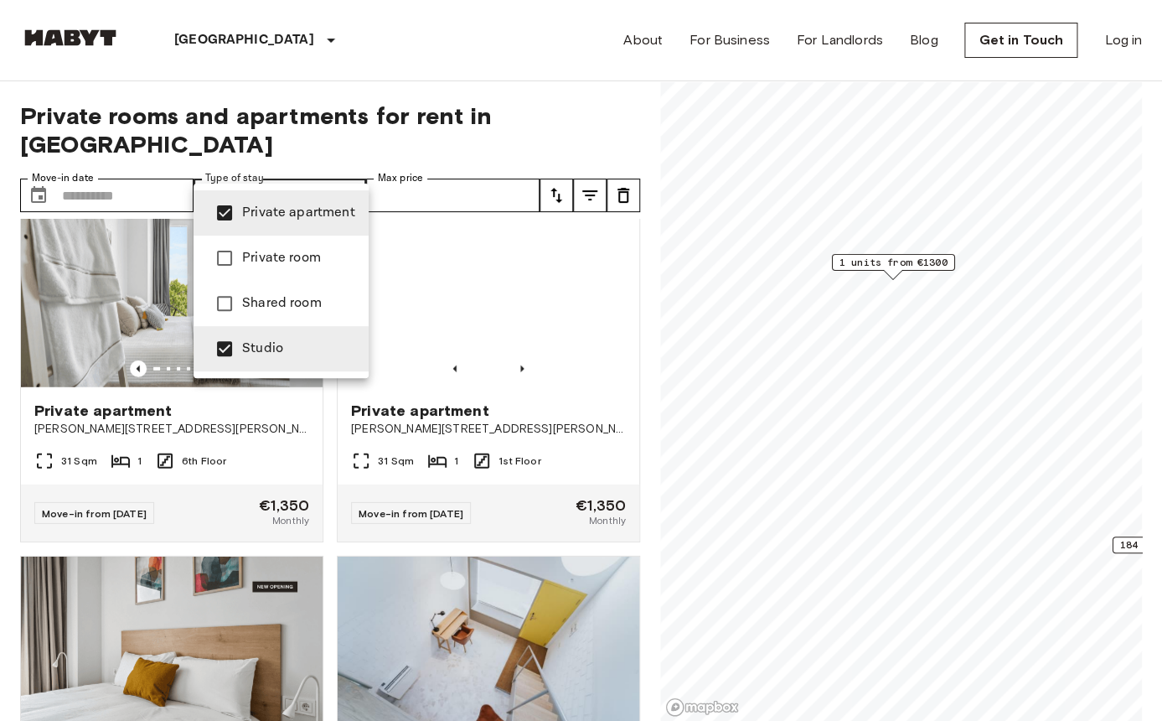
scroll to position [6713, 0]
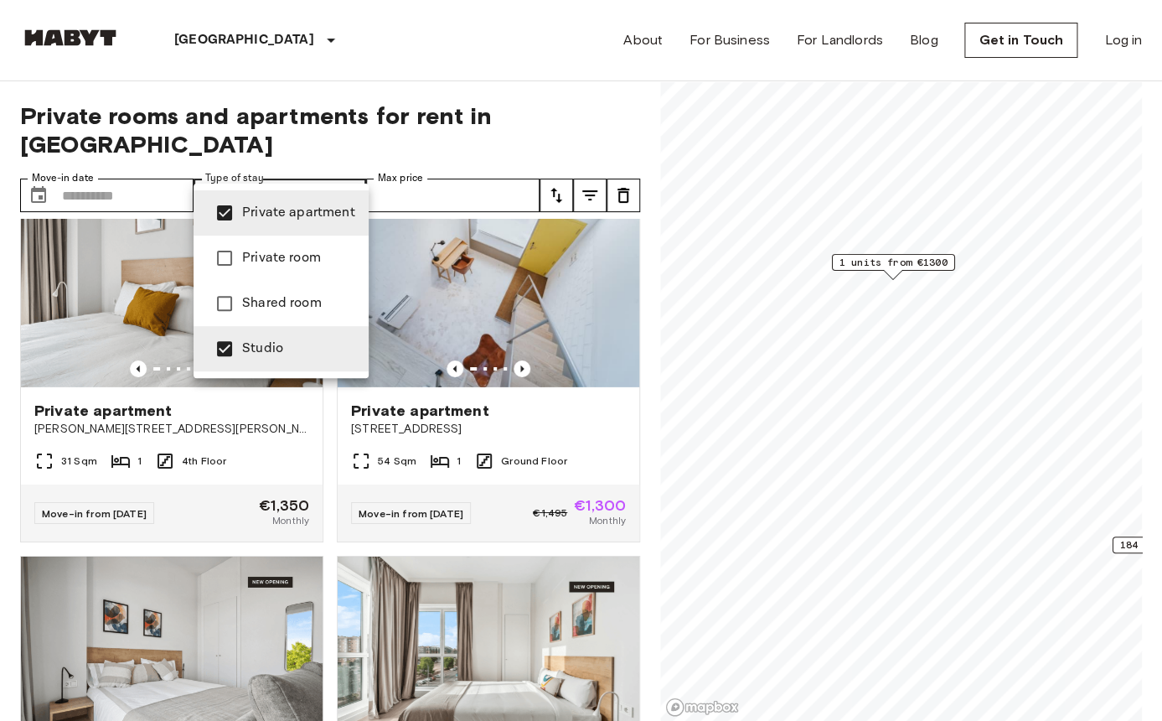
click at [384, 64] on div at bounding box center [581, 360] width 1162 height 721
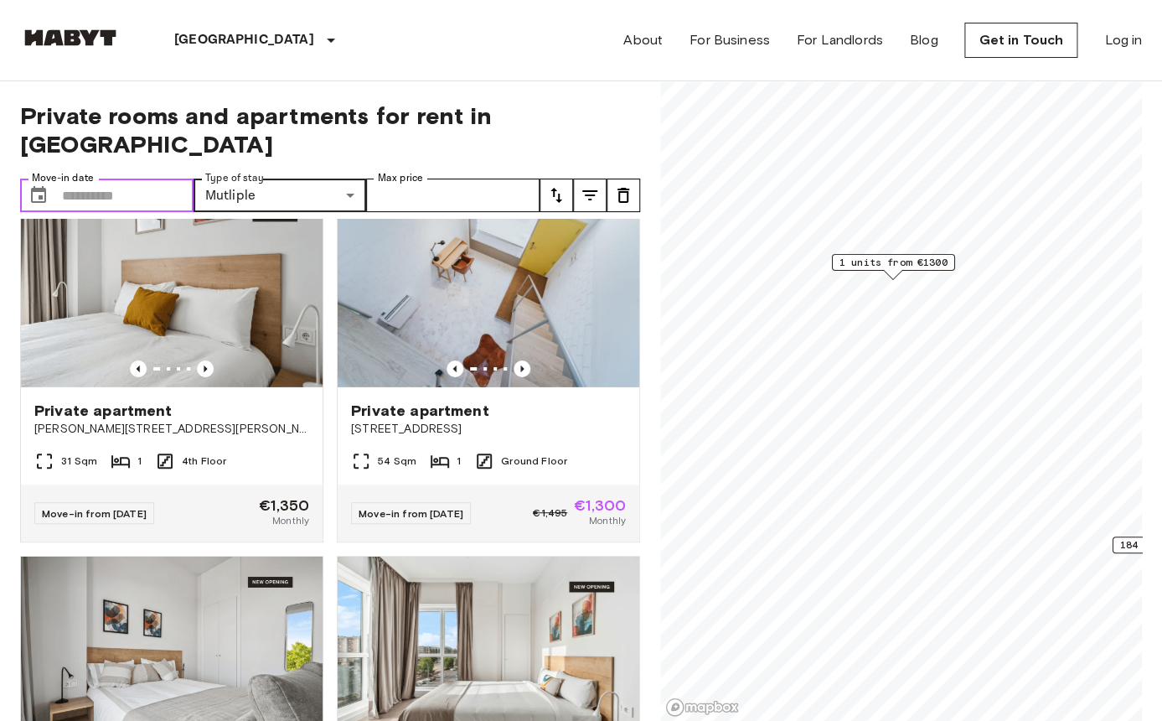
click at [103, 178] on input "Move-in date" at bounding box center [128, 195] width 132 height 34
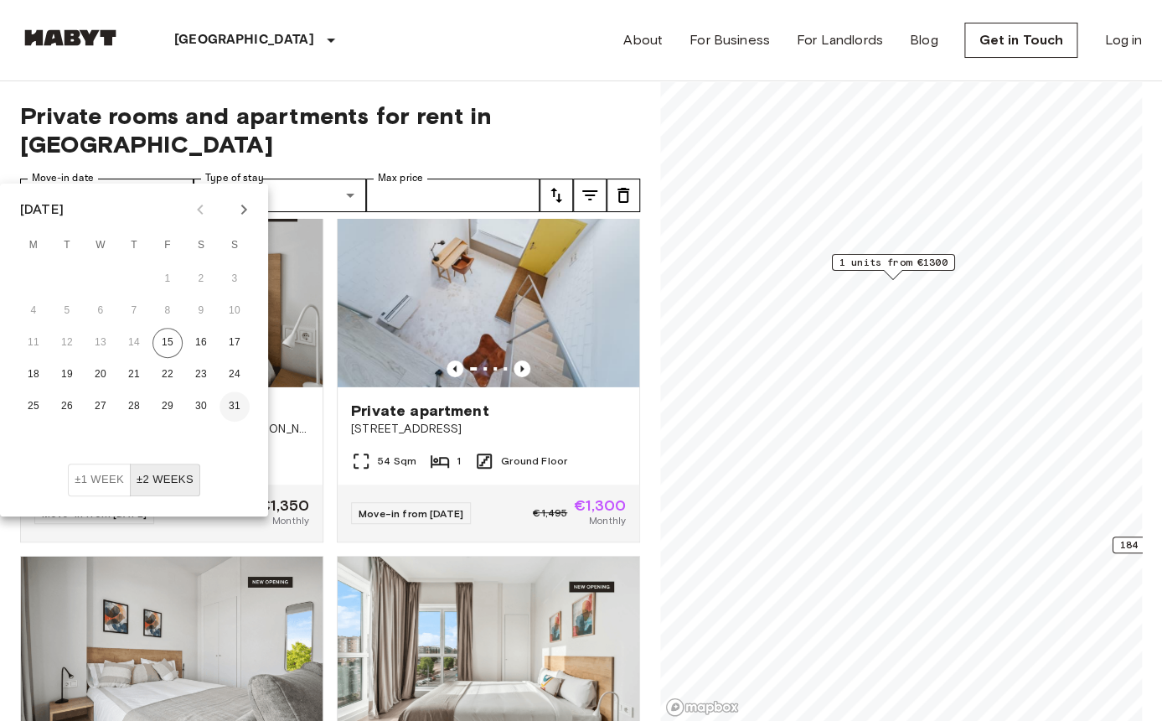
click at [241, 411] on button "31" at bounding box center [235, 406] width 30 height 30
type input "**********"
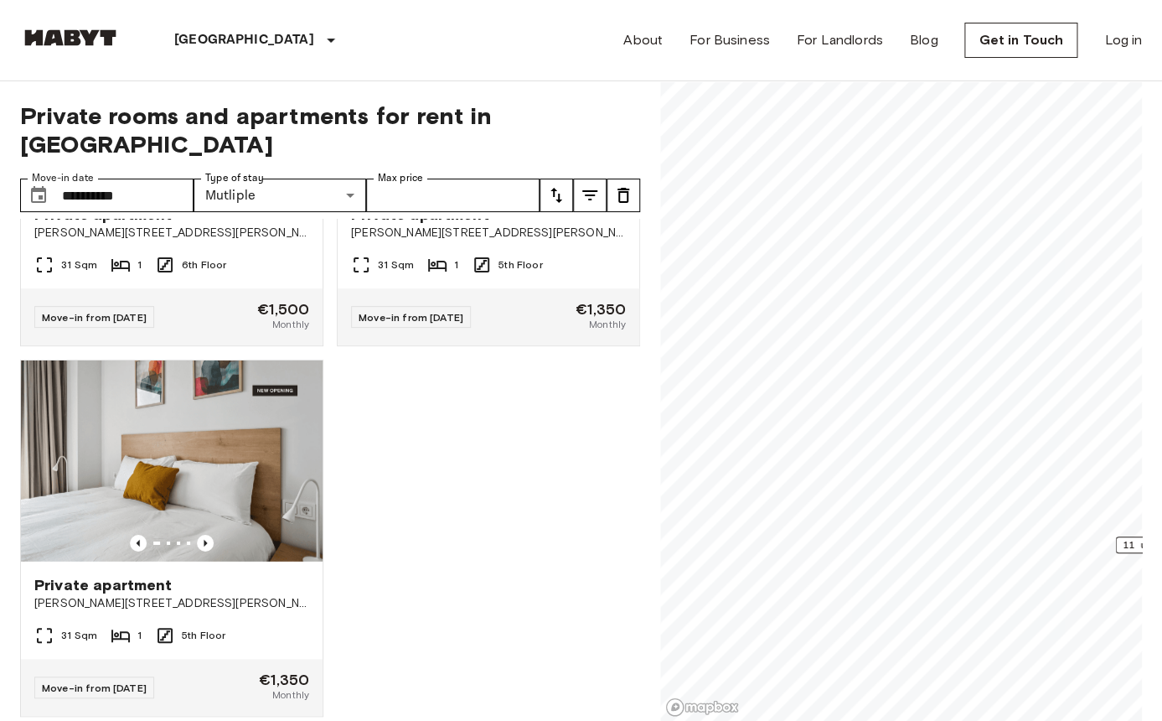
click at [433, 38] on div "Madrid Europe Amsterdam Berlin Brussels Cologne Dusseldorf Frankfurt Graz Hambu…" at bounding box center [581, 40] width 1122 height 80
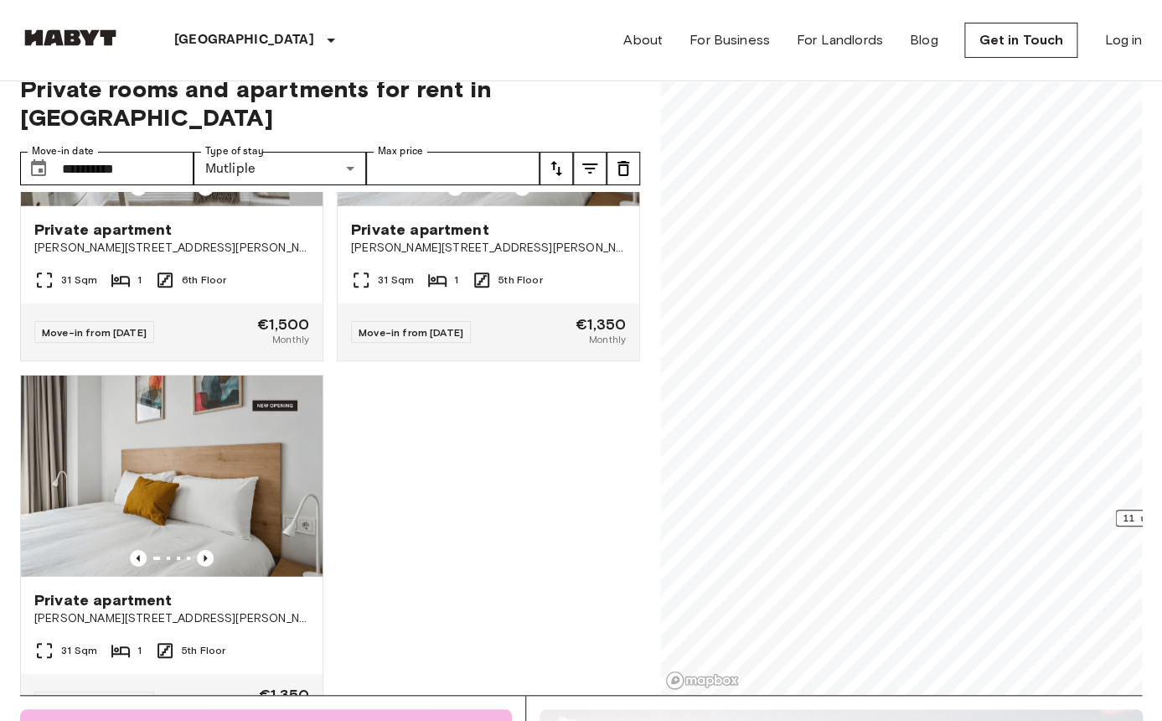
scroll to position [1669, 0]
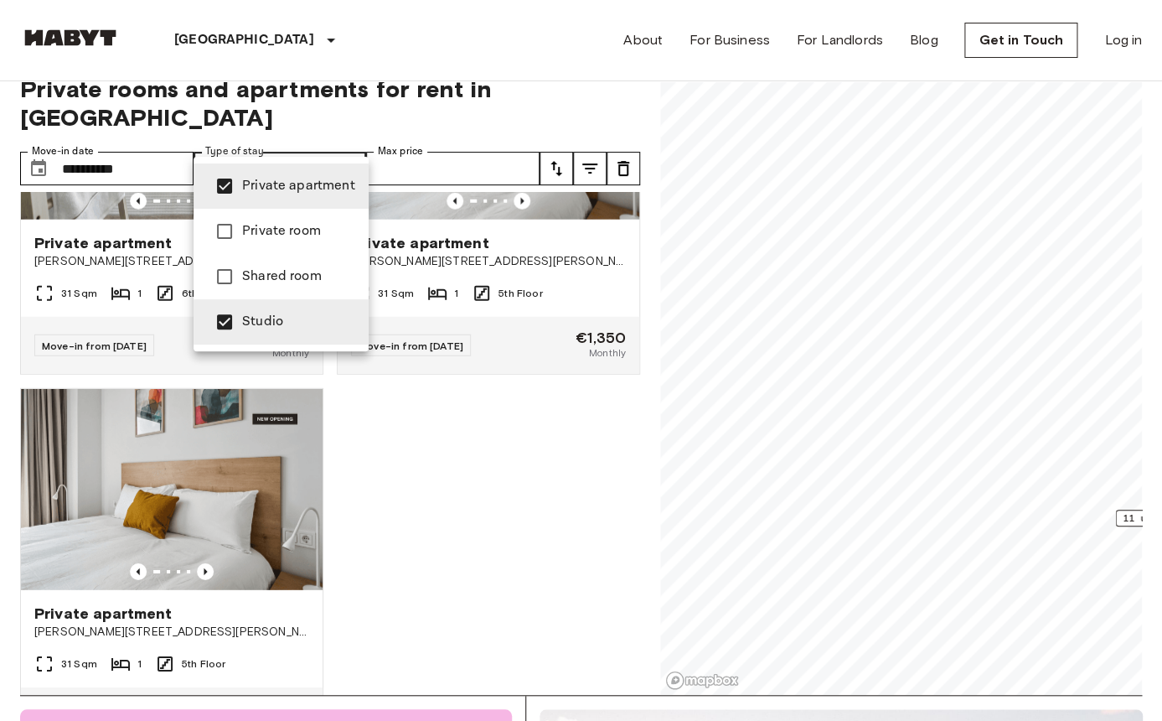
click at [260, 178] on span "Private apartment" at bounding box center [298, 186] width 113 height 20
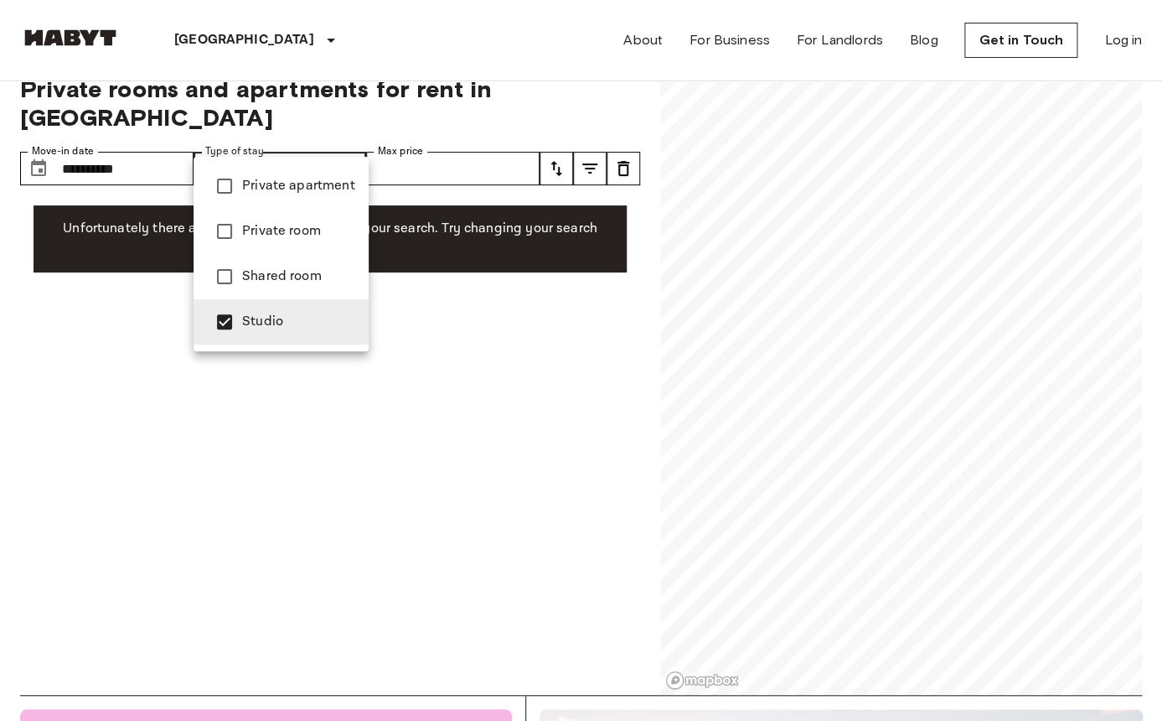
type input "******"
click at [456, 323] on div at bounding box center [581, 360] width 1162 height 721
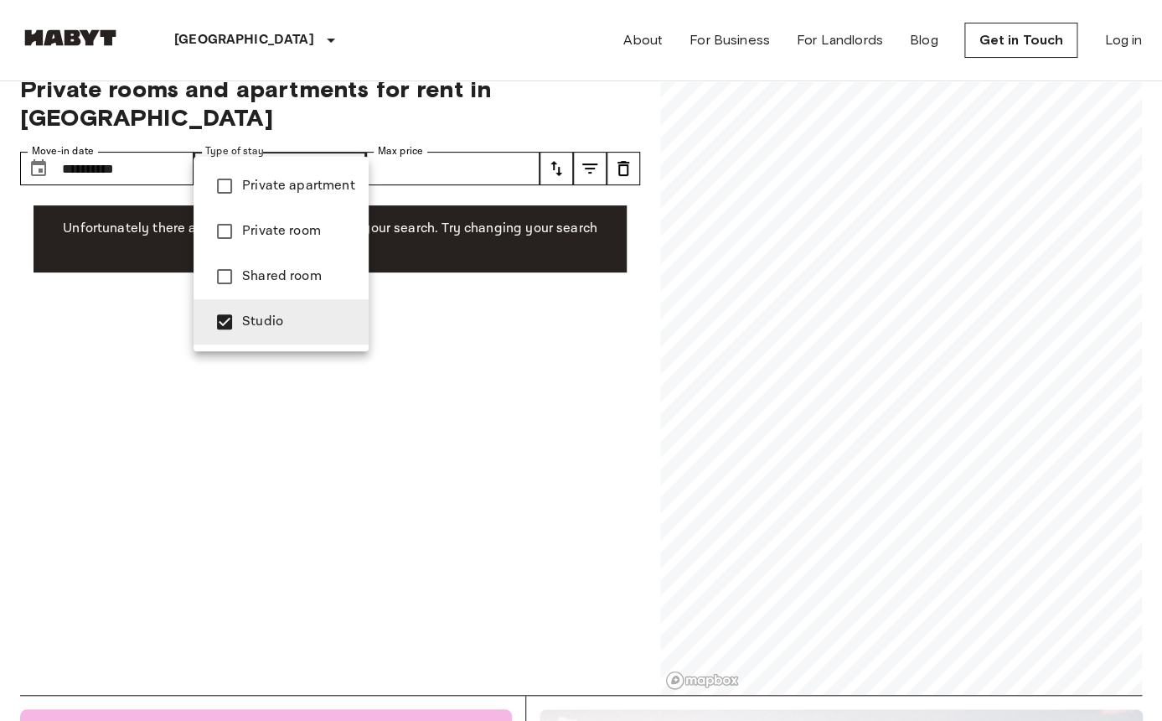
click at [297, 323] on span "Studio" at bounding box center [298, 322] width 113 height 20
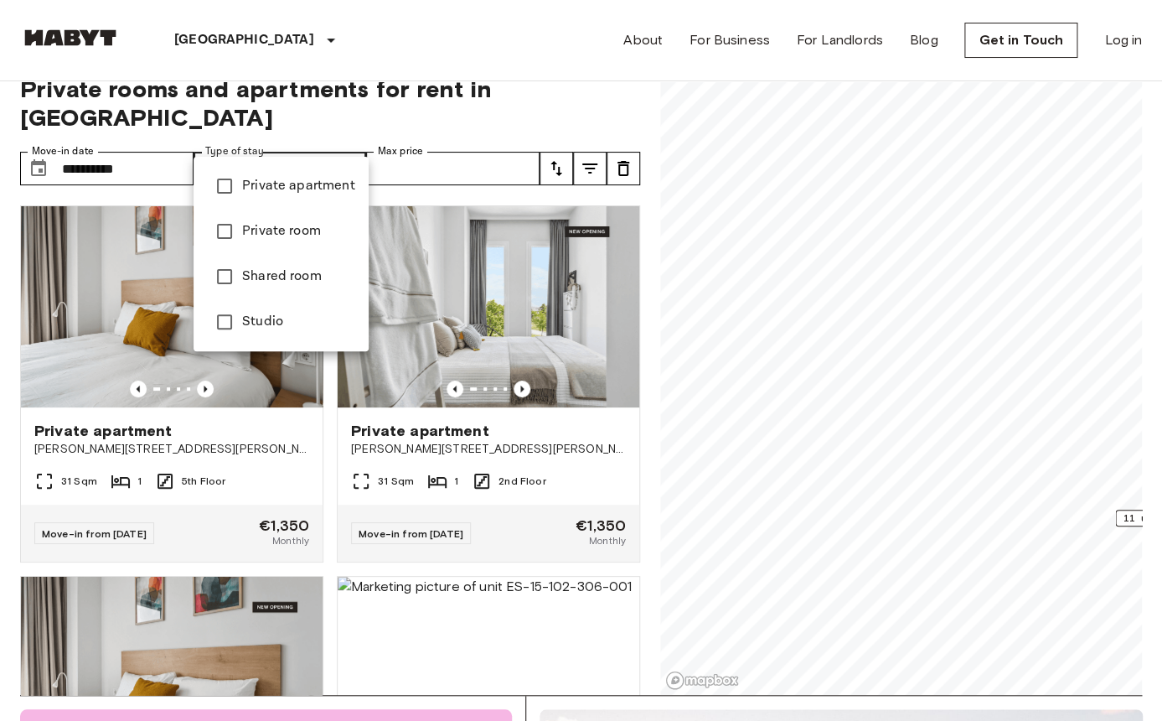
click at [455, 49] on div at bounding box center [581, 360] width 1162 height 721
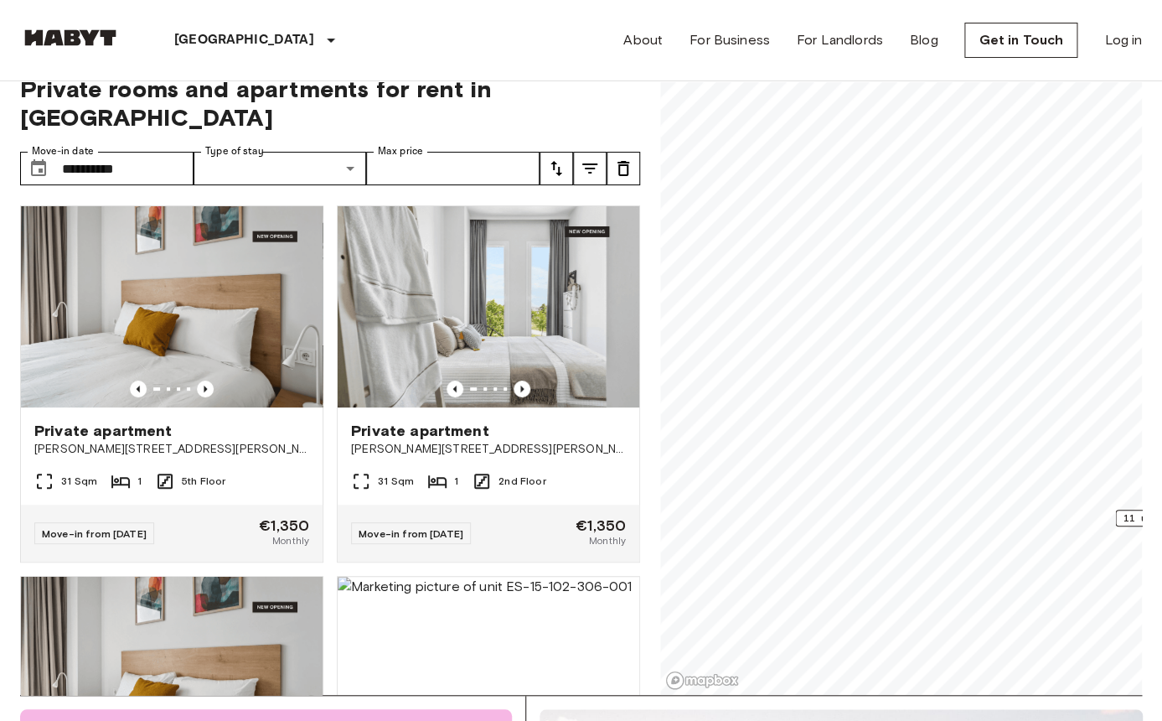
click at [408, 28] on div "Madrid Europe Amsterdam Berlin Brussels Cologne Dusseldorf Frankfurt Graz Hambu…" at bounding box center [581, 40] width 1122 height 80
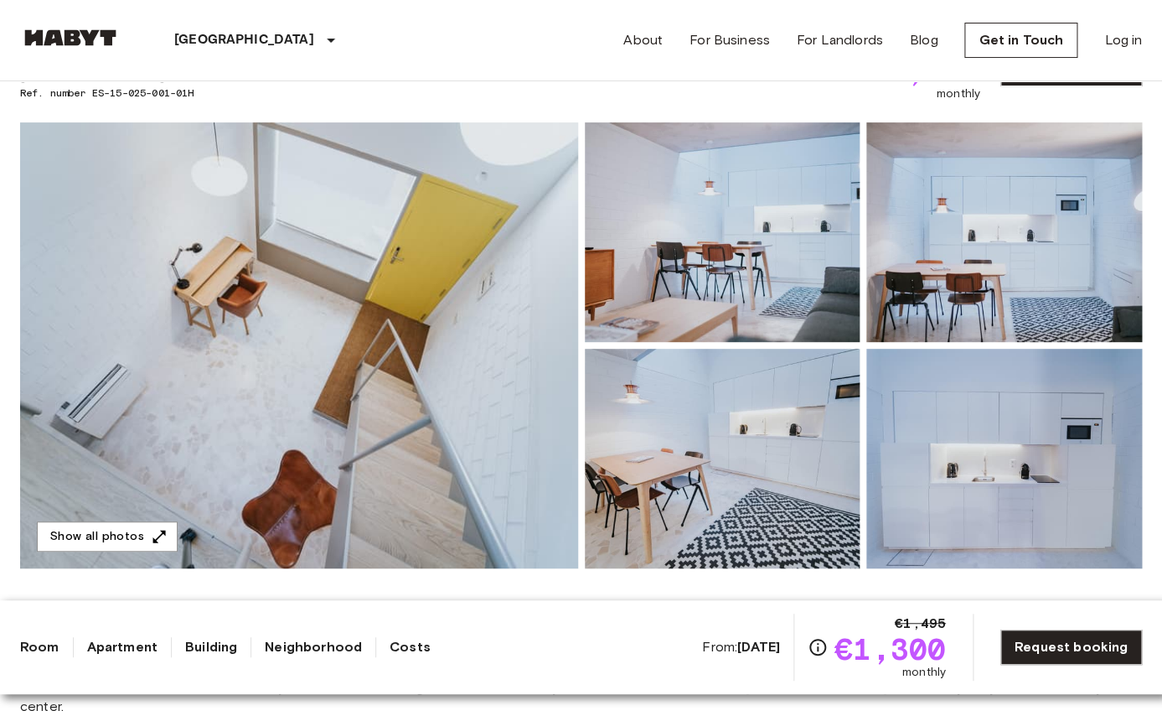
scroll to position [84, 0]
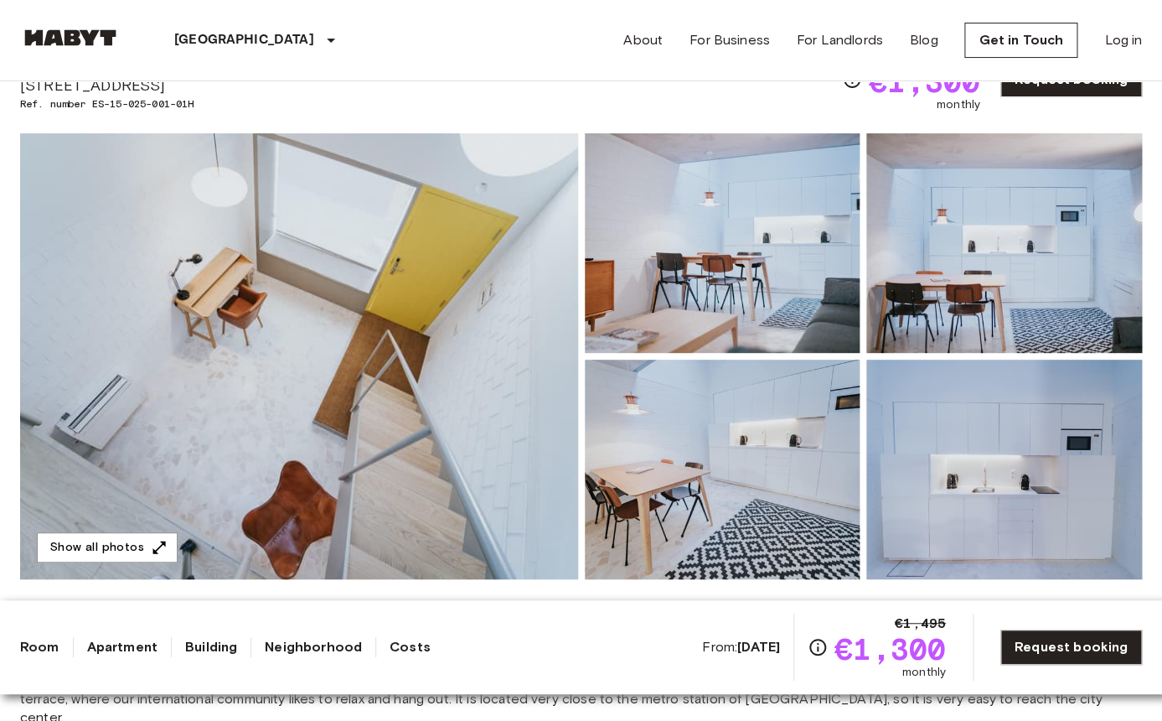
click at [473, 350] on img at bounding box center [299, 356] width 558 height 446
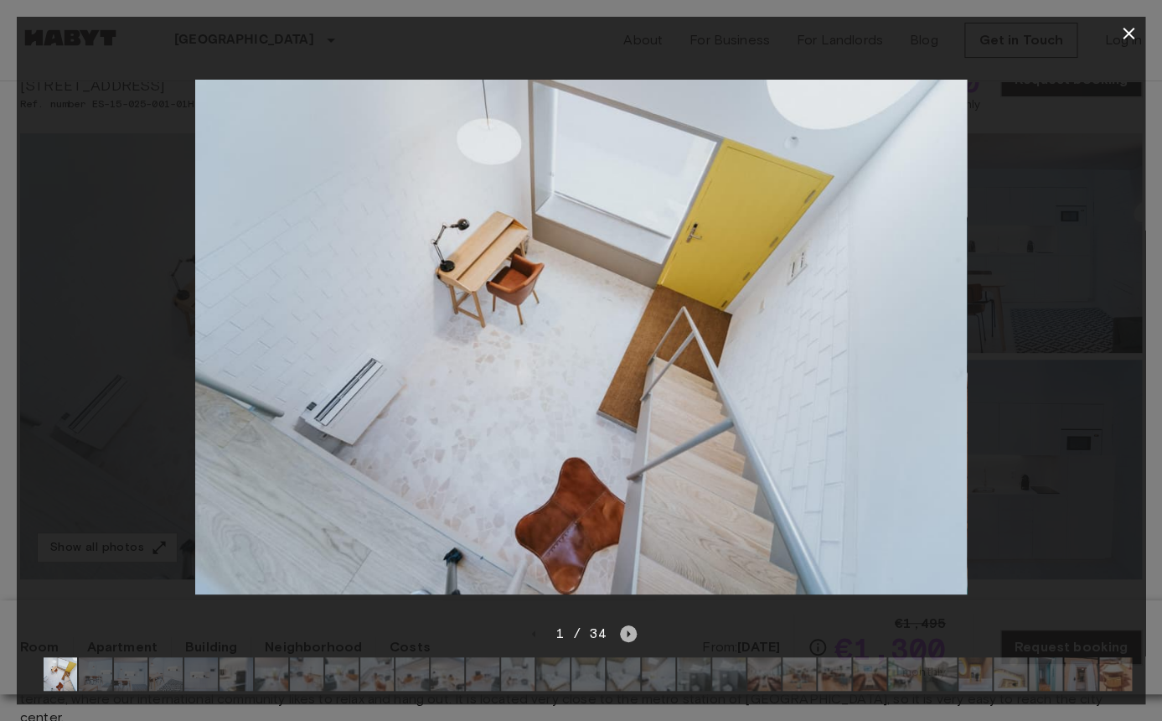
click at [632, 632] on icon "Next image" at bounding box center [628, 633] width 17 height 17
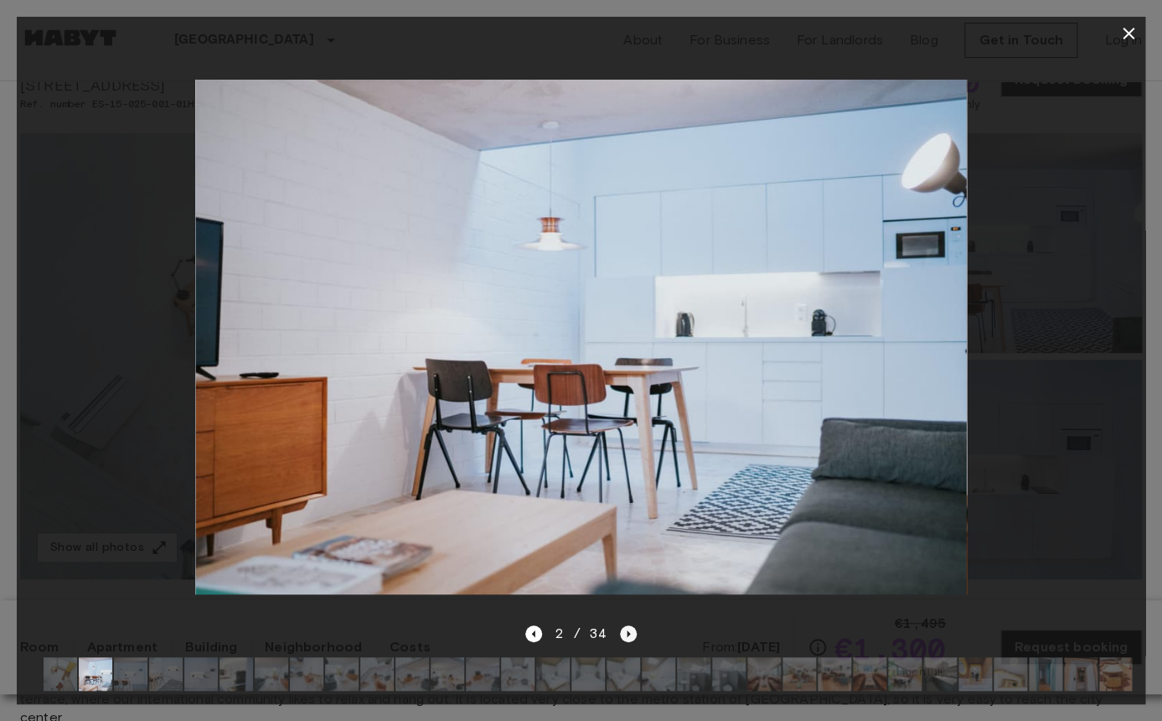
click at [632, 632] on icon "Next image" at bounding box center [628, 633] width 17 height 17
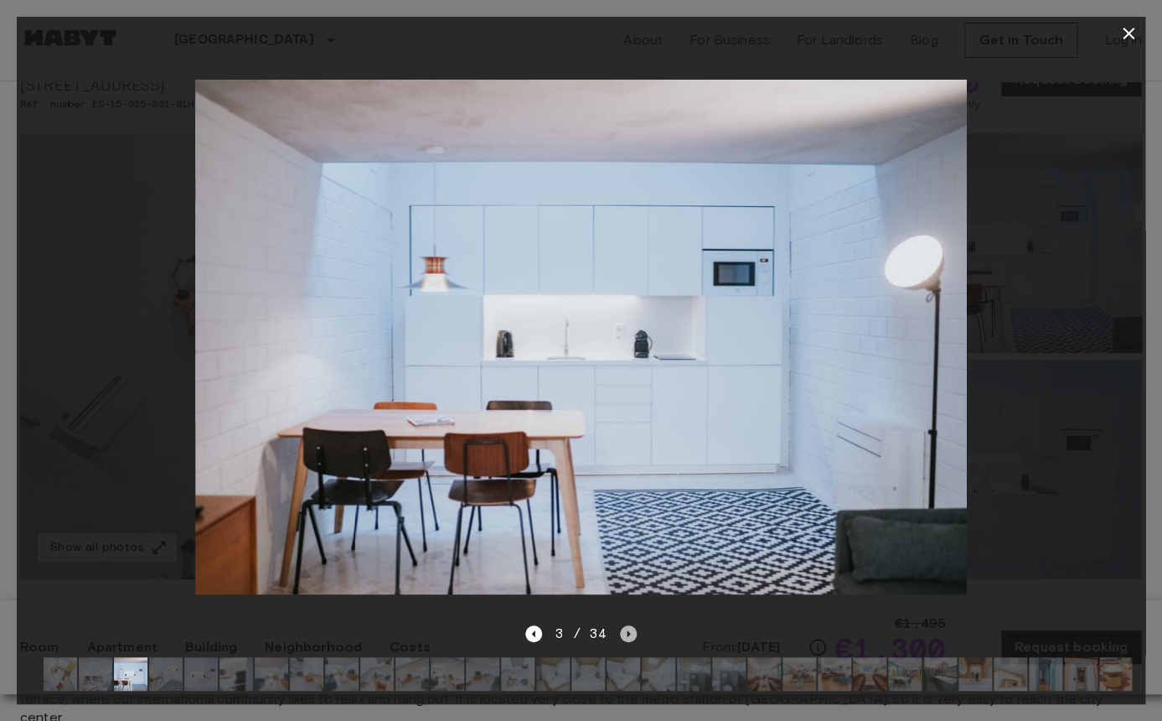
click at [632, 632] on icon "Next image" at bounding box center [628, 633] width 17 height 17
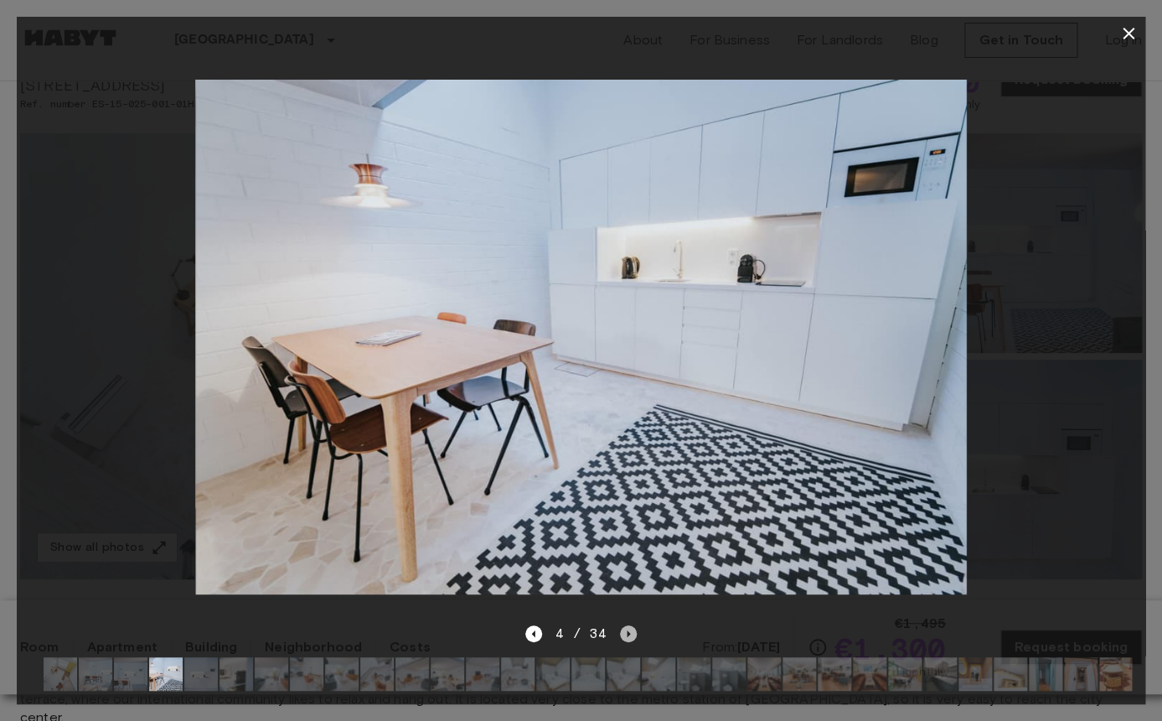
click at [632, 632] on icon "Next image" at bounding box center [628, 633] width 17 height 17
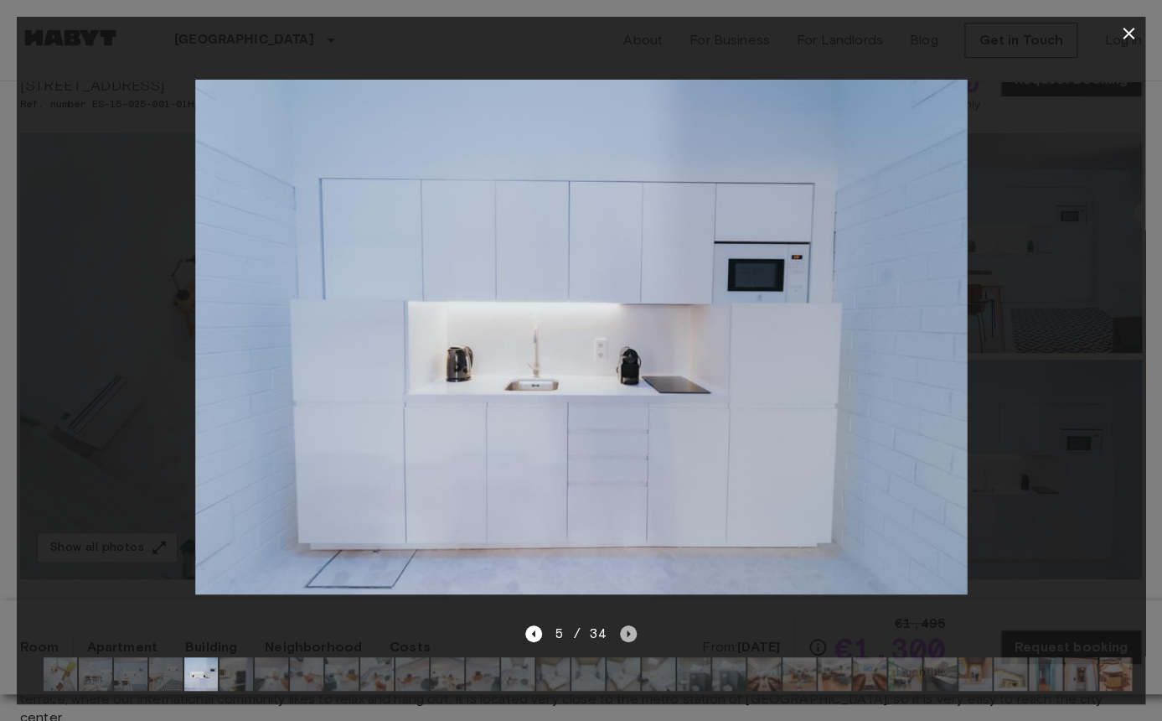
click at [632, 632] on icon "Next image" at bounding box center [628, 633] width 17 height 17
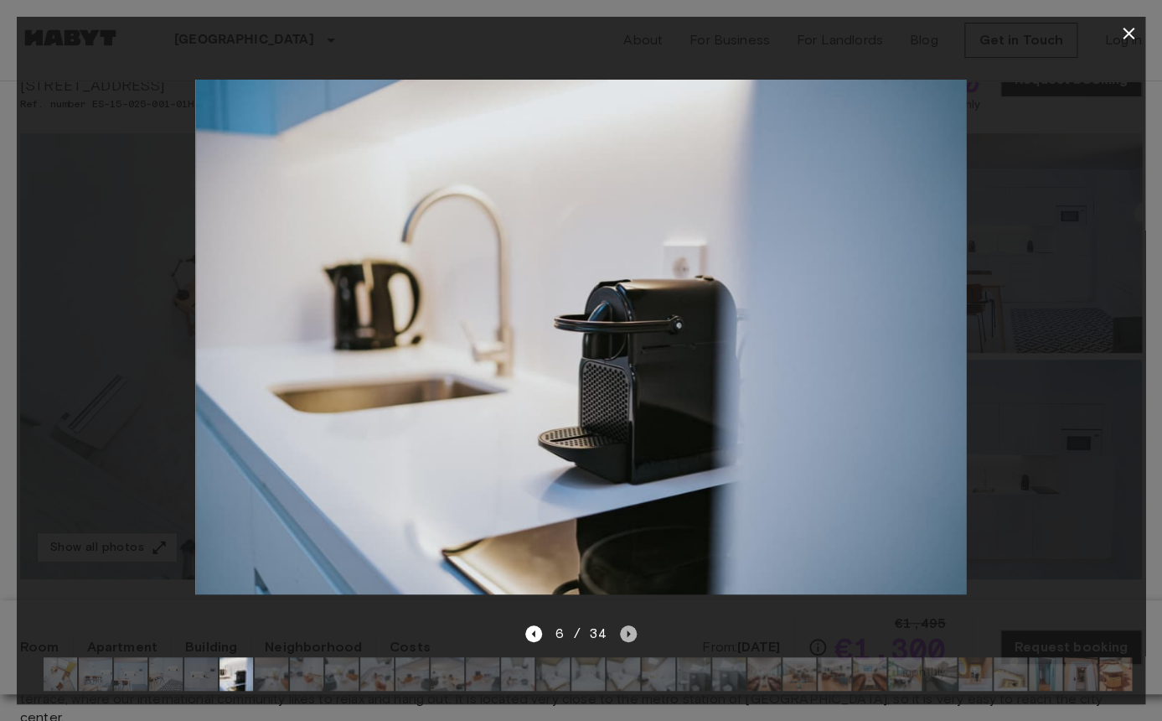
click at [632, 632] on icon "Next image" at bounding box center [628, 633] width 17 height 17
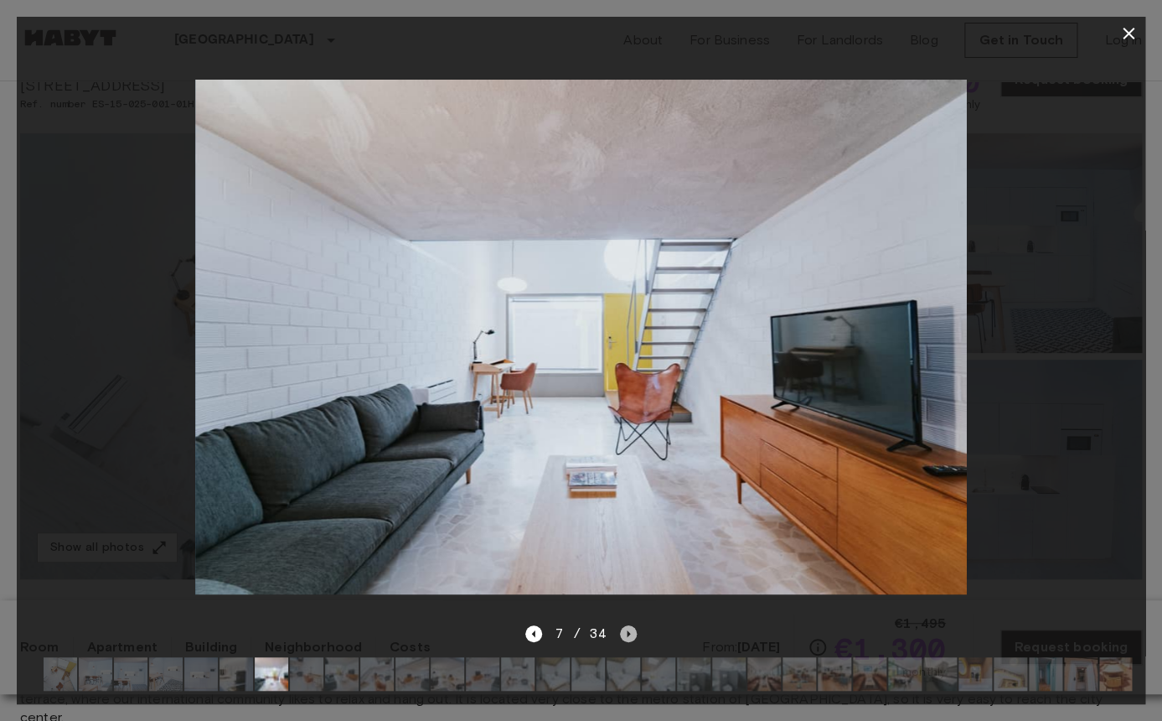
click at [632, 632] on icon "Next image" at bounding box center [628, 633] width 17 height 17
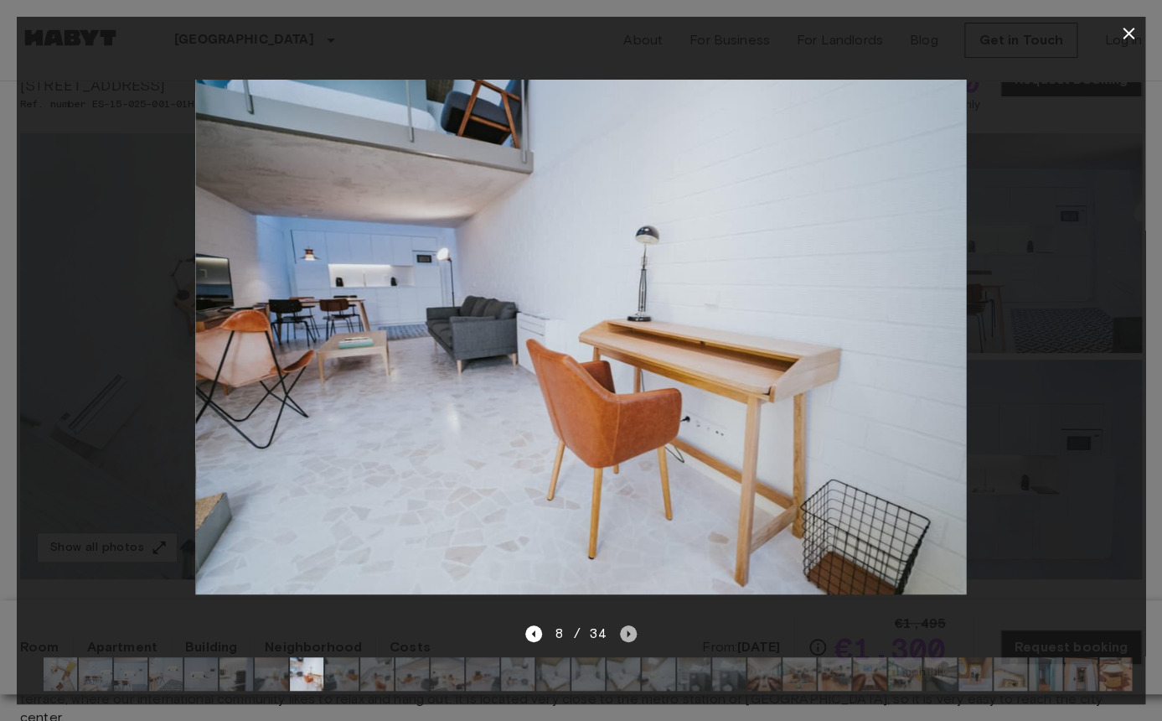
click at [632, 632] on icon "Next image" at bounding box center [628, 633] width 17 height 17
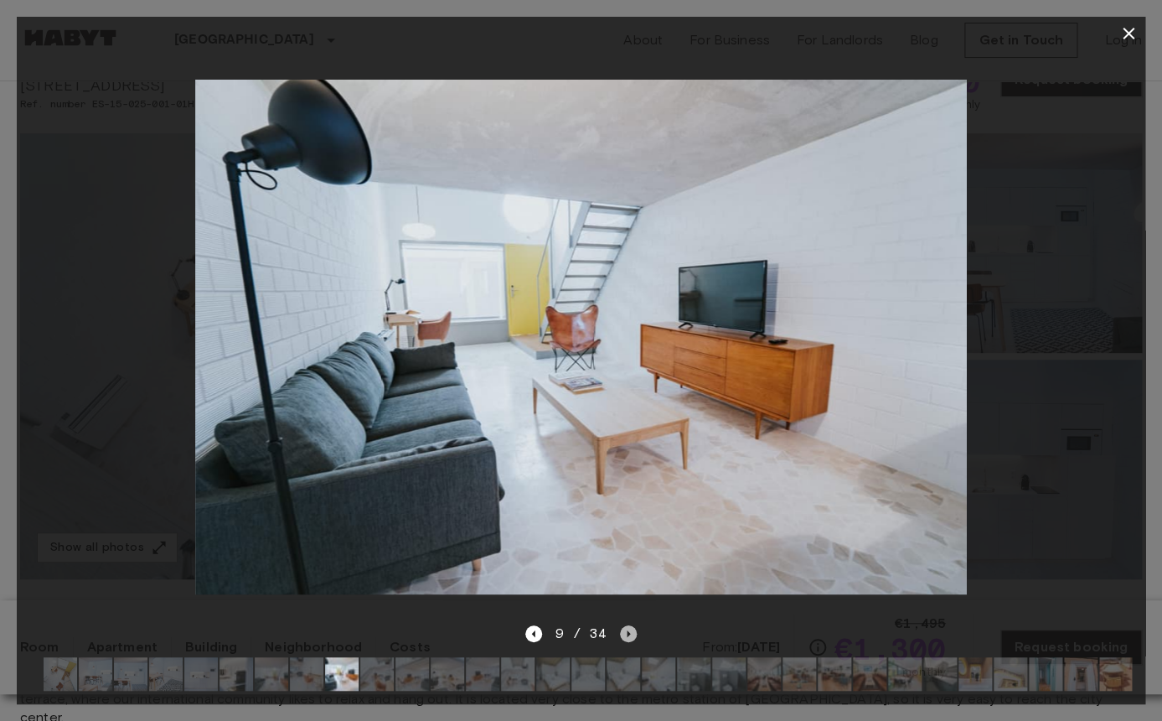
click at [632, 632] on icon "Next image" at bounding box center [628, 633] width 17 height 17
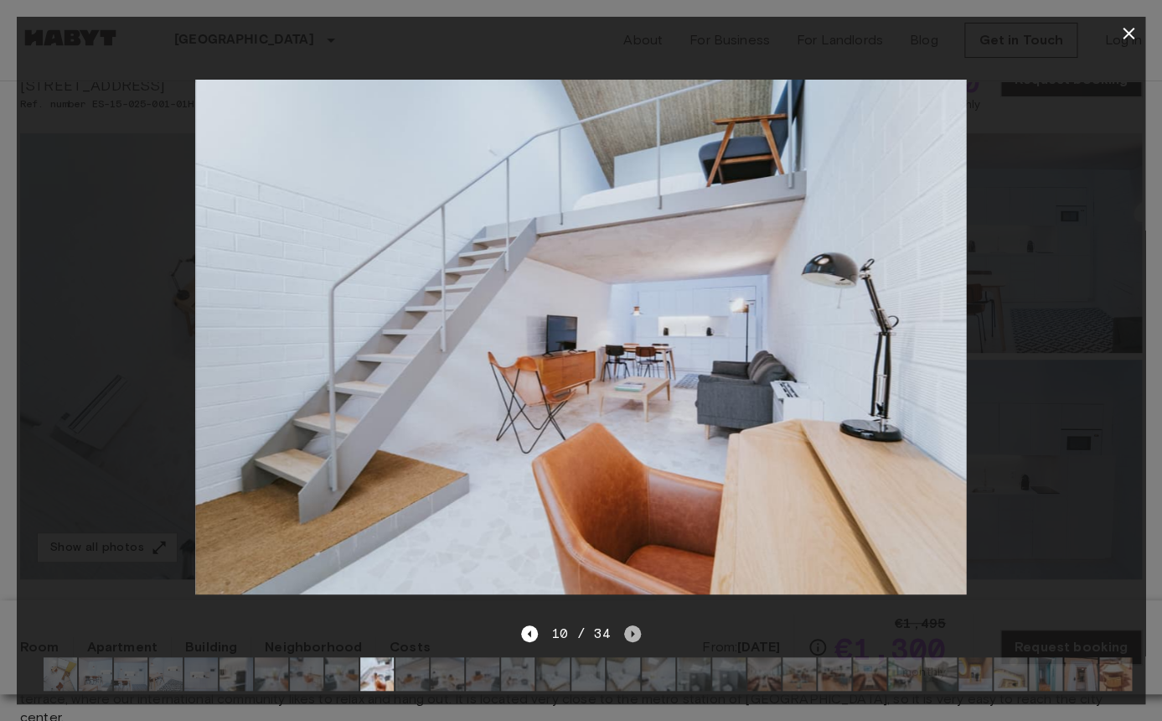
click at [632, 632] on icon "Next image" at bounding box center [632, 633] width 3 height 7
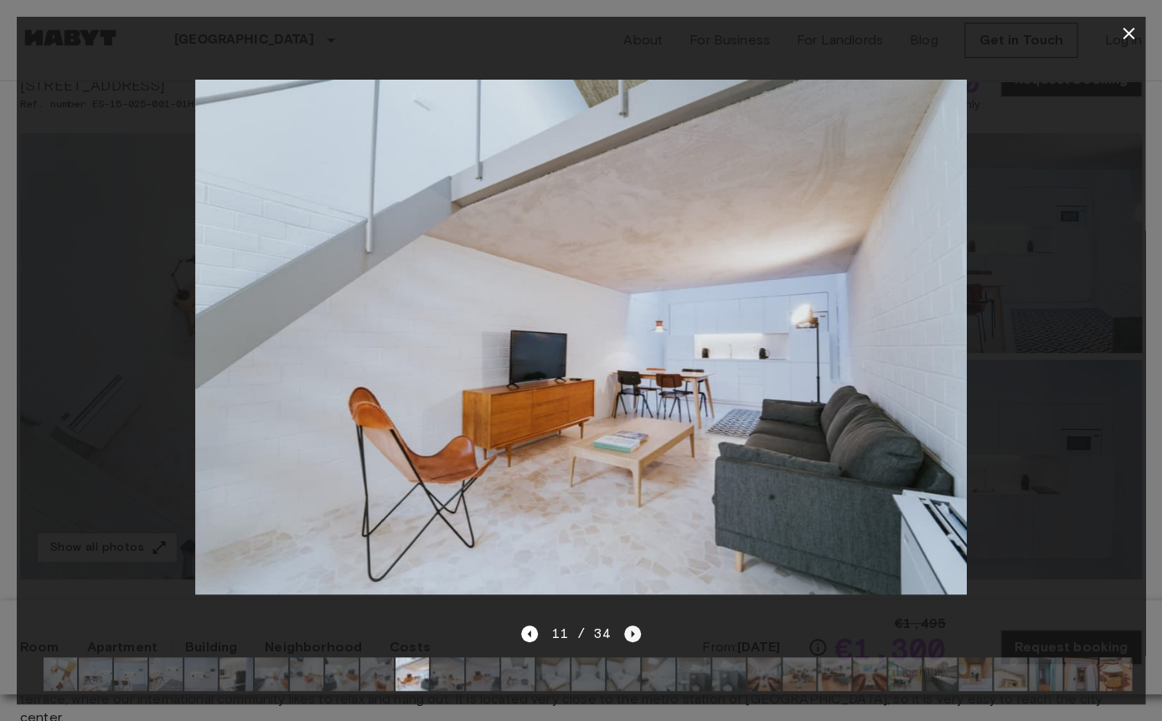
click at [632, 632] on icon "Next image" at bounding box center [632, 633] width 3 height 7
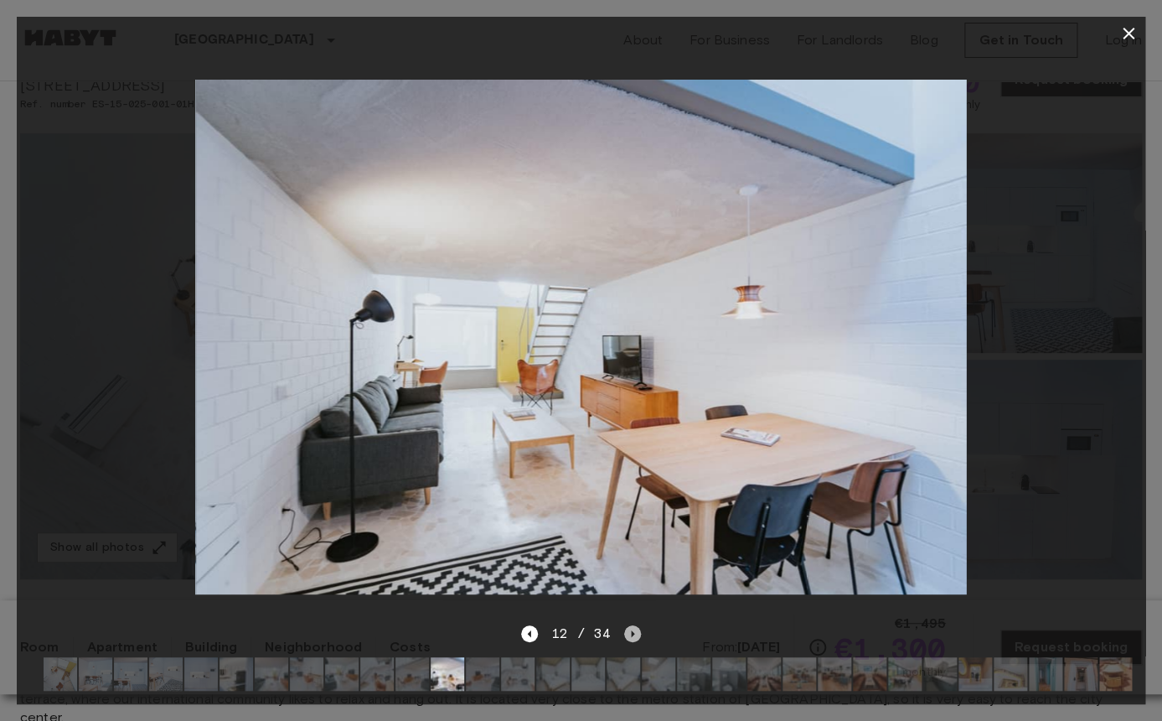
click at [632, 632] on icon "Next image" at bounding box center [632, 633] width 3 height 7
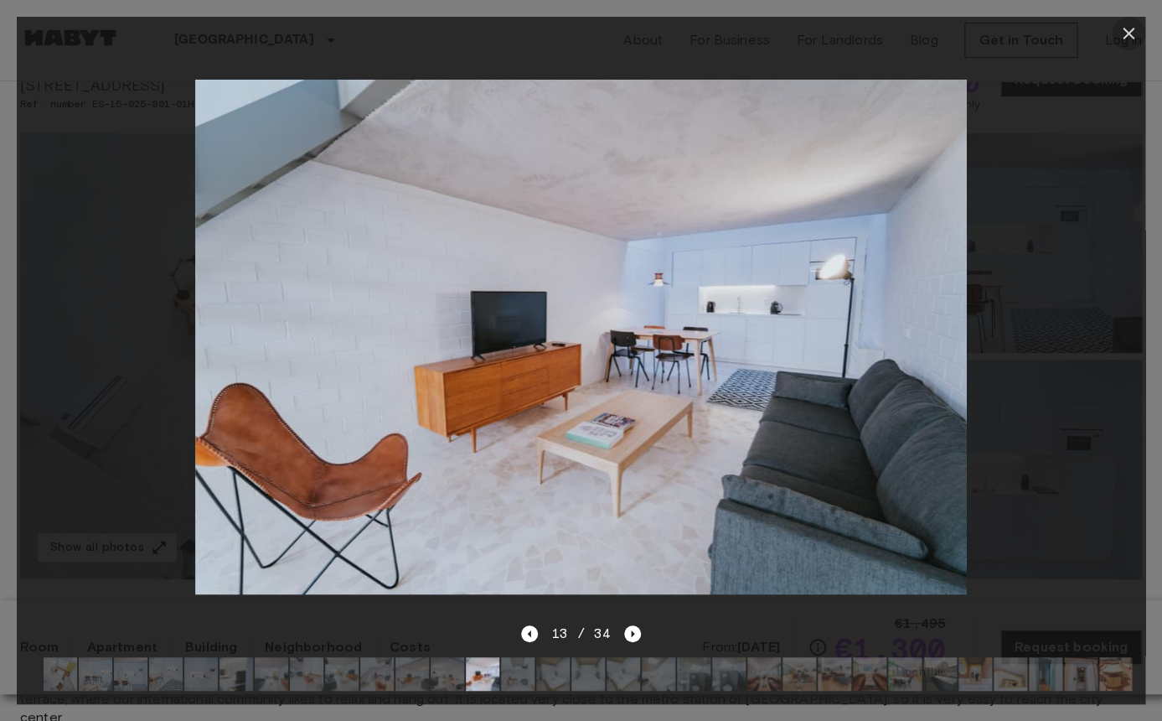
click at [1123, 34] on icon "button" at bounding box center [1128, 33] width 20 height 20
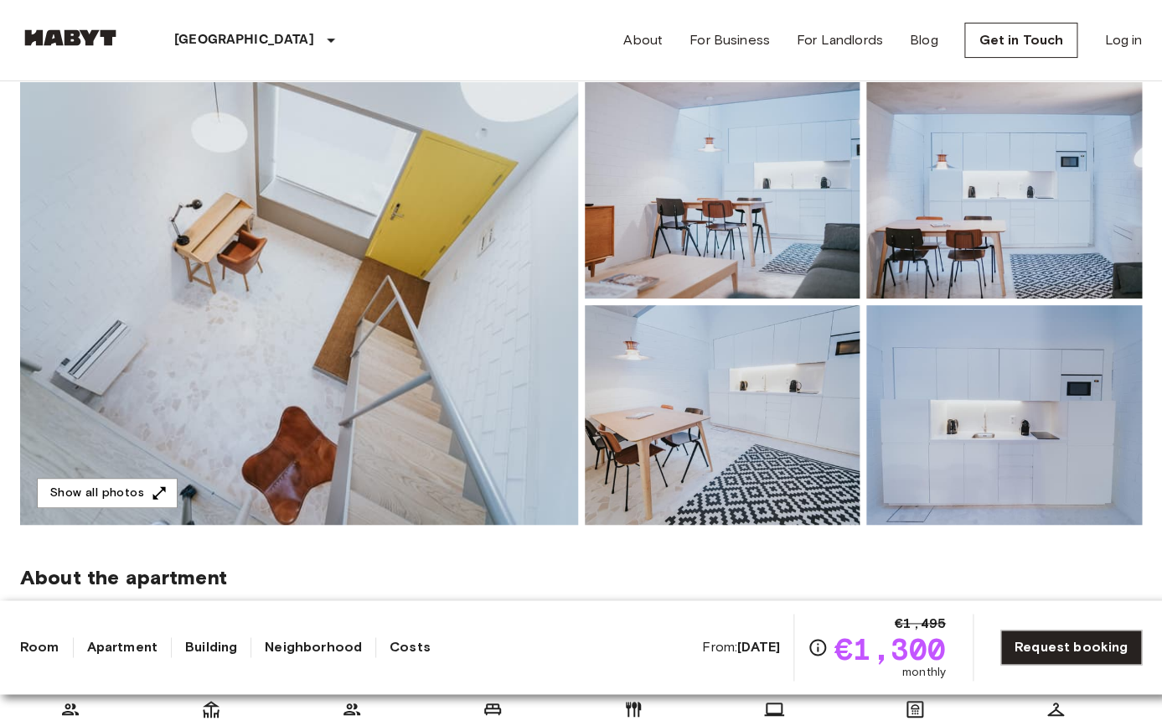
scroll to position [0, 0]
